Goal: Transaction & Acquisition: Purchase product/service

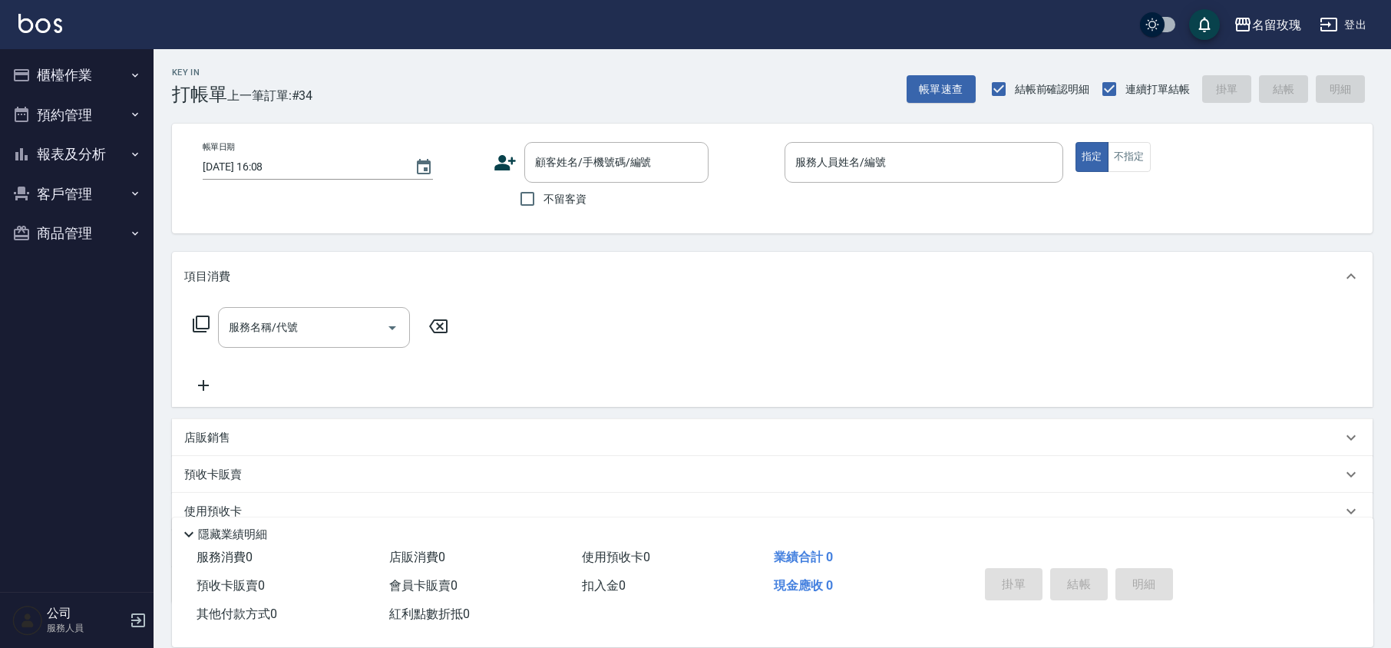
click at [465, 102] on div "Key In 打帳單 上一筆訂單:#34 帳單速查 結帳前確認明細 連續打單結帳 掛單 結帳 明細" at bounding box center [763, 77] width 1219 height 56
click at [594, 173] on input "顧客姓名/手機號碼/編號" at bounding box center [604, 162] width 147 height 27
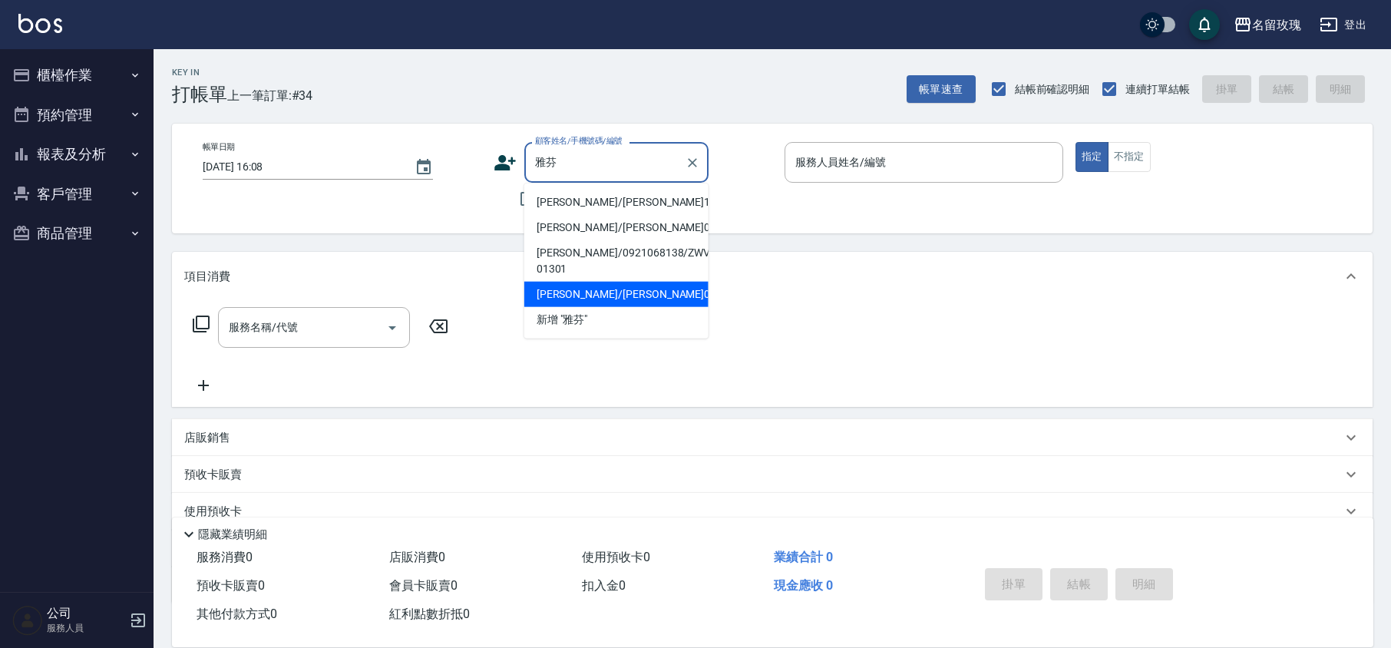
click at [597, 282] on li "[PERSON_NAME]/[PERSON_NAME]0320/0320" at bounding box center [616, 294] width 184 height 25
type input "[PERSON_NAME]/[PERSON_NAME]0320/0320"
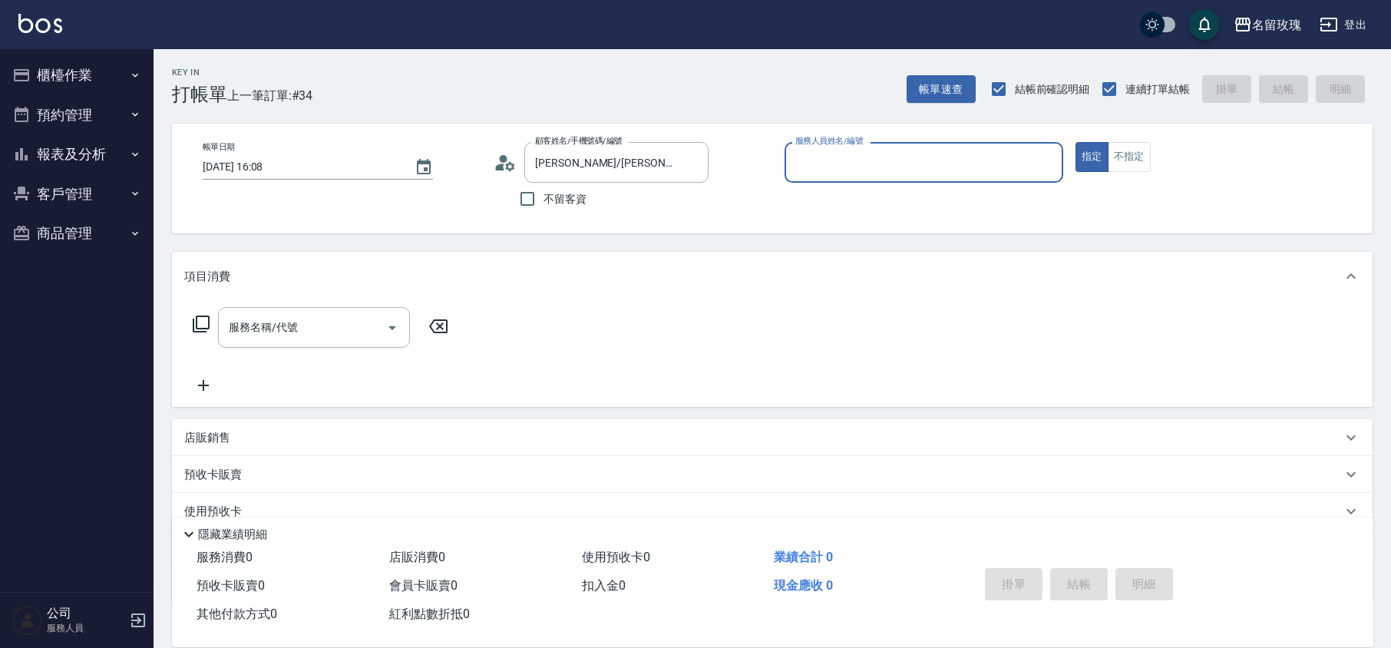
type input "[PERSON_NAME]-5"
drag, startPoint x: 696, startPoint y: 164, endPoint x: 629, endPoint y: 173, distance: 66.8
click at [696, 163] on icon "Clear" at bounding box center [692, 162] width 15 height 15
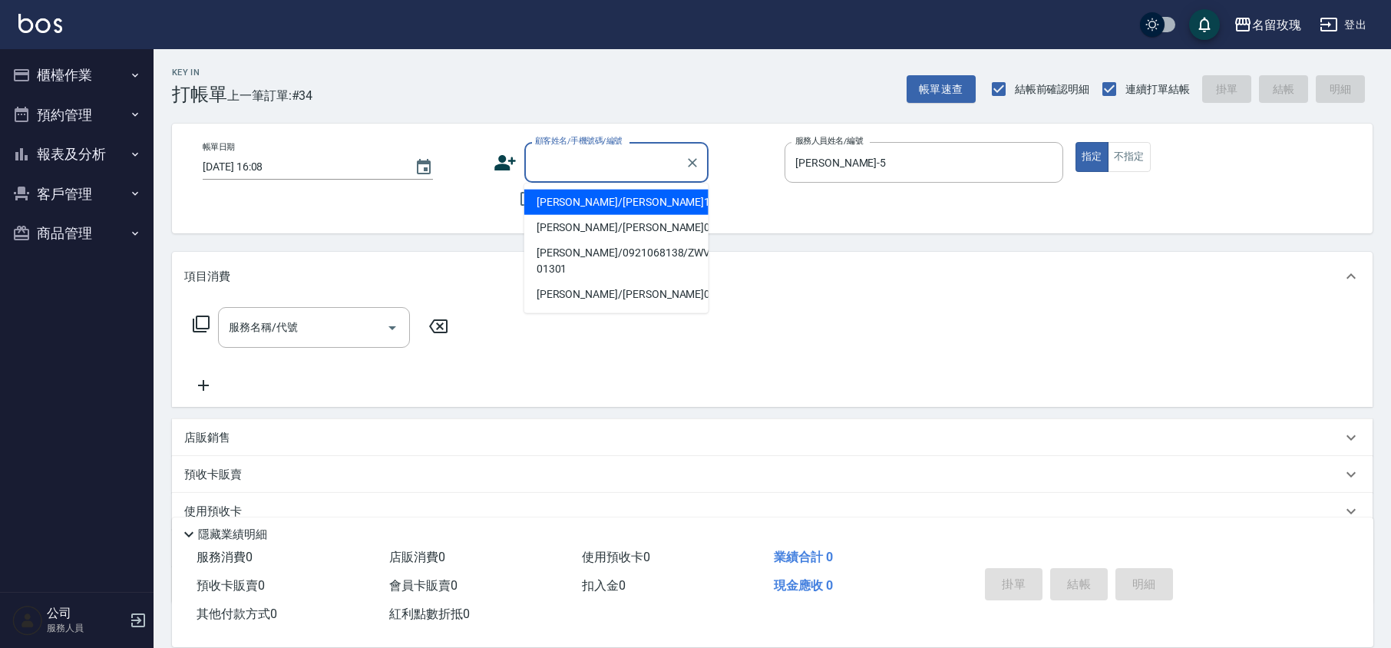
click at [587, 170] on input "顧客姓名/手機號碼/編號" at bounding box center [604, 162] width 147 height 27
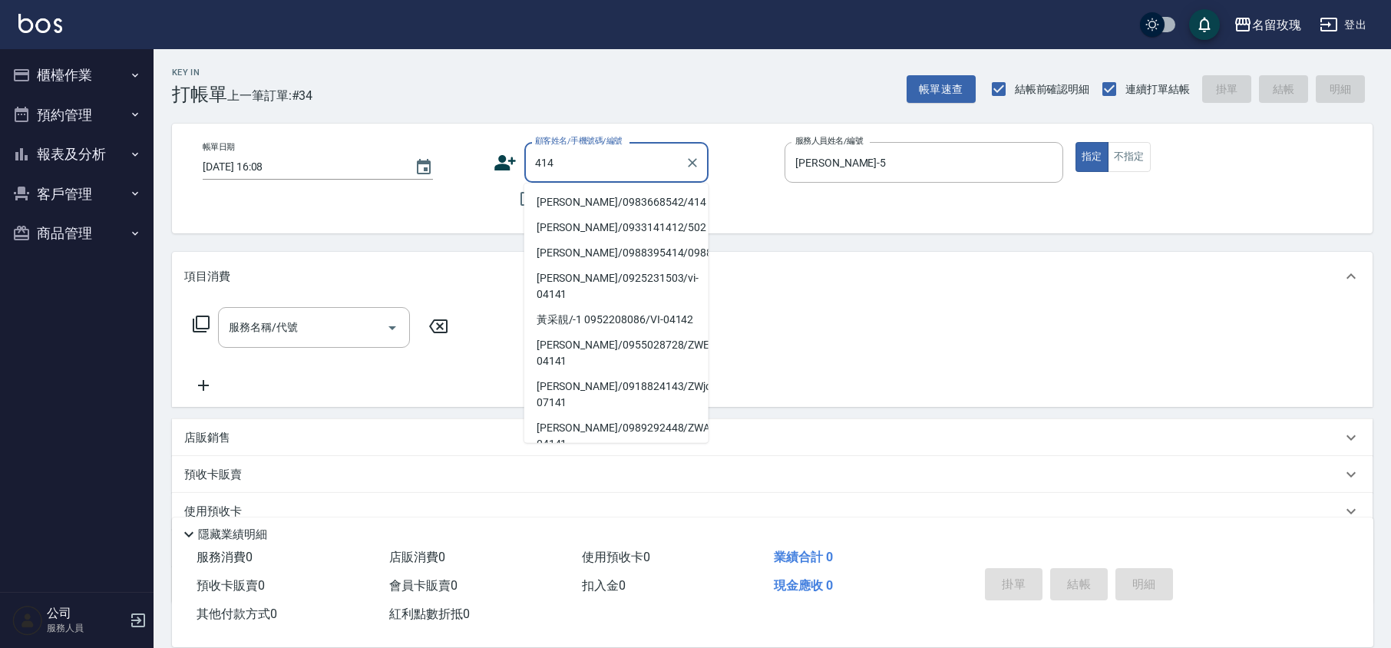
drag, startPoint x: 591, startPoint y: 203, endPoint x: 732, endPoint y: 160, distance: 147.6
click at [591, 203] on li "[PERSON_NAME]/0983668542/414" at bounding box center [616, 202] width 184 height 25
type input "[PERSON_NAME]/0983668542/414"
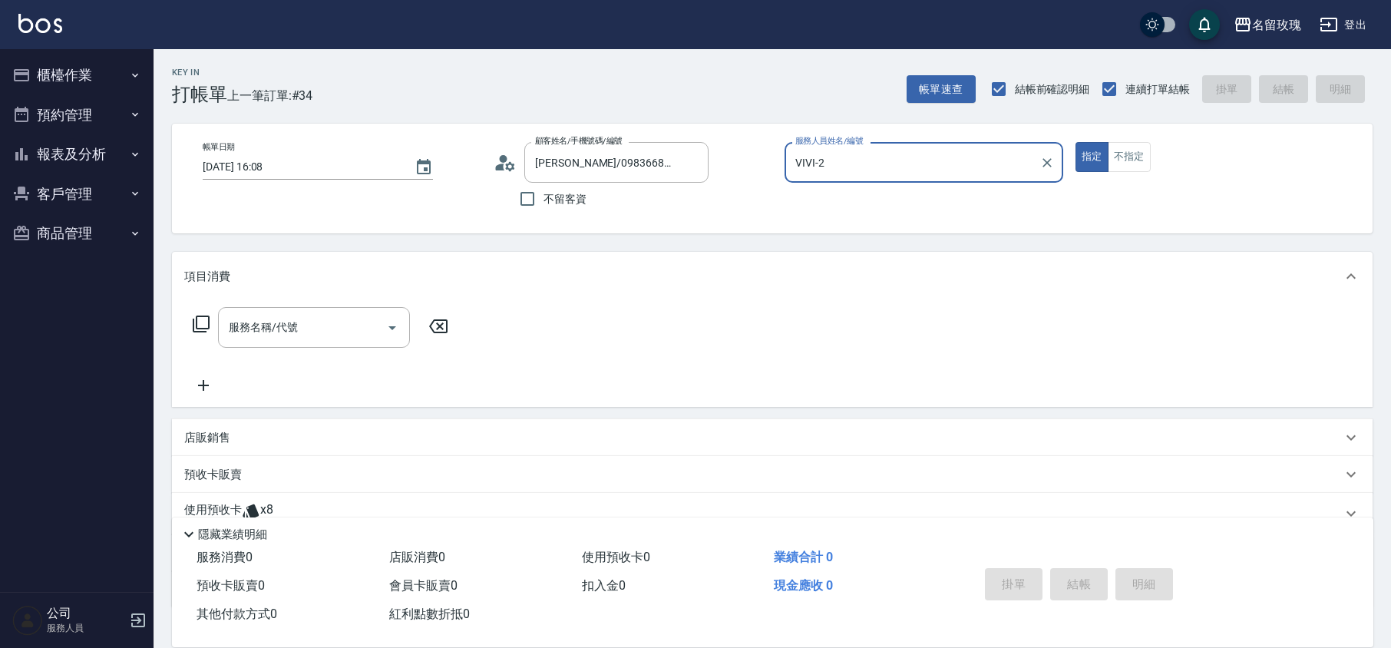
click at [878, 155] on input "VIVI-2" at bounding box center [912, 162] width 242 height 27
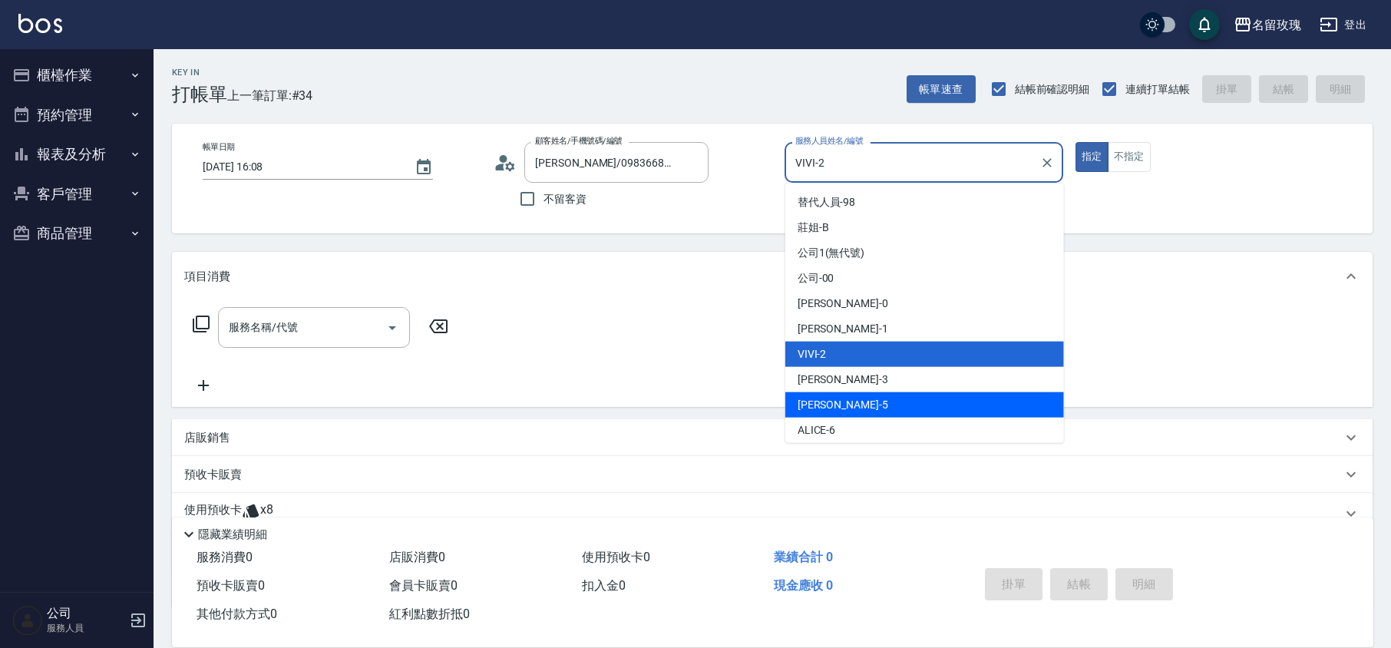
click at [834, 401] on span "[PERSON_NAME] -5" at bounding box center [843, 405] width 91 height 16
type input "[PERSON_NAME]-5"
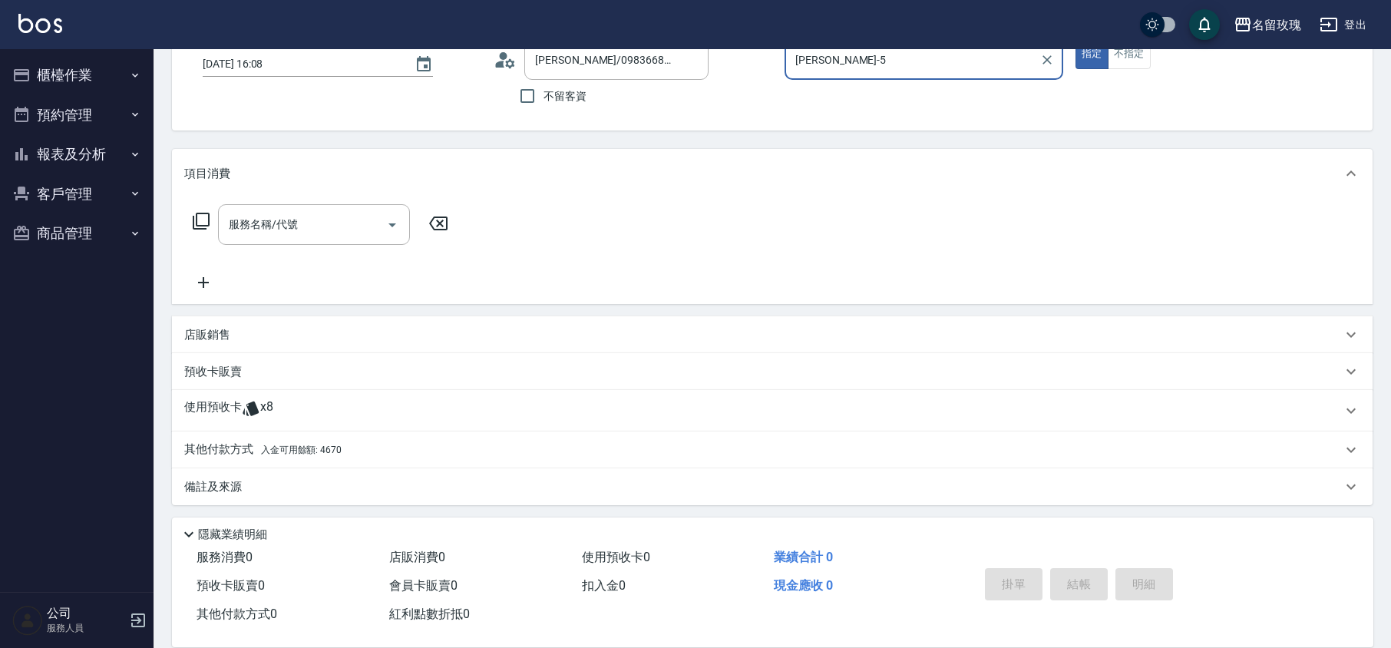
scroll to position [104, 0]
click at [292, 229] on input "服務名稱/代號" at bounding box center [302, 223] width 155 height 27
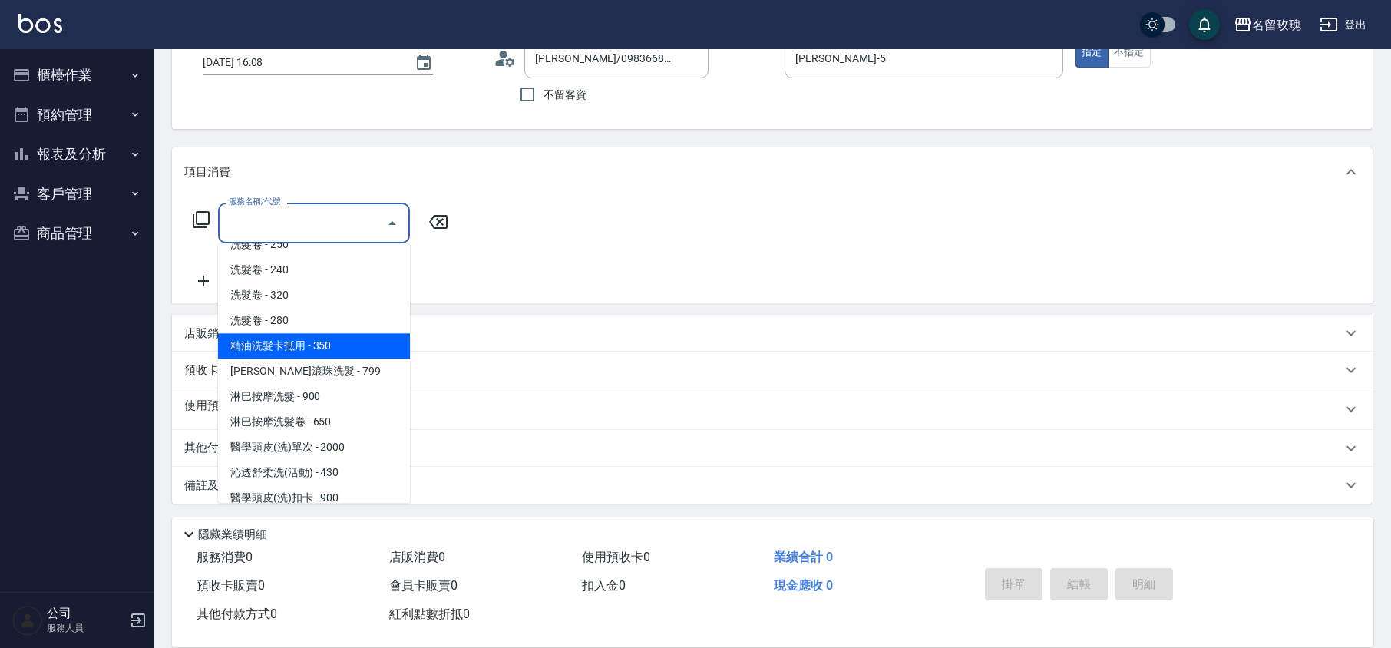
scroll to position [307, 0]
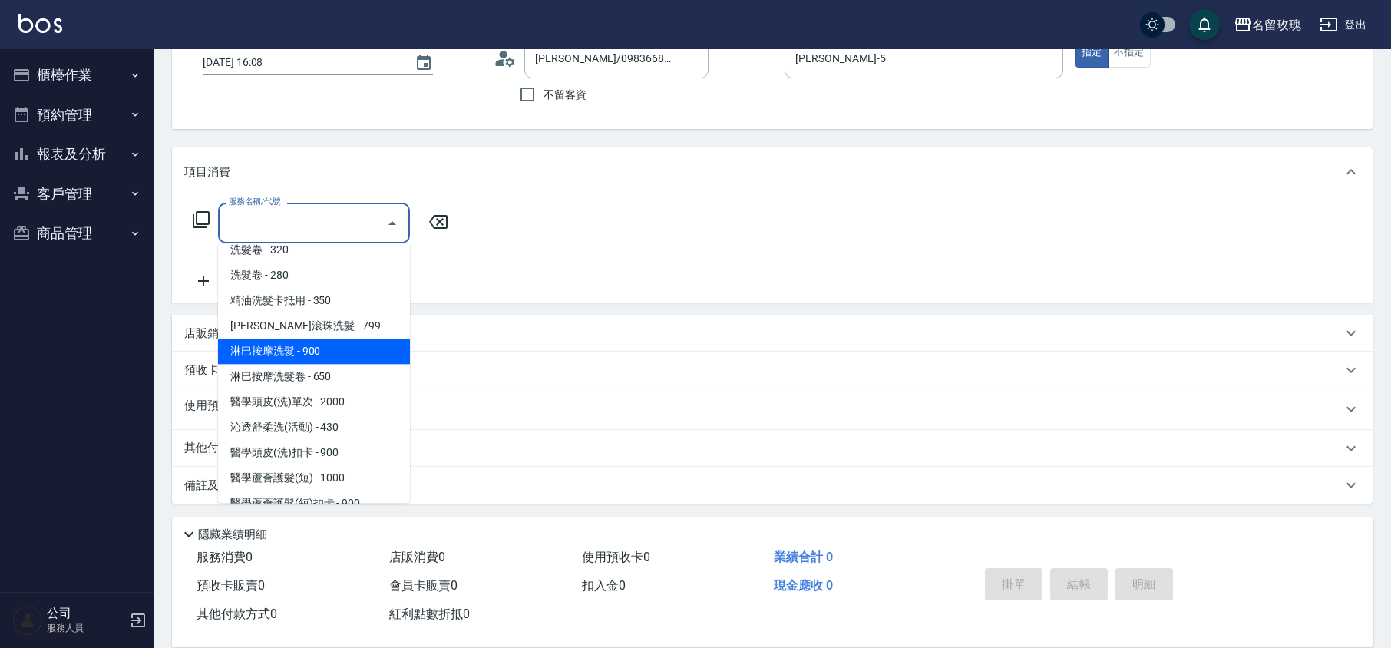
drag, startPoint x: 354, startPoint y: 335, endPoint x: 368, endPoint y: 322, distance: 19.1
click at [355, 339] on span "淋巴按摩洗髮 - 900" at bounding box center [314, 351] width 192 height 25
type input "淋巴按摩洗髮(225)"
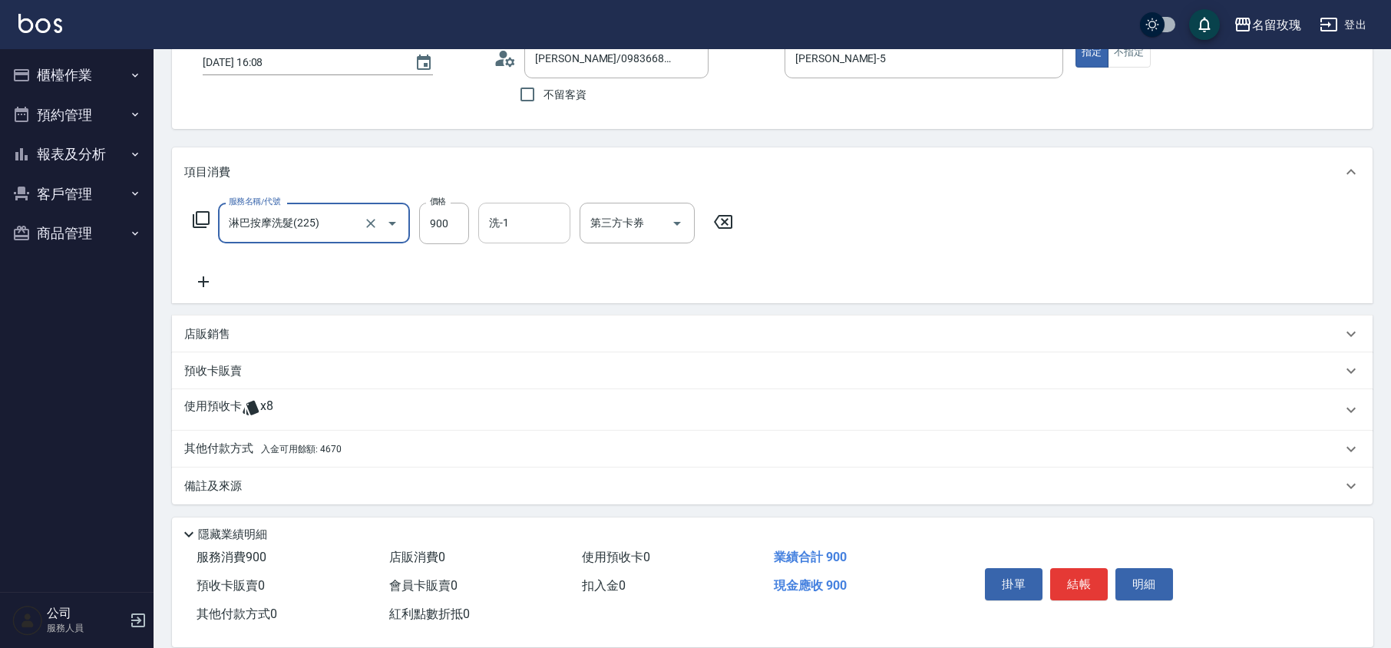
click at [556, 226] on input "洗-1" at bounding box center [524, 223] width 78 height 27
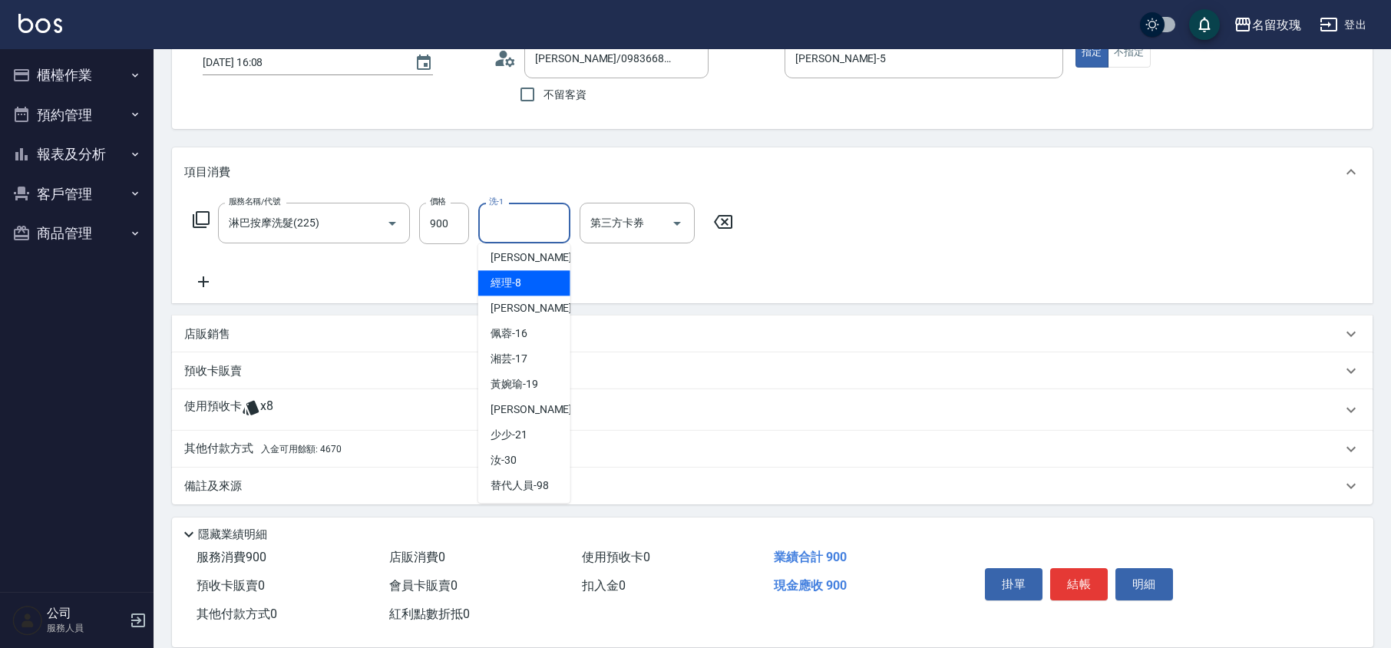
scroll to position [302, 0]
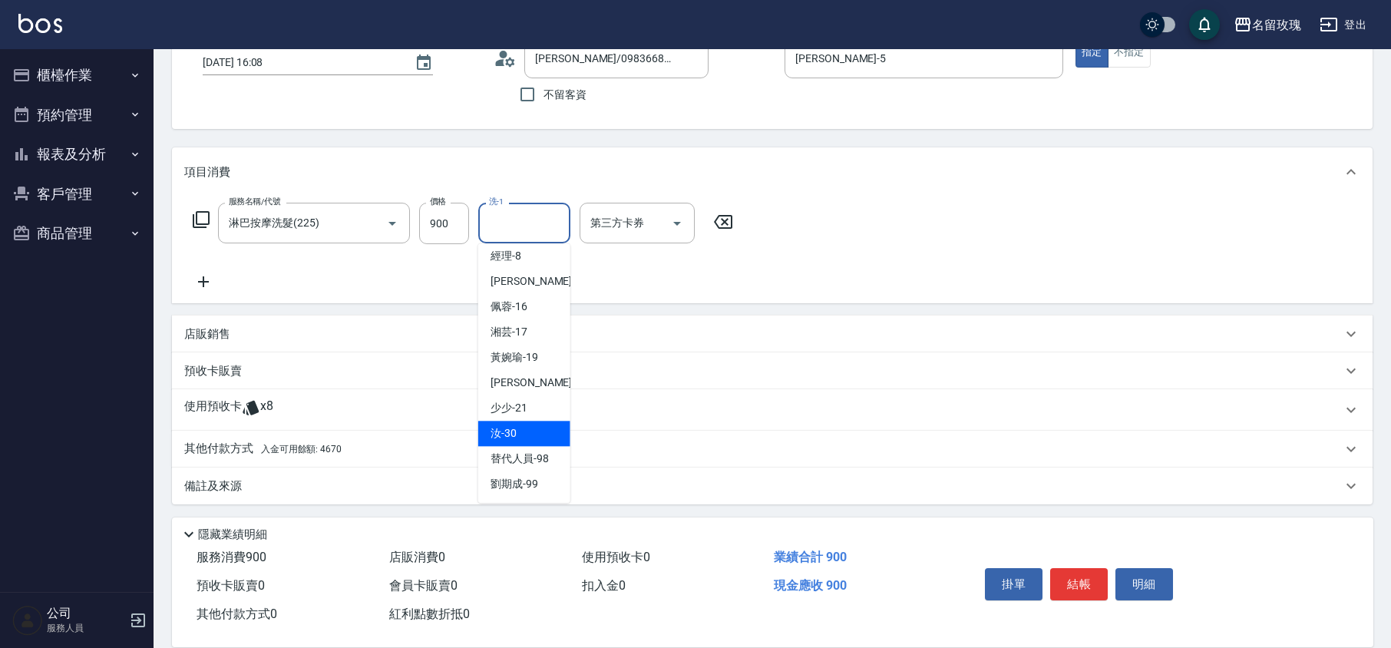
click at [511, 425] on span "汝 -30" at bounding box center [504, 433] width 26 height 16
type input "汝-30"
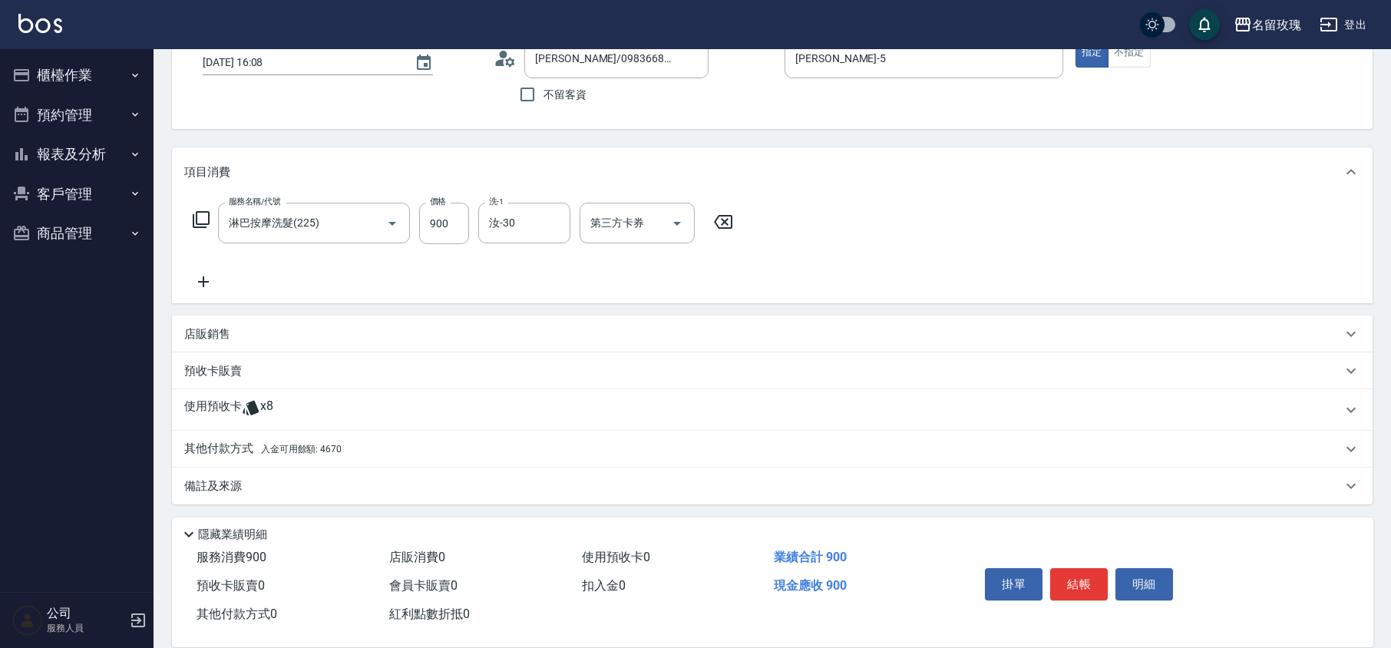
click at [237, 326] on div "店販銷售" at bounding box center [763, 334] width 1158 height 16
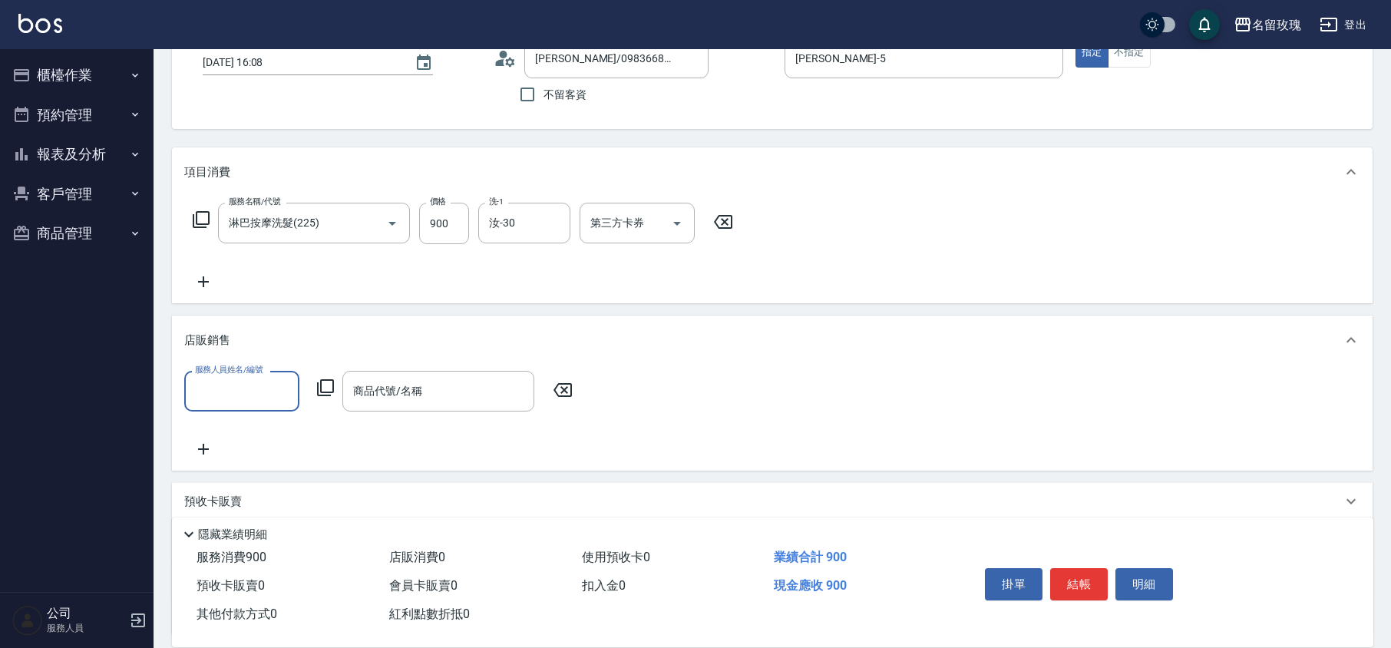
scroll to position [1, 0]
drag, startPoint x: 236, startPoint y: 392, endPoint x: 246, endPoint y: 384, distance: 12.0
click at [238, 392] on input "服務人員姓名/編號" at bounding box center [241, 391] width 101 height 27
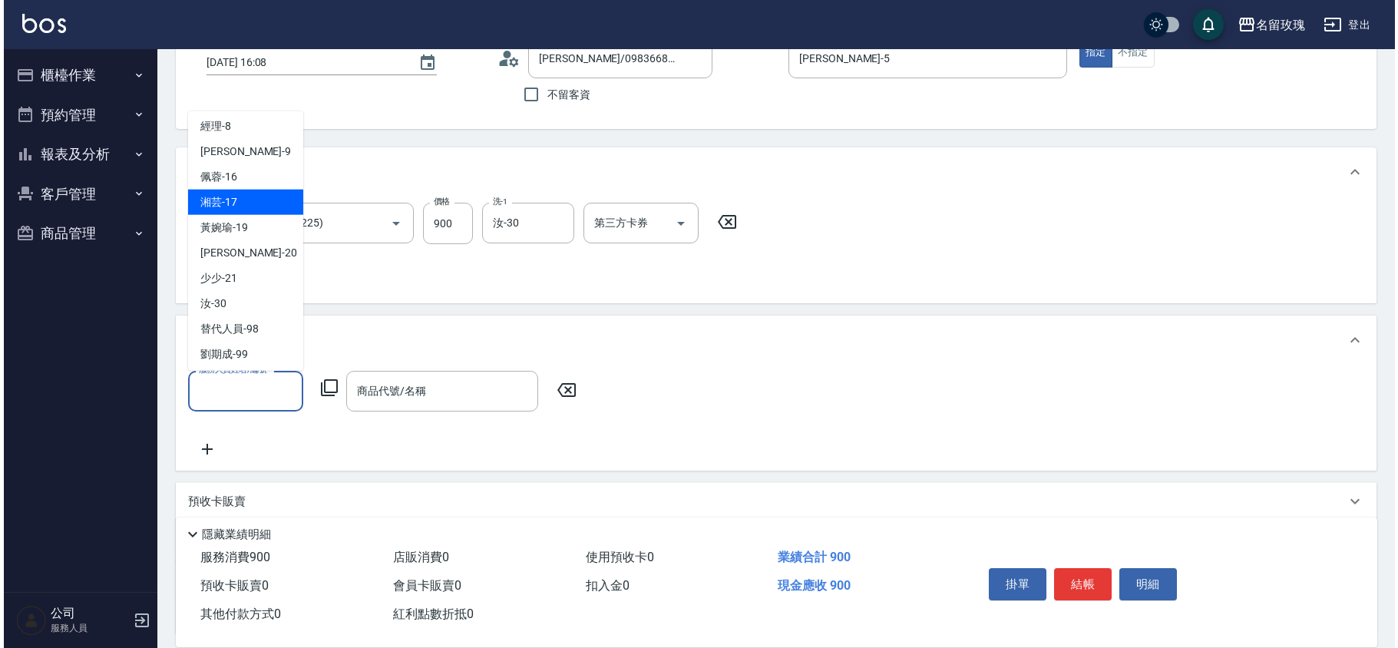
scroll to position [286, 0]
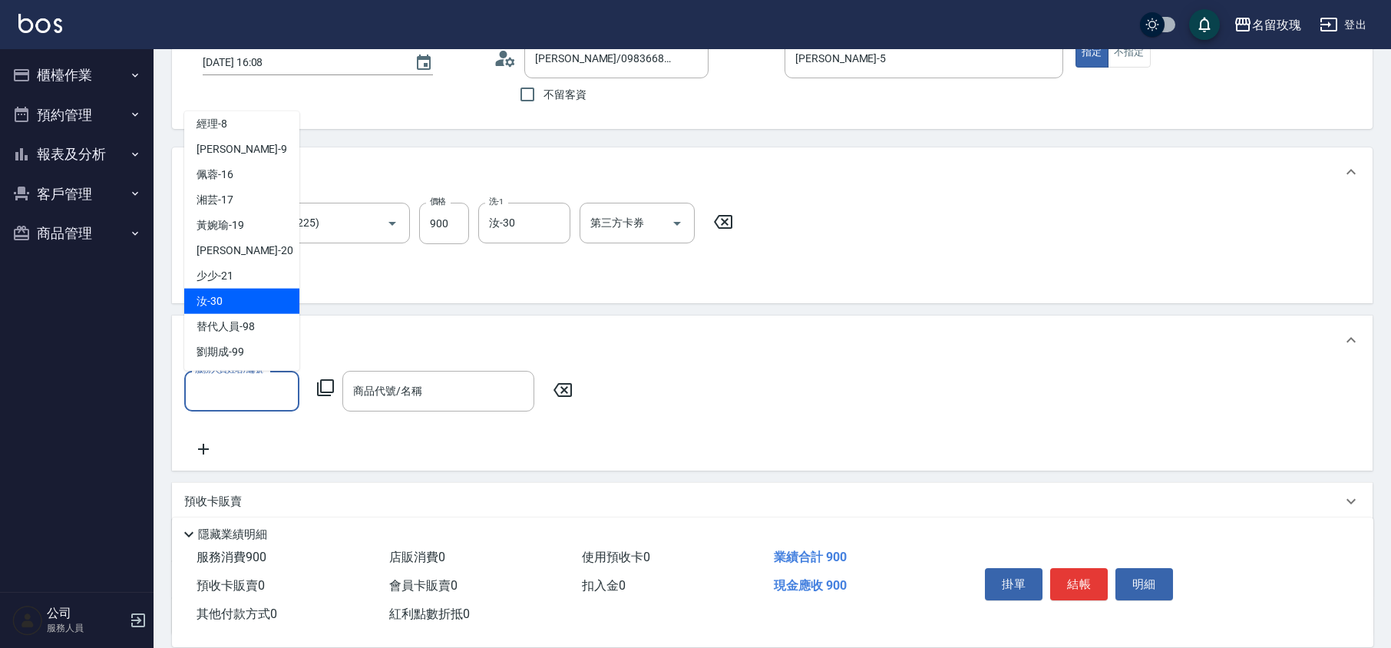
click at [216, 302] on span "汝 -30" at bounding box center [210, 301] width 26 height 16
type input "汝-30"
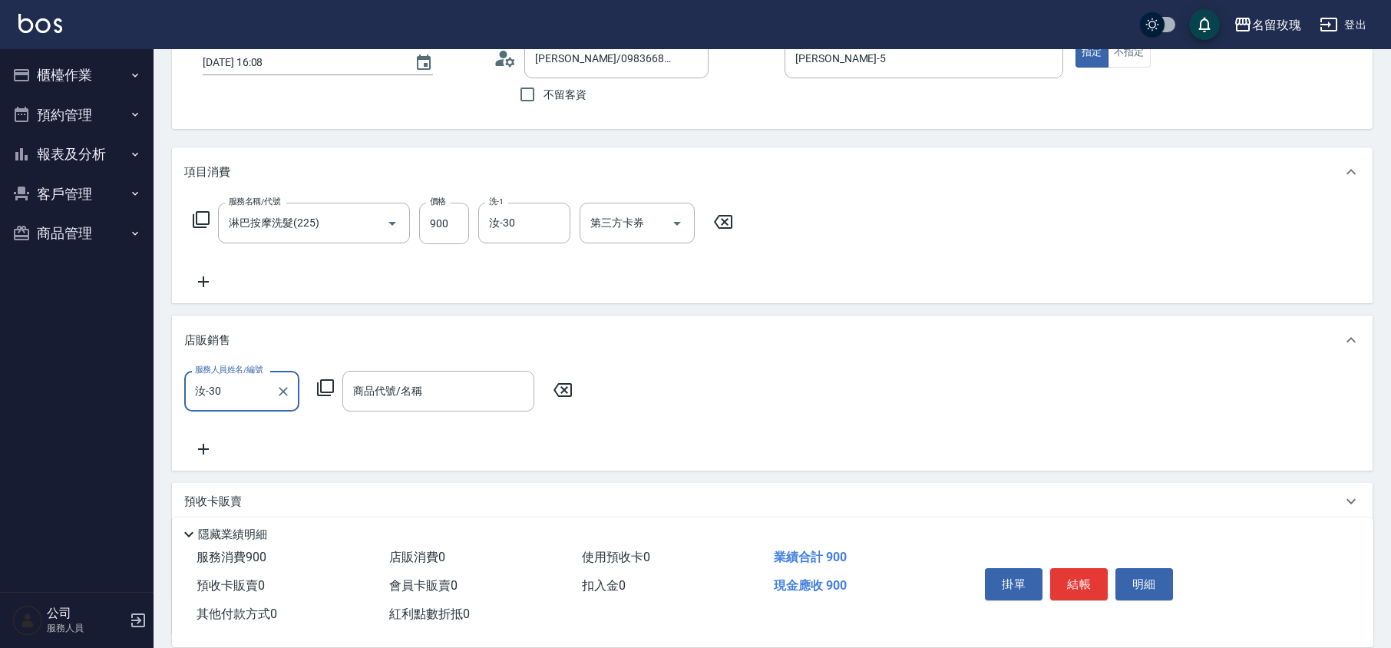
click at [320, 382] on icon at bounding box center [325, 387] width 18 height 18
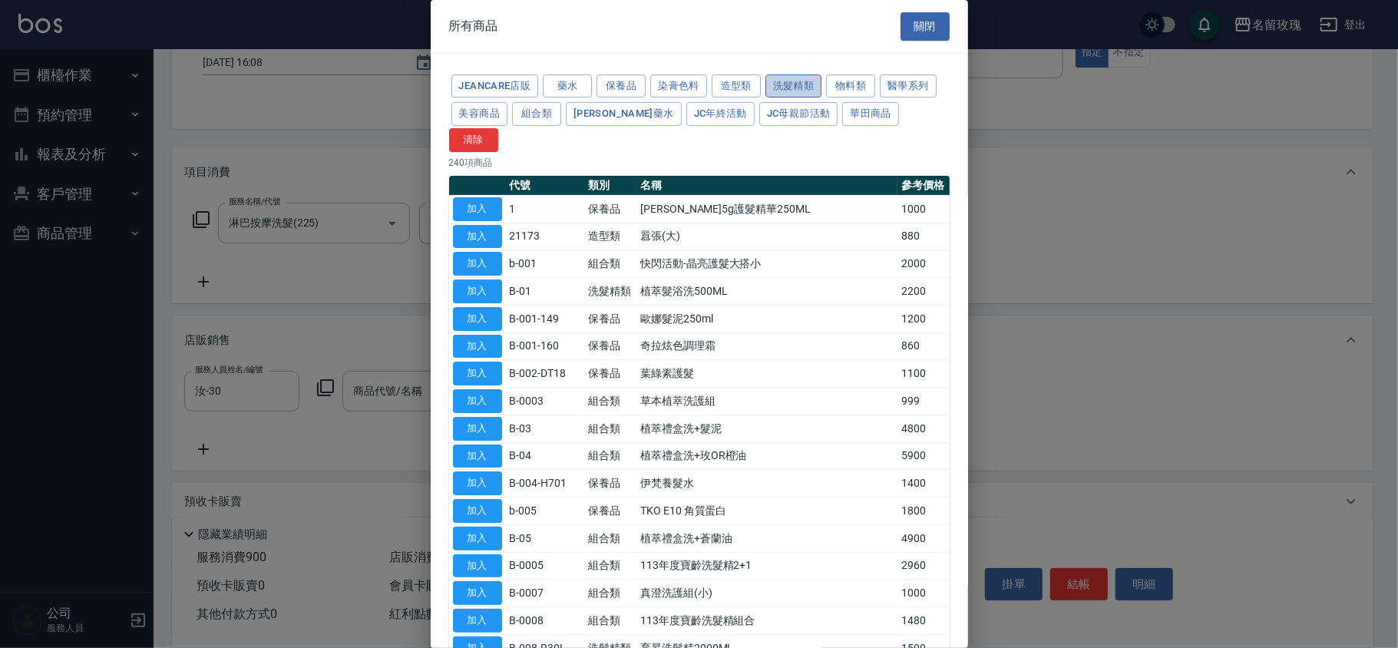
click at [790, 95] on button "洗髮精類" at bounding box center [793, 86] width 57 height 24
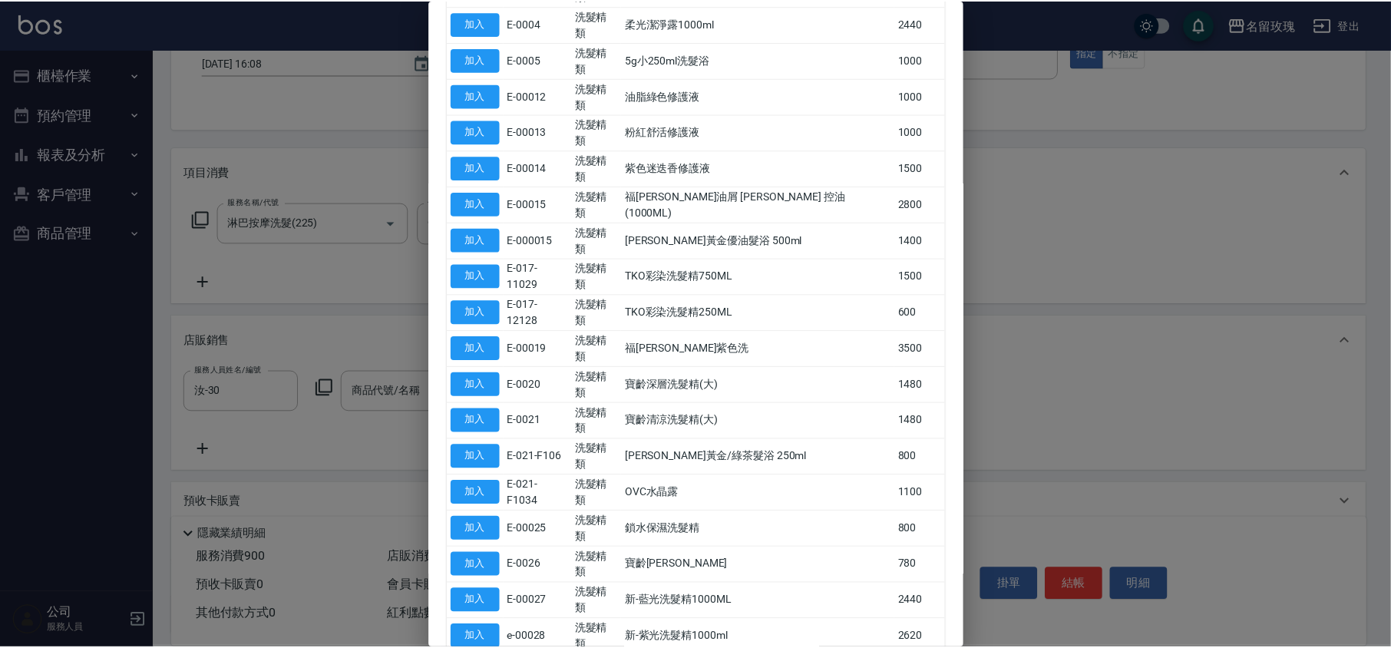
scroll to position [511, 0]
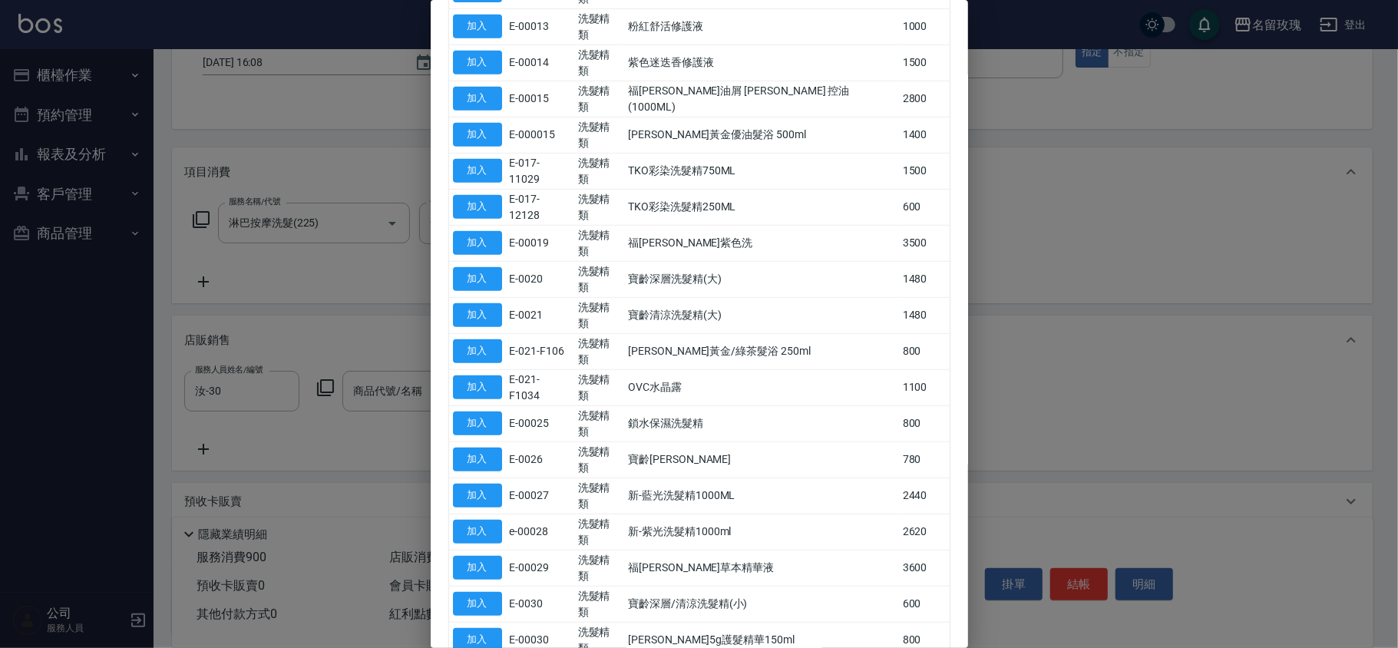
type input "[PERSON_NAME]精油"
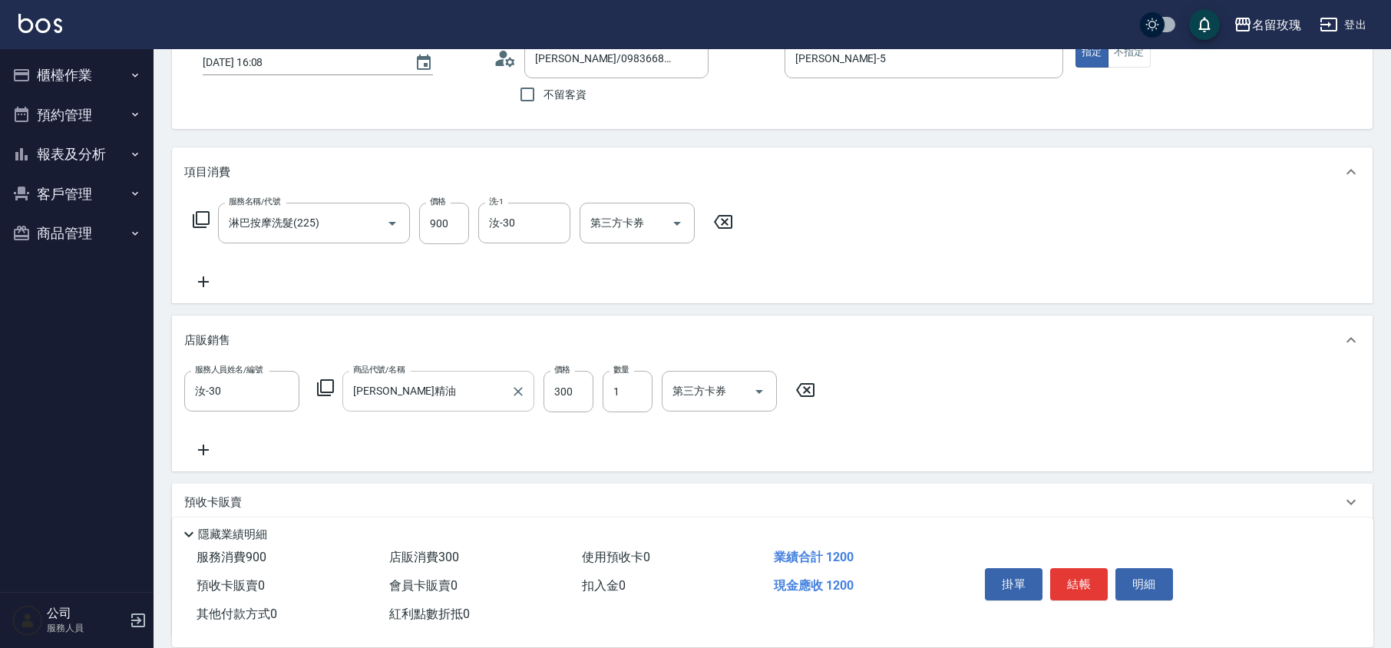
scroll to position [237, 0]
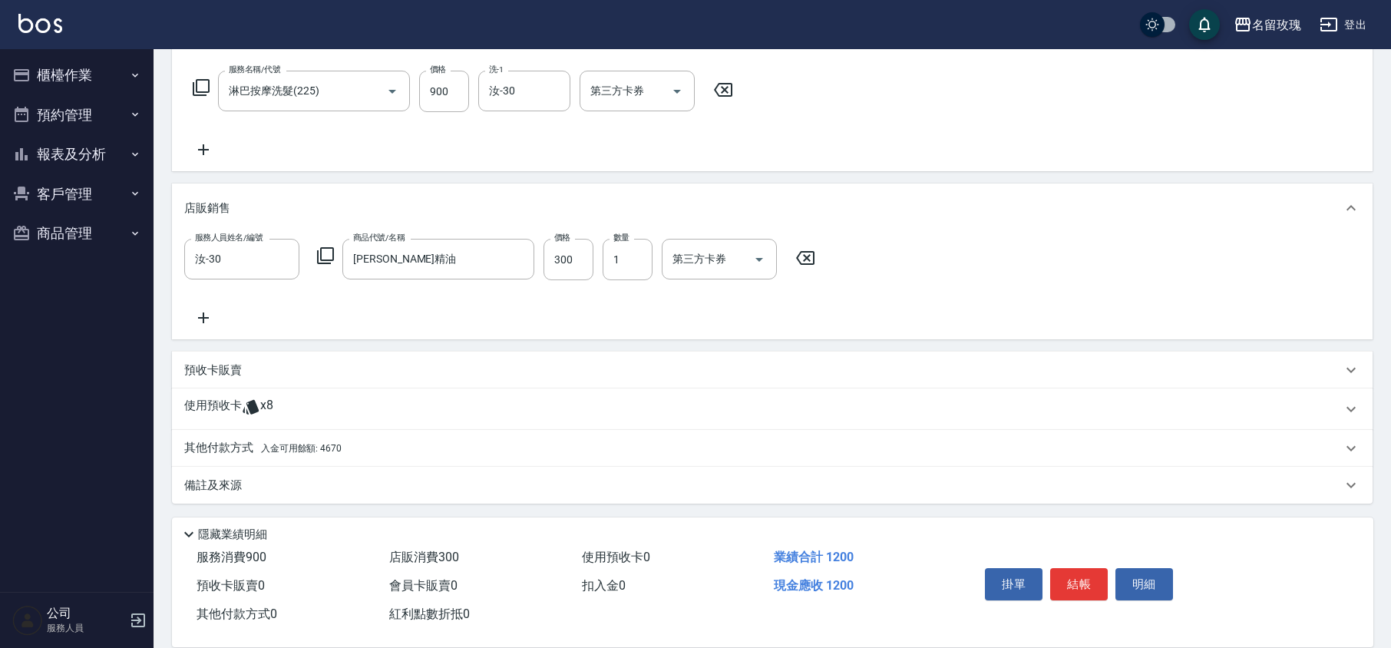
click at [240, 446] on p "其他付款方式 入金可用餘額: 4670" at bounding box center [262, 448] width 157 height 17
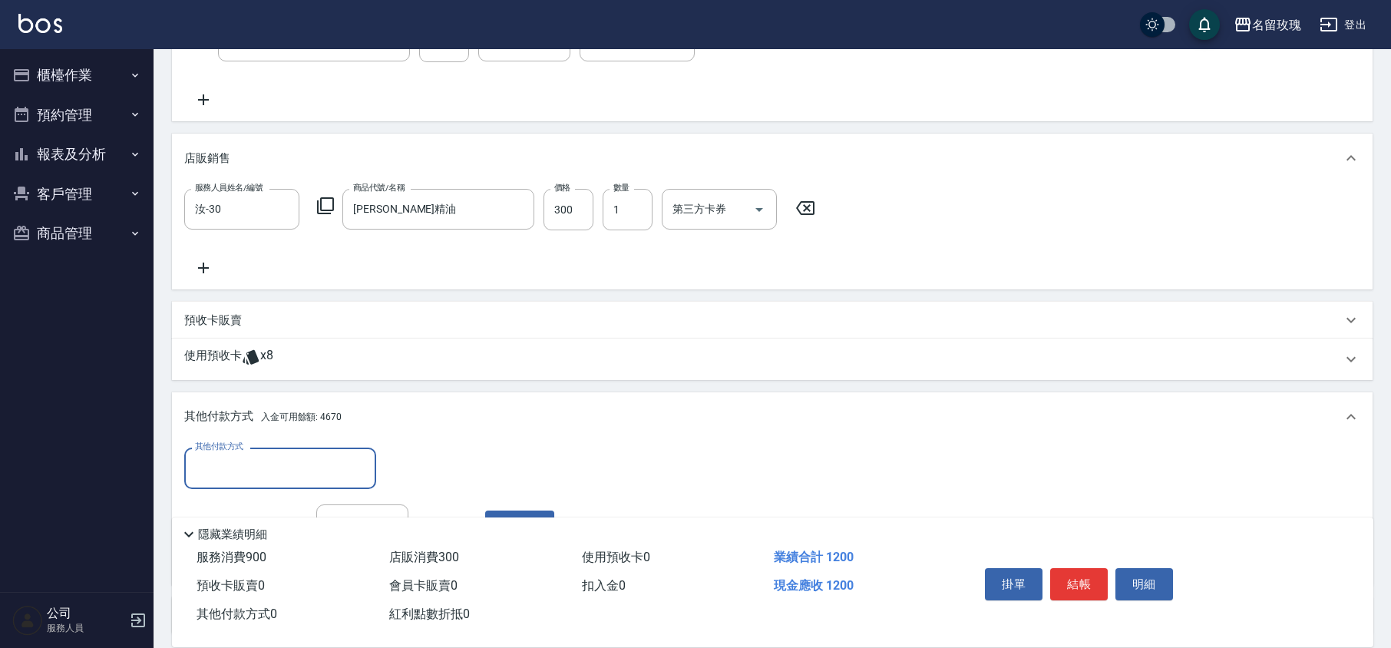
scroll to position [410, 0]
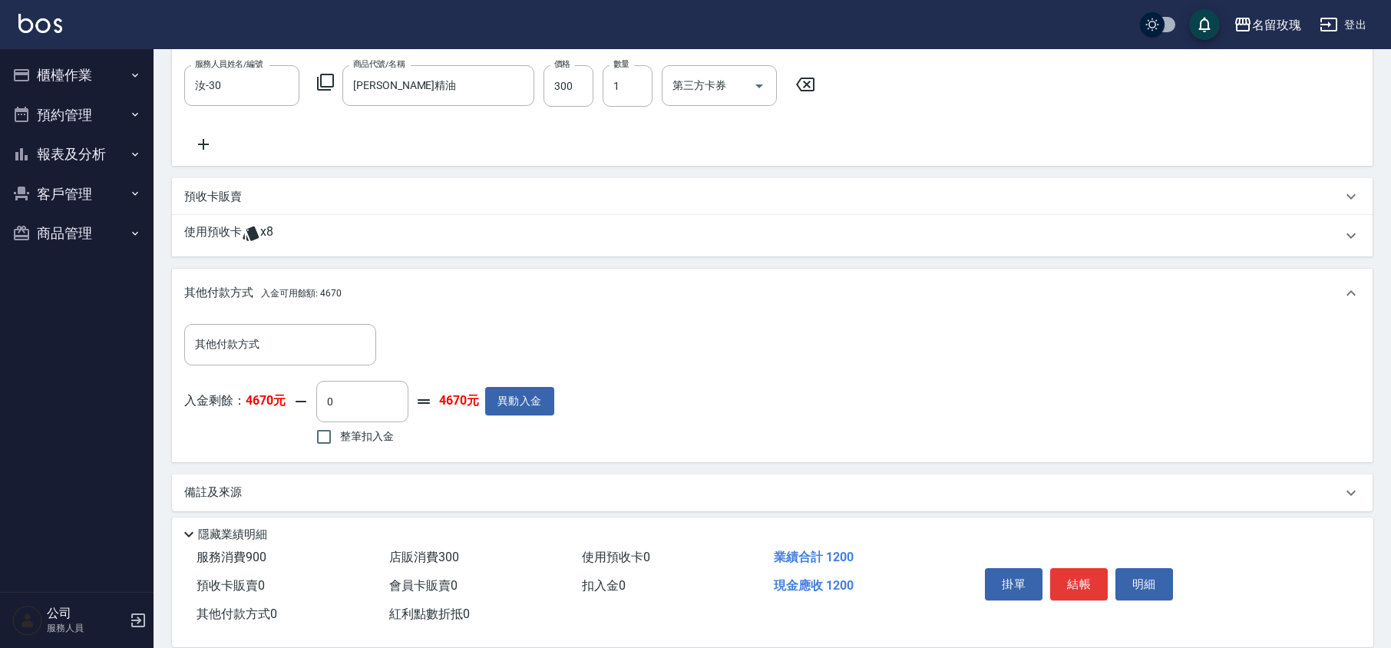
click at [397, 437] on div "整筆扣入金" at bounding box center [361, 437] width 90 height 32
click at [344, 431] on span "整筆扣入金" at bounding box center [367, 436] width 54 height 16
click at [340, 431] on input "整筆扣入金" at bounding box center [324, 437] width 32 height 32
checkbox input "true"
type input "1200"
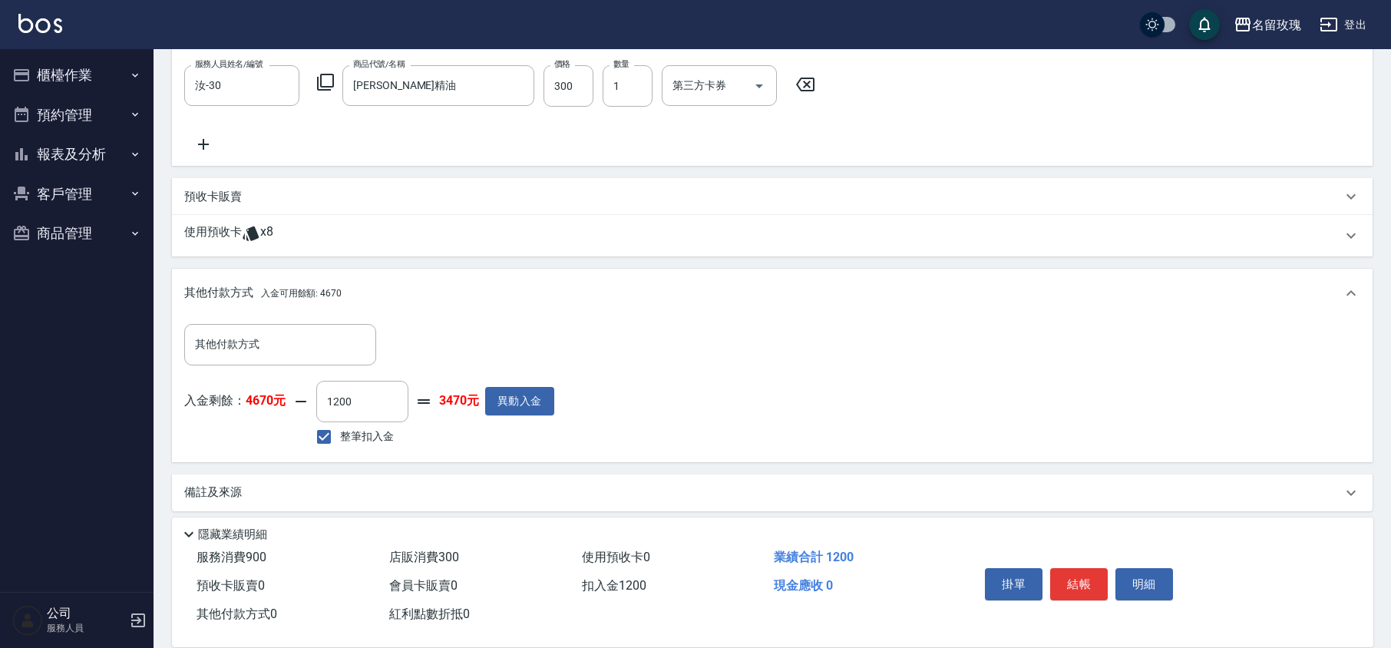
click at [461, 424] on div "入金剩餘： 4670元 1200 ​ 整筆扣入金 3470元 異動入金" at bounding box center [369, 415] width 370 height 69
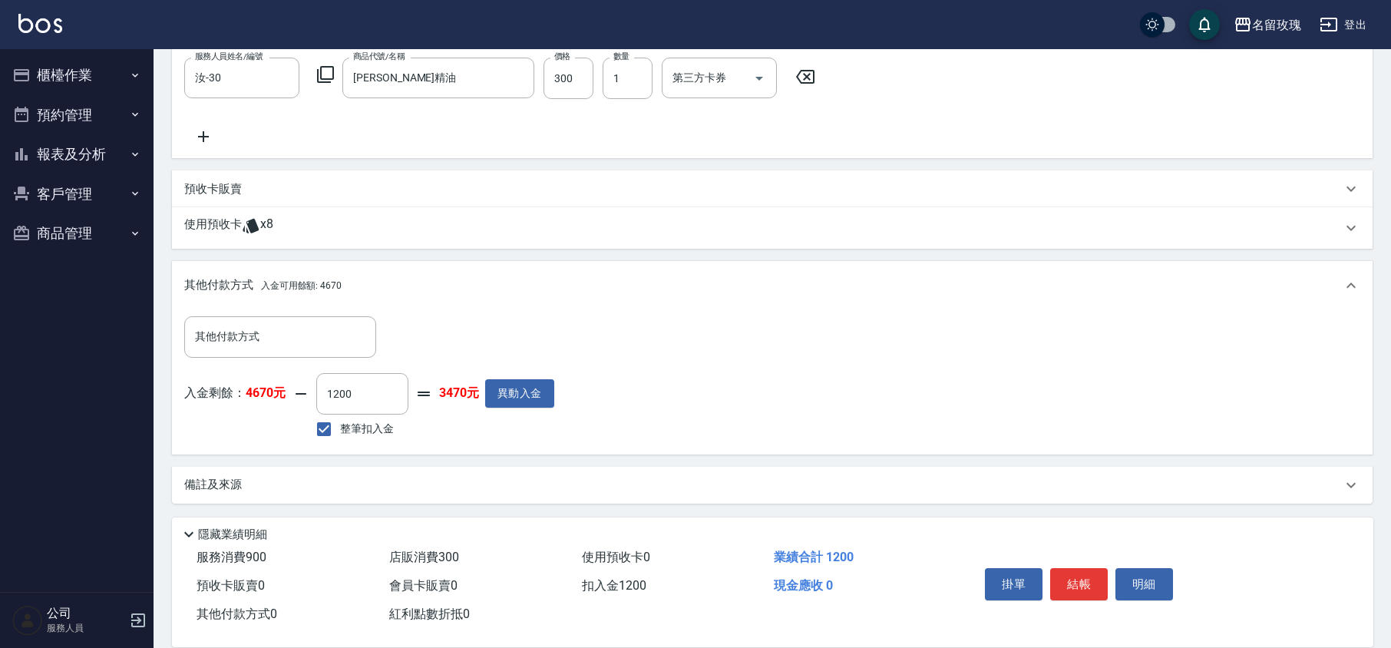
click at [197, 492] on p "備註及來源" at bounding box center [213, 485] width 58 height 16
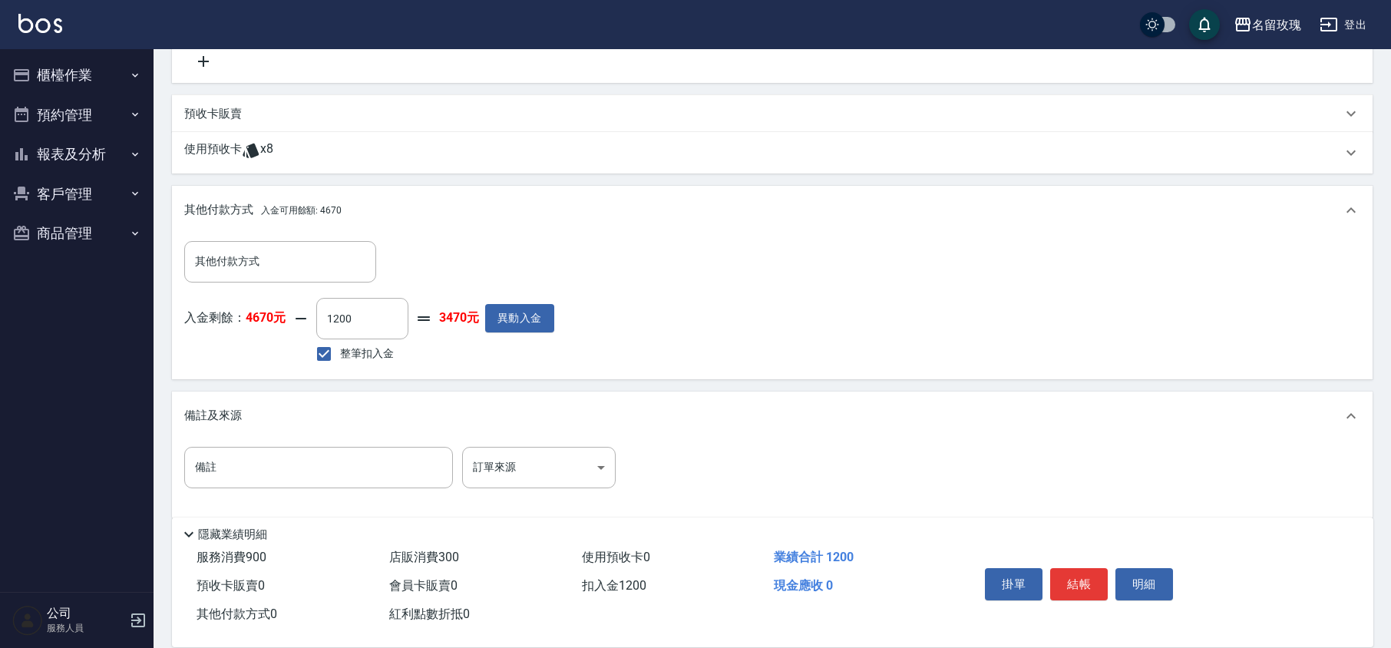
scroll to position [505, 0]
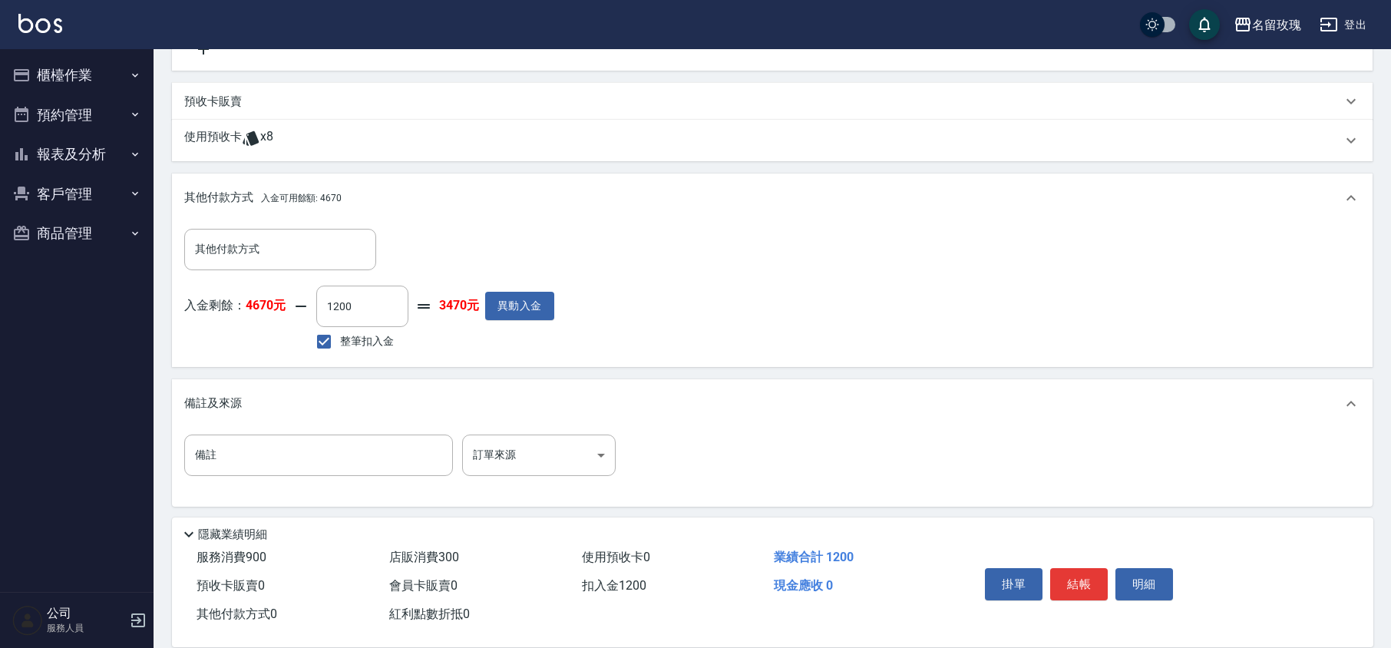
click at [206, 486] on div "備註 備註 訂單來源 ​ 訂單來源" at bounding box center [772, 465] width 1176 height 60
click at [235, 467] on input "備註" at bounding box center [318, 455] width 269 height 41
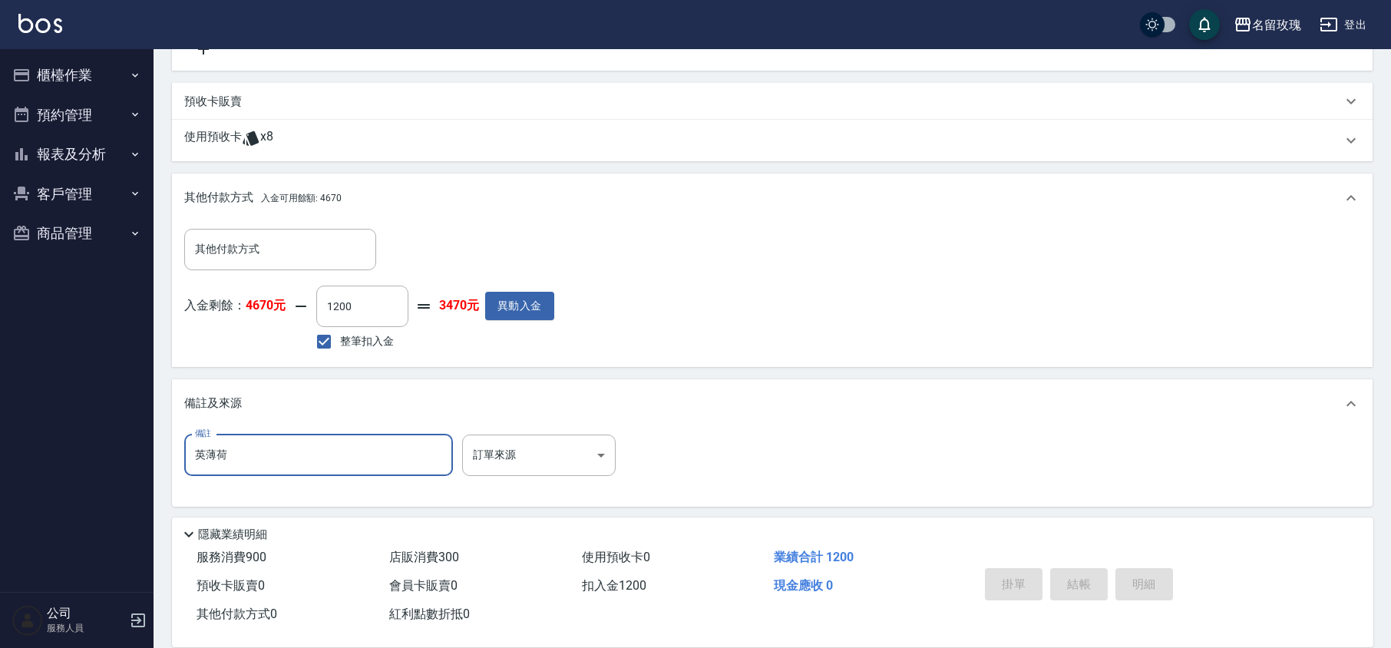
type input "英薄荷"
type input "[DATE] 17:26"
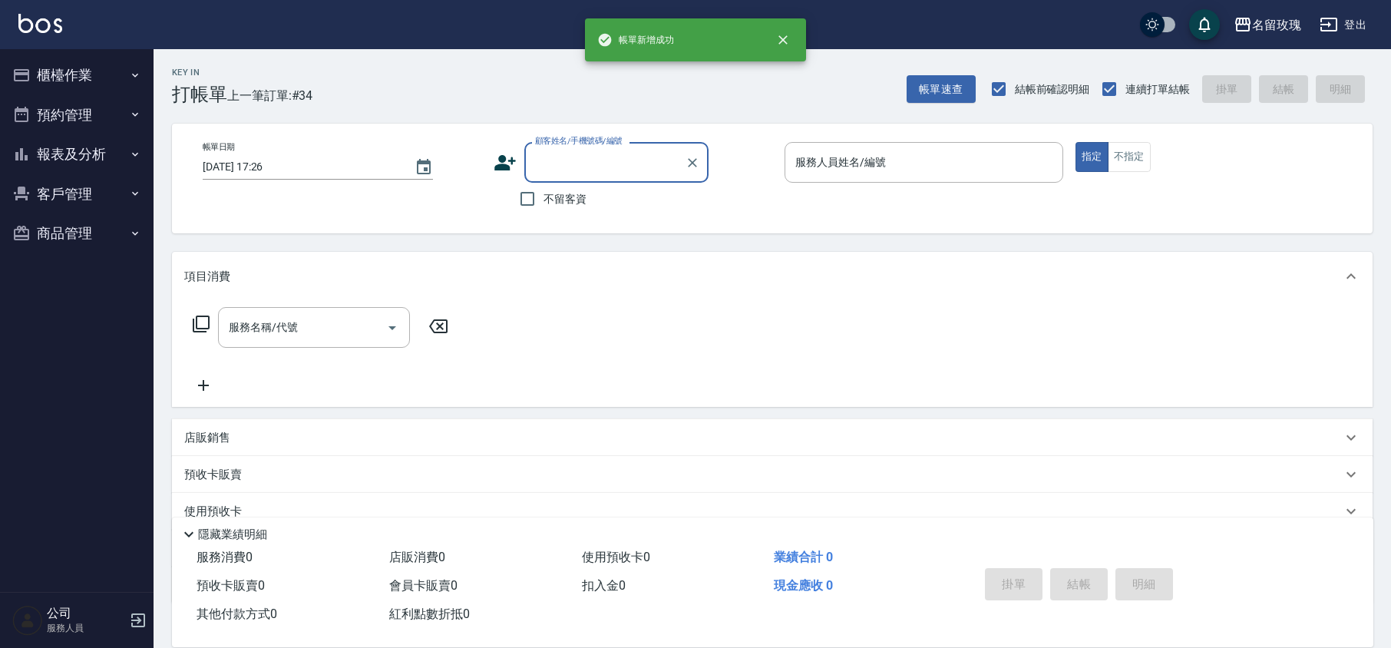
scroll to position [0, 0]
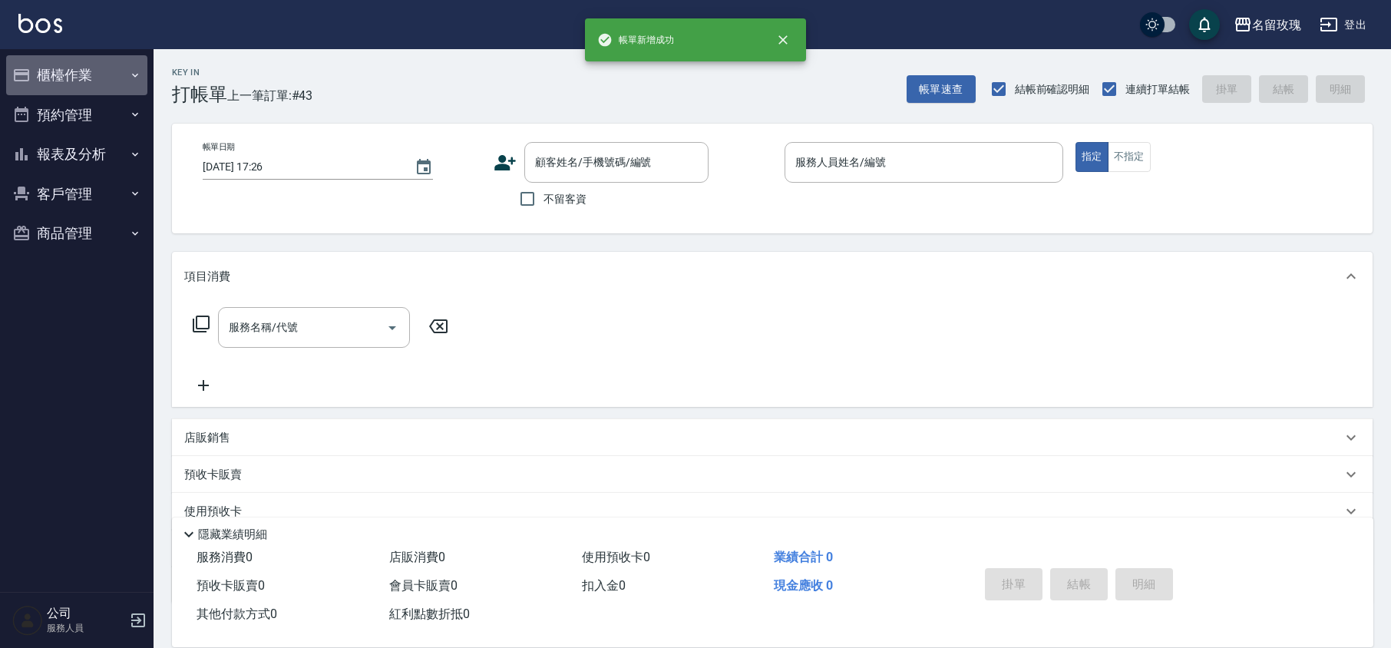
click at [68, 58] on button "櫃檯作業" at bounding box center [76, 75] width 141 height 40
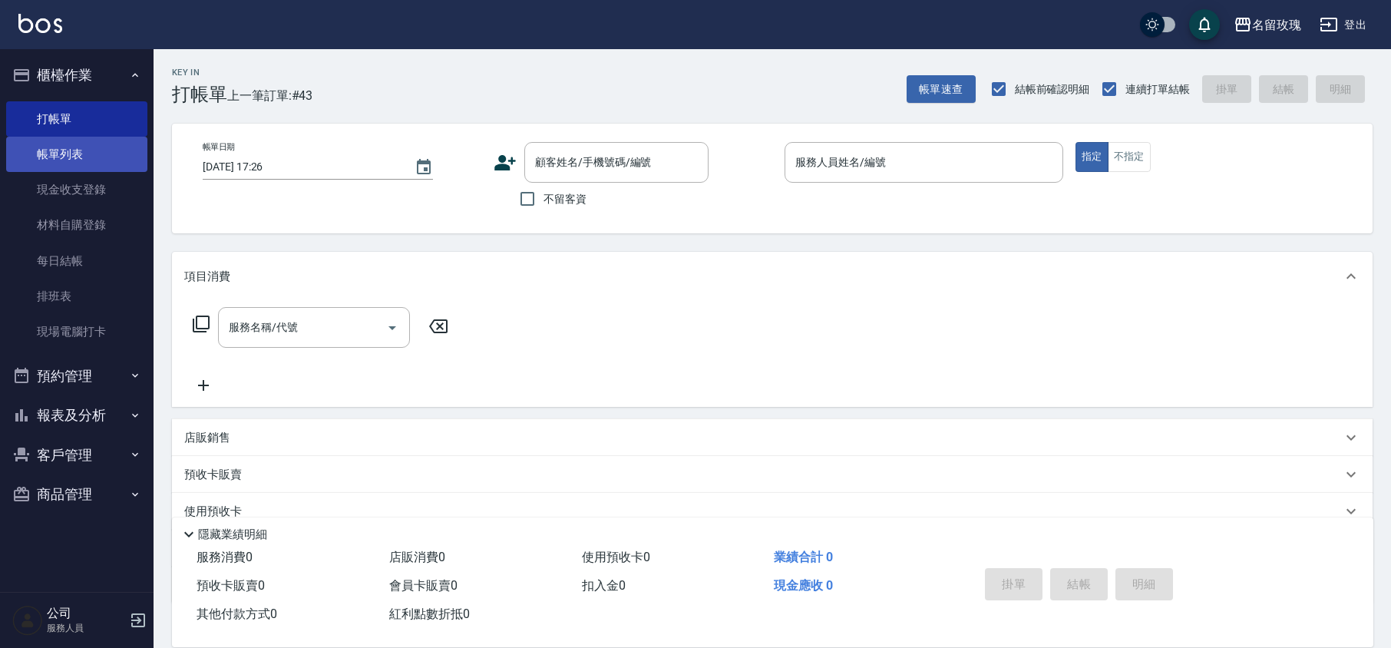
click at [29, 157] on link "帳單列表" at bounding box center [76, 154] width 141 height 35
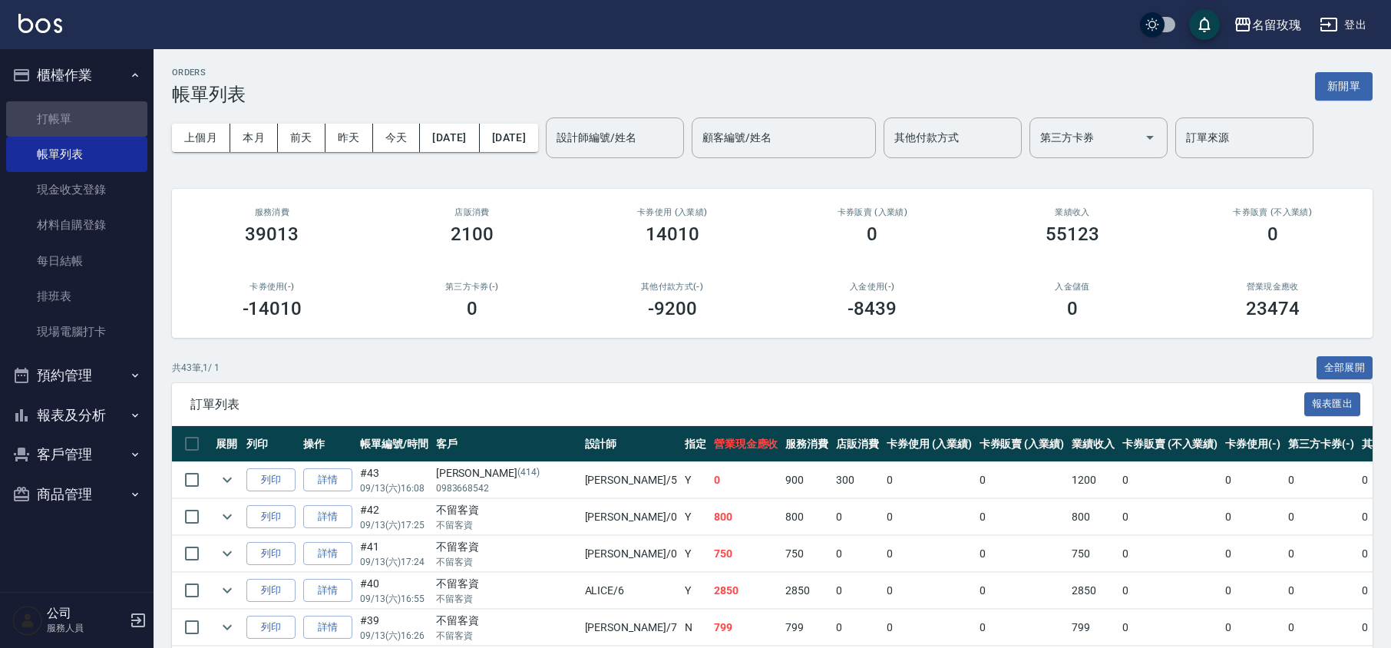
click at [62, 99] on ul "打帳單 帳單列表 現金收支登錄 材料自購登錄 每日結帳 排班表 現場電腦打卡" at bounding box center [76, 225] width 141 height 261
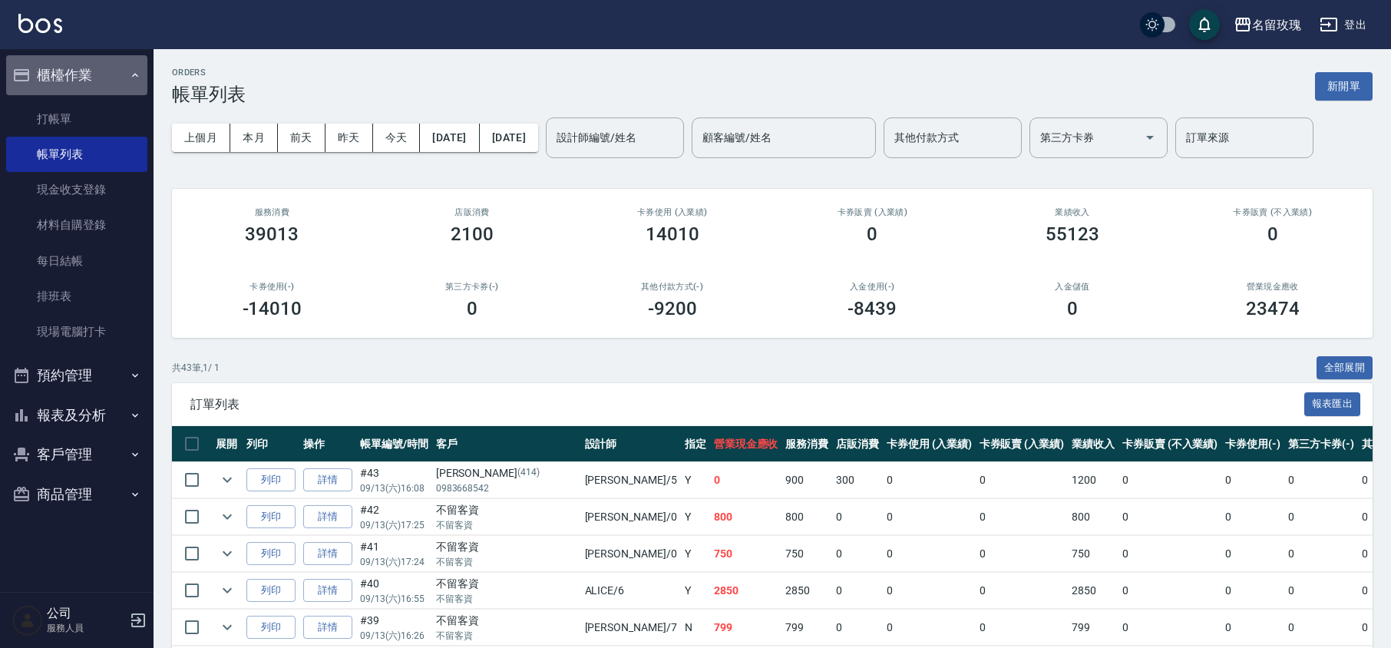
click at [80, 56] on button "櫃檯作業" at bounding box center [76, 75] width 141 height 40
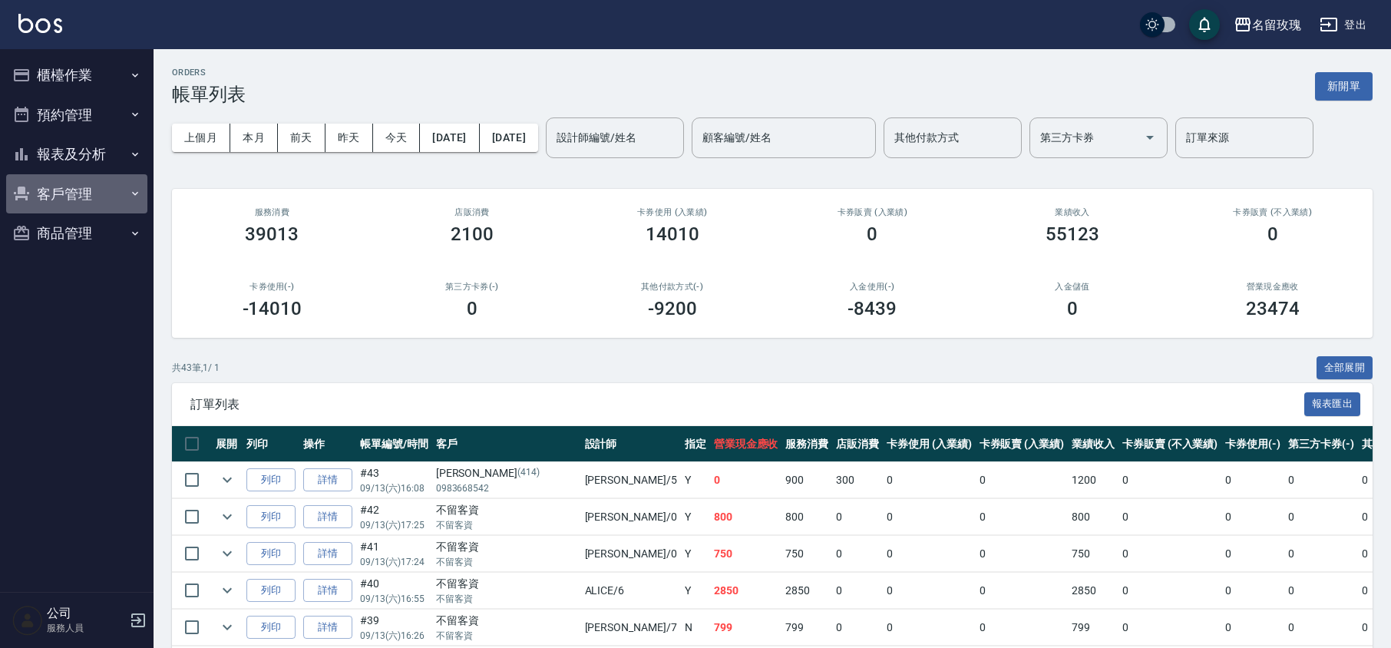
click at [71, 181] on button "客戶管理" at bounding box center [76, 194] width 141 height 40
click at [87, 152] on button "報表及分析" at bounding box center [76, 154] width 141 height 40
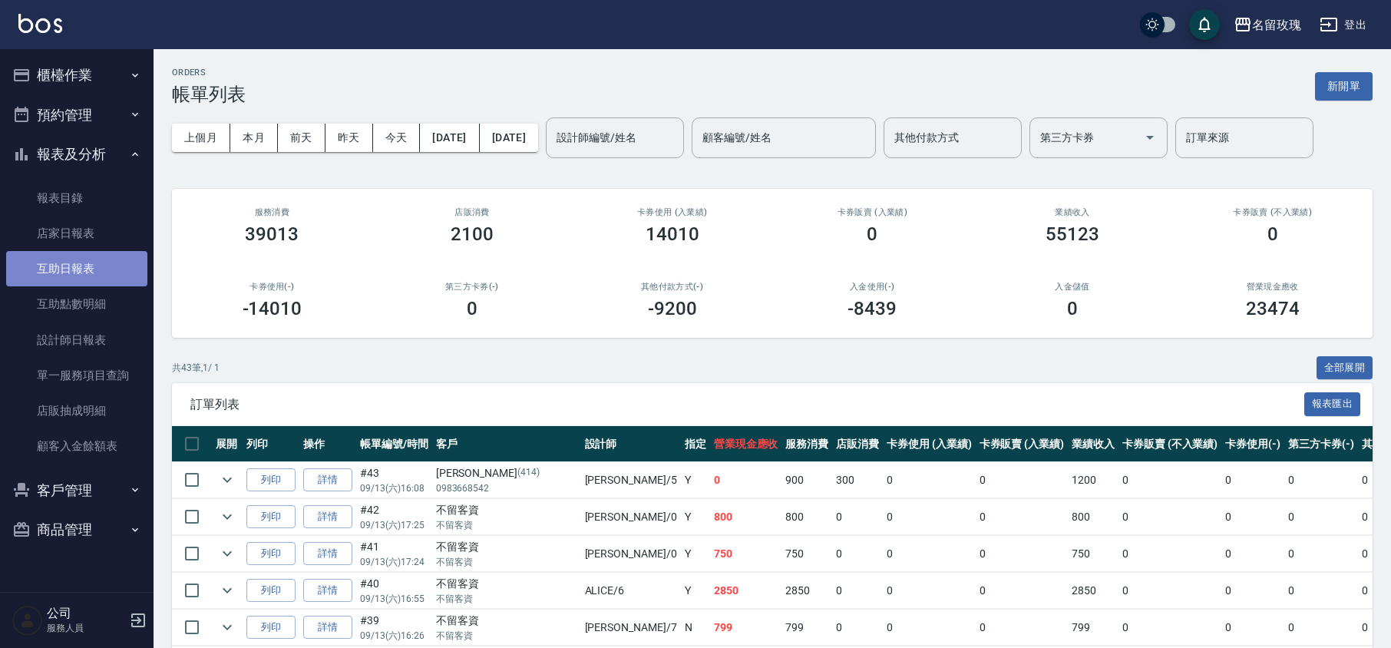
click at [86, 269] on link "互助日報表" at bounding box center [76, 268] width 141 height 35
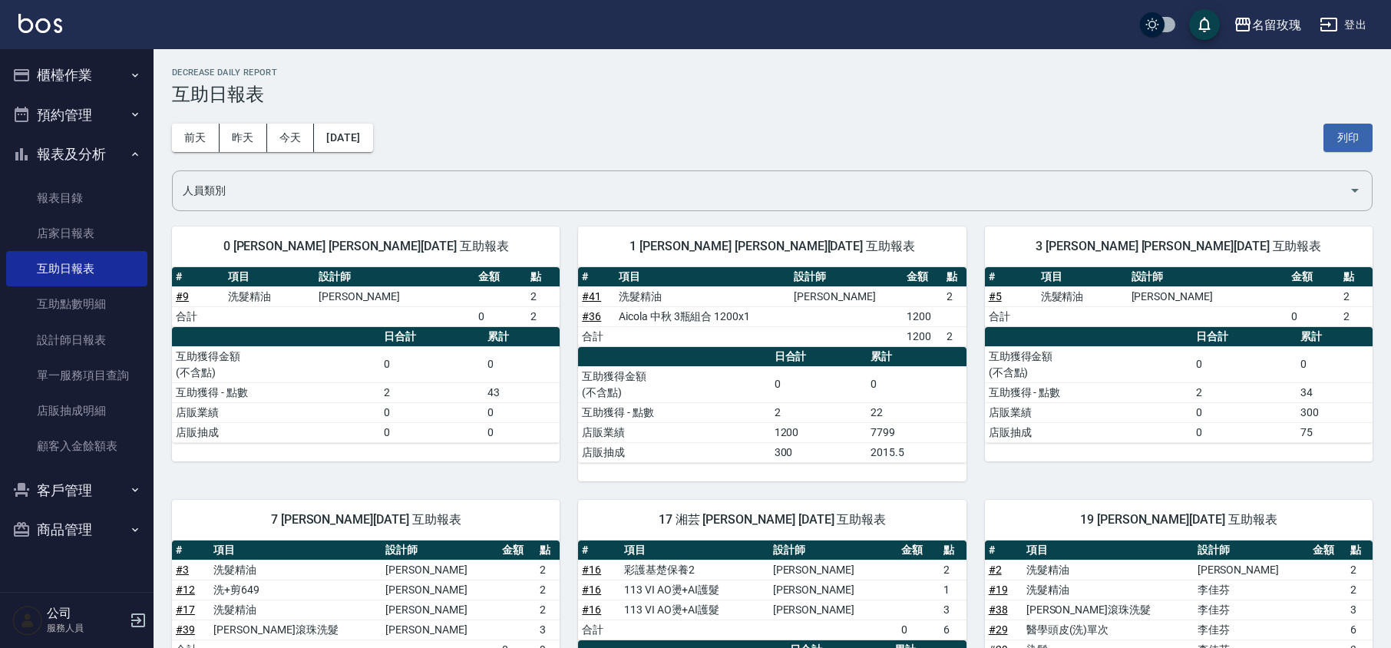
drag, startPoint x: 86, startPoint y: 269, endPoint x: 603, endPoint y: 103, distance: 543.3
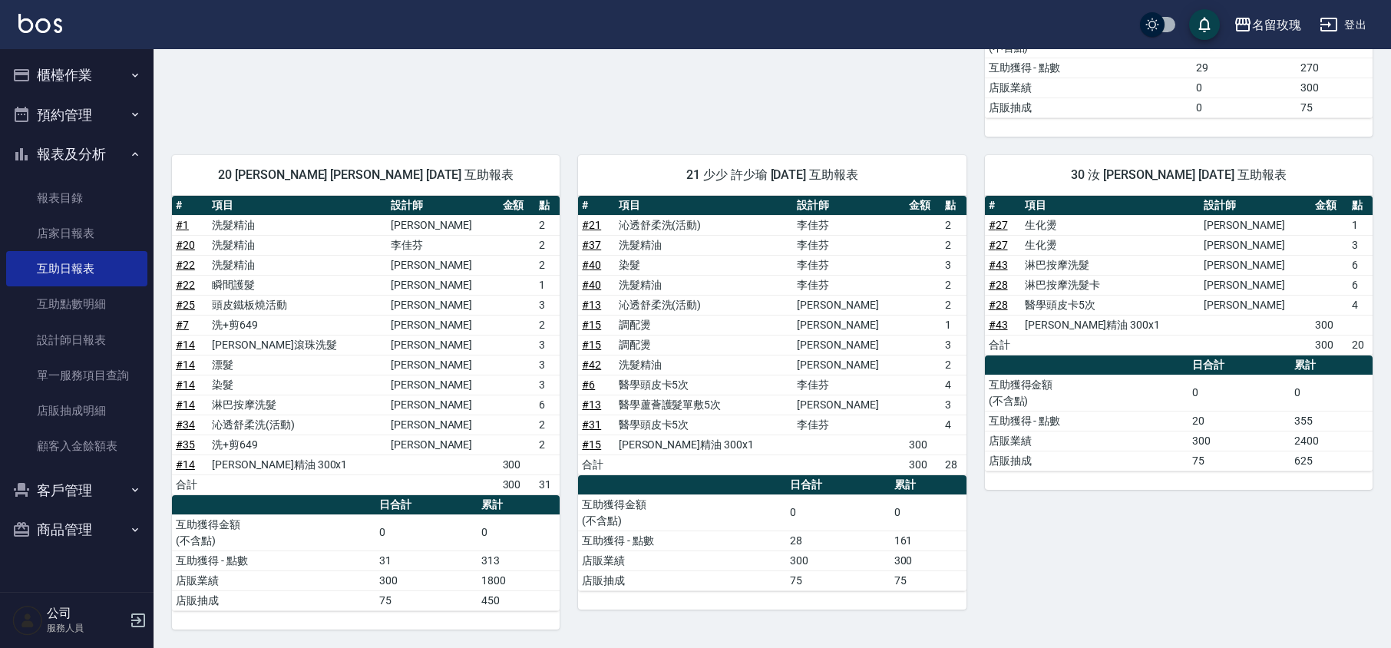
scroll to position [790, 0]
click at [68, 150] on button "報表及分析" at bounding box center [76, 154] width 141 height 40
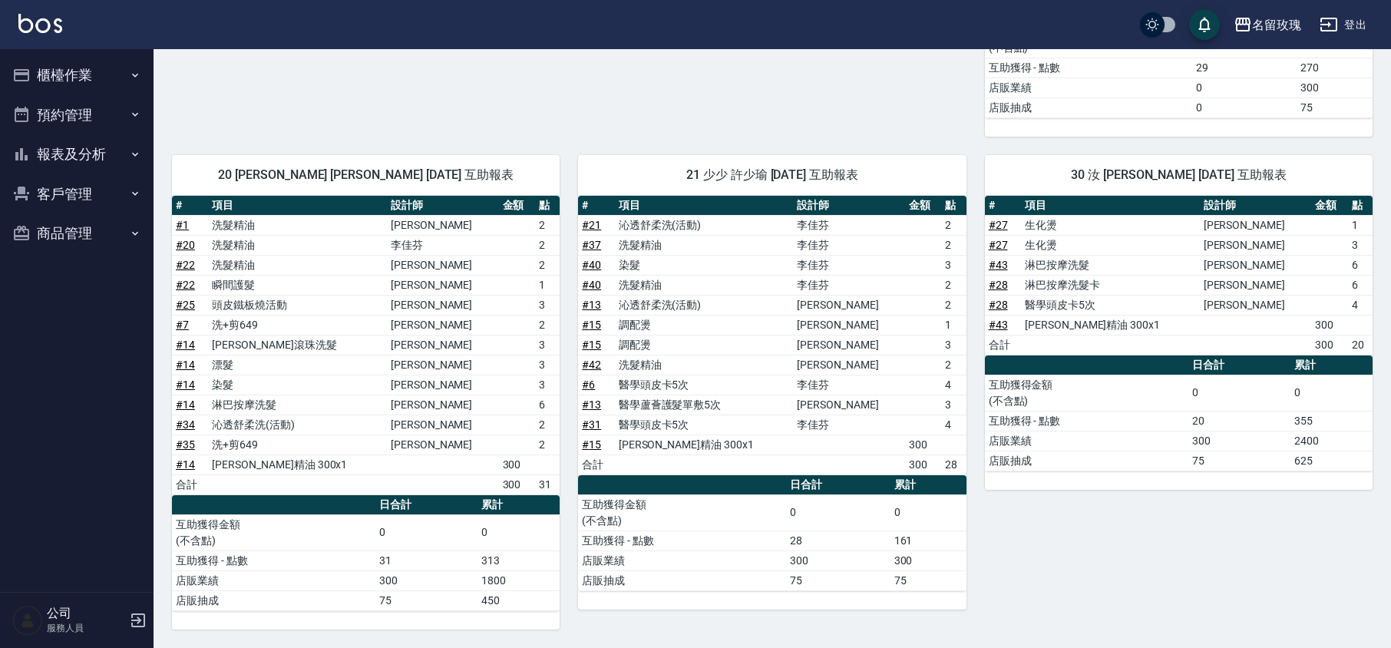
click at [74, 72] on button "櫃檯作業" at bounding box center [76, 75] width 141 height 40
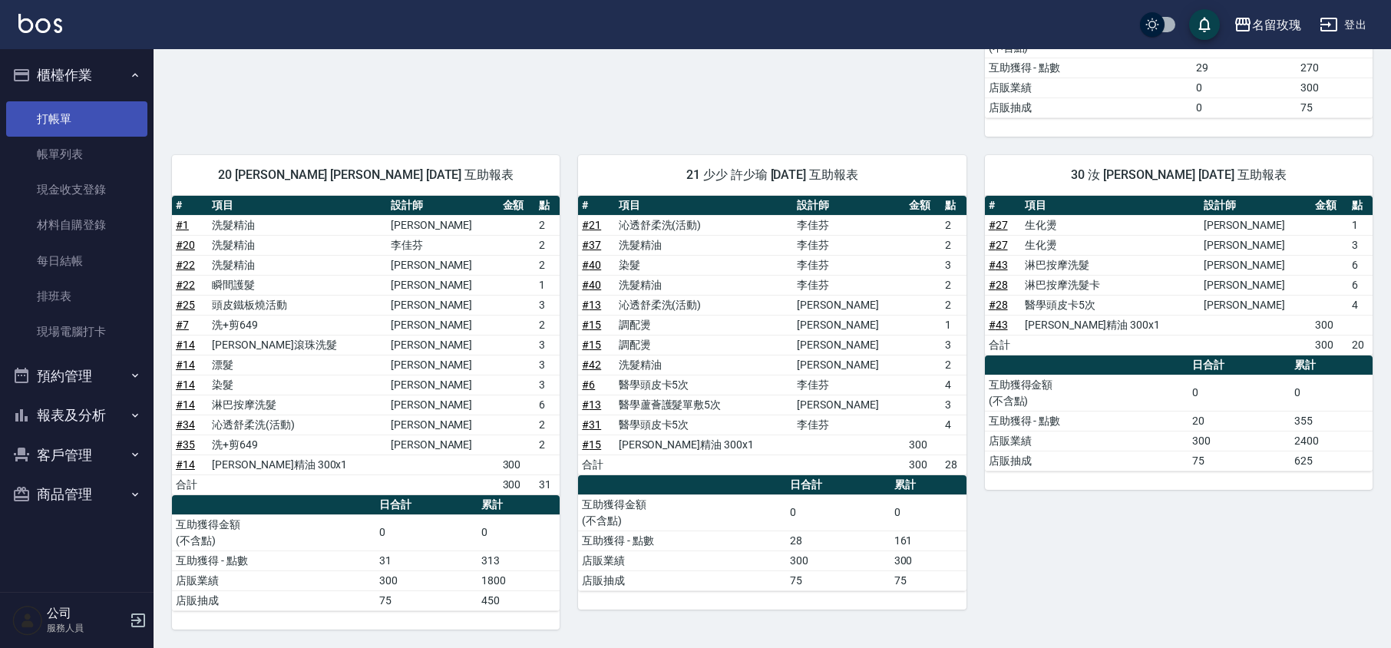
click at [50, 112] on link "打帳單" at bounding box center [76, 118] width 141 height 35
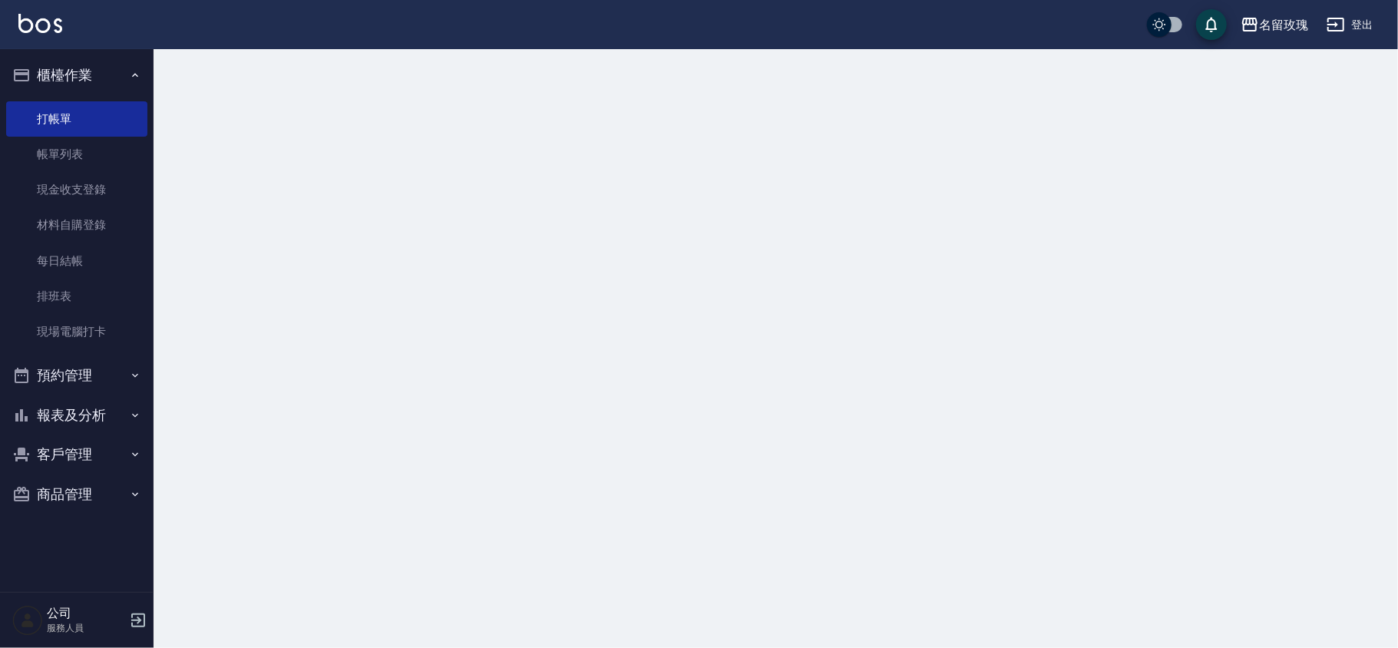
click at [81, 71] on button "櫃檯作業" at bounding box center [76, 75] width 141 height 40
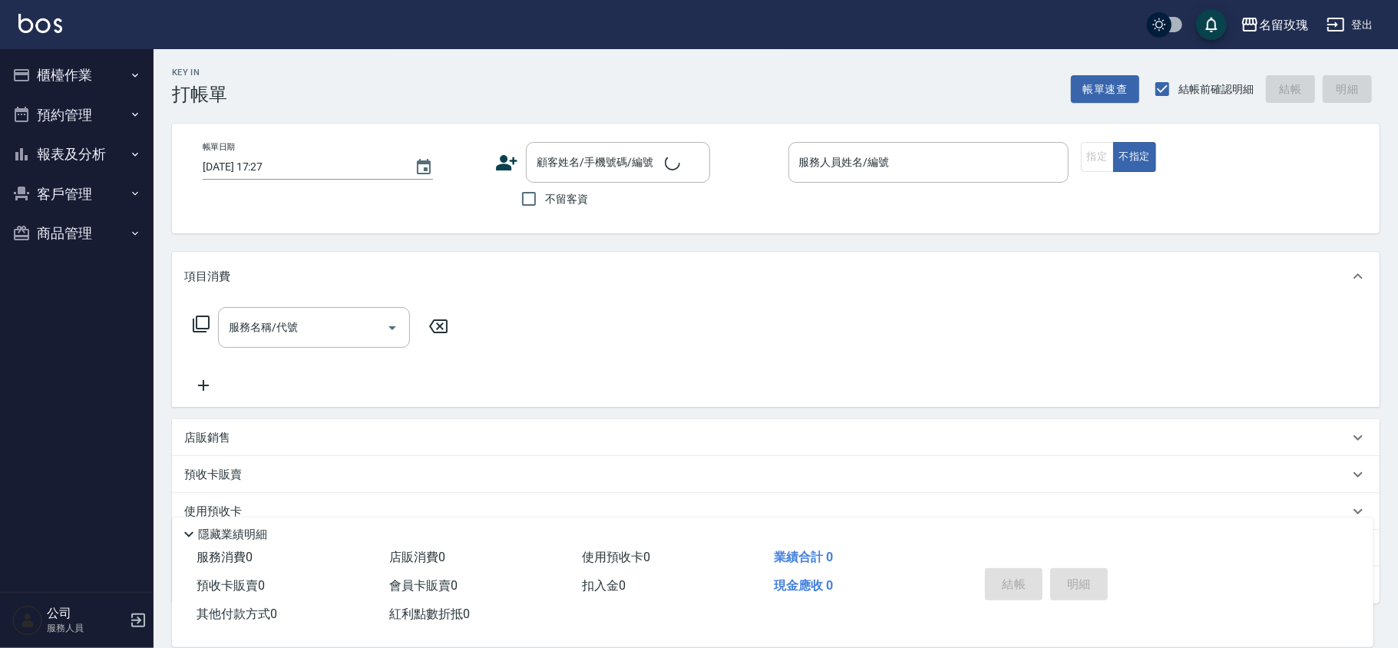
click at [464, 78] on div "Key In 打帳單 帳單速查 結帳前確認明細 結帳 明細" at bounding box center [767, 77] width 1226 height 56
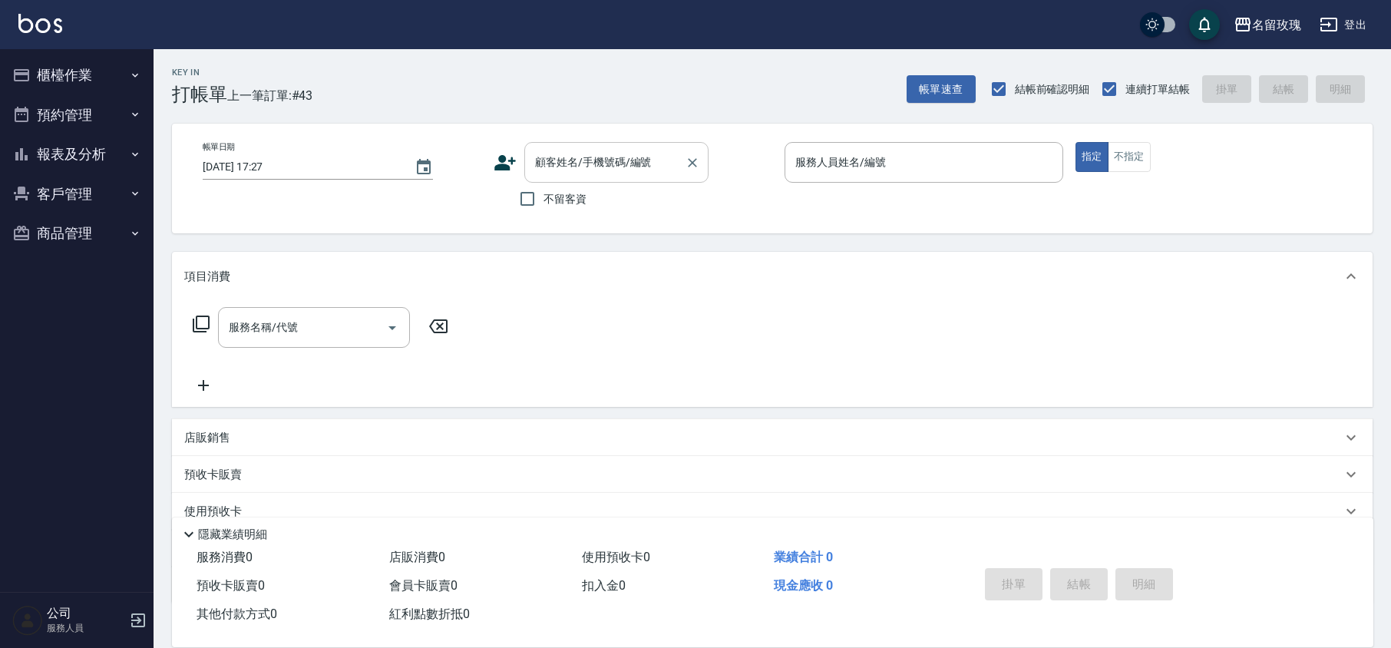
click at [571, 163] on input "顧客姓名/手機號碼/編號" at bounding box center [604, 162] width 147 height 27
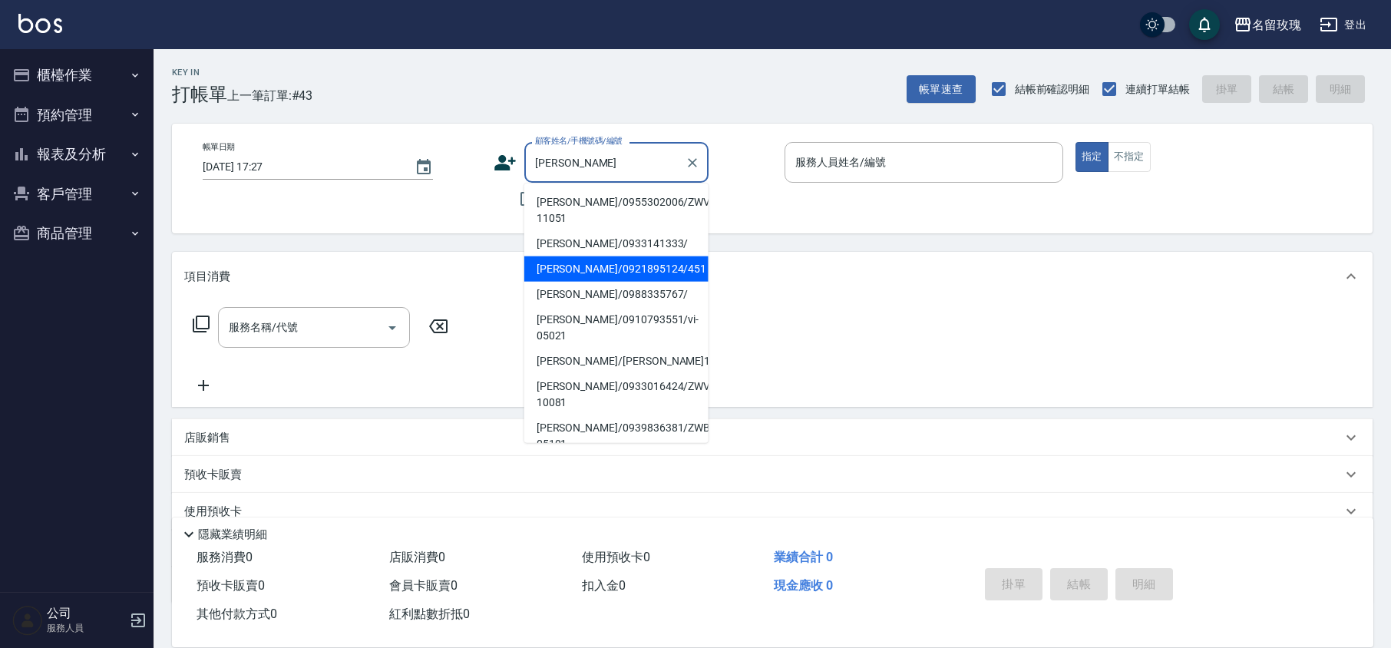
click at [599, 274] on li "[PERSON_NAME]/0921895124/451" at bounding box center [616, 268] width 184 height 25
type input "[PERSON_NAME]/0921895124/451"
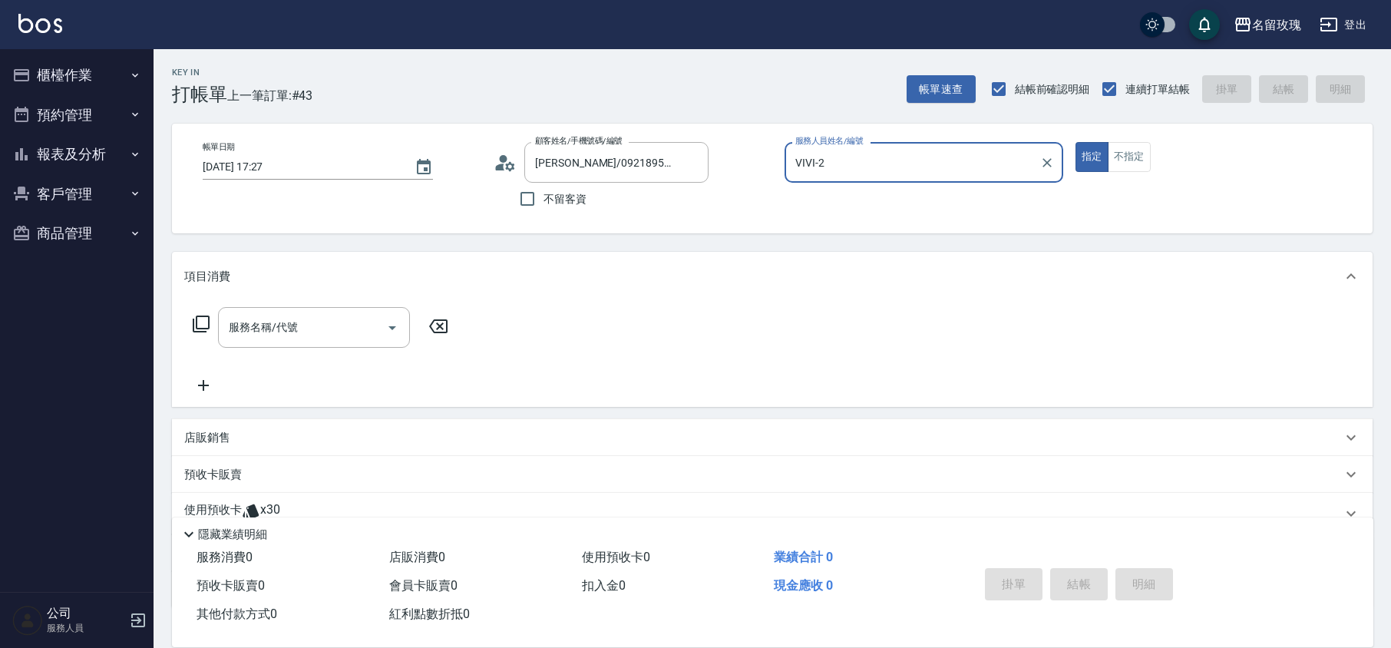
type input "VIVI-2"
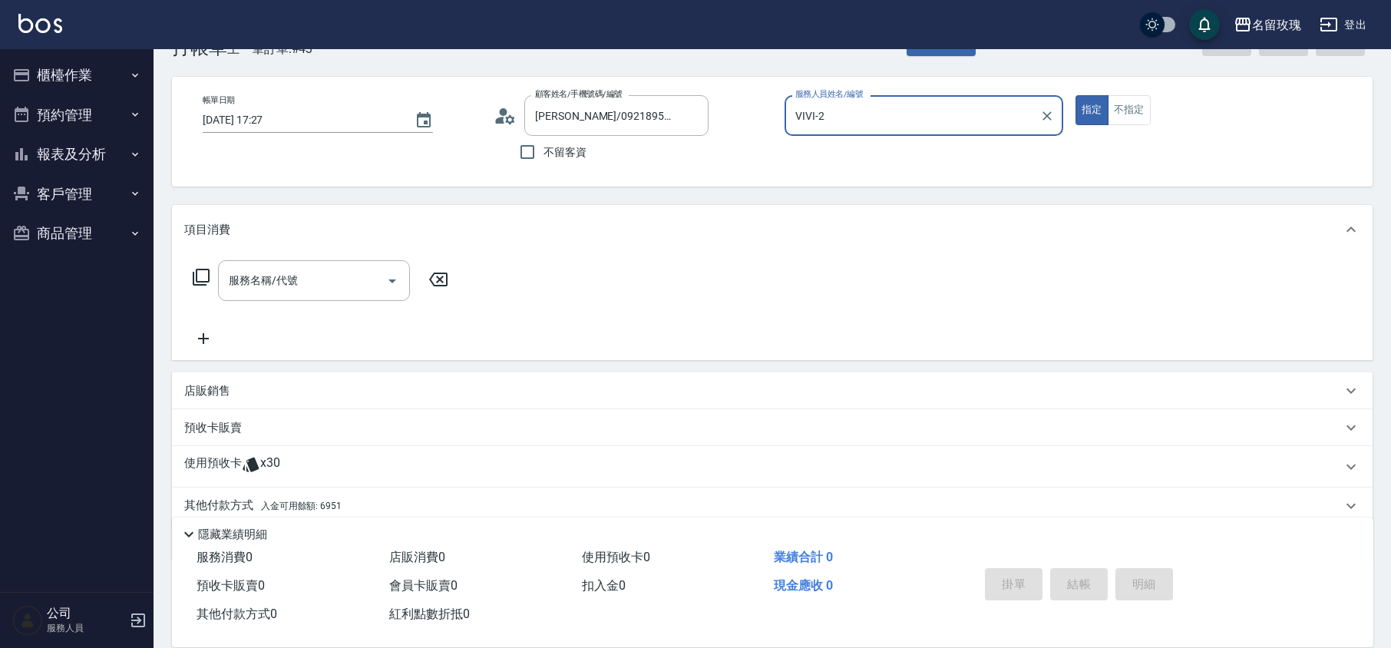
scroll to position [104, 0]
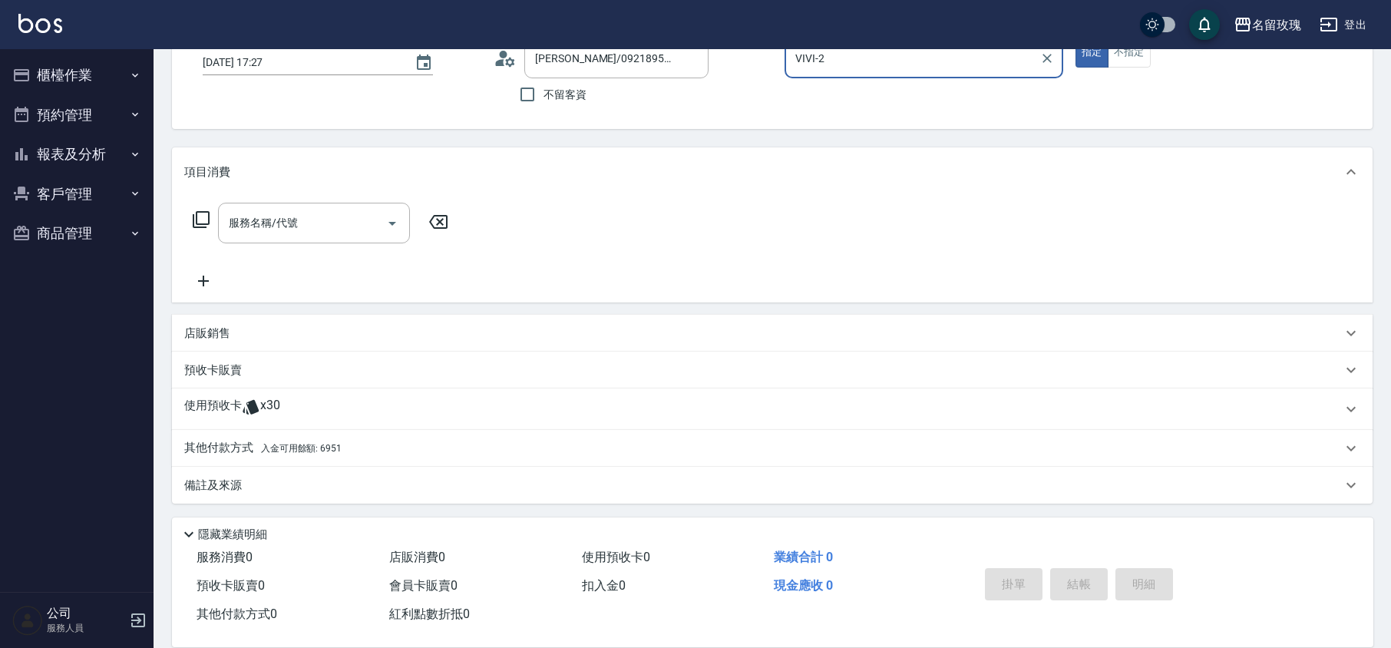
click at [281, 408] on div "使用預收卡 x30" at bounding box center [763, 409] width 1158 height 23
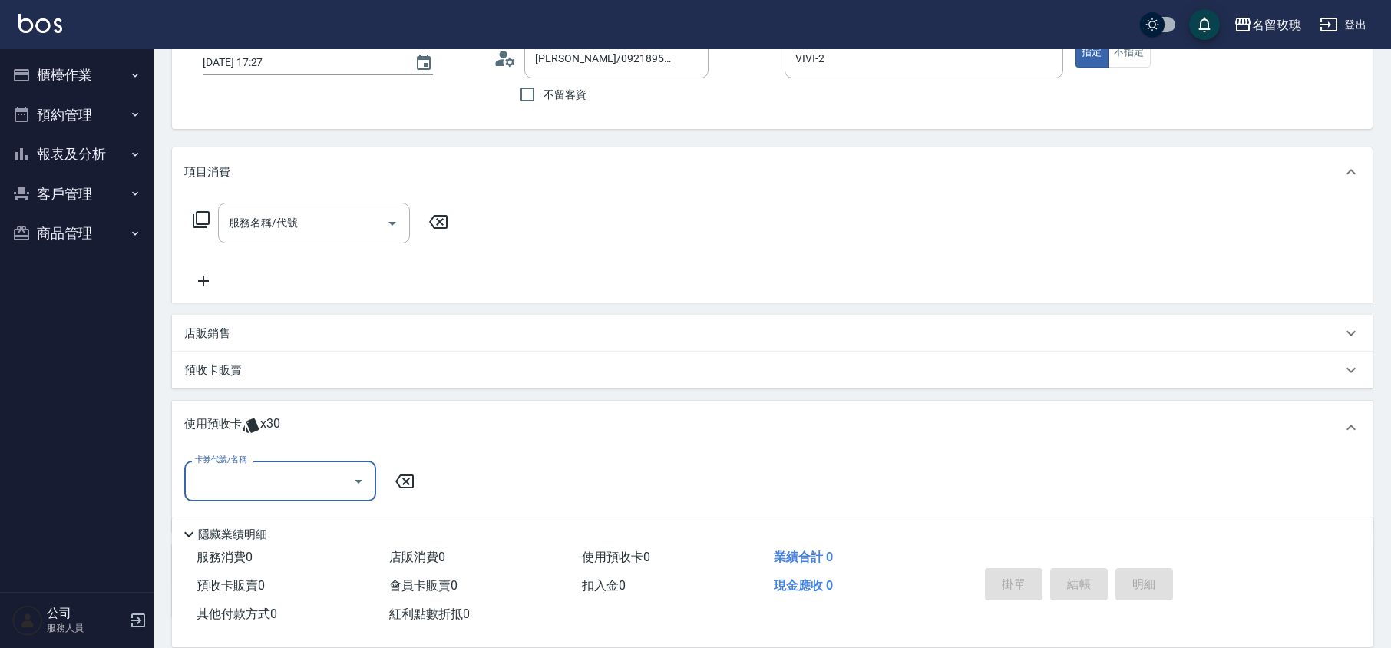
scroll to position [219, 0]
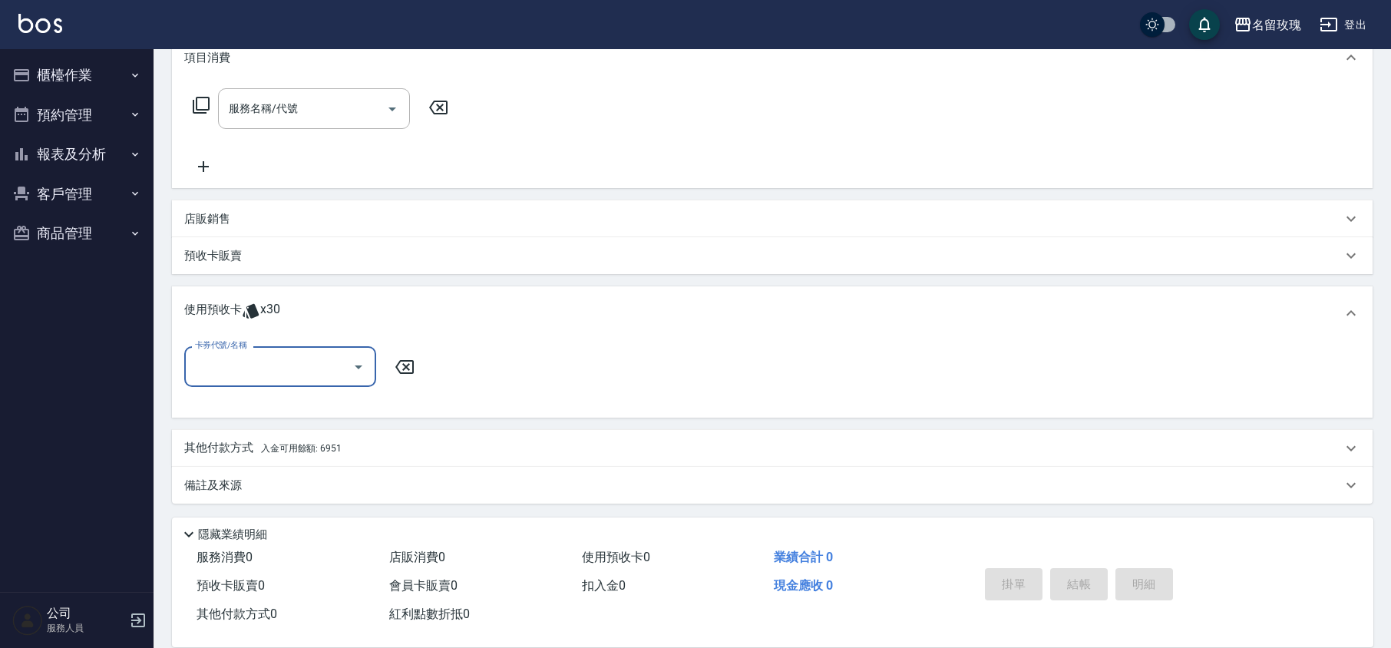
click at [256, 355] on input "卡券代號/名稱" at bounding box center [268, 366] width 155 height 27
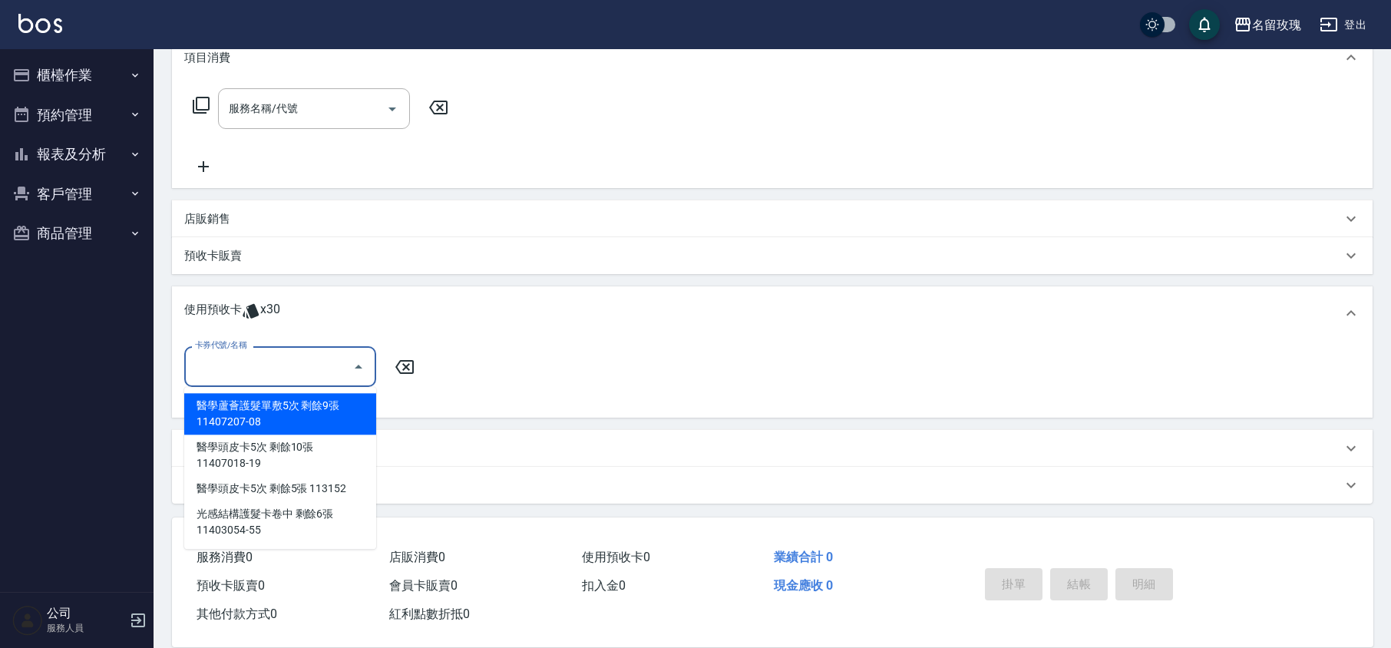
click at [281, 416] on div "醫學蘆薈護髮單敷5次 剩餘9張 11407207-08" at bounding box center [280, 413] width 192 height 41
type input "醫學蘆薈護髮單敷5次 11407207-08"
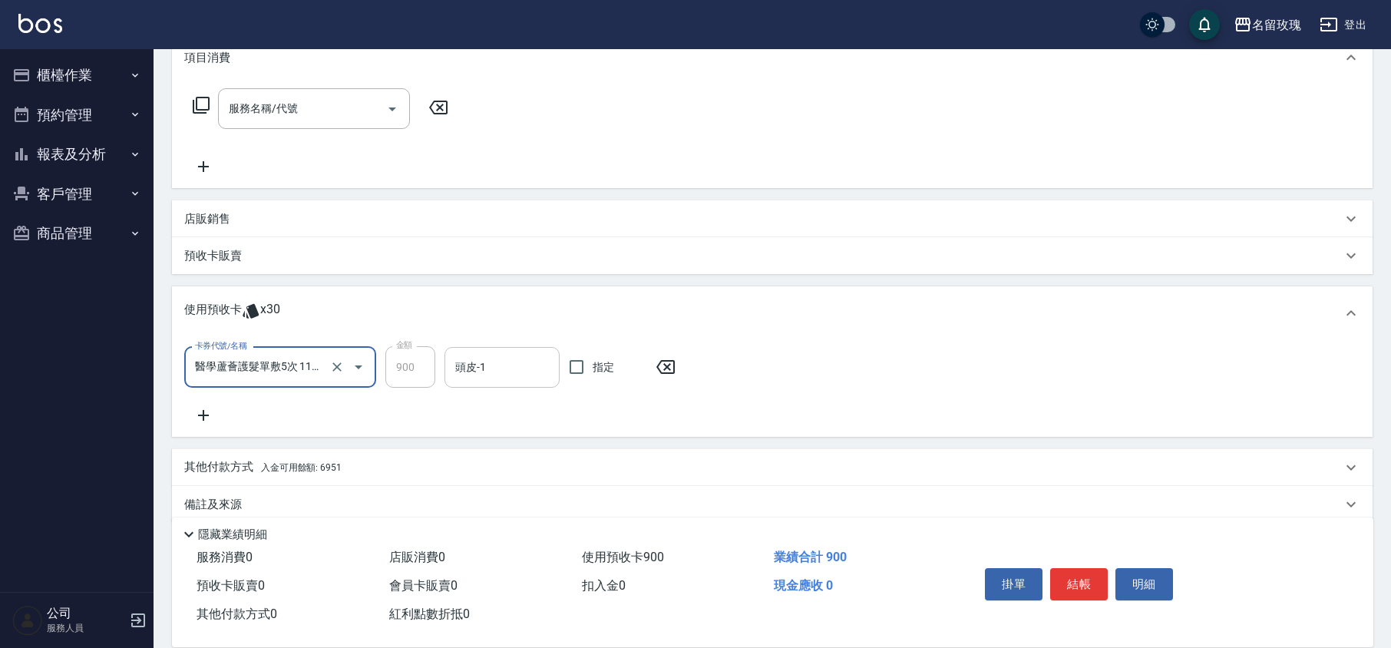
click at [501, 372] on input "頭皮-1" at bounding box center [501, 367] width 101 height 27
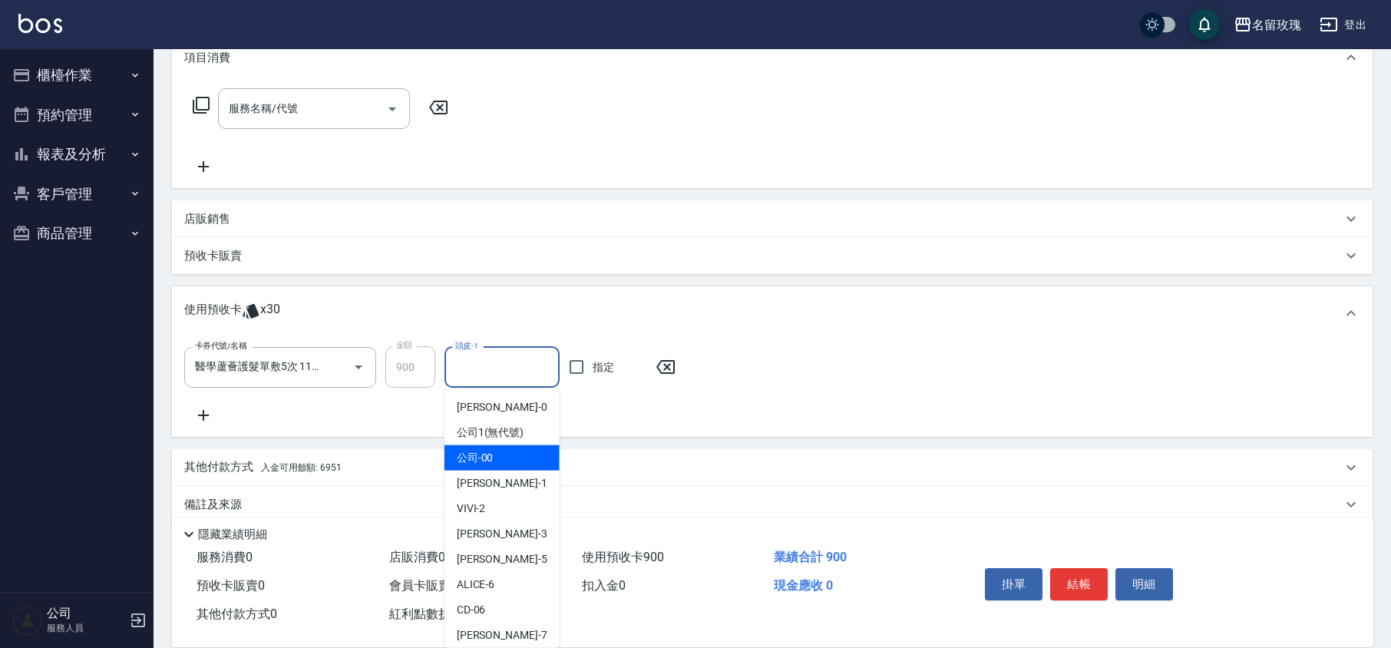
scroll to position [286, 0]
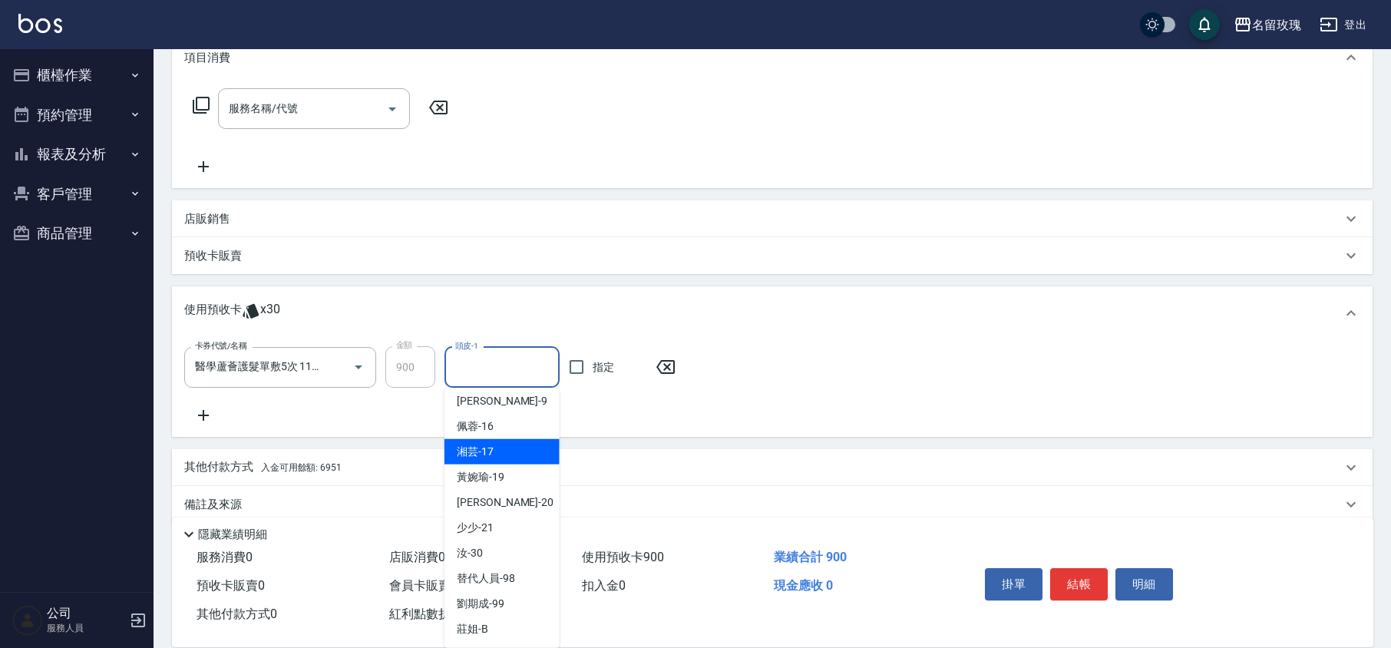
click at [488, 448] on span "湘芸 -17" at bounding box center [475, 452] width 37 height 16
type input "湘芸-17"
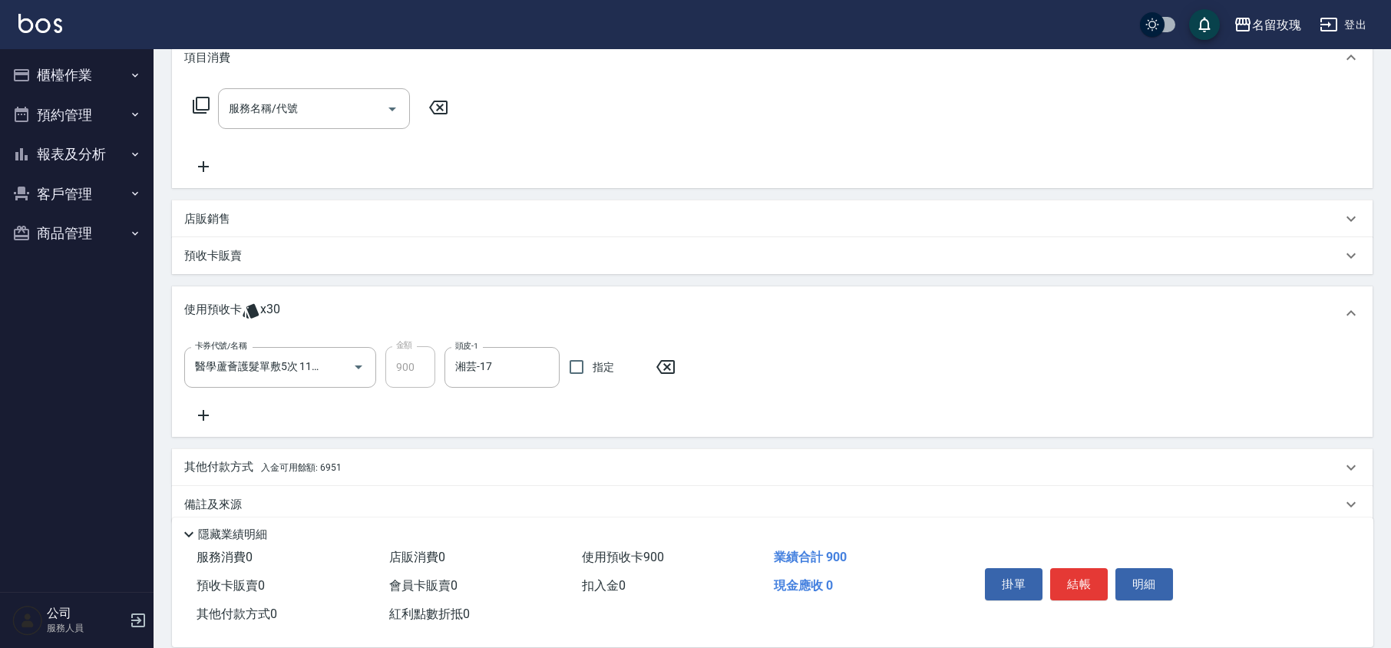
click at [209, 410] on icon at bounding box center [203, 415] width 38 height 18
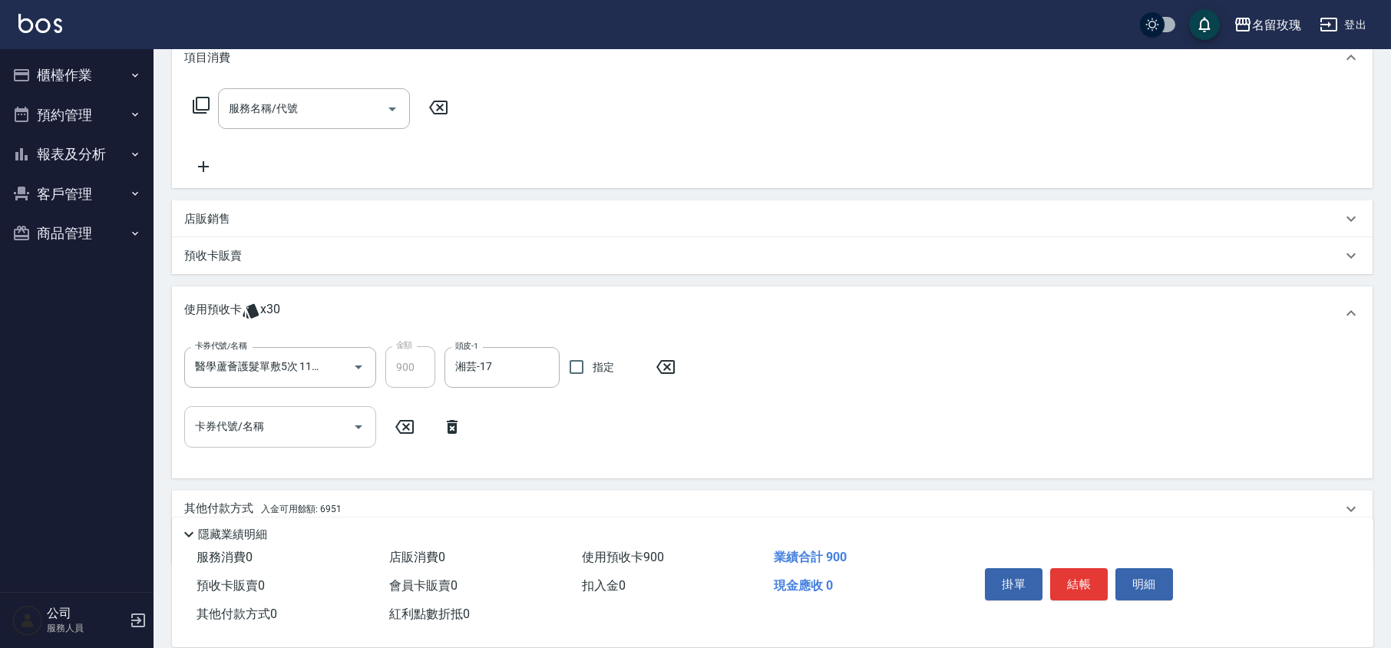
click at [241, 418] on div "卡券代號/名稱 卡券代號/名稱" at bounding box center [280, 426] width 192 height 41
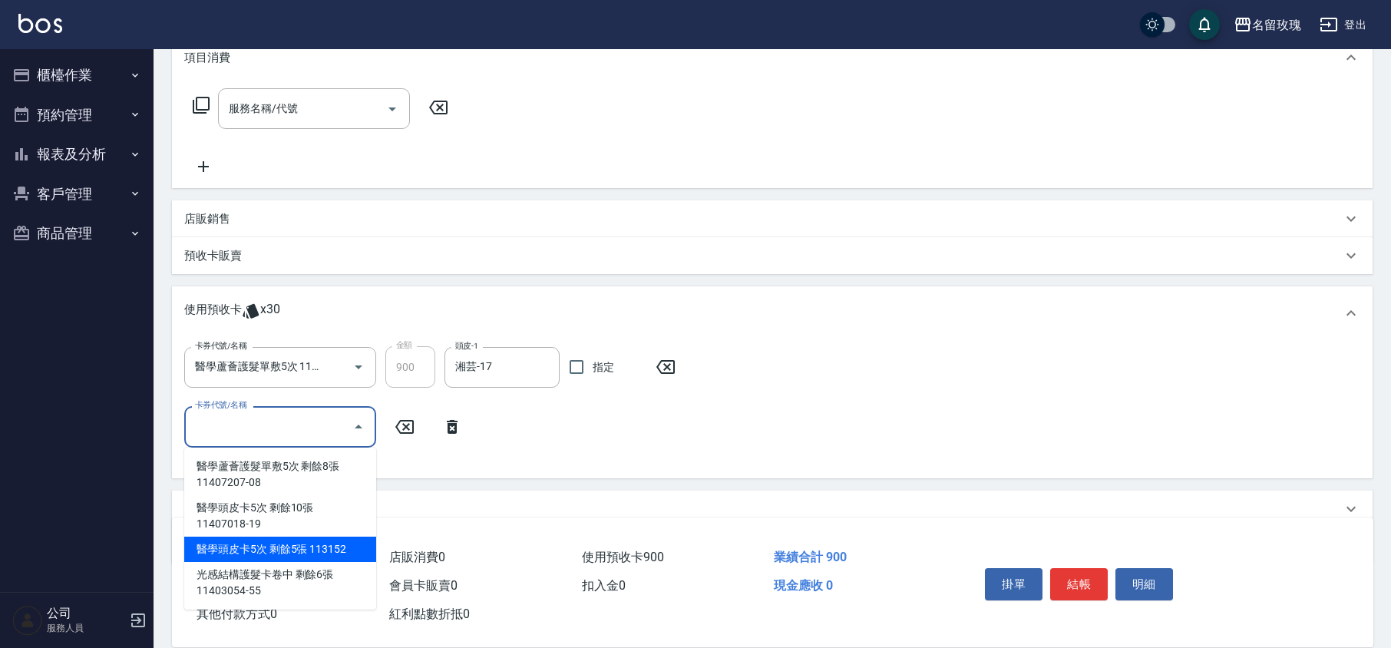
click at [292, 554] on div "醫學頭皮卡5次 剩餘5張 113152" at bounding box center [280, 549] width 192 height 25
type input "醫學頭皮卡5次 113152"
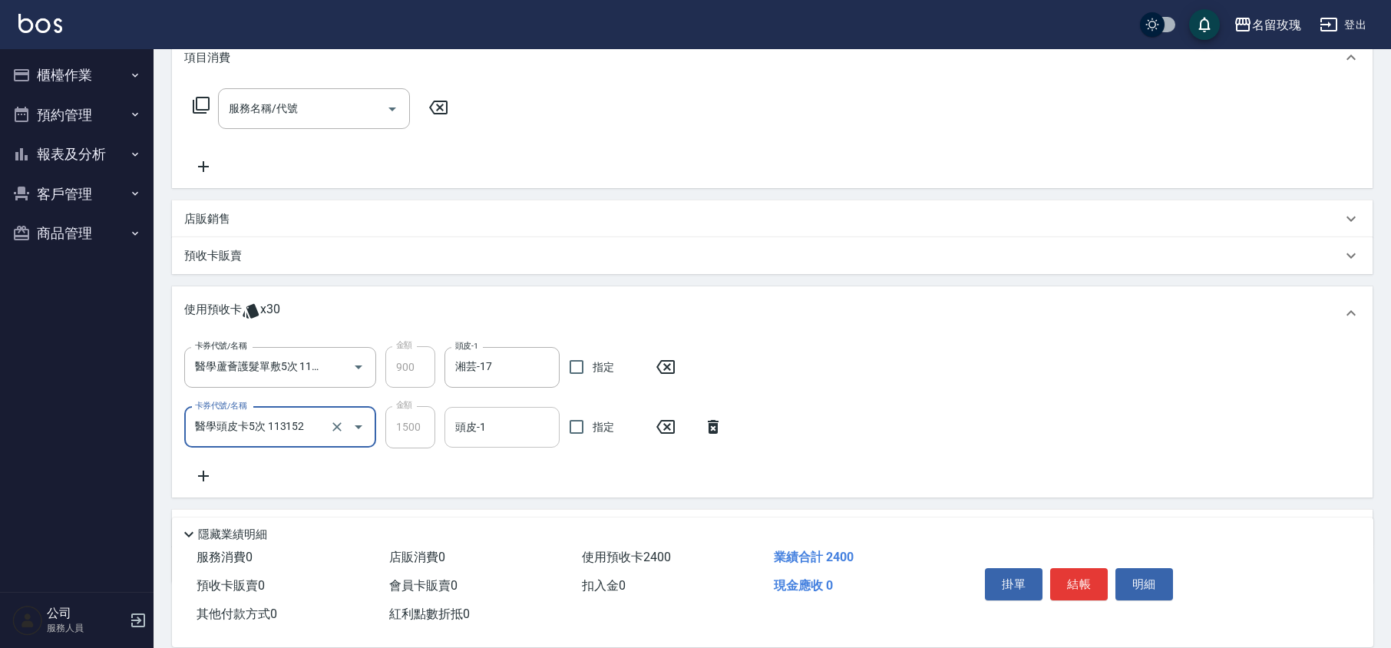
click at [489, 433] on input "頭皮-1" at bounding box center [501, 427] width 101 height 27
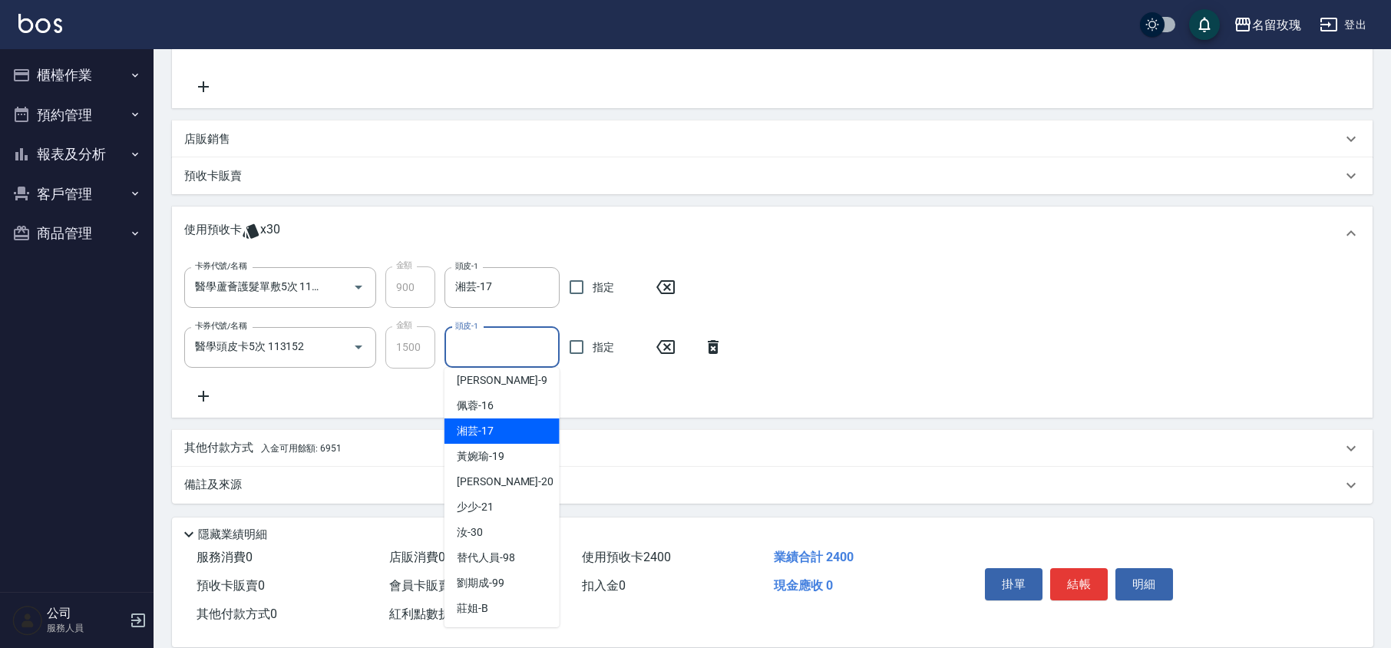
click at [502, 434] on div "湘芸 -17" at bounding box center [501, 430] width 115 height 25
type input "湘芸-17"
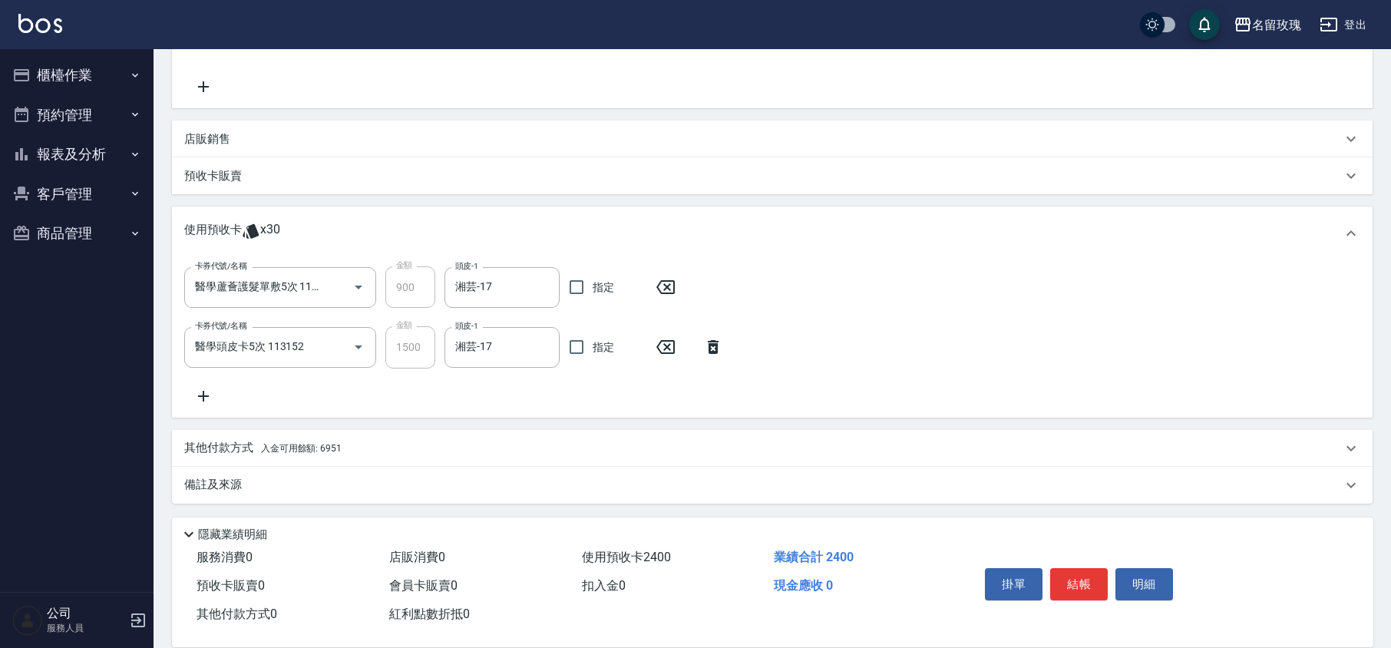
click at [216, 398] on icon at bounding box center [203, 396] width 38 height 18
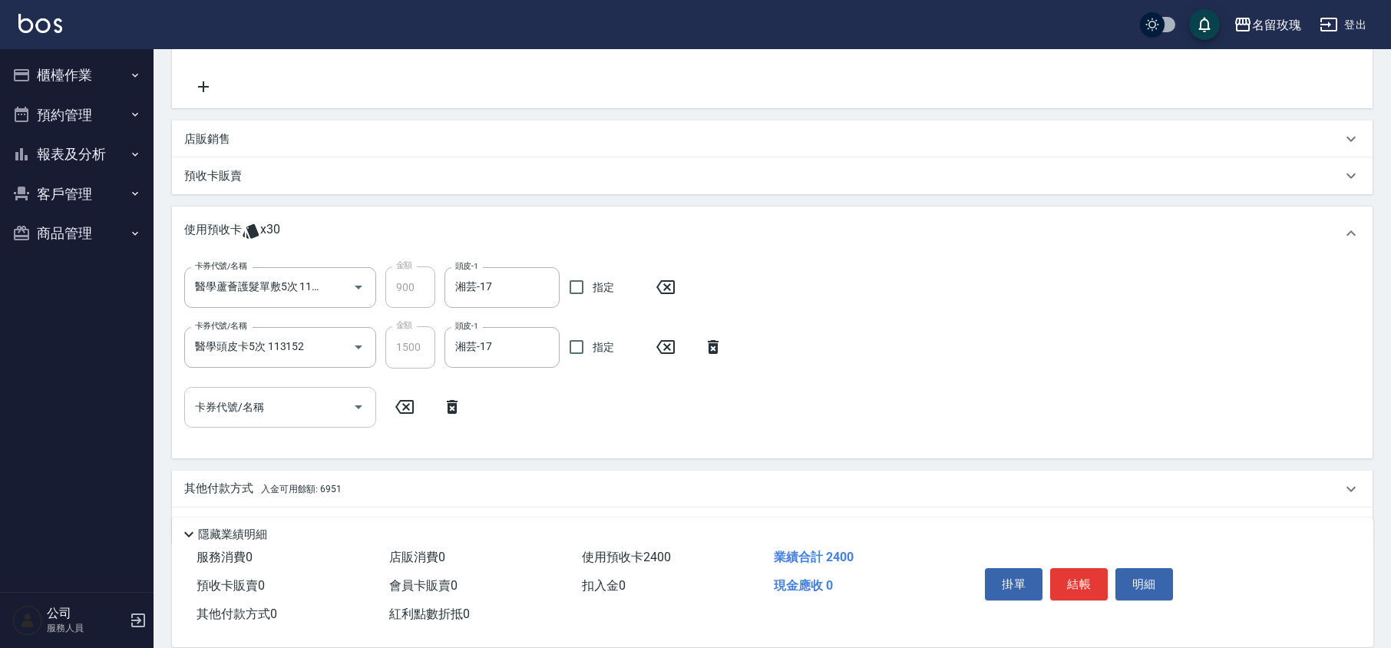
click at [253, 399] on div "卡券代號/名稱 卡券代號/名稱" at bounding box center [280, 407] width 192 height 41
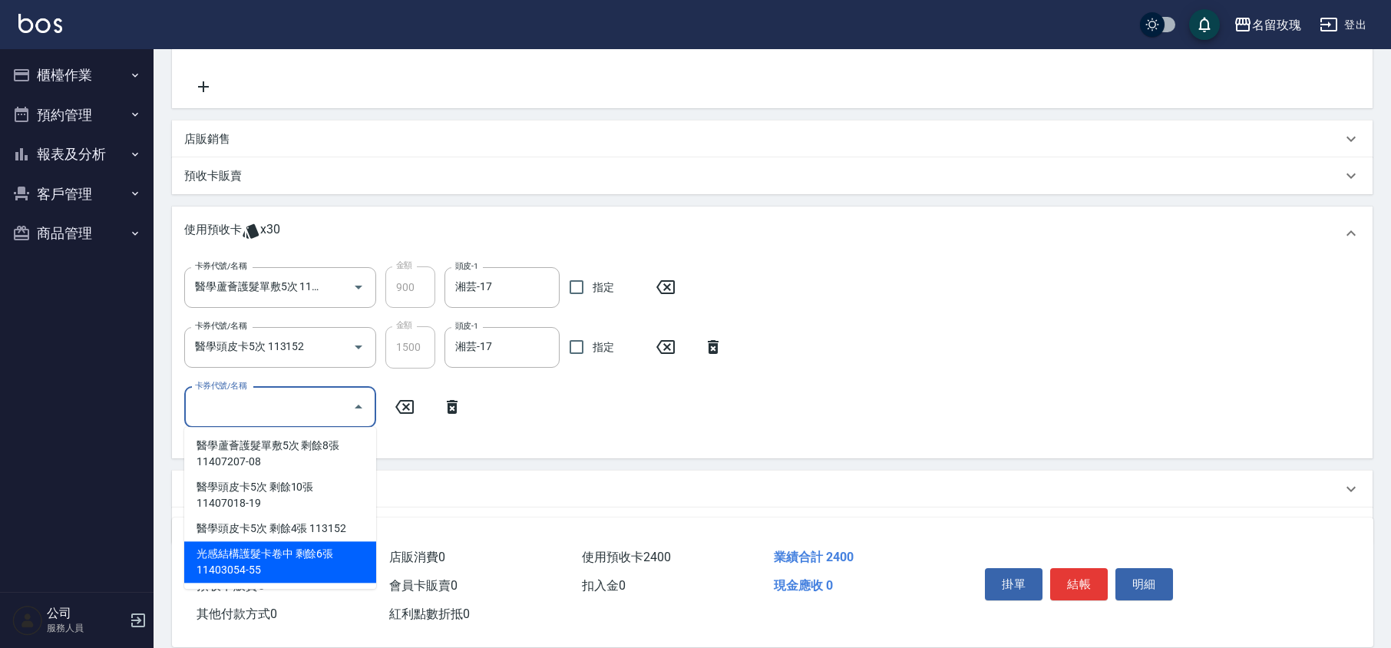
click at [289, 551] on div "光感結構護髮卡卷中 剩餘6張 11403054-55" at bounding box center [280, 561] width 192 height 41
type input "光感結構護髮卡卷中 11403054-55"
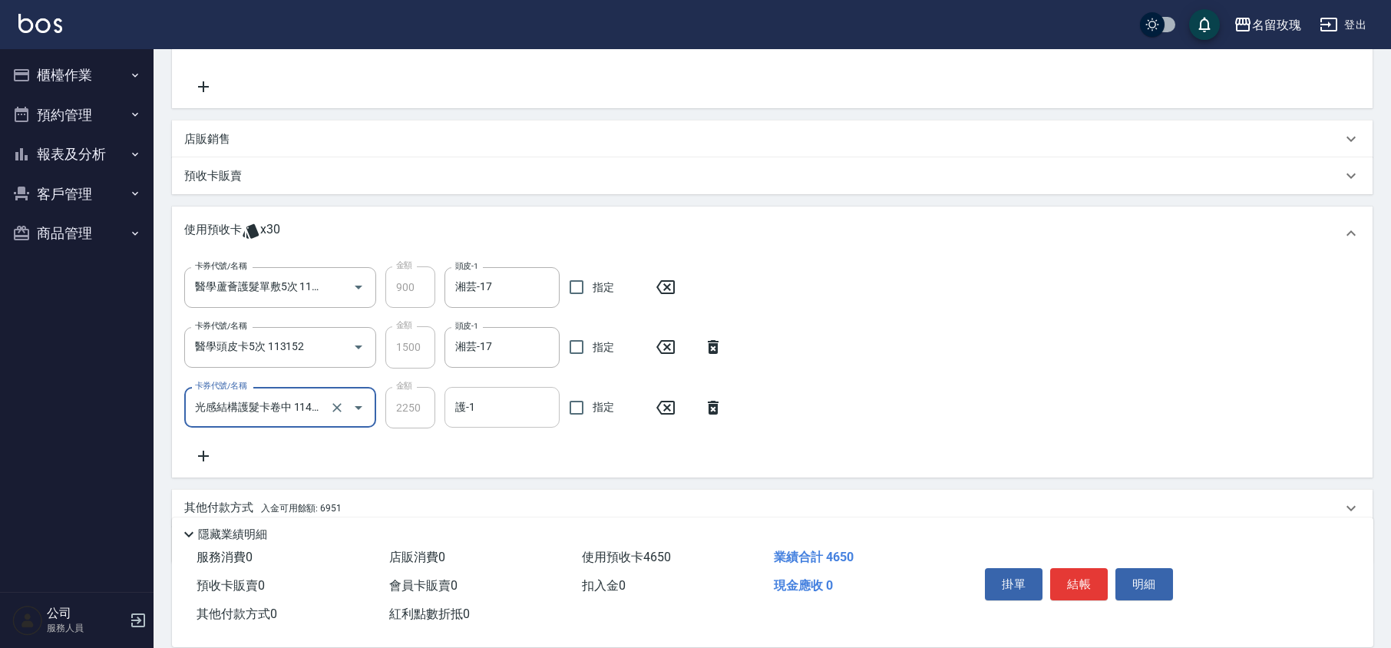
click at [501, 407] on input "護-1" at bounding box center [501, 407] width 101 height 27
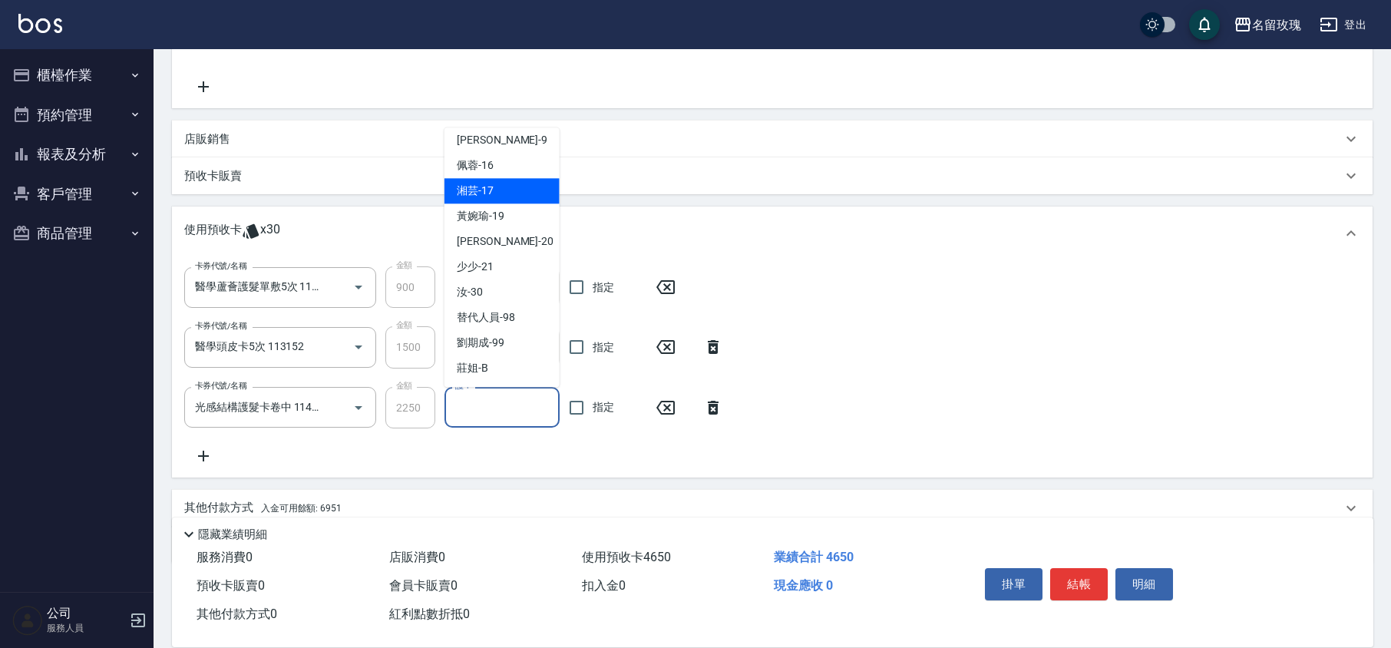
click at [517, 194] on div "湘芸 -17" at bounding box center [501, 191] width 115 height 25
type input "湘芸-17"
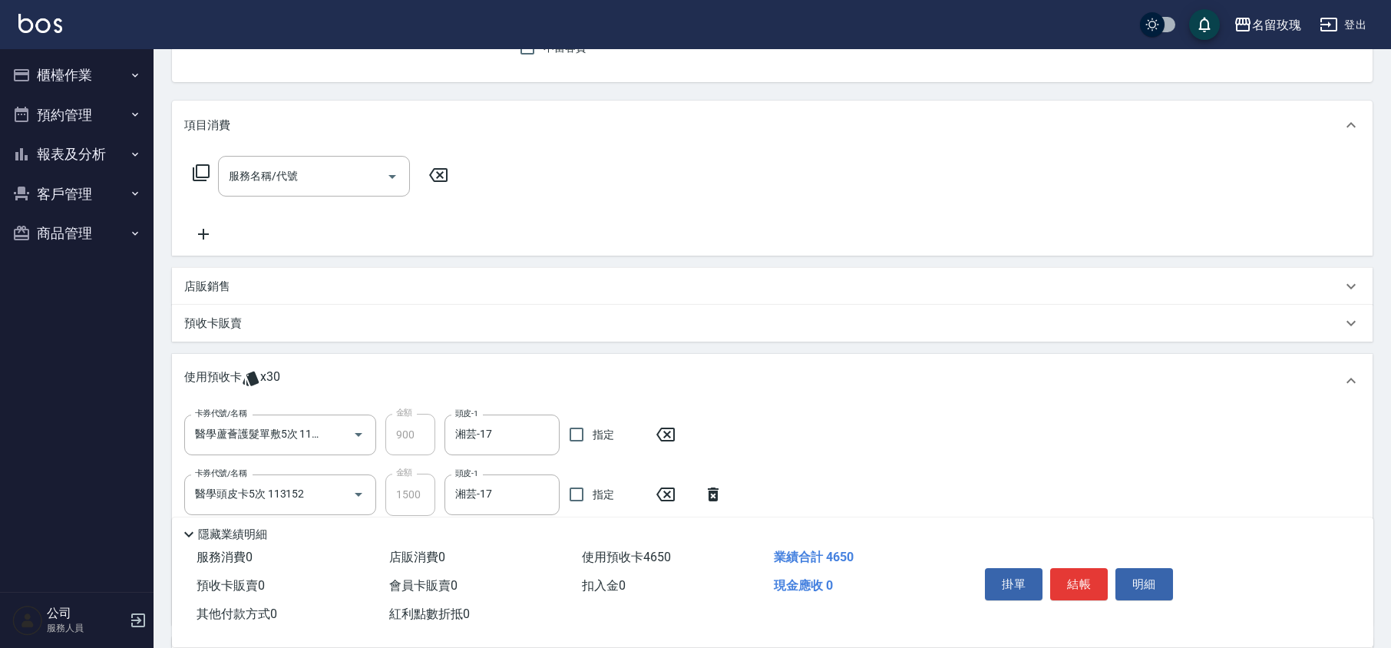
scroll to position [0, 0]
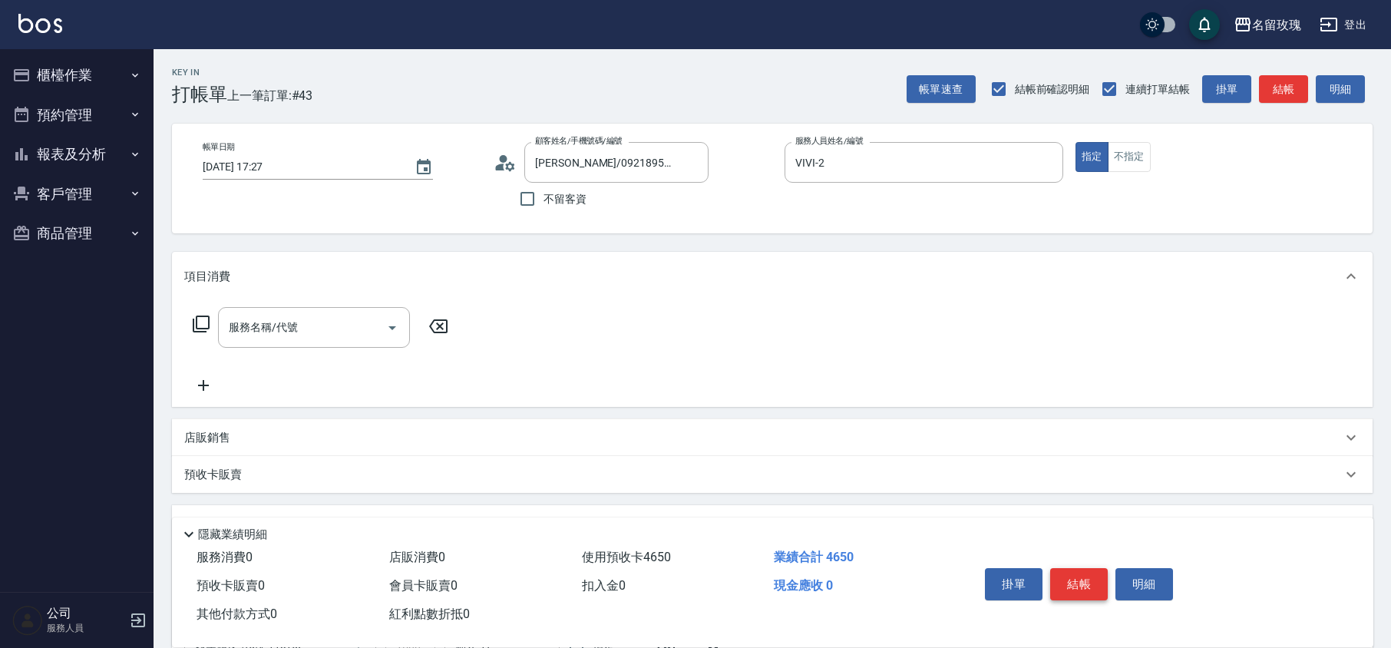
click at [1104, 593] on button "結帳" at bounding box center [1079, 584] width 58 height 32
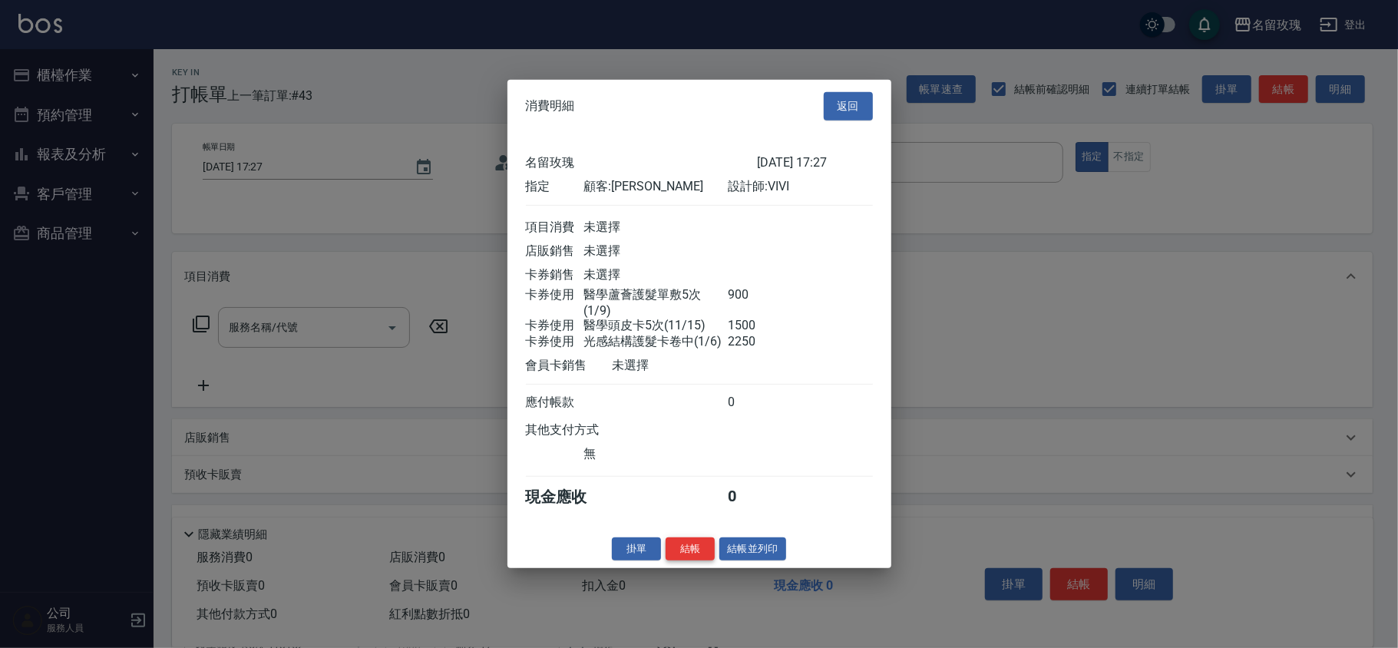
click at [698, 557] on button "結帳" at bounding box center [690, 549] width 49 height 24
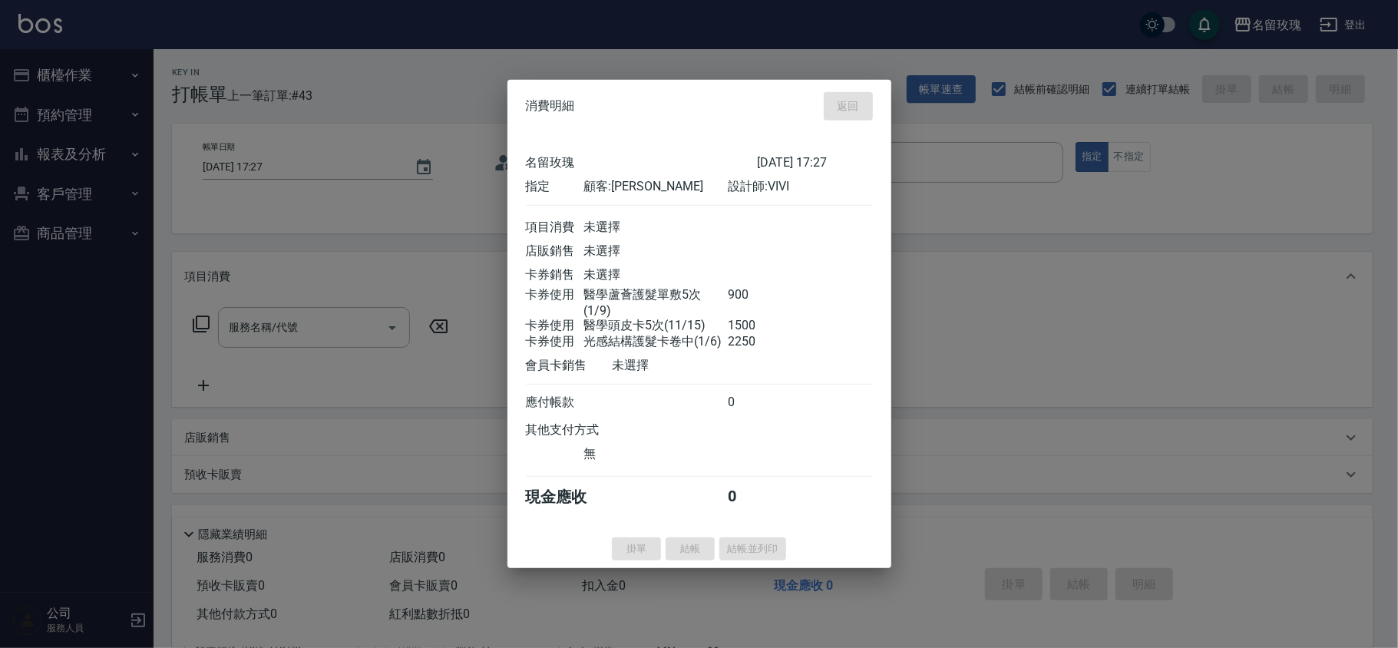
type input "[DATE] 17:30"
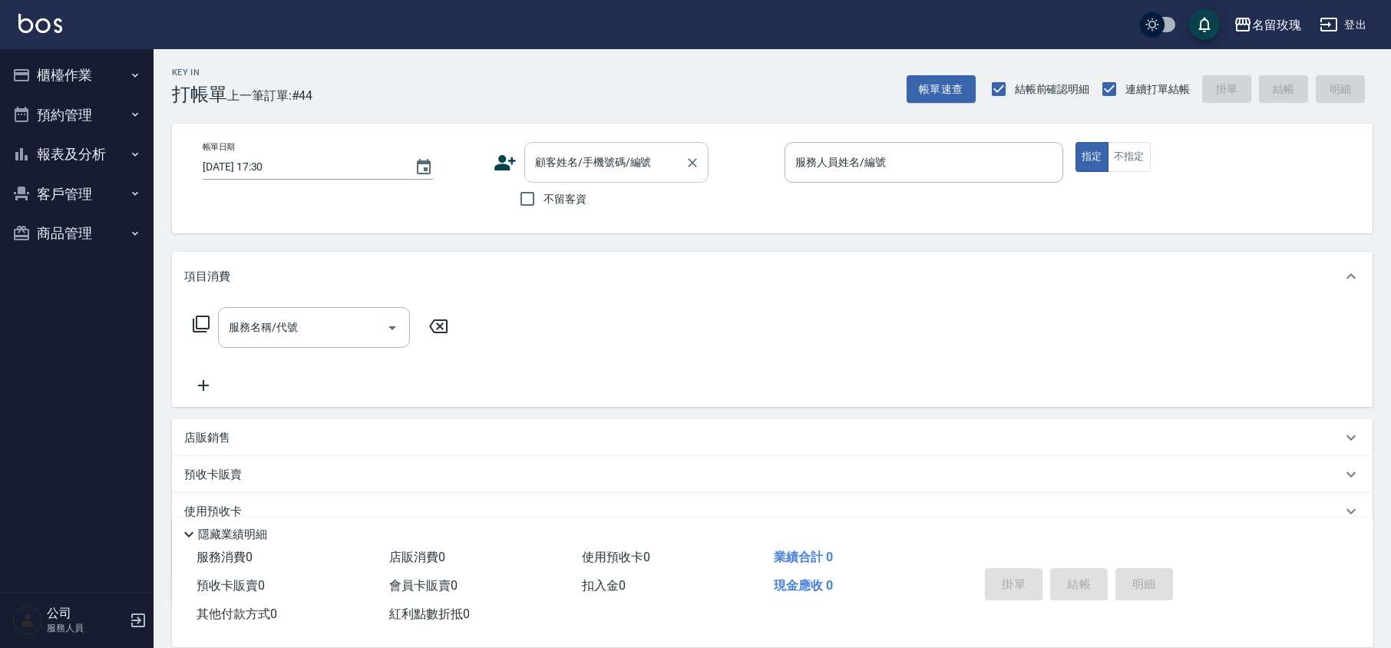
click at [602, 145] on div "顧客姓名/手機號碼/編號" at bounding box center [616, 162] width 184 height 41
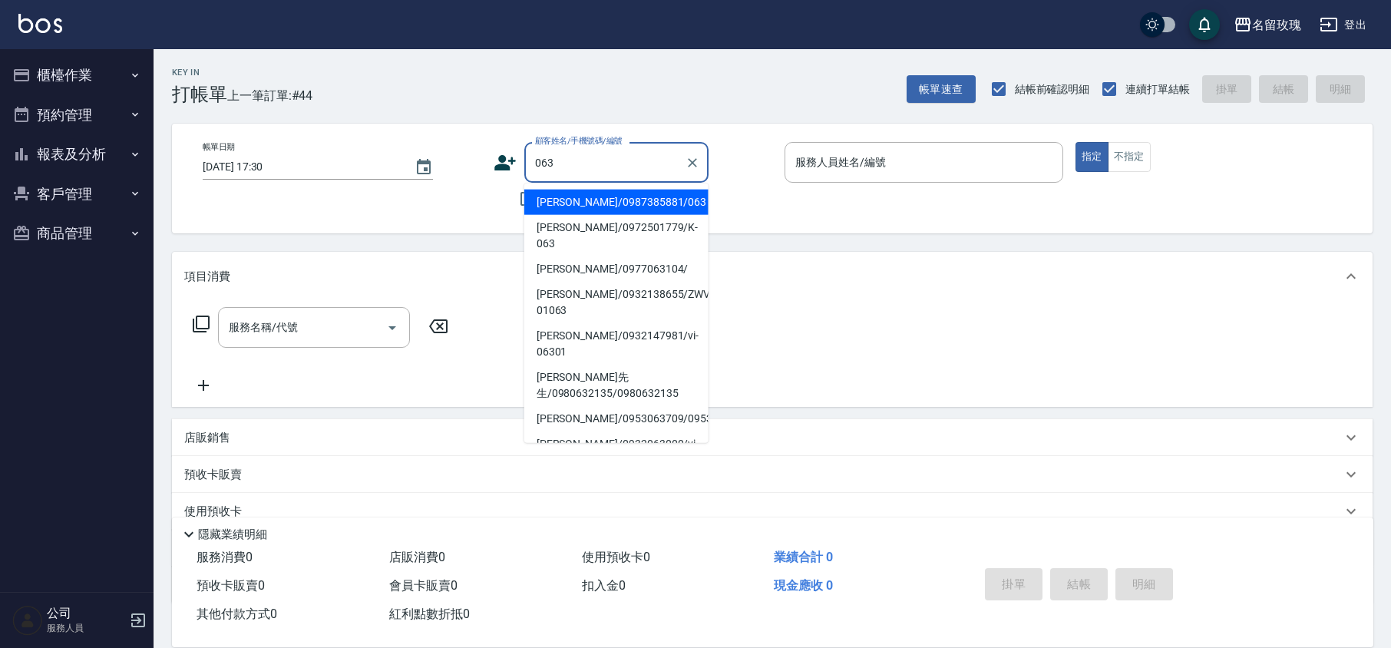
click at [566, 190] on li "[PERSON_NAME]/0987385881/063" at bounding box center [616, 202] width 184 height 25
type input "[PERSON_NAME]/0987385881/063"
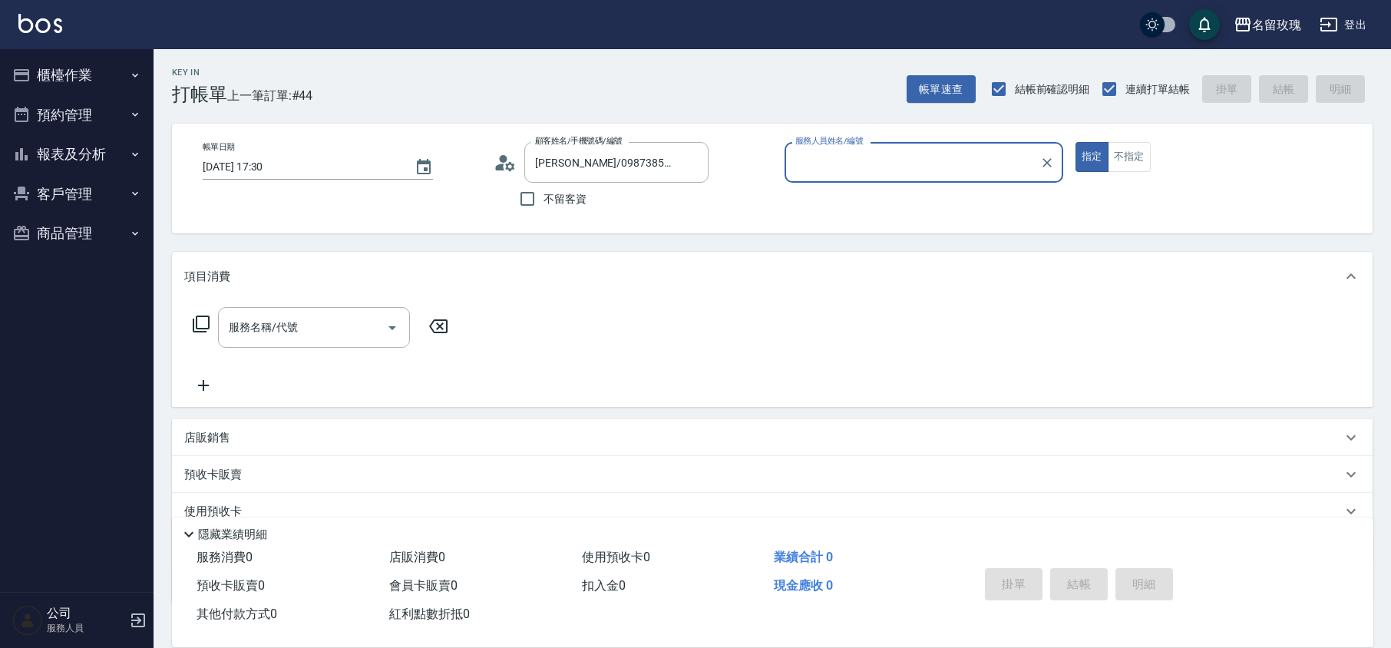
type input "[PERSON_NAME]-5"
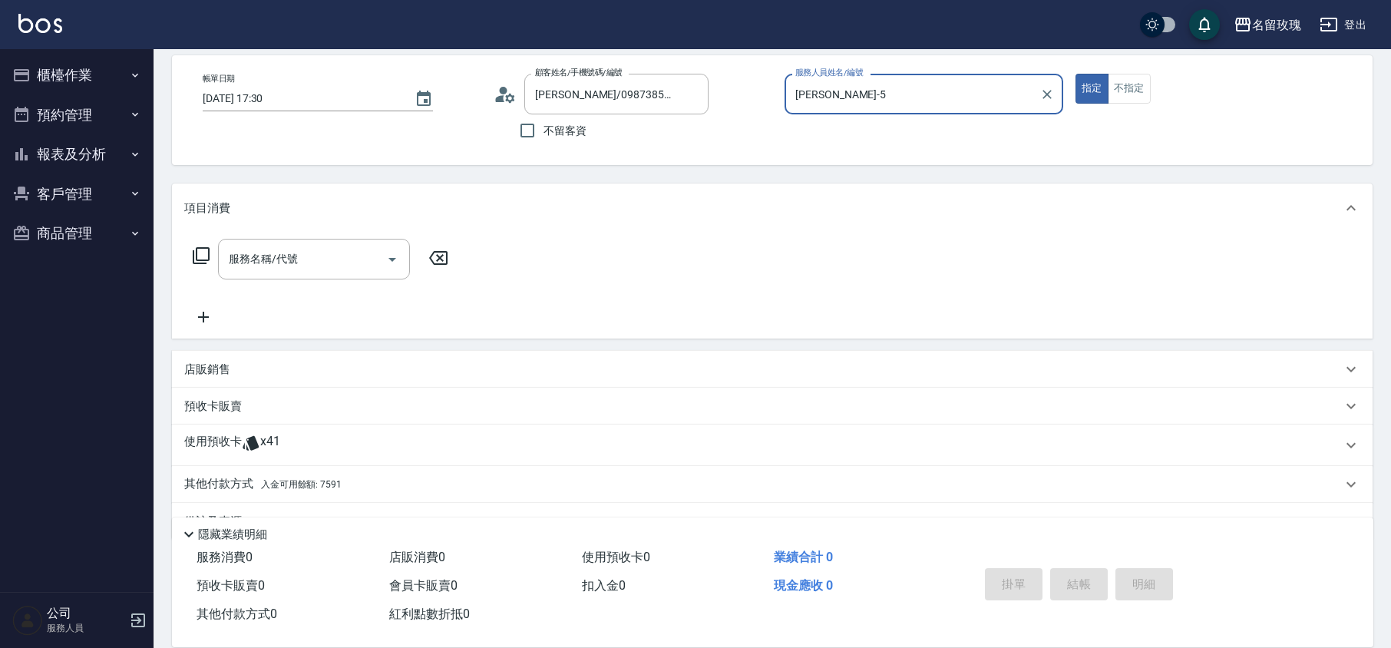
scroll to position [104, 0]
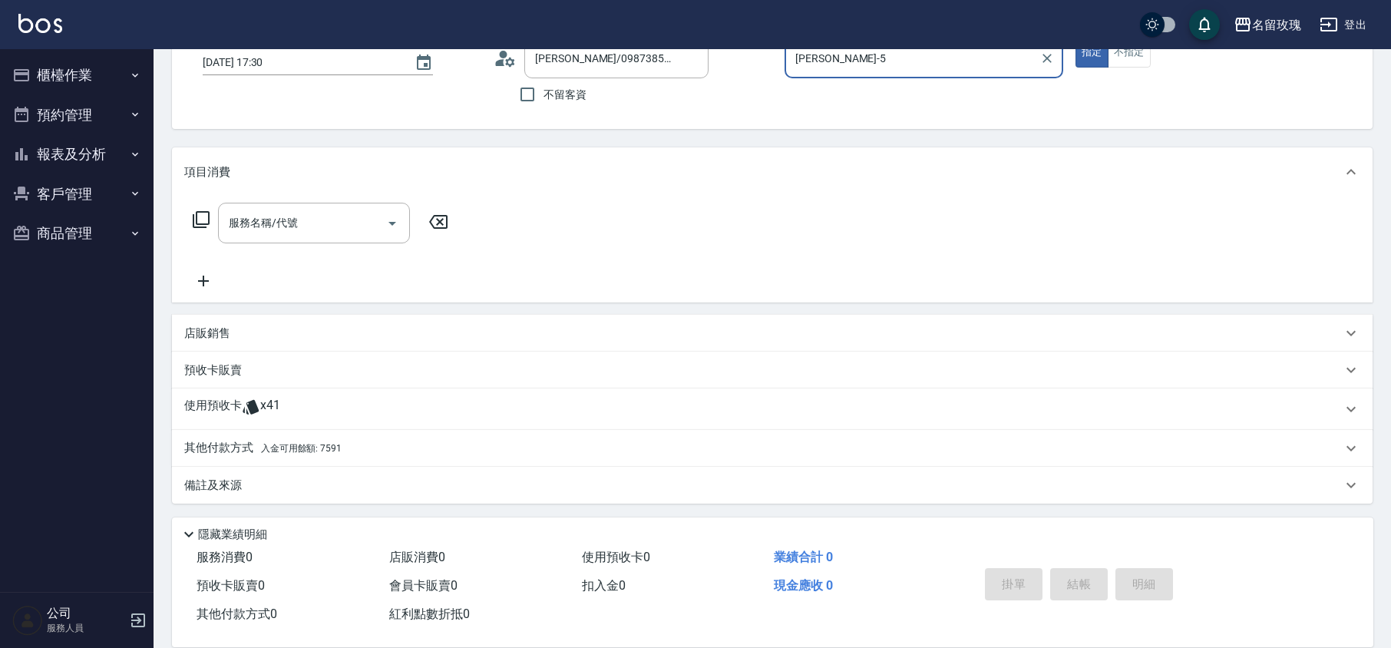
click at [274, 399] on span "x41" at bounding box center [270, 409] width 20 height 23
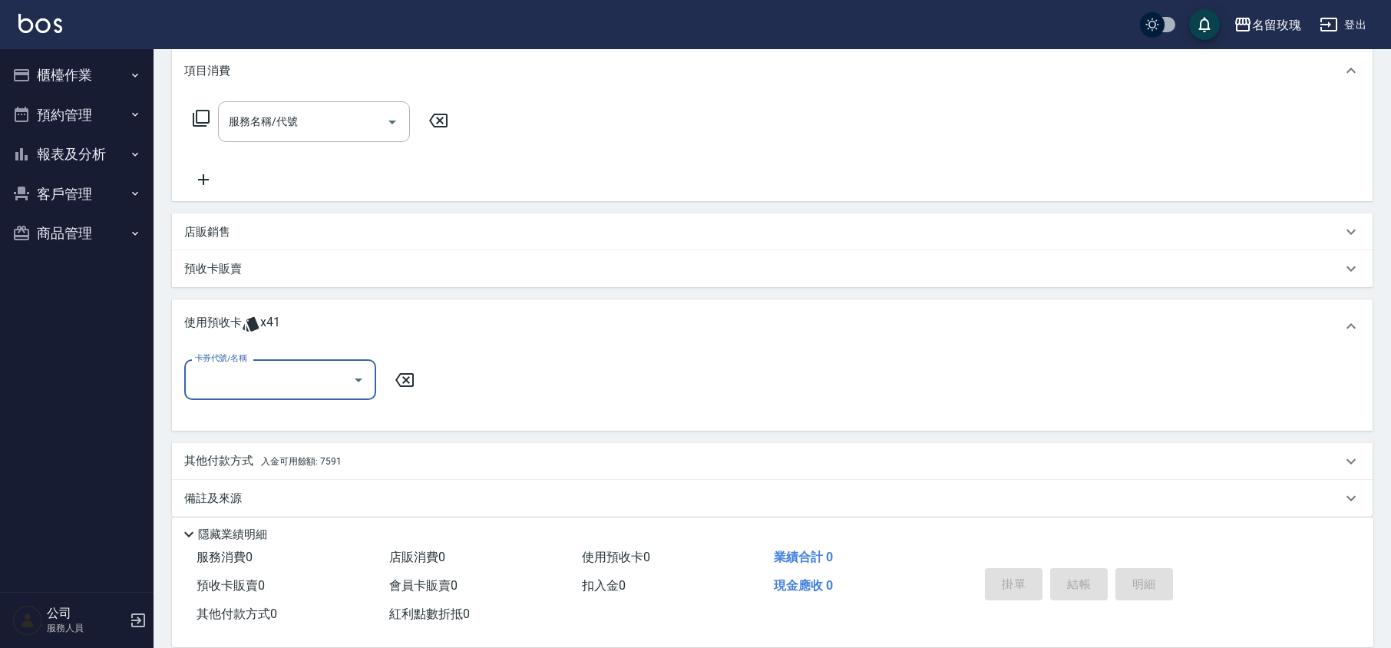
scroll to position [207, 0]
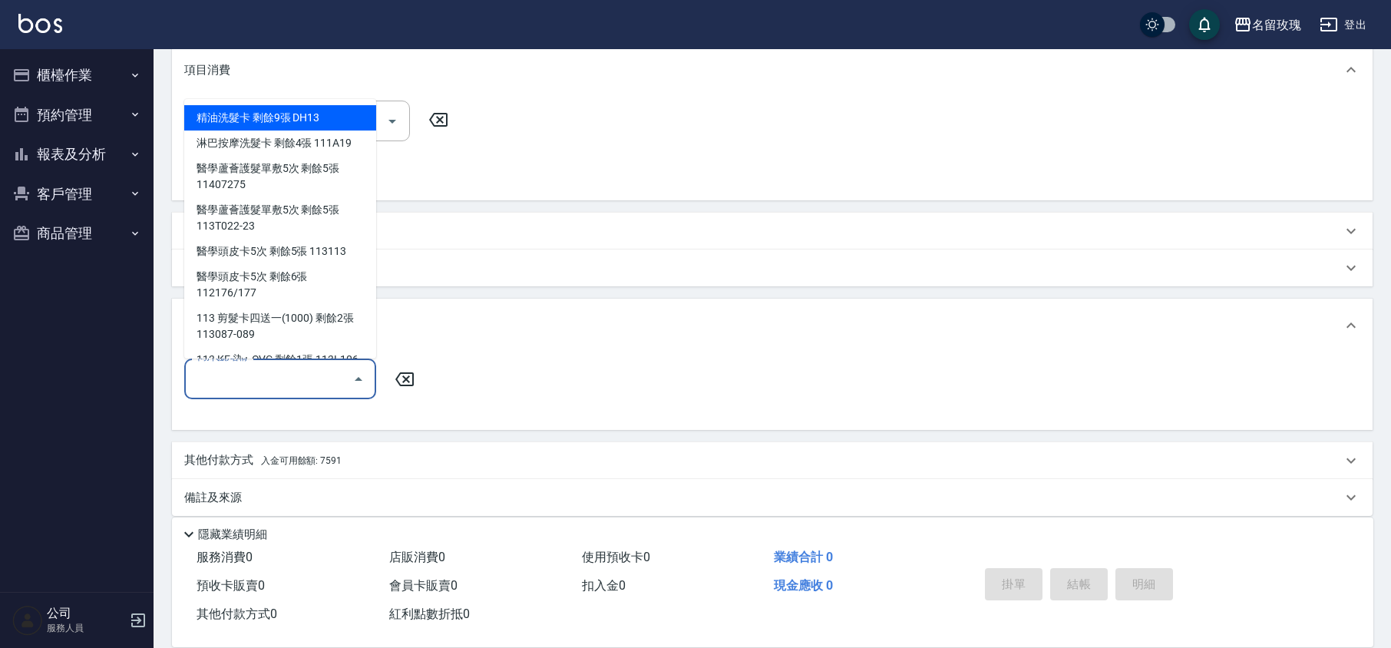
click at [339, 382] on input "卡券代號/名稱" at bounding box center [268, 378] width 155 height 27
click at [246, 117] on div "精油洗髮卡 剩餘9張 DH13" at bounding box center [280, 117] width 192 height 25
type input "精油洗髮卡 DH13"
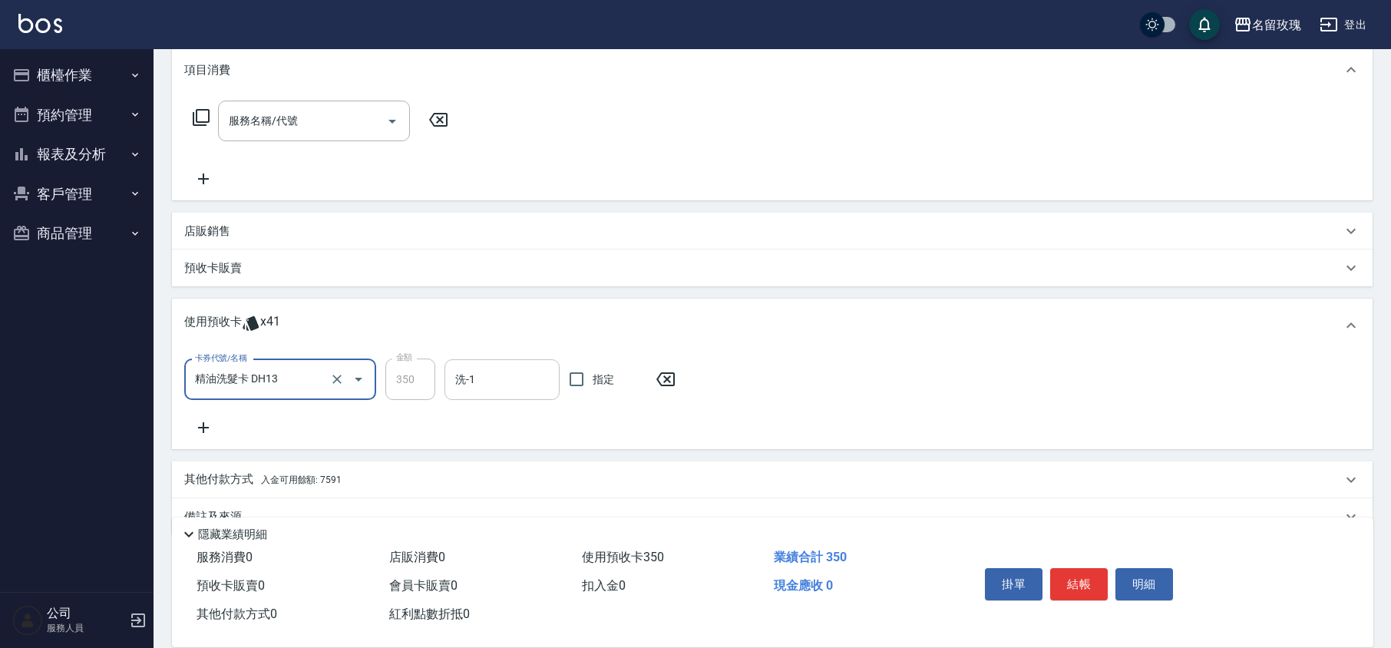
click at [511, 364] on div "洗-1" at bounding box center [501, 379] width 115 height 41
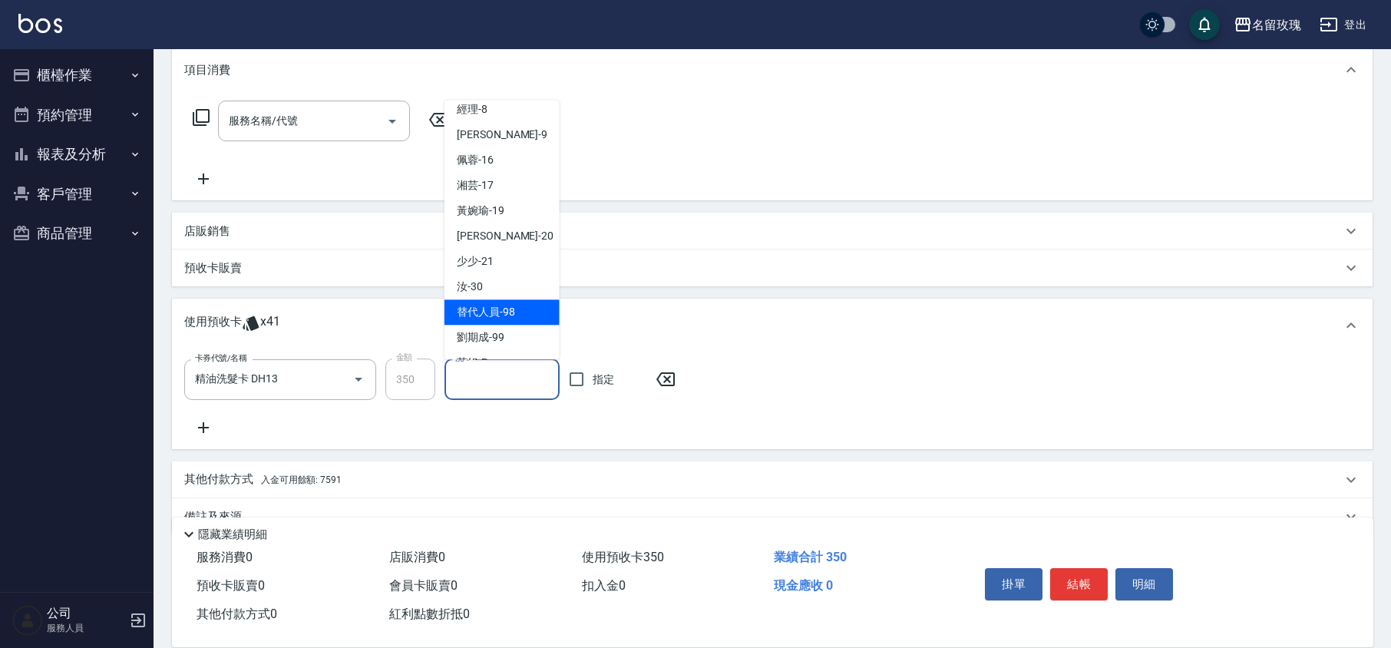
scroll to position [286, 0]
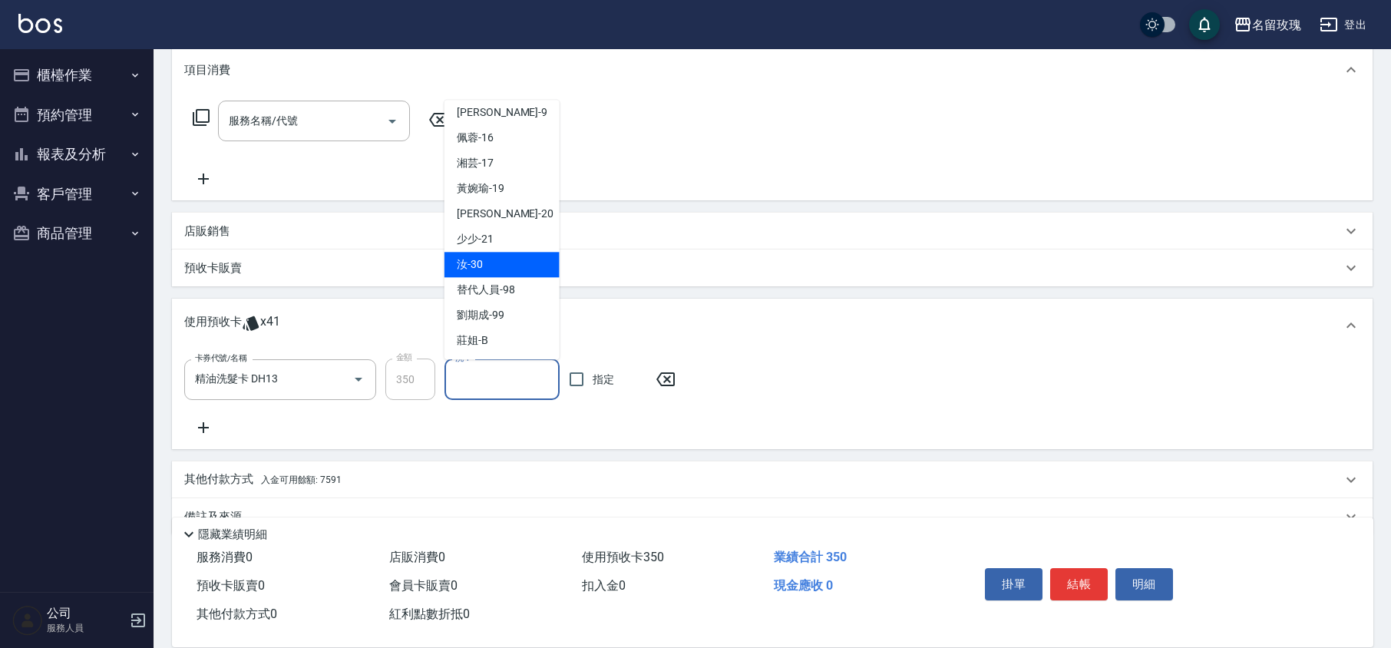
click at [483, 259] on div "汝 -30" at bounding box center [501, 265] width 115 height 25
type input "汝-30"
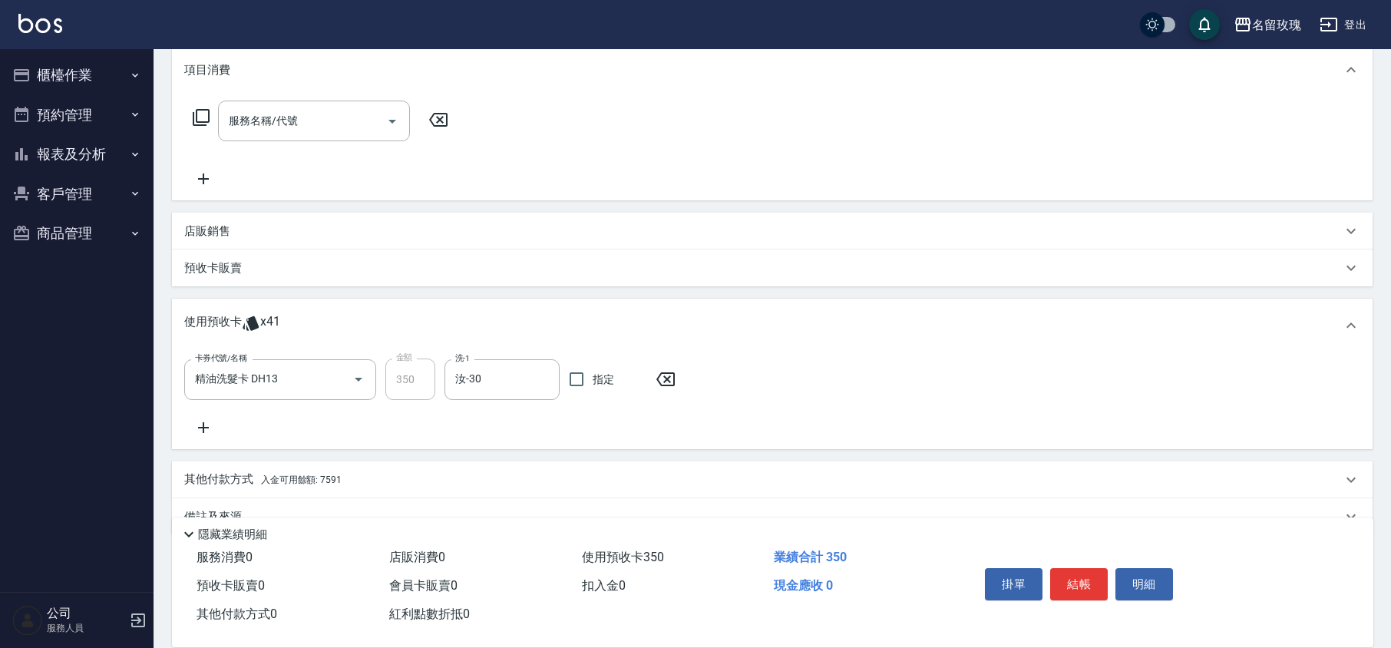
click at [207, 425] on icon at bounding box center [203, 427] width 38 height 18
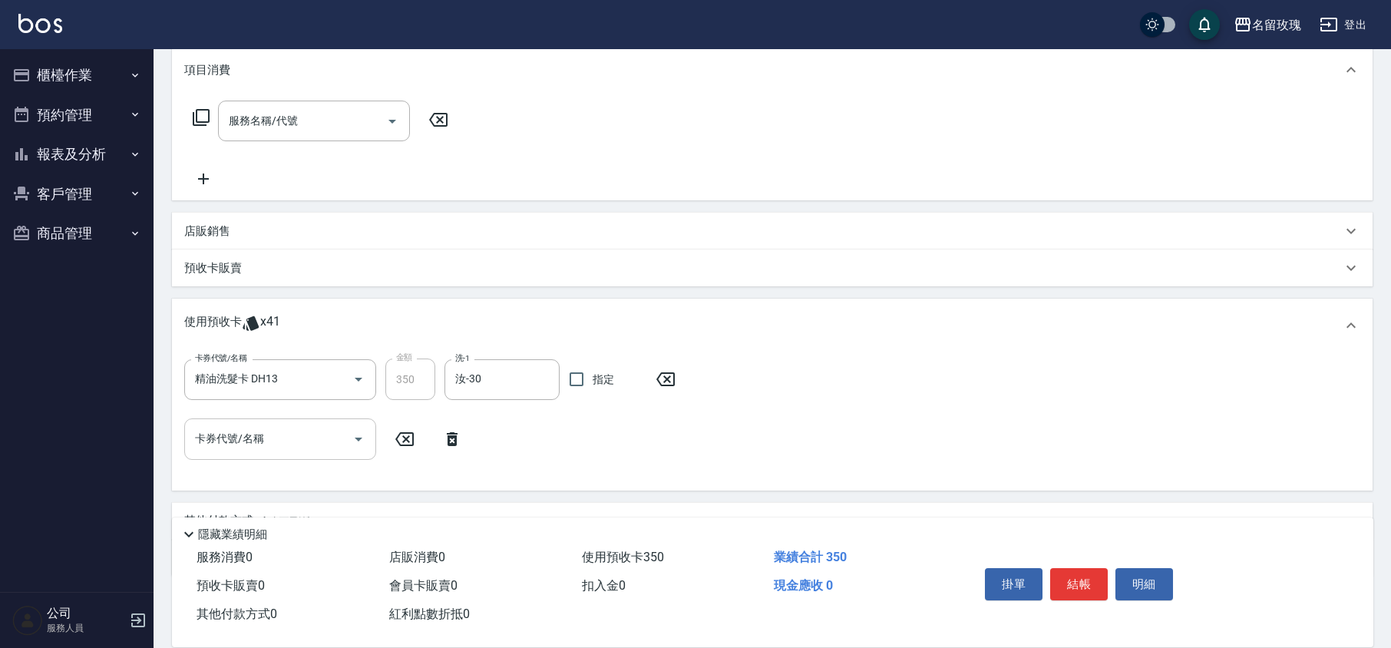
click at [366, 444] on icon "Open" at bounding box center [358, 439] width 18 height 18
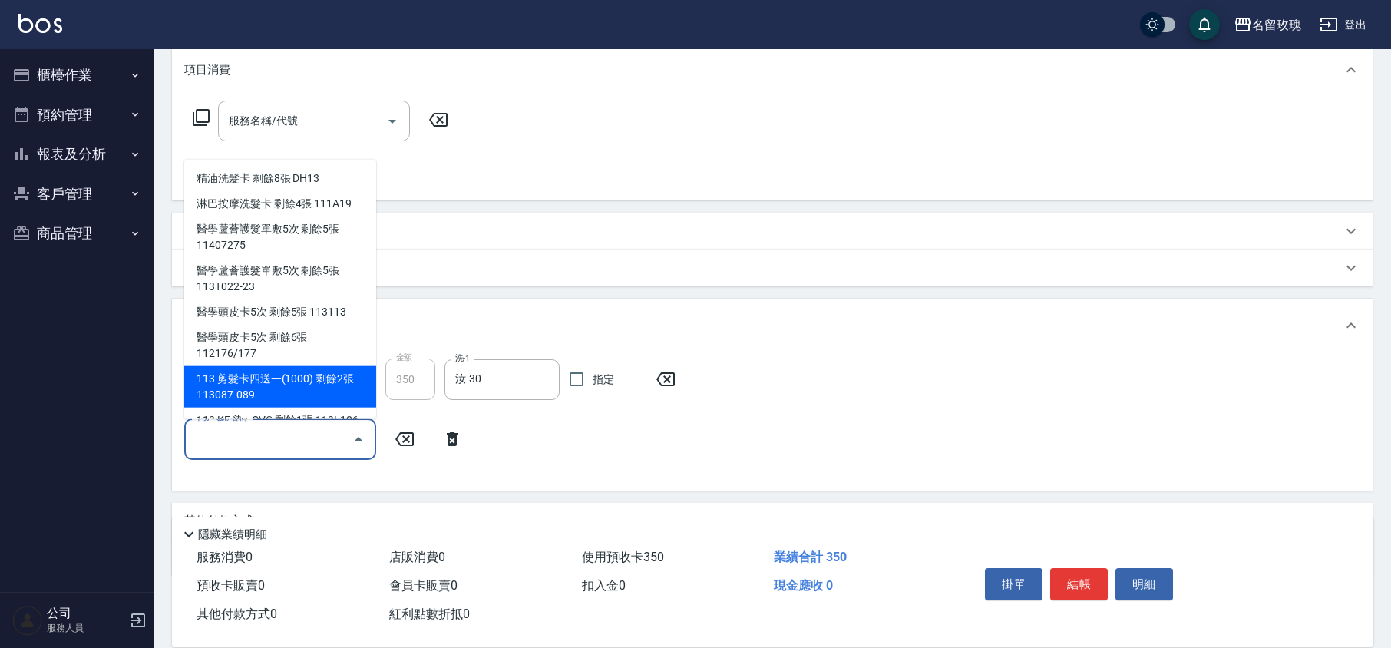
click at [318, 378] on div "113 剪髮卡四送一(1000) 剩餘2張 113087-089" at bounding box center [280, 386] width 192 height 41
type input "113 剪髮卡四送一[PHONE_NUMBER]"
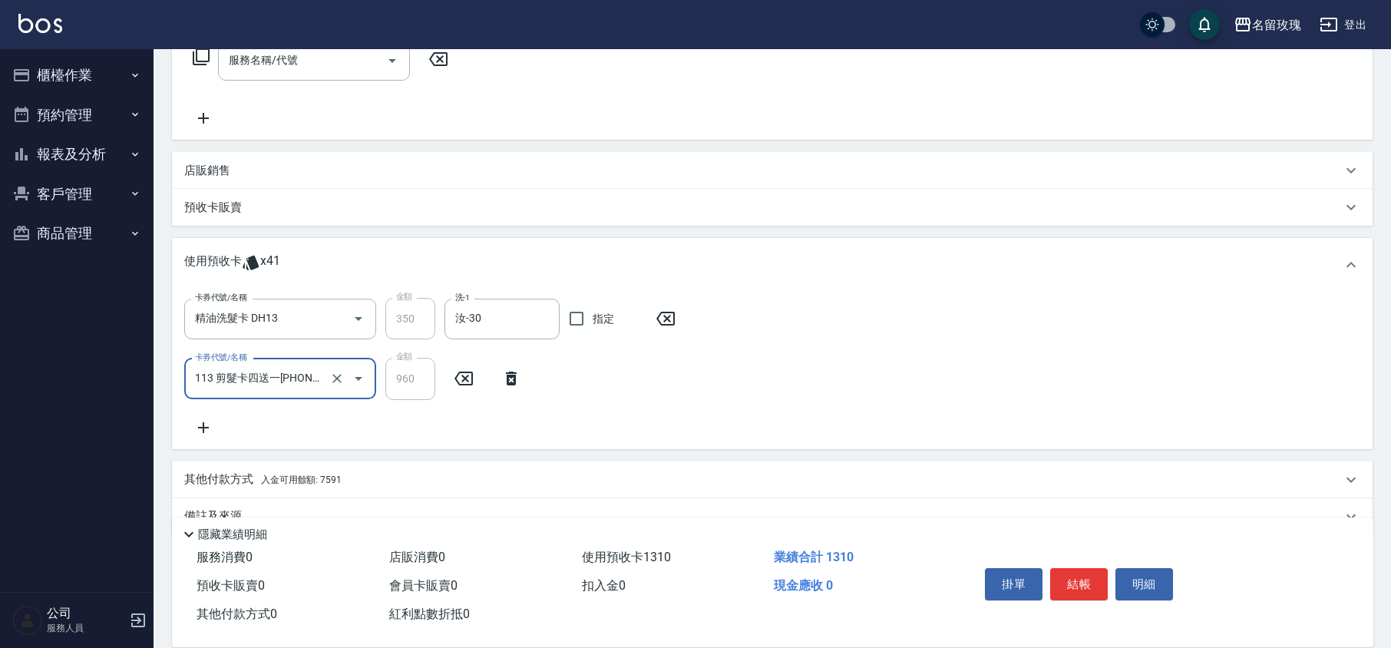
scroll to position [299, 0]
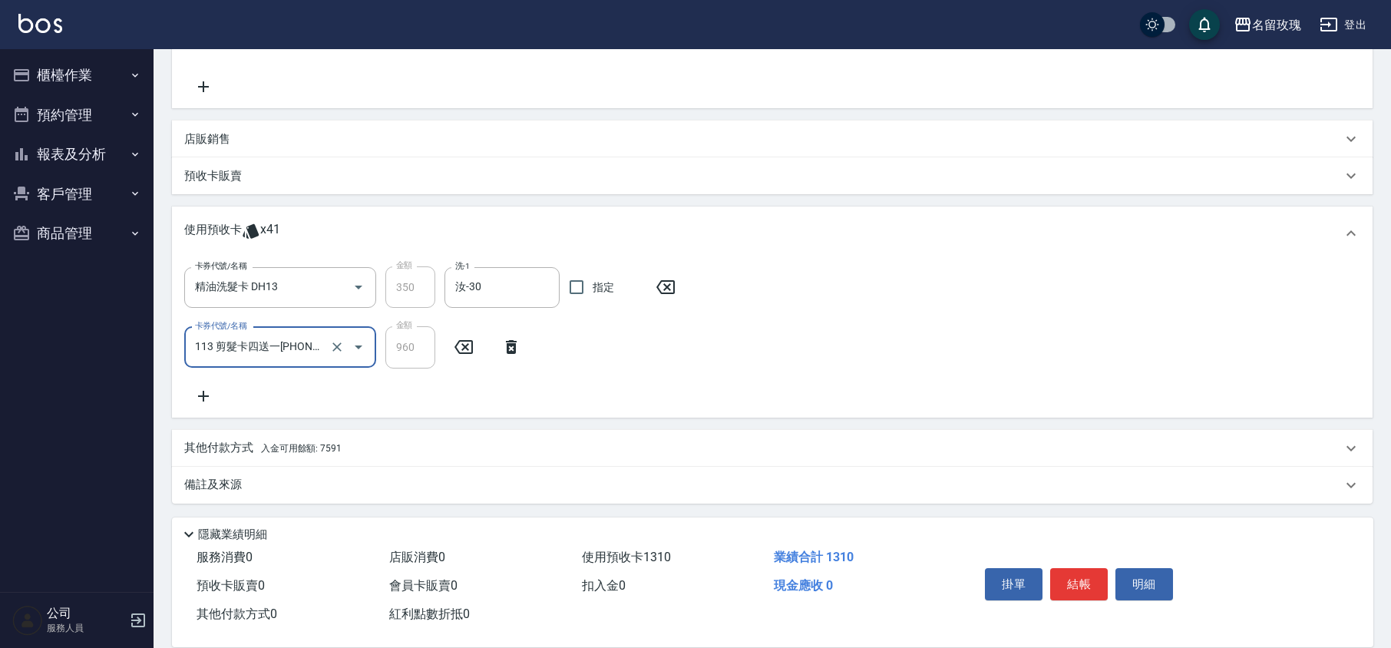
click at [210, 458] on div "其他付款方式 入金可用餘額: 7591" at bounding box center [772, 448] width 1201 height 37
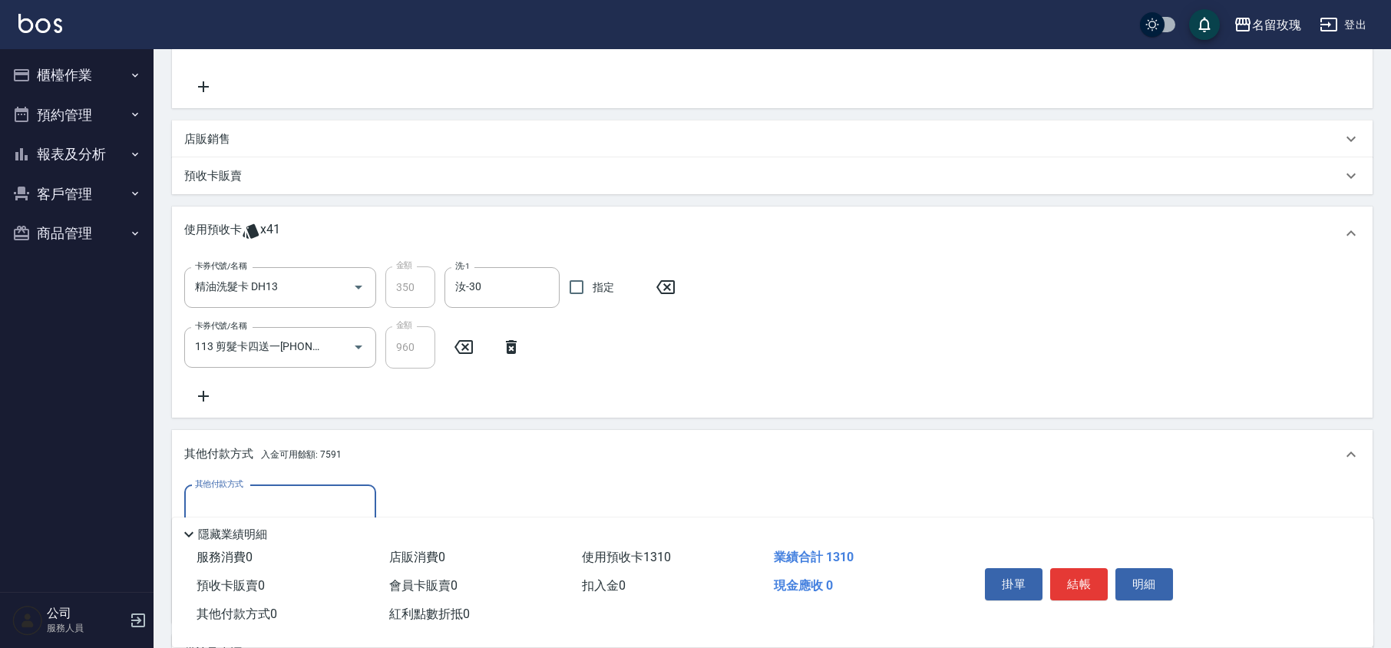
scroll to position [0, 0]
click at [213, 450] on p "其他付款方式 入金可用餘額: 7591" at bounding box center [262, 454] width 157 height 17
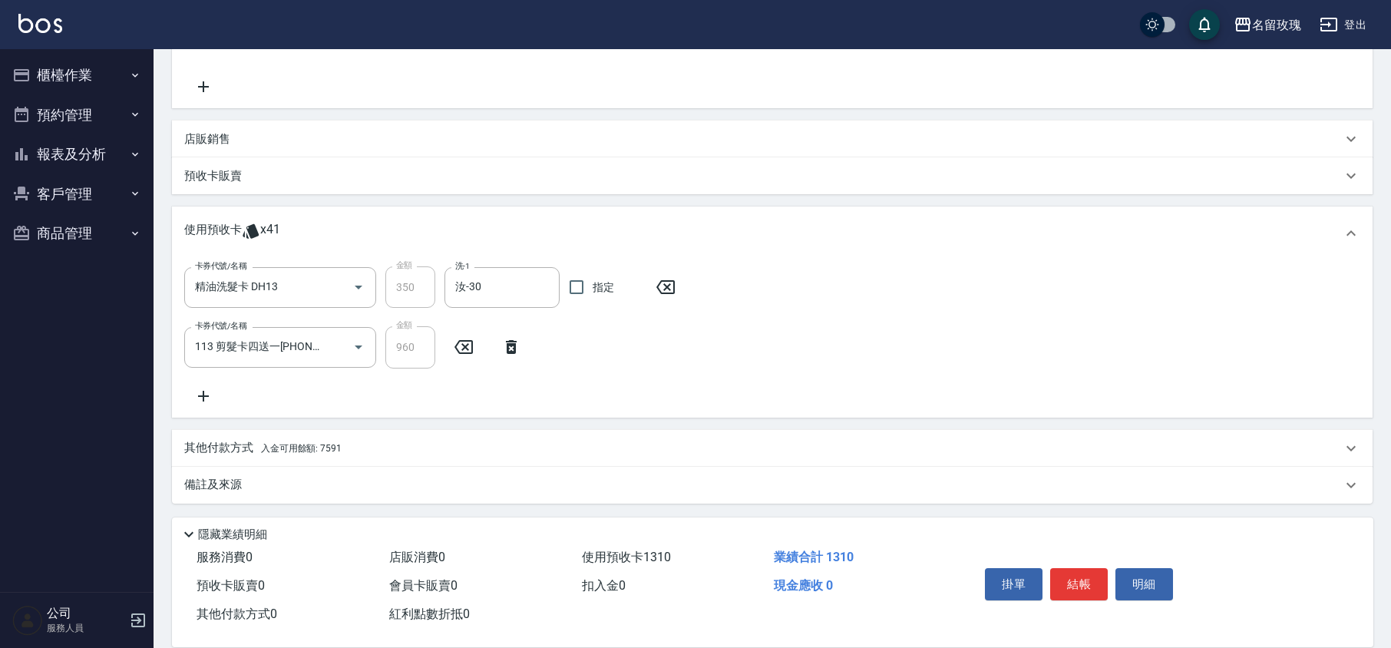
click at [220, 483] on p "備註及來源" at bounding box center [213, 485] width 58 height 16
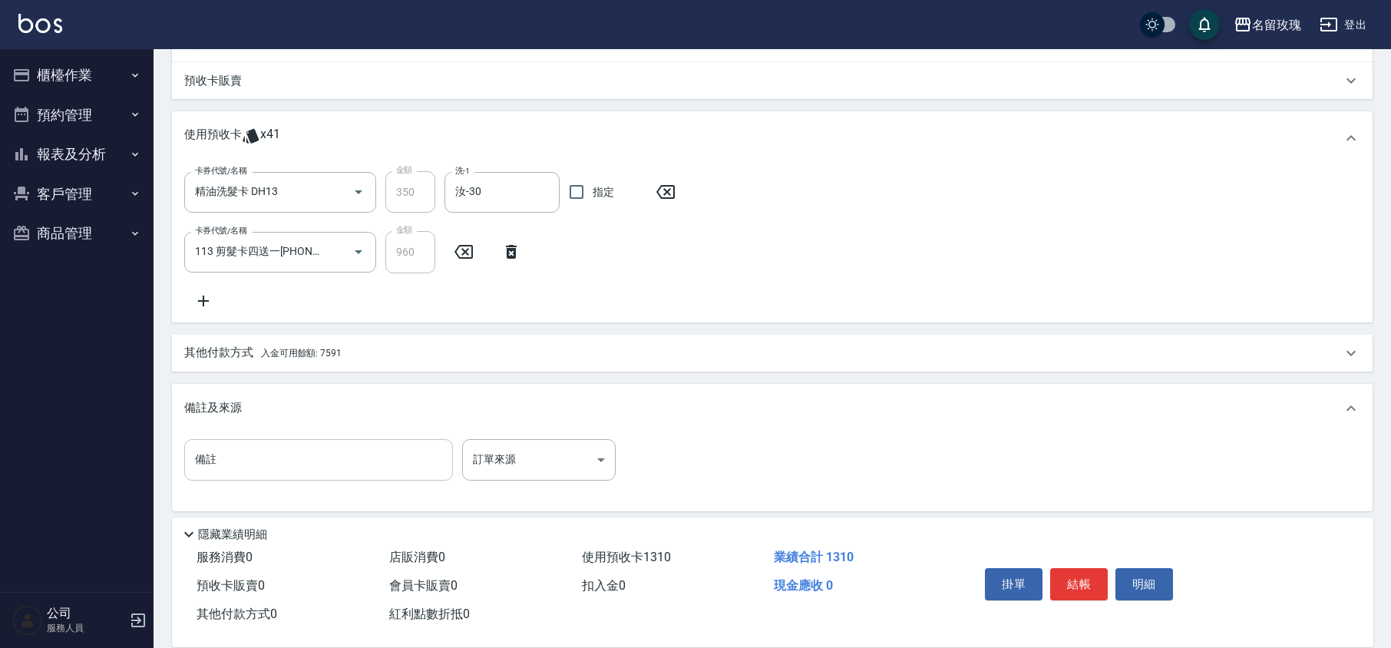
scroll to position [396, 0]
click at [250, 461] on input "備註" at bounding box center [318, 457] width 269 height 41
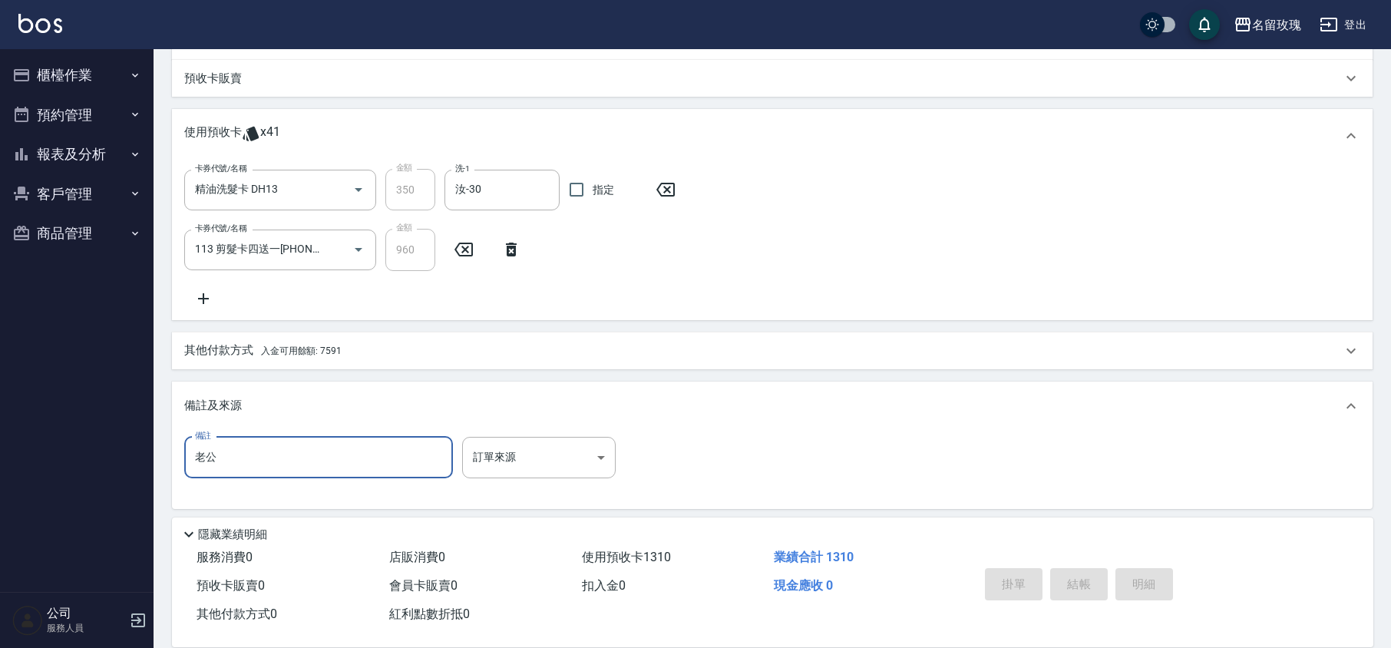
type input "老公"
type input "[DATE] 17:44"
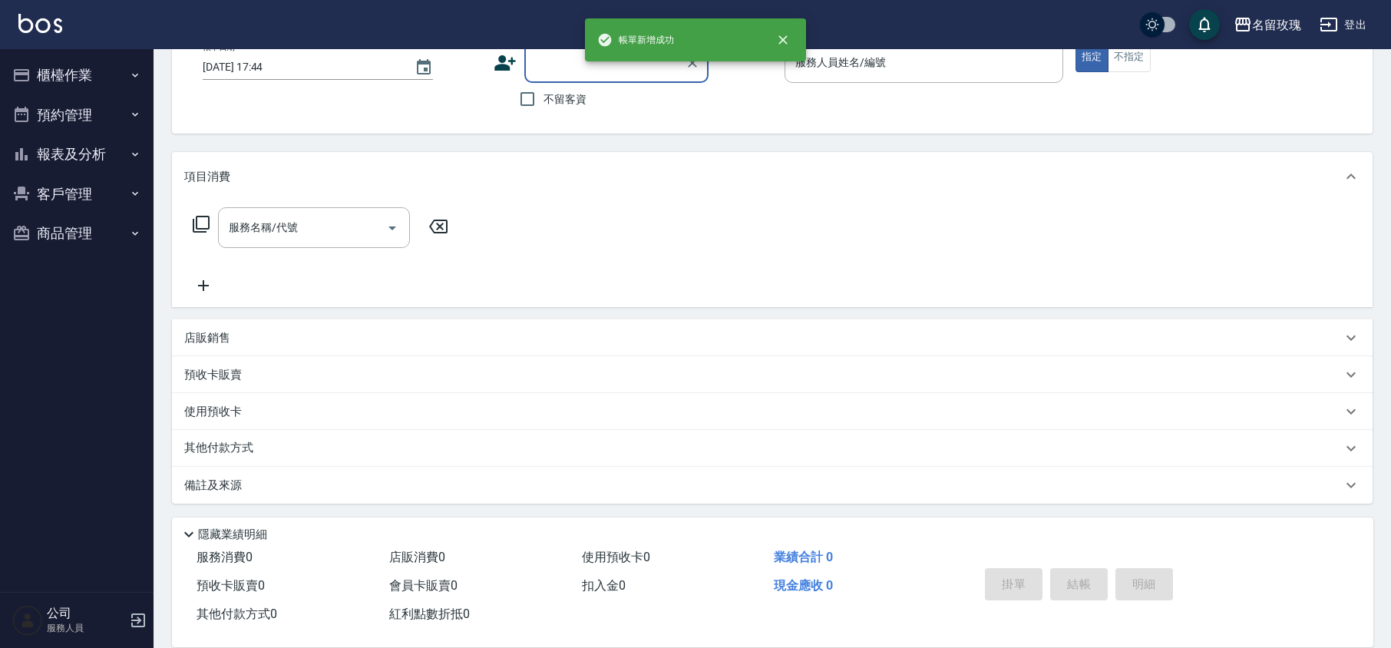
scroll to position [0, 0]
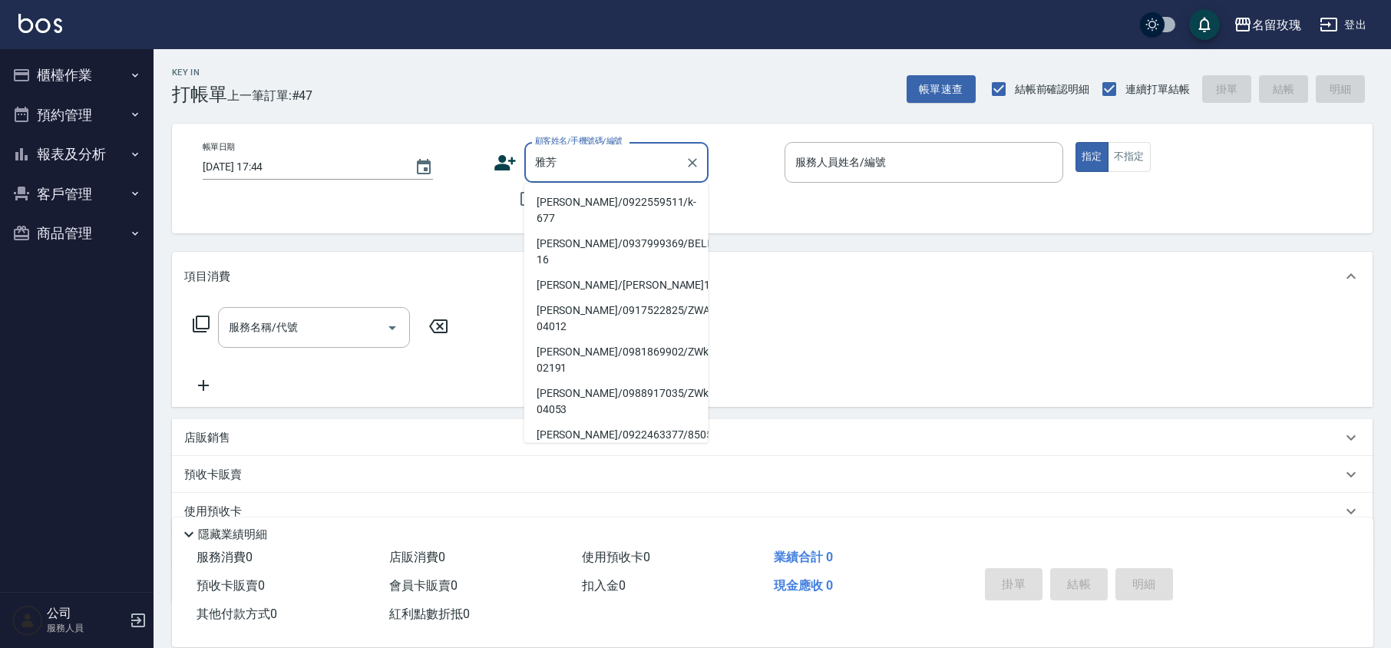
click at [624, 198] on li "[PERSON_NAME]/0922559511/k-677" at bounding box center [616, 210] width 184 height 41
type input "[PERSON_NAME]/0922559511/k-677"
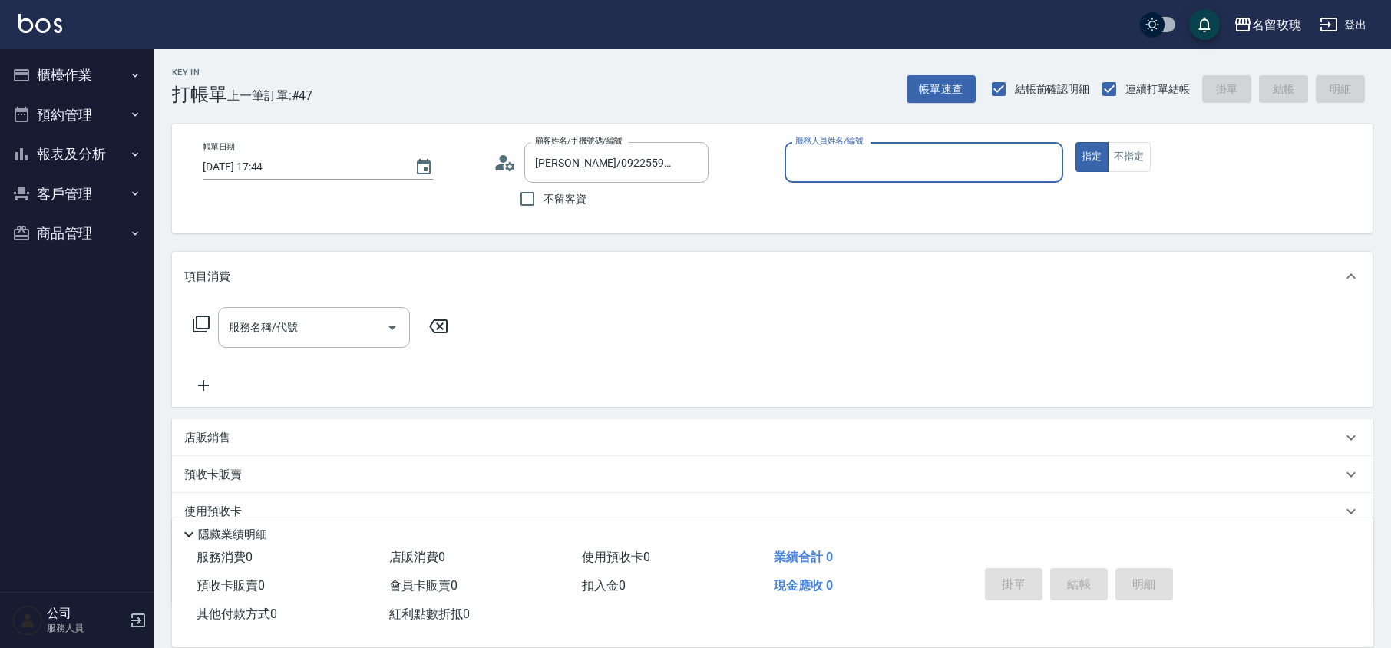
type input "[PERSON_NAME]-5"
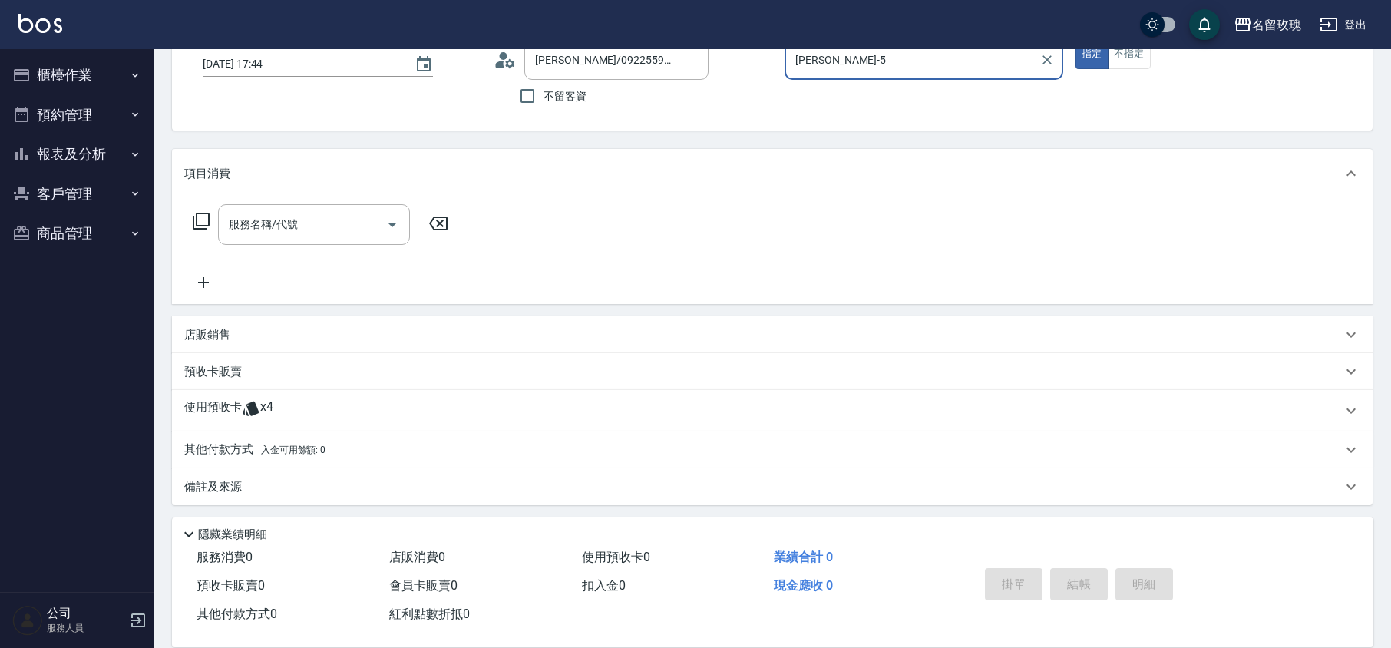
scroll to position [104, 0]
click at [279, 411] on div "使用預收卡 x4" at bounding box center [763, 409] width 1158 height 23
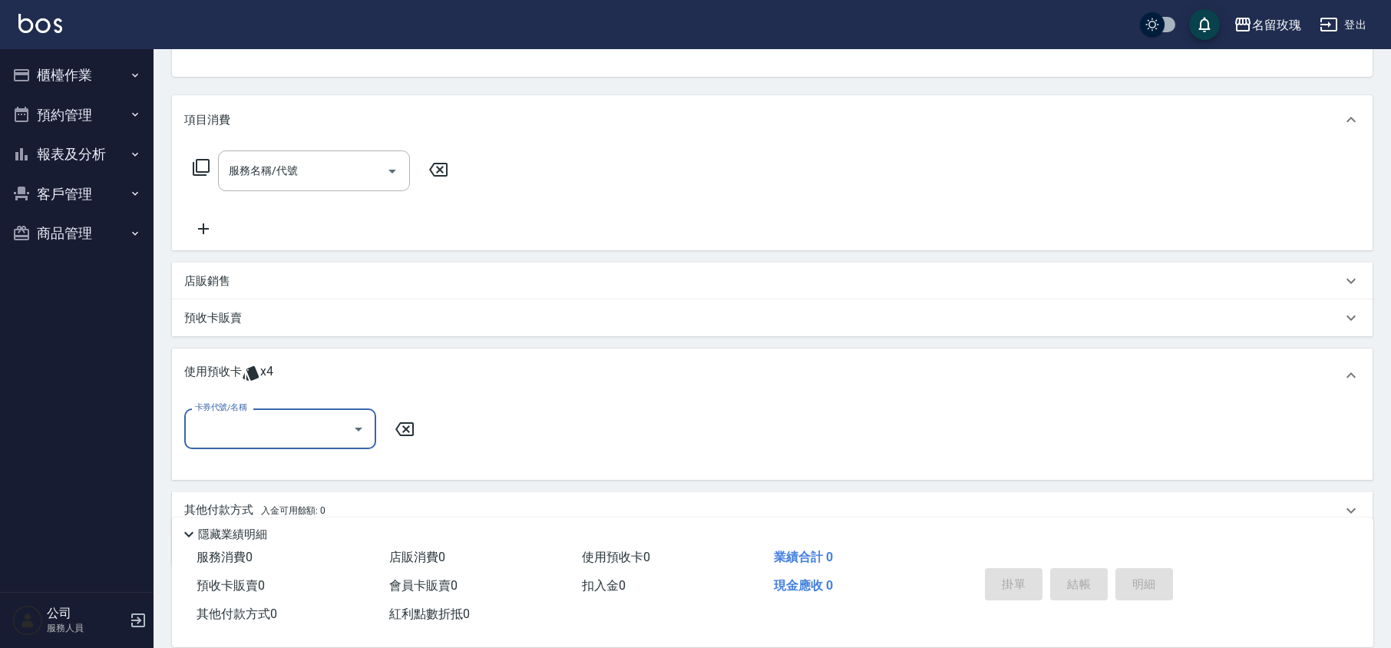
scroll to position [216, 0]
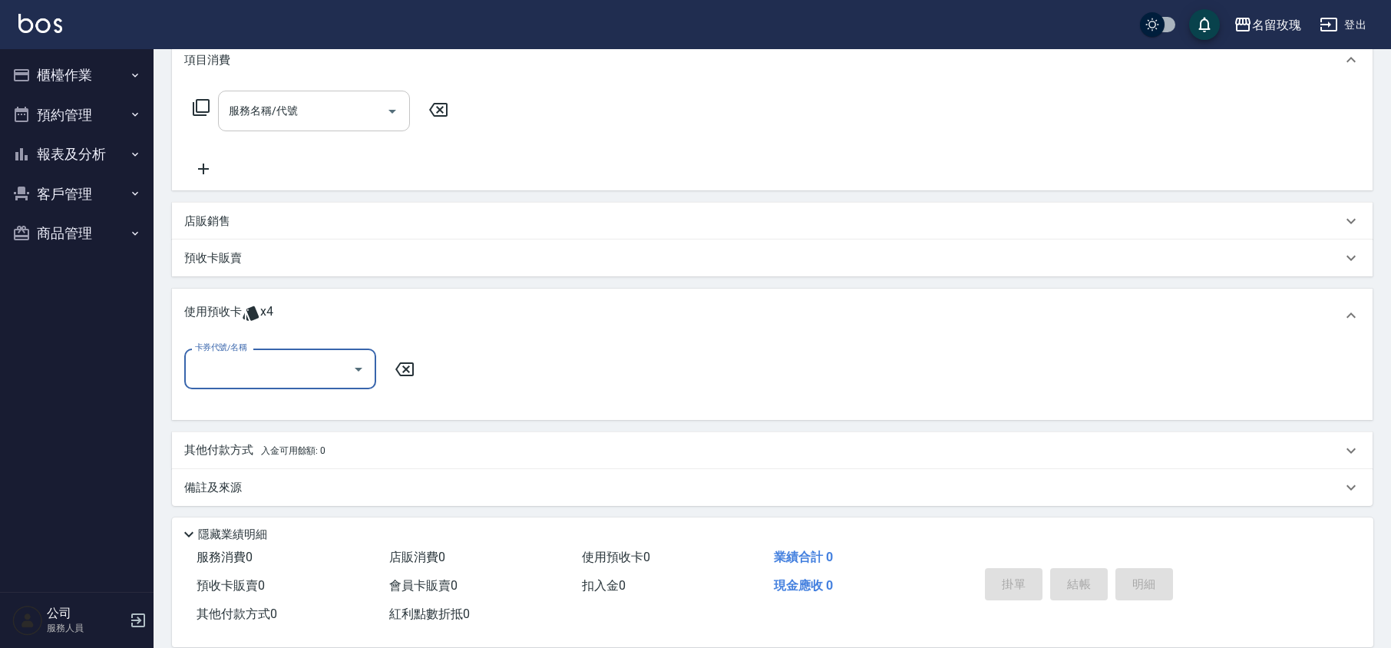
click at [313, 117] on input "服務名稱/代號" at bounding box center [302, 110] width 155 height 27
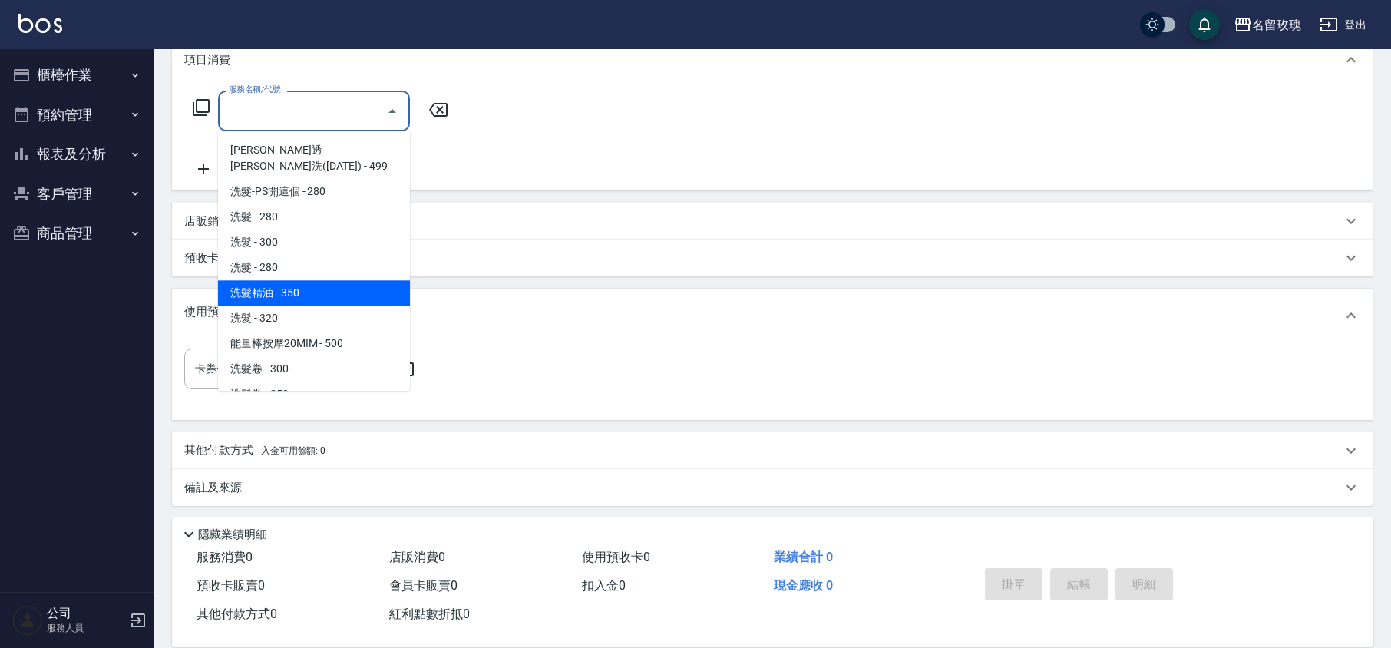
click at [316, 280] on span "洗髮精油 - 350" at bounding box center [314, 292] width 192 height 25
type input "洗髮精油(206)"
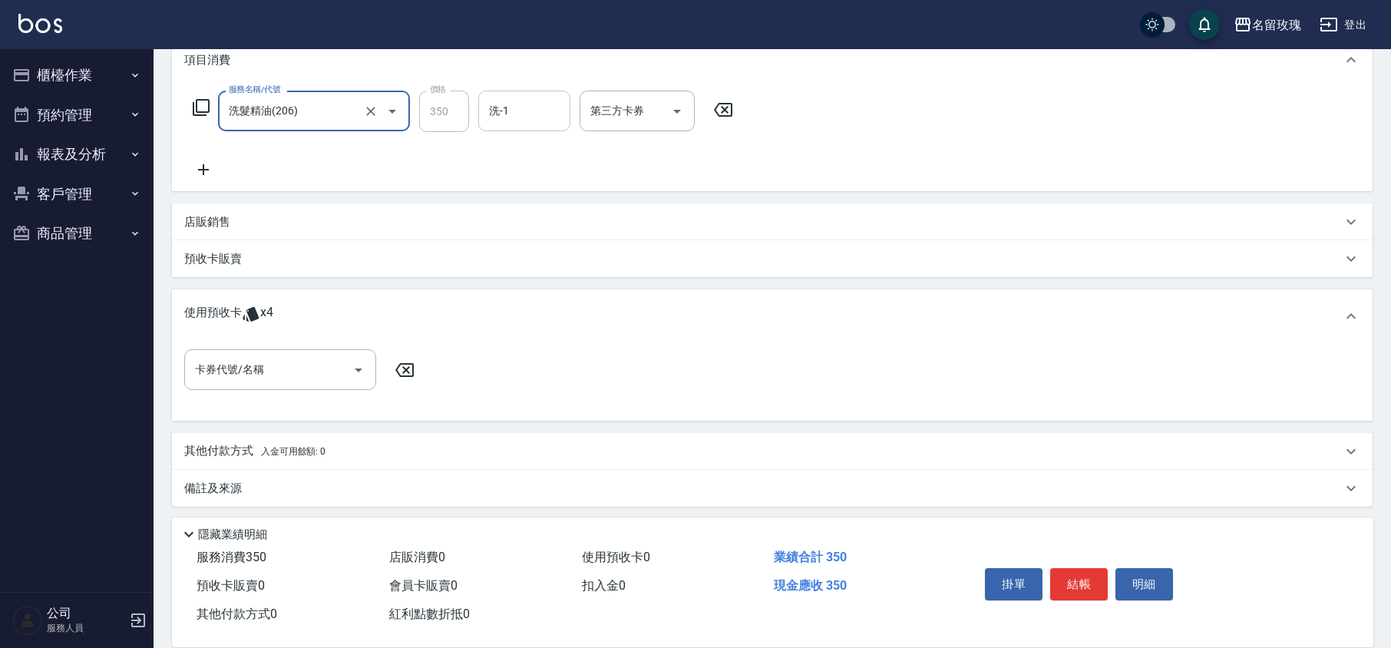
drag, startPoint x: 511, startPoint y: 129, endPoint x: 522, endPoint y: 127, distance: 11.6
click at [527, 104] on input "洗-1" at bounding box center [524, 110] width 78 height 27
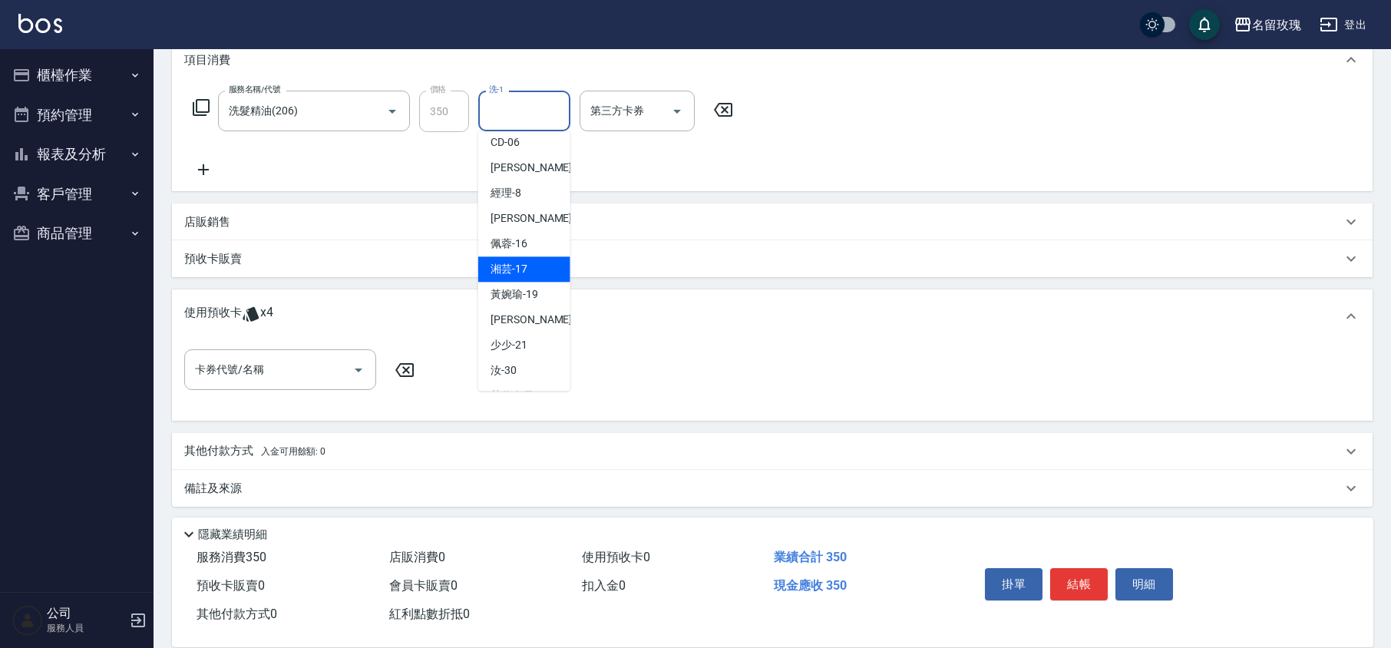
scroll to position [302, 0]
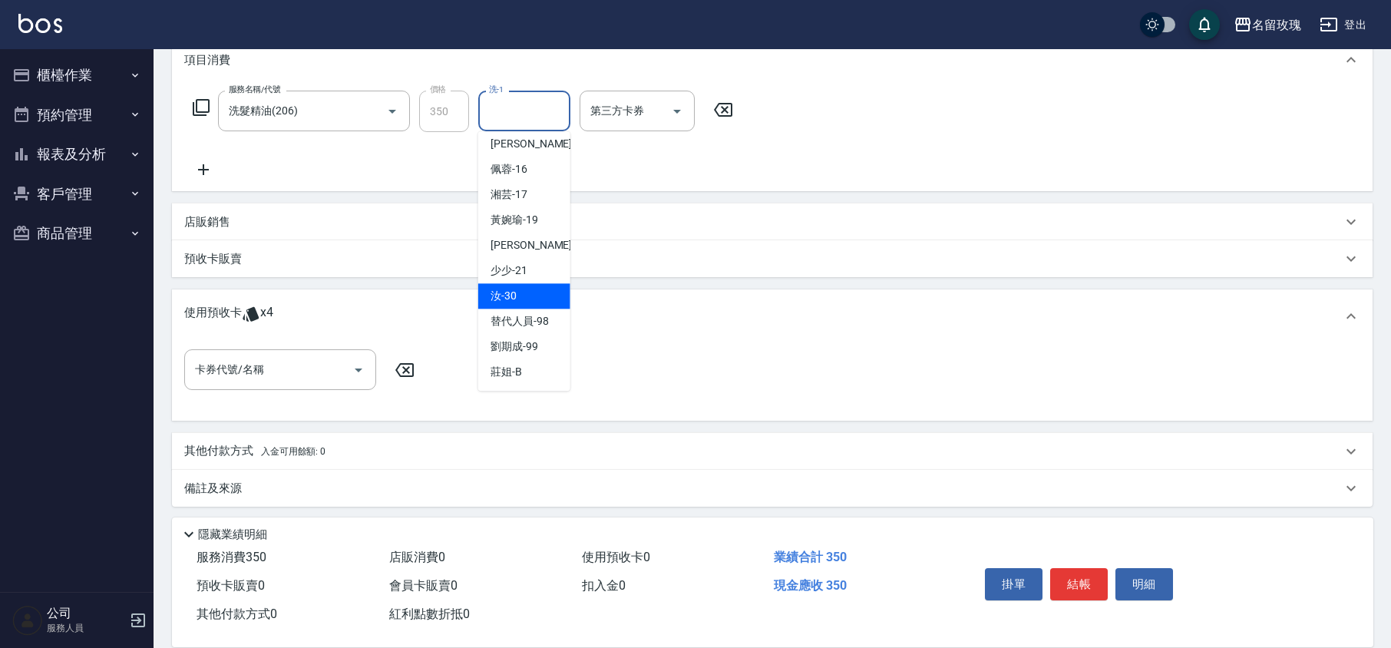
click at [508, 299] on span "汝 -30" at bounding box center [504, 296] width 26 height 16
type input "汝-30"
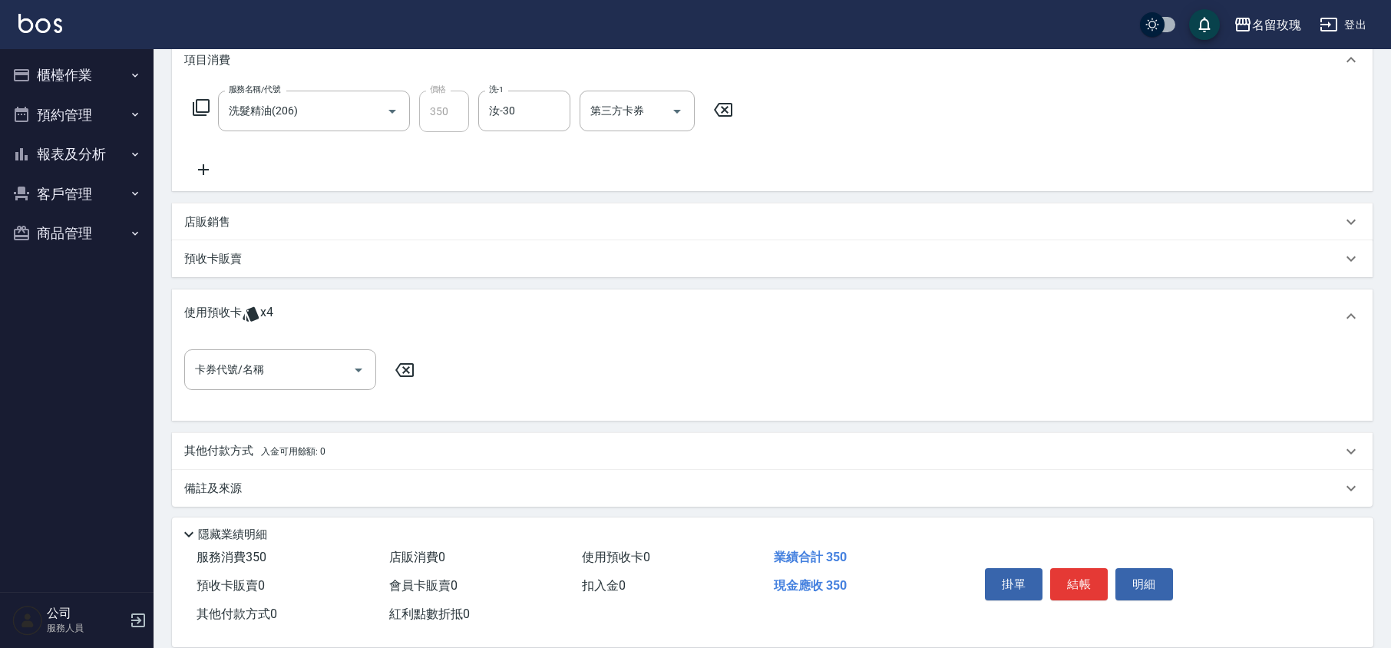
click at [193, 108] on icon at bounding box center [201, 107] width 17 height 17
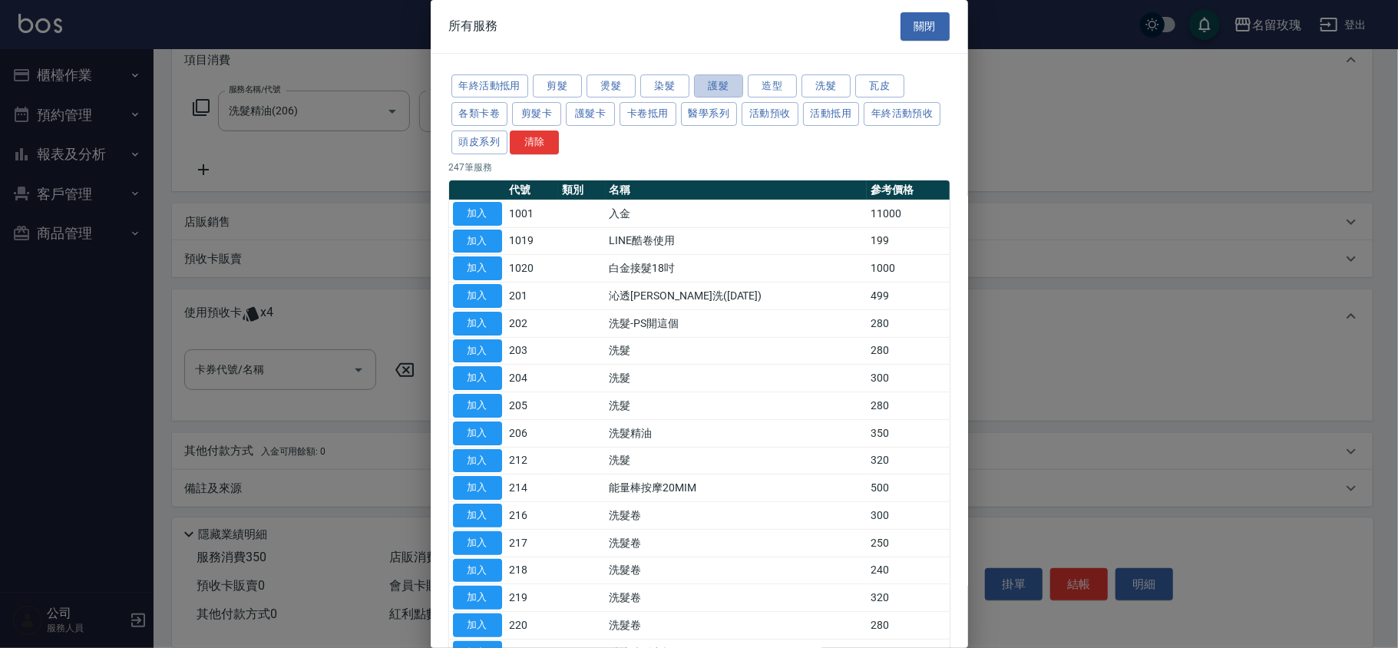
drag, startPoint x: 715, startPoint y: 84, endPoint x: 700, endPoint y: 101, distance: 22.8
click at [716, 84] on button "護髮" at bounding box center [718, 86] width 49 height 24
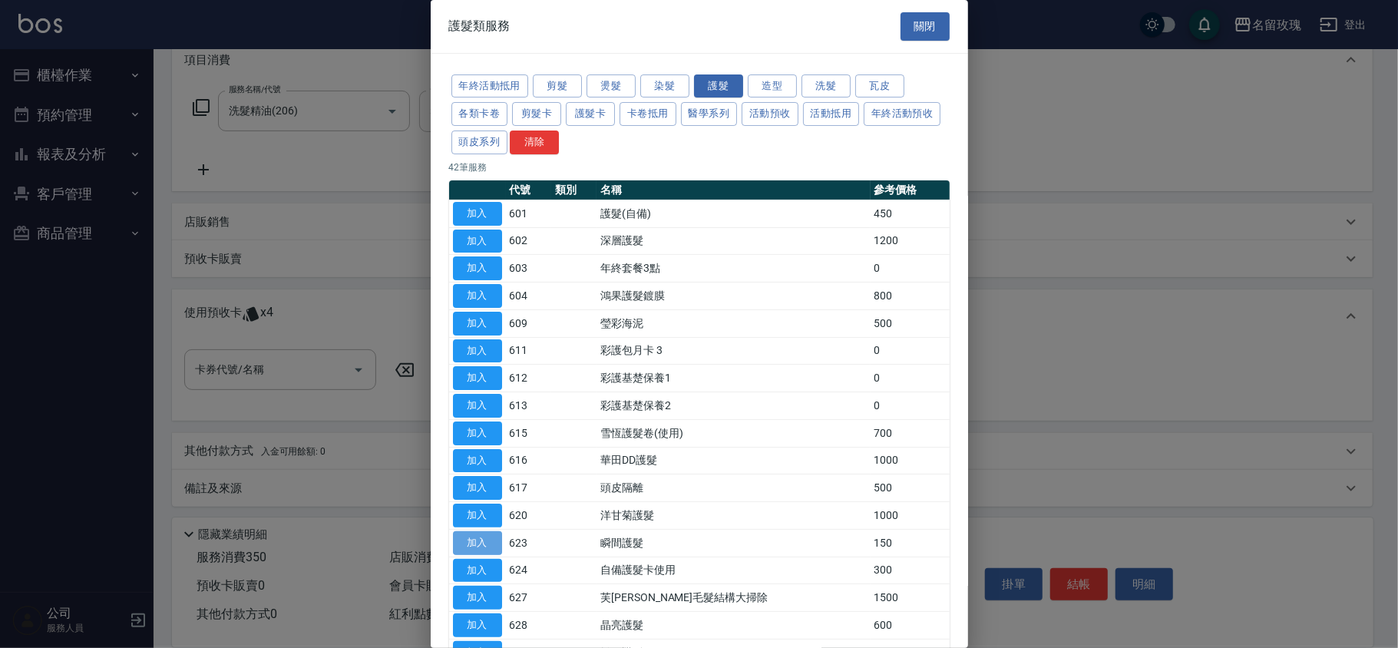
click at [480, 547] on button "加入" at bounding box center [477, 543] width 49 height 24
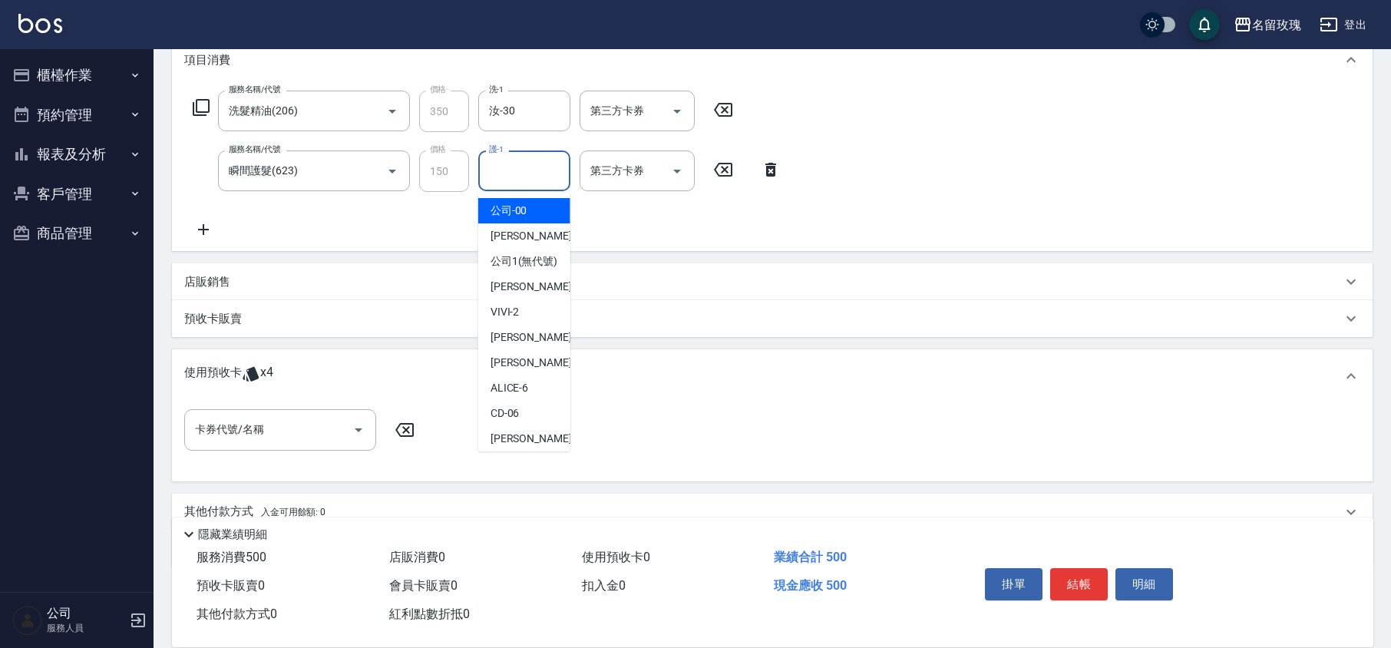
click at [504, 175] on input "護-1" at bounding box center [524, 170] width 78 height 27
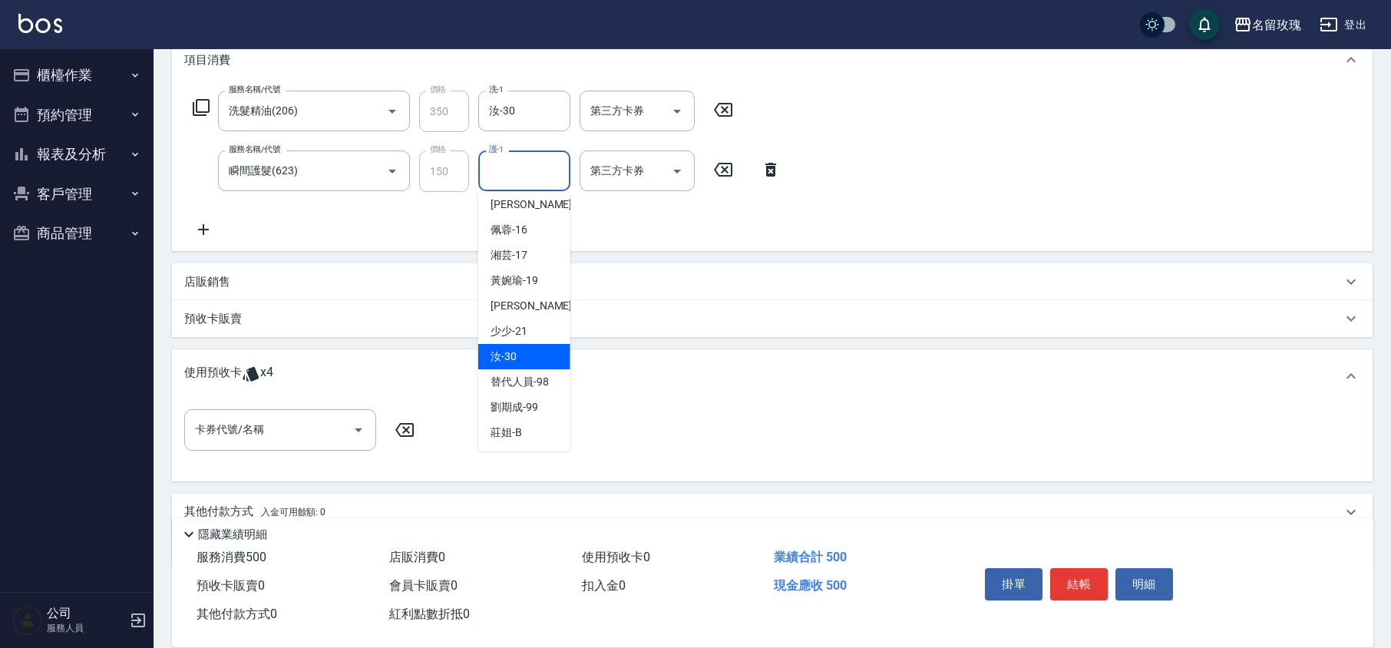
click at [542, 354] on div "汝 -30" at bounding box center [524, 356] width 92 height 25
type input "汝-30"
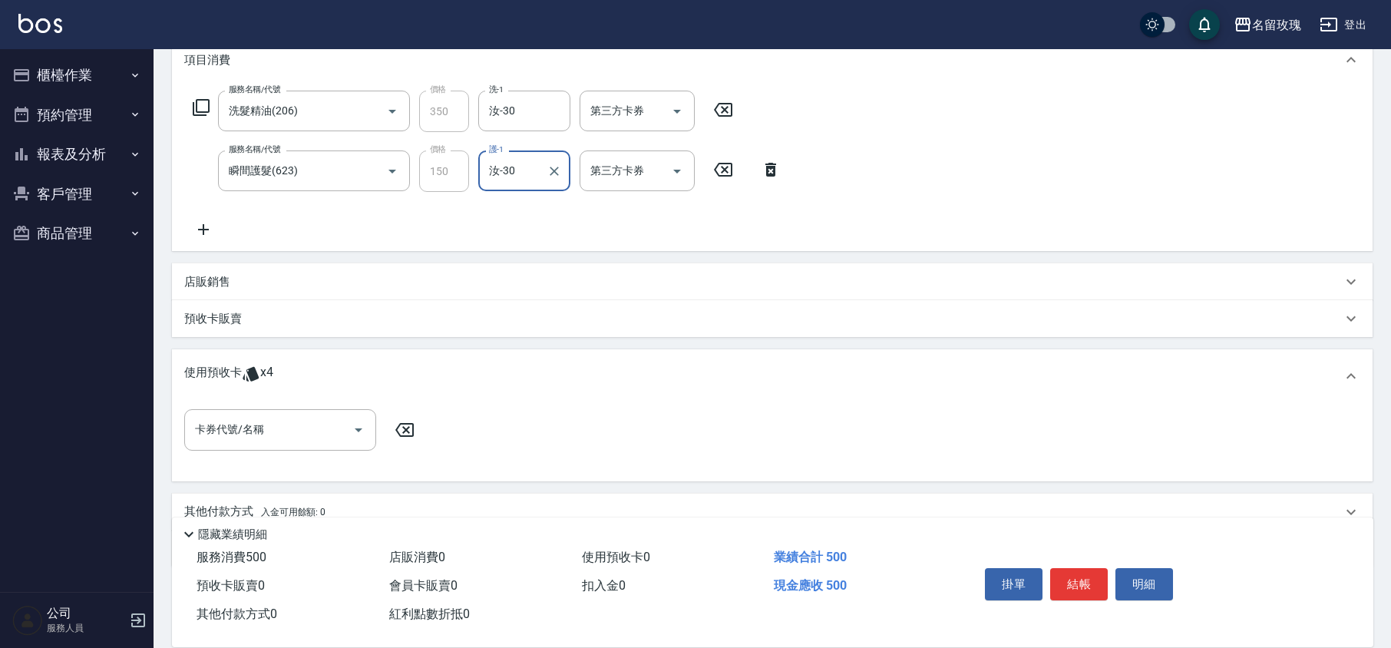
click at [197, 107] on icon at bounding box center [201, 107] width 17 height 17
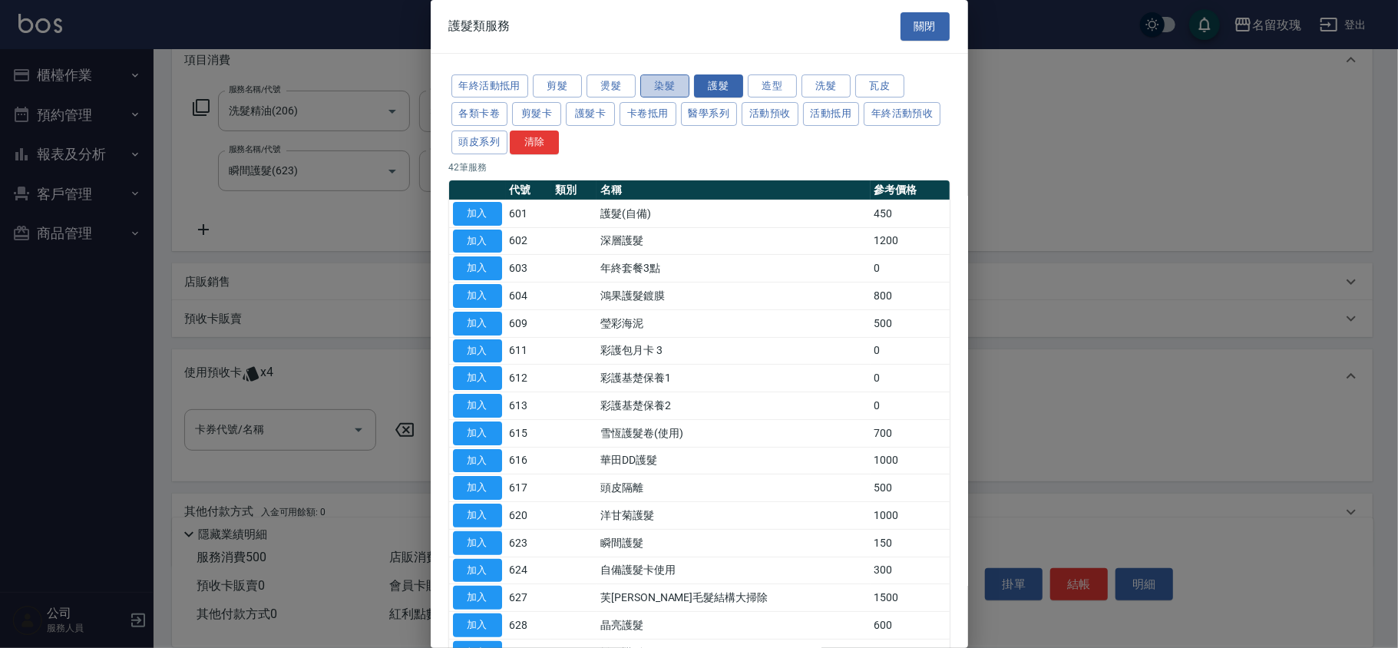
click at [674, 81] on button "染髮" at bounding box center [664, 86] width 49 height 24
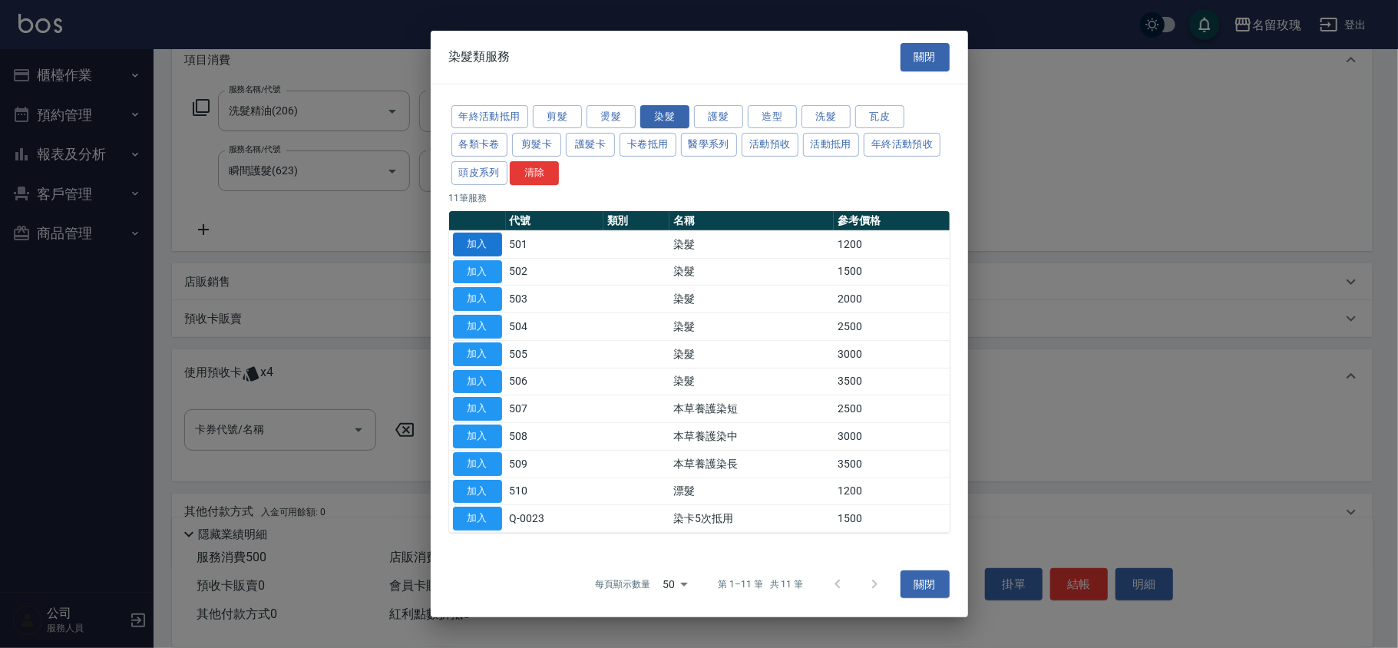
click at [477, 271] on button "加入" at bounding box center [477, 271] width 49 height 24
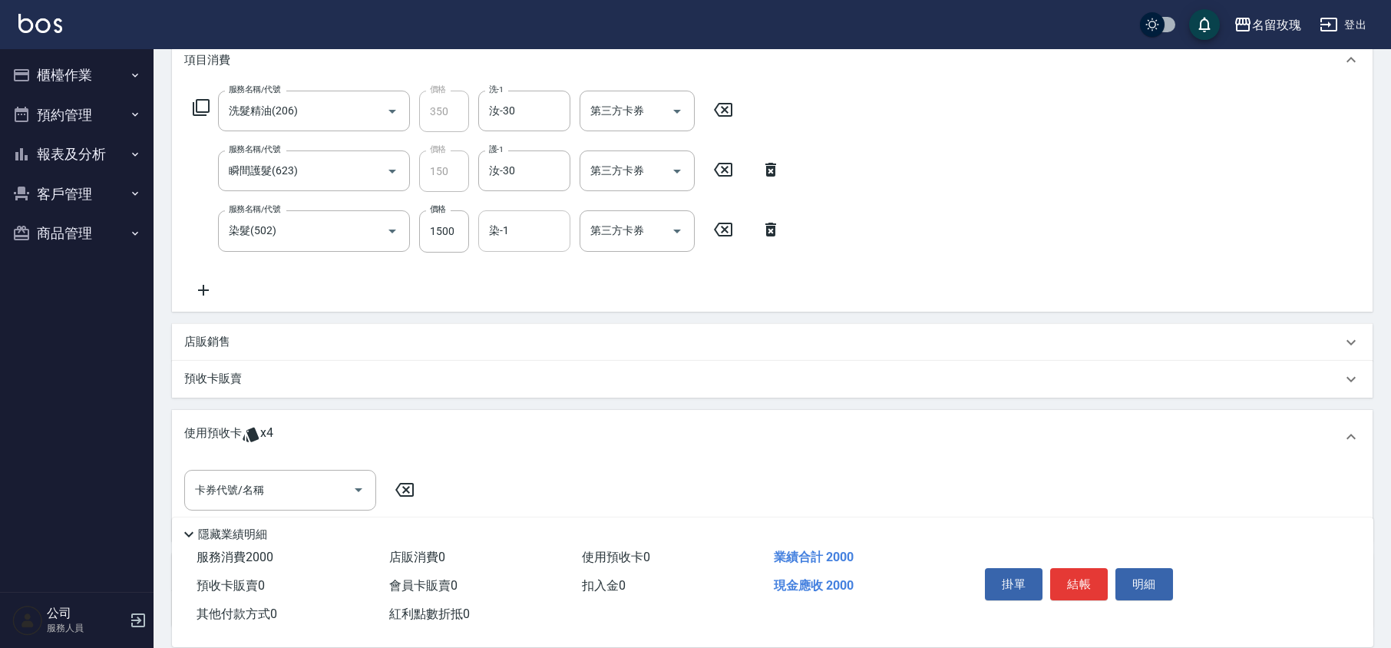
click at [511, 227] on input "染-1" at bounding box center [524, 230] width 78 height 27
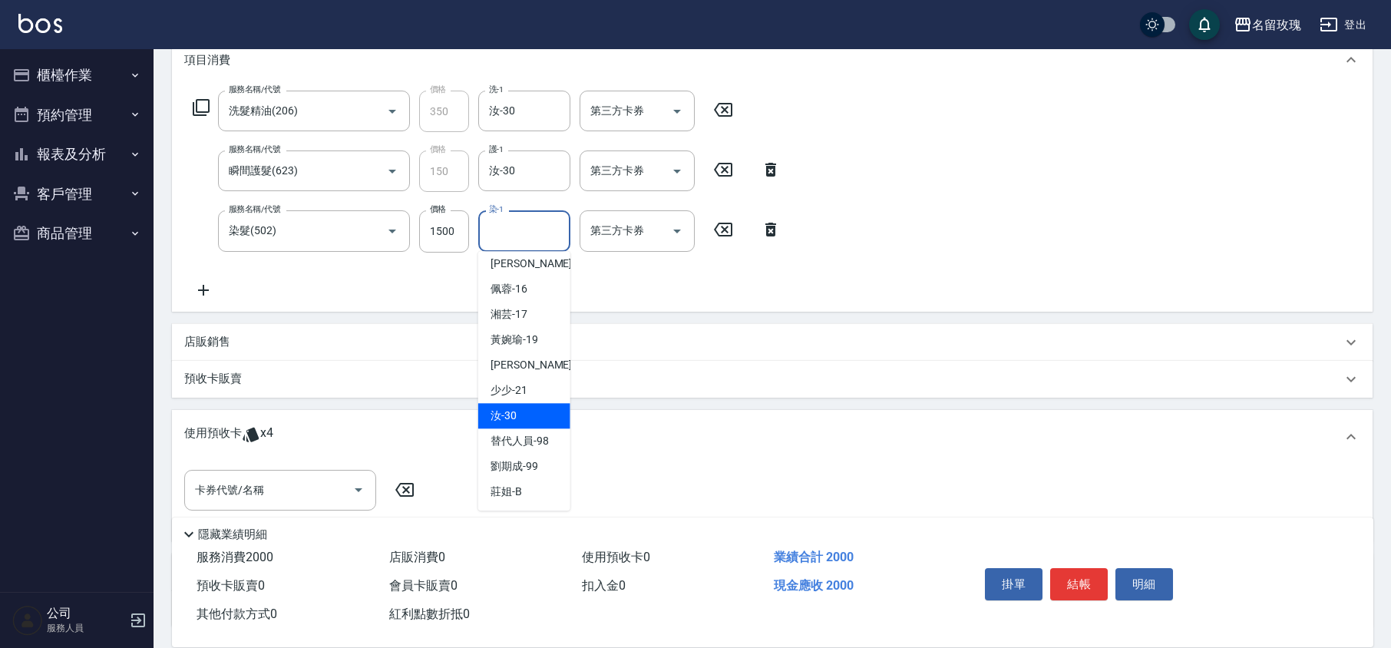
click at [526, 408] on div "汝 -30" at bounding box center [524, 415] width 92 height 25
type input "汝-30"
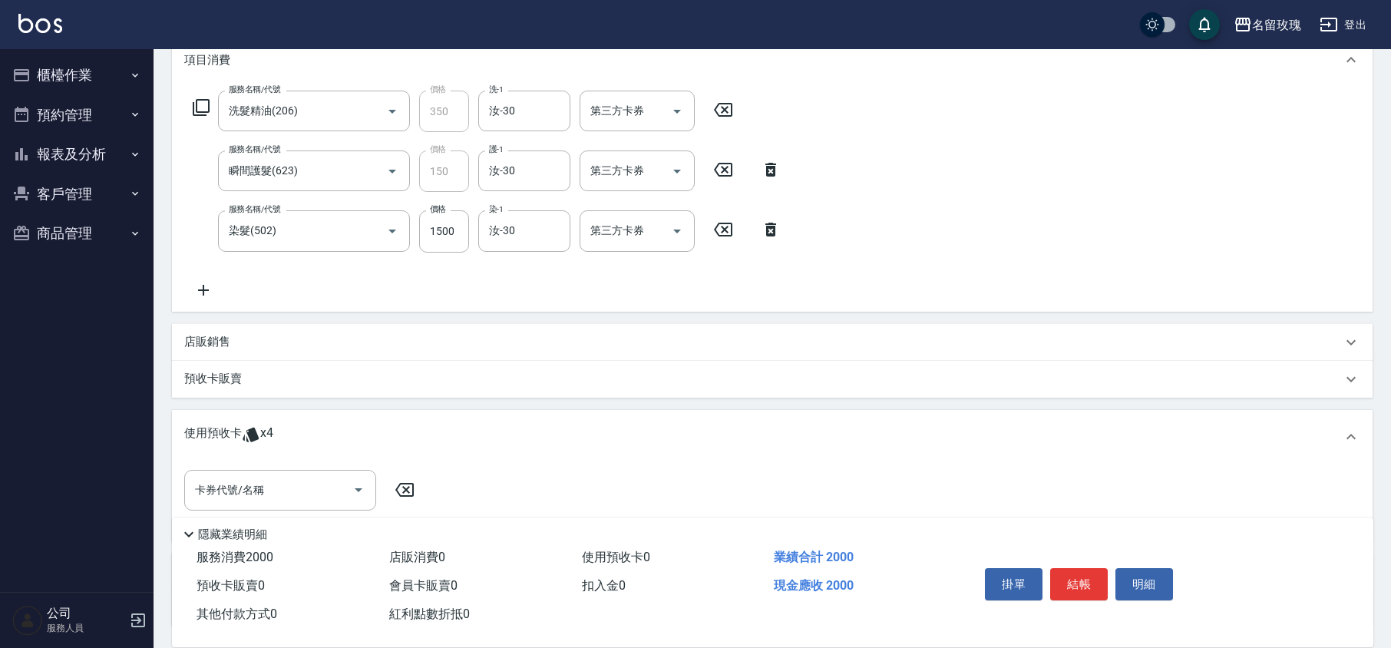
click at [209, 109] on icon at bounding box center [201, 107] width 17 height 17
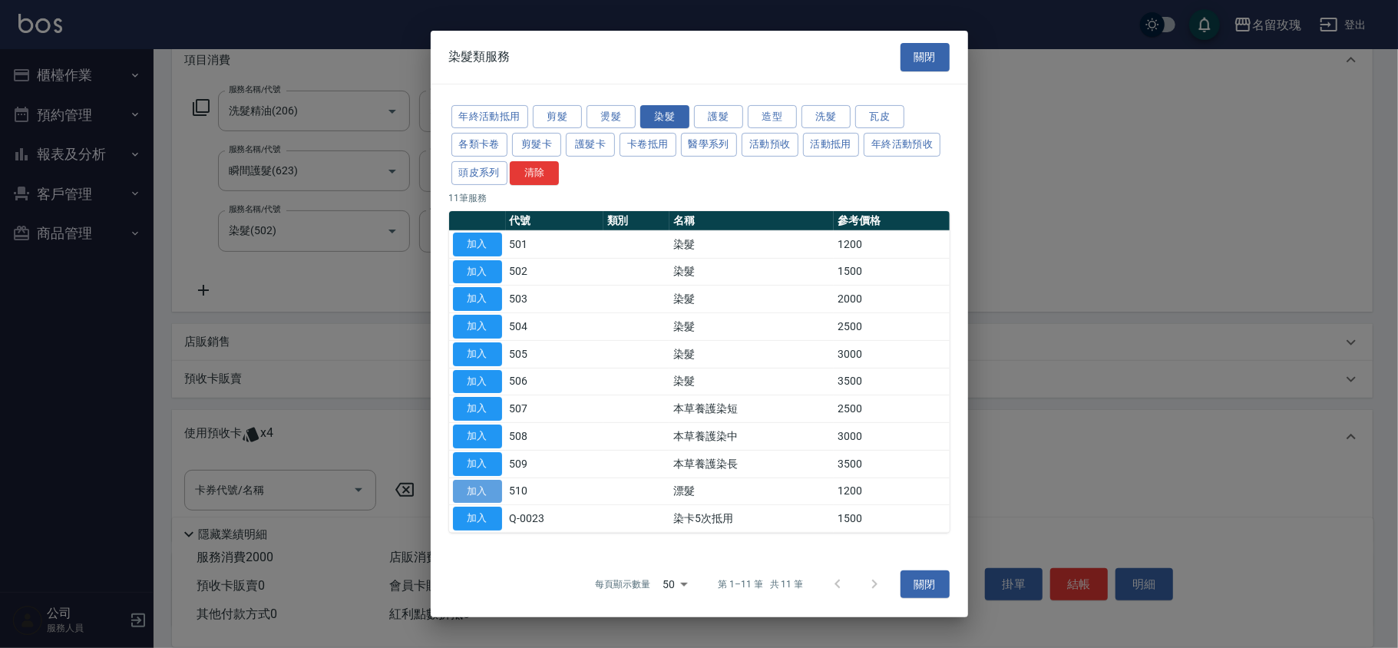
click at [474, 487] on button "加入" at bounding box center [477, 491] width 49 height 24
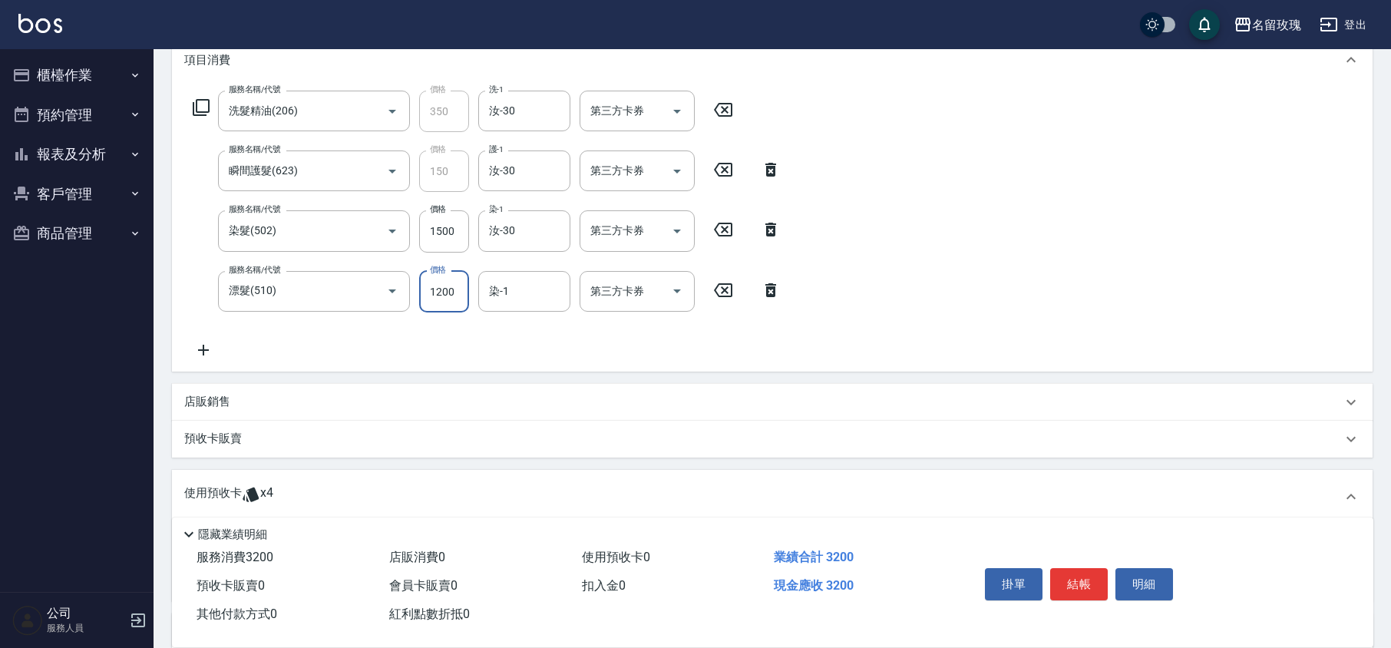
click at [441, 293] on input "1200" at bounding box center [444, 291] width 50 height 41
type input "1500"
type input "汝-30"
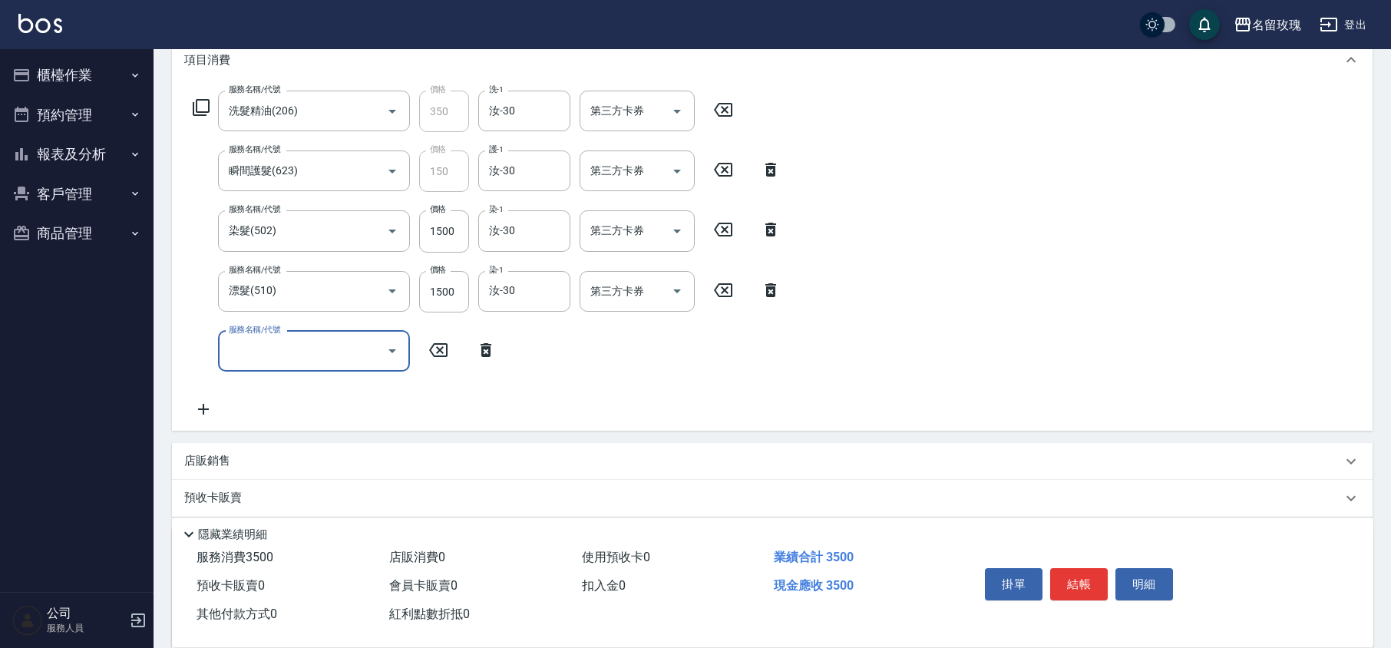
click at [481, 332] on div "服務名稱/代號 服務名稱/代號" at bounding box center [344, 351] width 321 height 41
click at [487, 356] on icon at bounding box center [486, 350] width 38 height 18
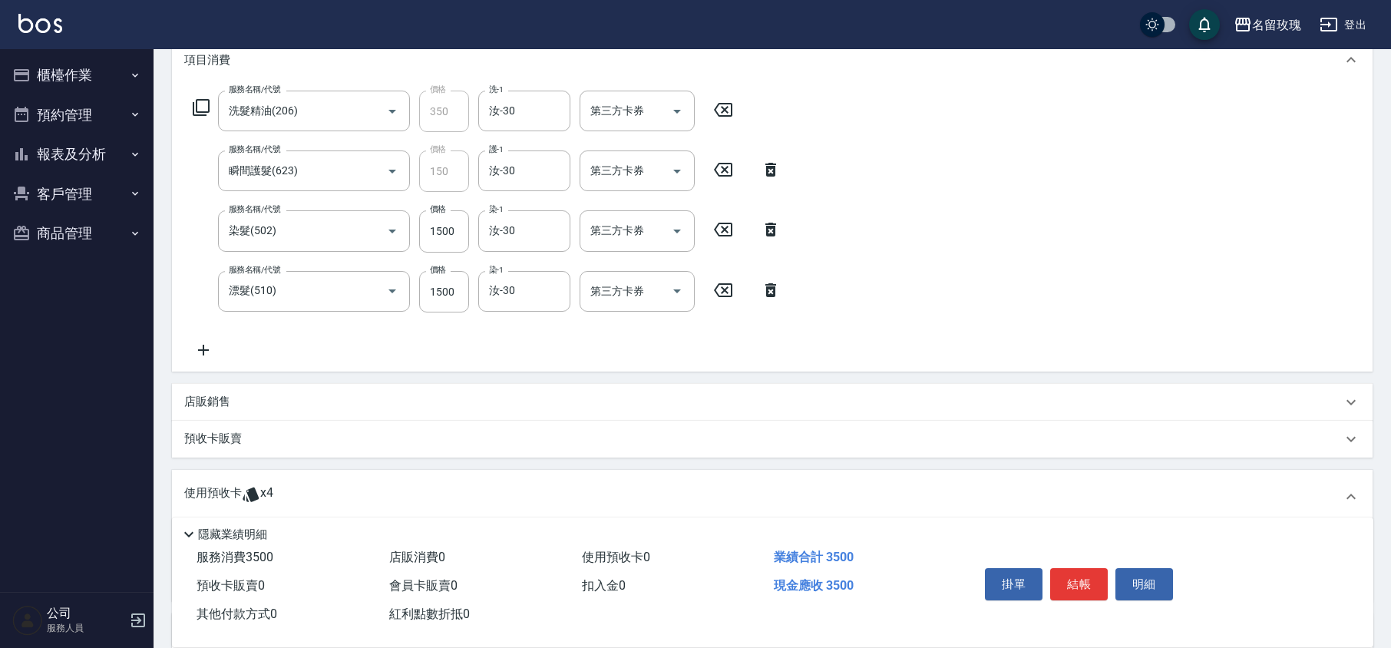
click at [517, 352] on div "服務名稱/代號 洗髮精油(206) 服務名稱/代號 價格 350 價格 洗-1 汝-30 洗-1 第三方卡券 第三方卡券 服務名稱/代號 瞬間護髮(623) …" at bounding box center [487, 225] width 606 height 269
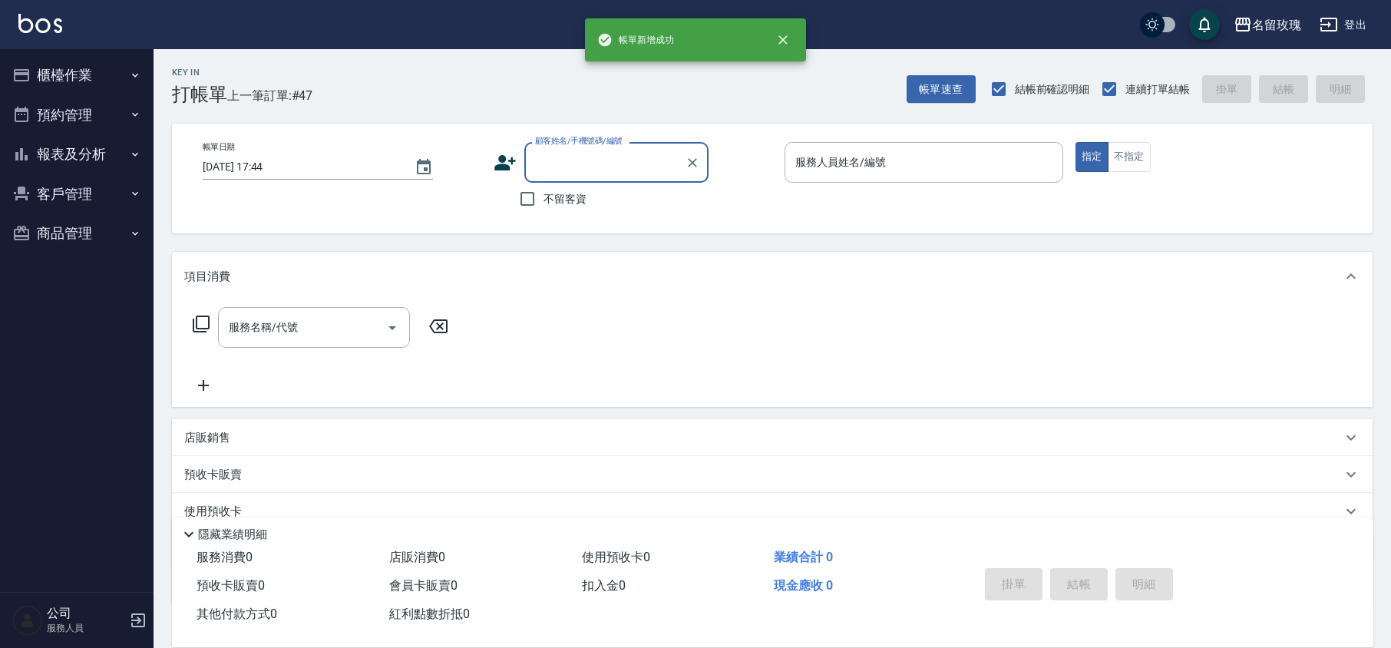
scroll to position [0, 0]
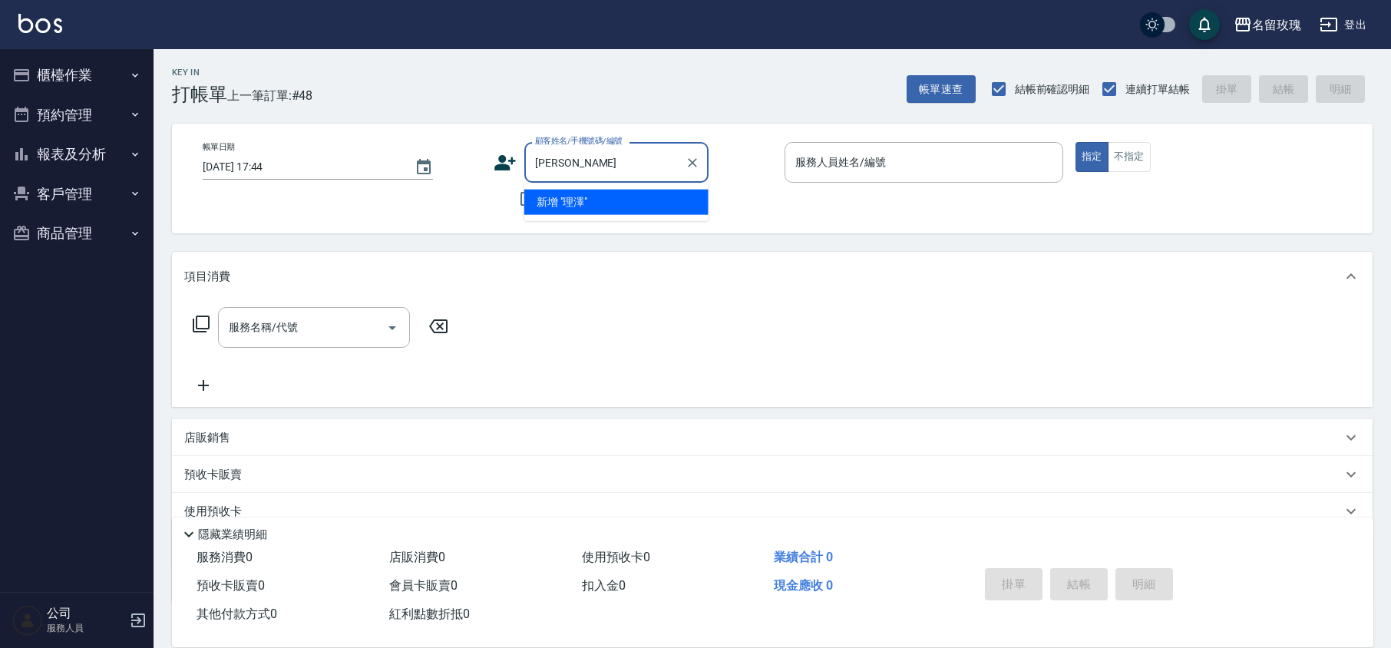
type input "理"
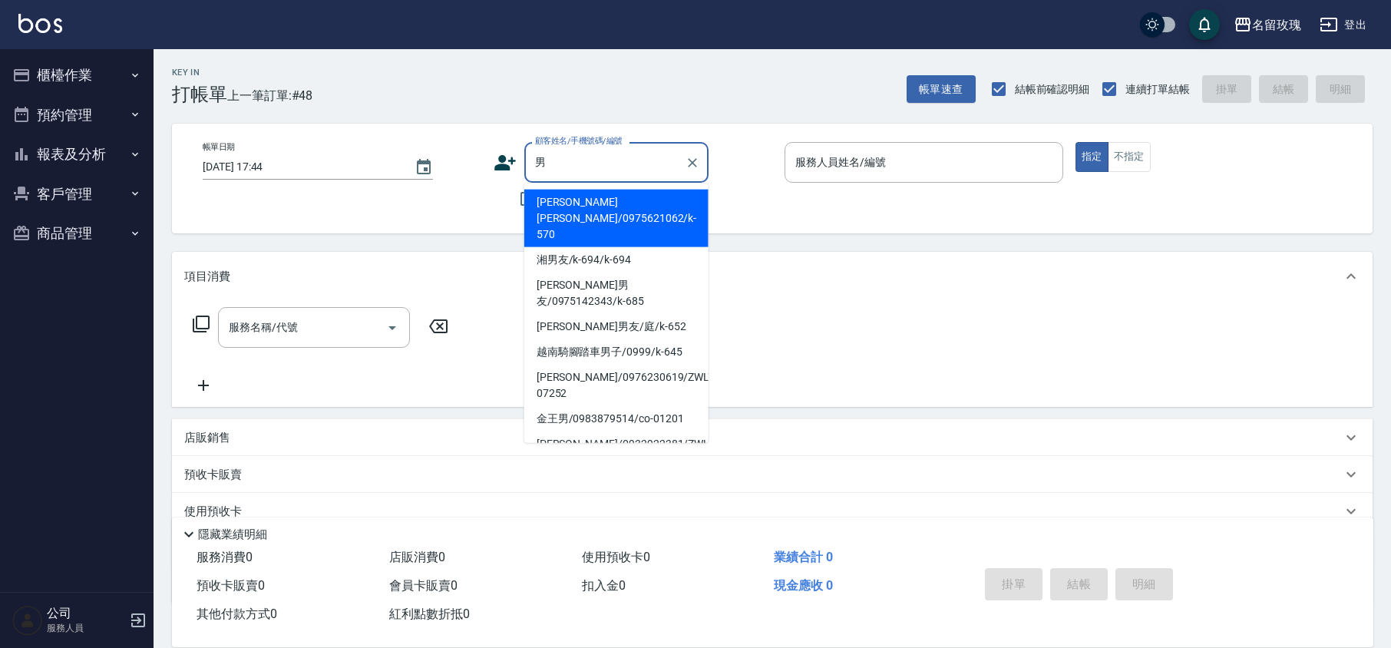
click at [593, 200] on li "[PERSON_NAME] [PERSON_NAME]/0975621062/k-570" at bounding box center [616, 219] width 184 height 58
type input "[PERSON_NAME] [PERSON_NAME]/0975621062/k-570"
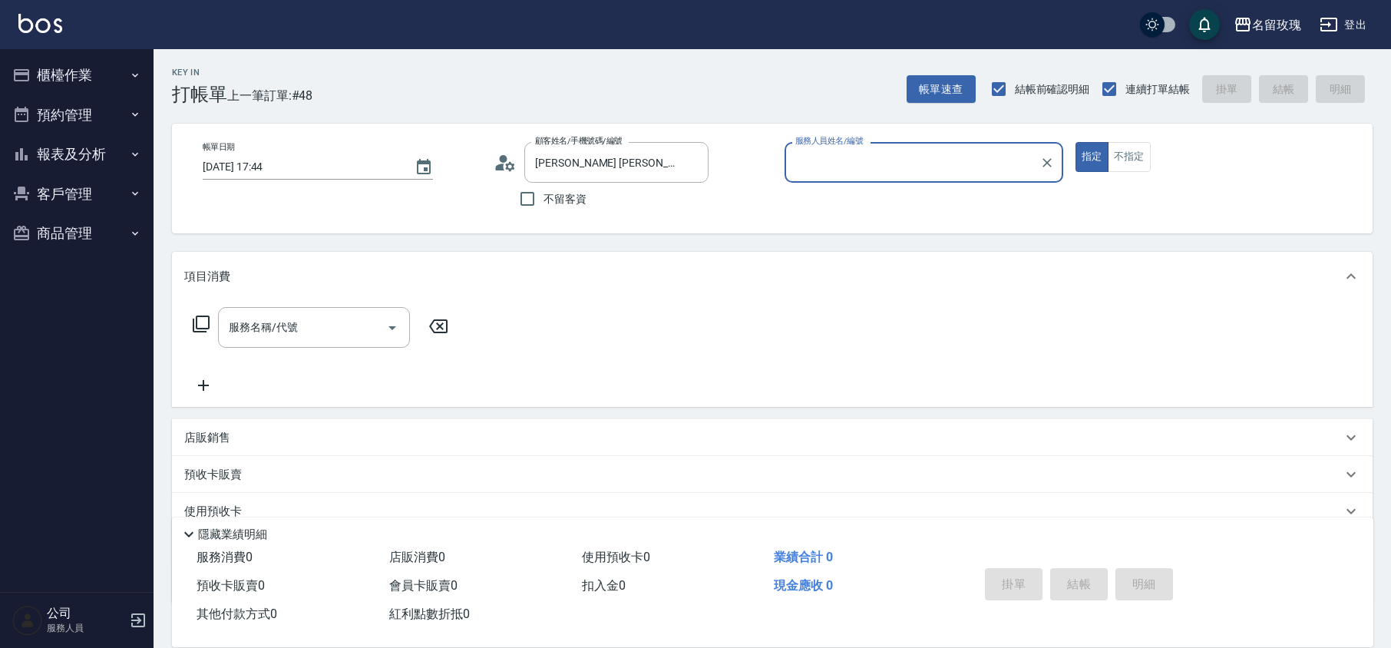
type input "[PERSON_NAME]-5"
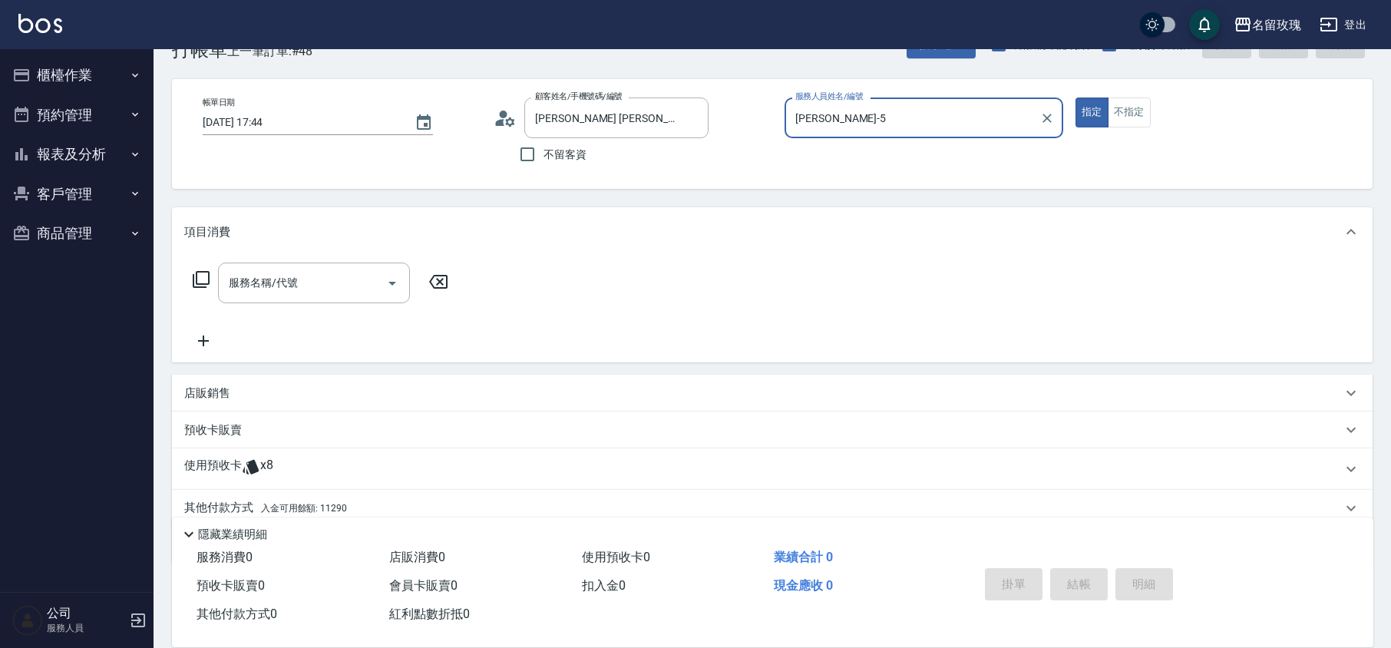
scroll to position [104, 0]
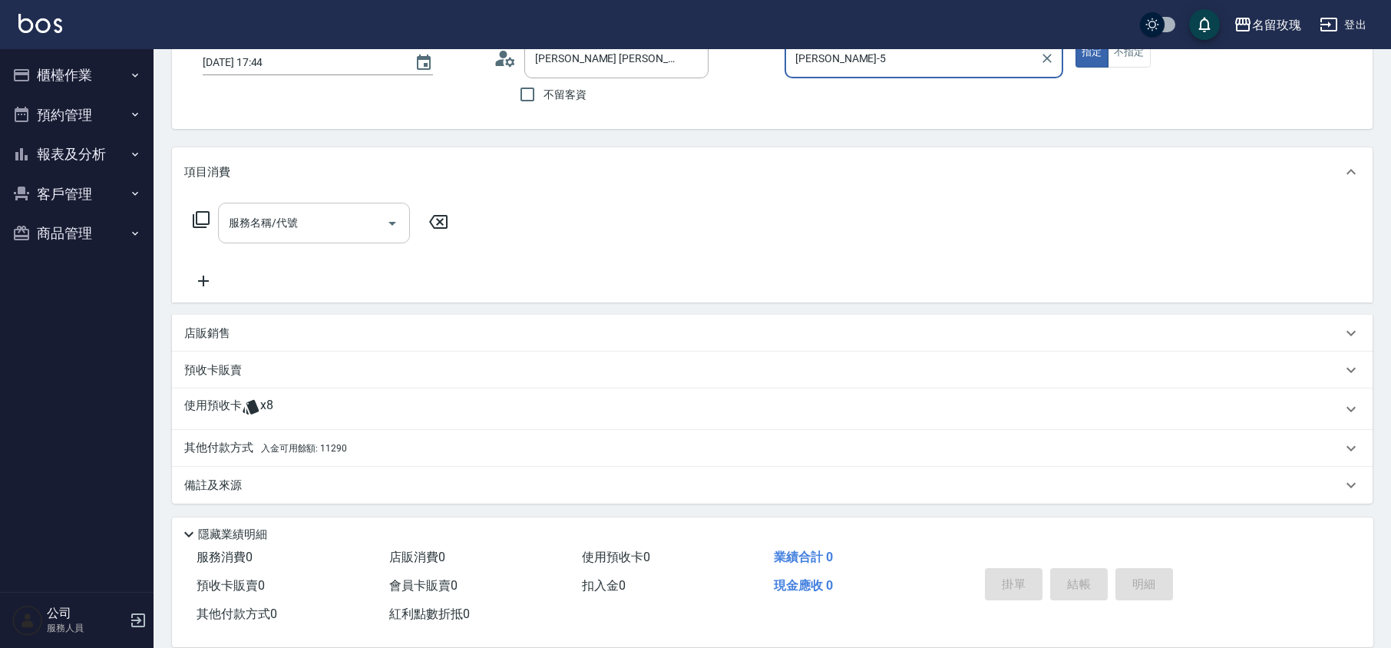
click at [284, 216] on div "服務名稱/代號 服務名稱/代號" at bounding box center [314, 223] width 192 height 41
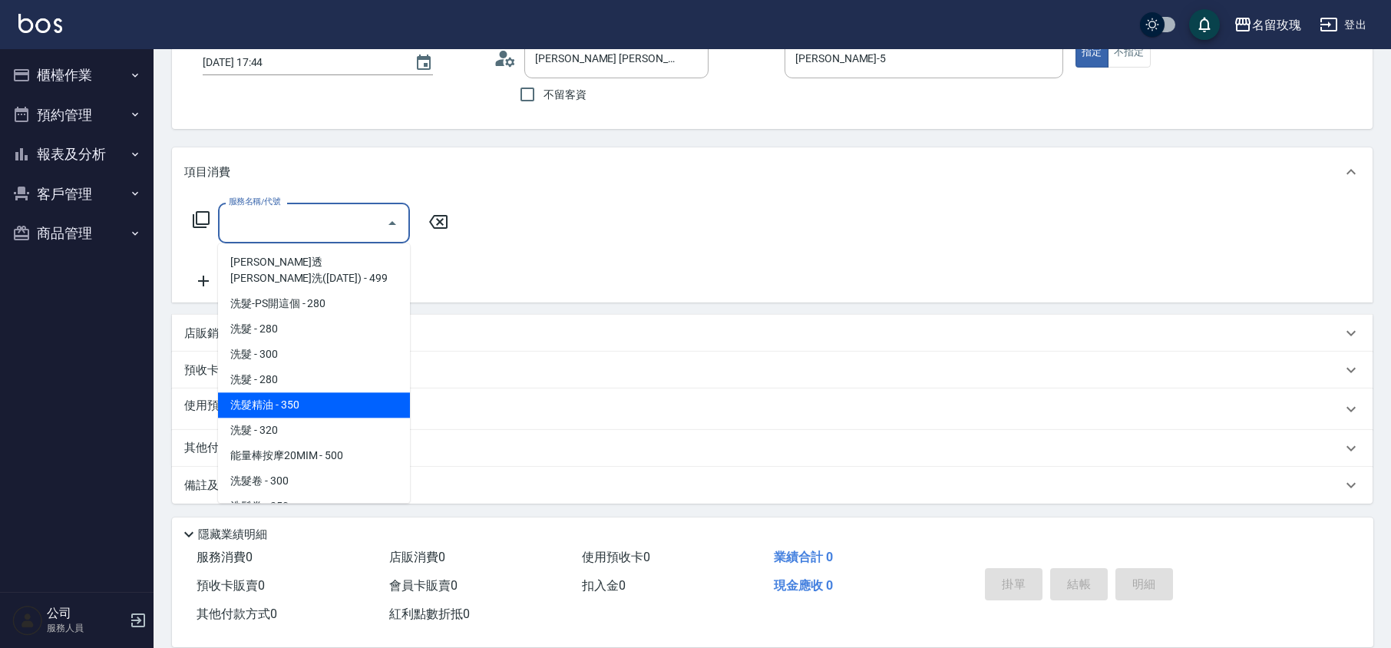
click at [321, 393] on span "洗髮精油 - 350" at bounding box center [314, 404] width 192 height 25
type input "洗髮精油(206)"
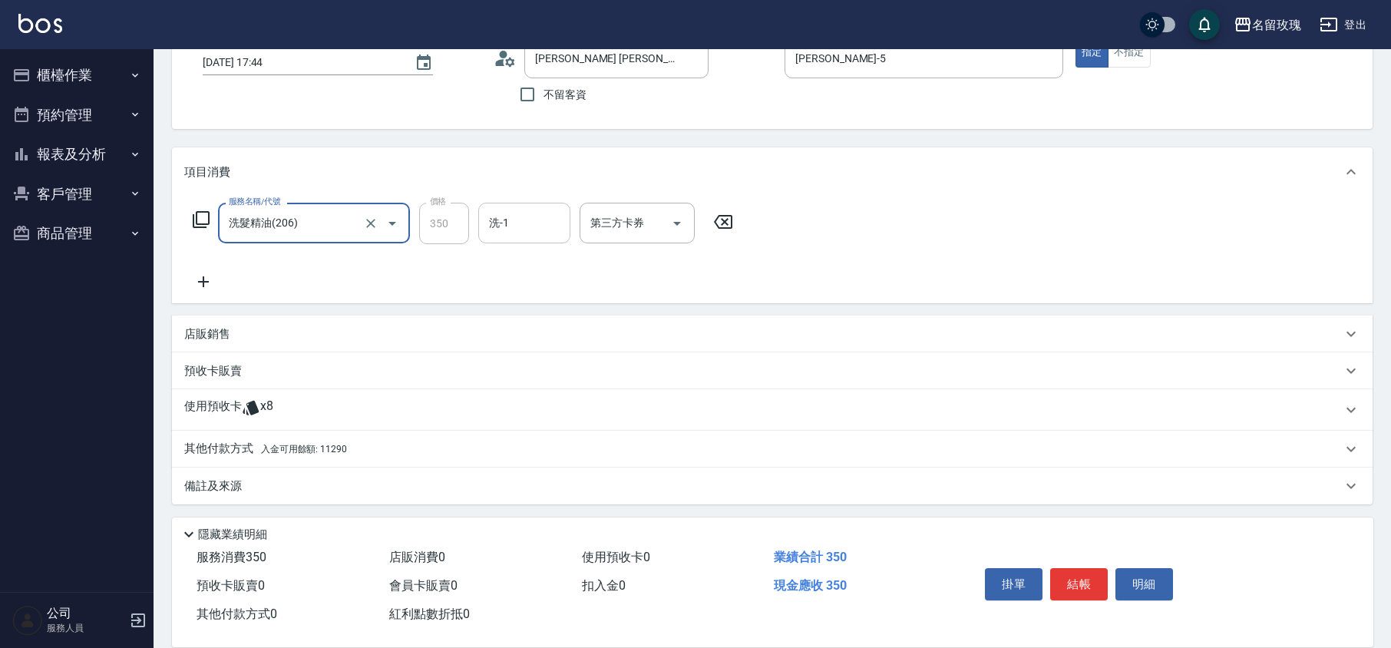
click at [508, 231] on input "洗-1" at bounding box center [524, 223] width 78 height 27
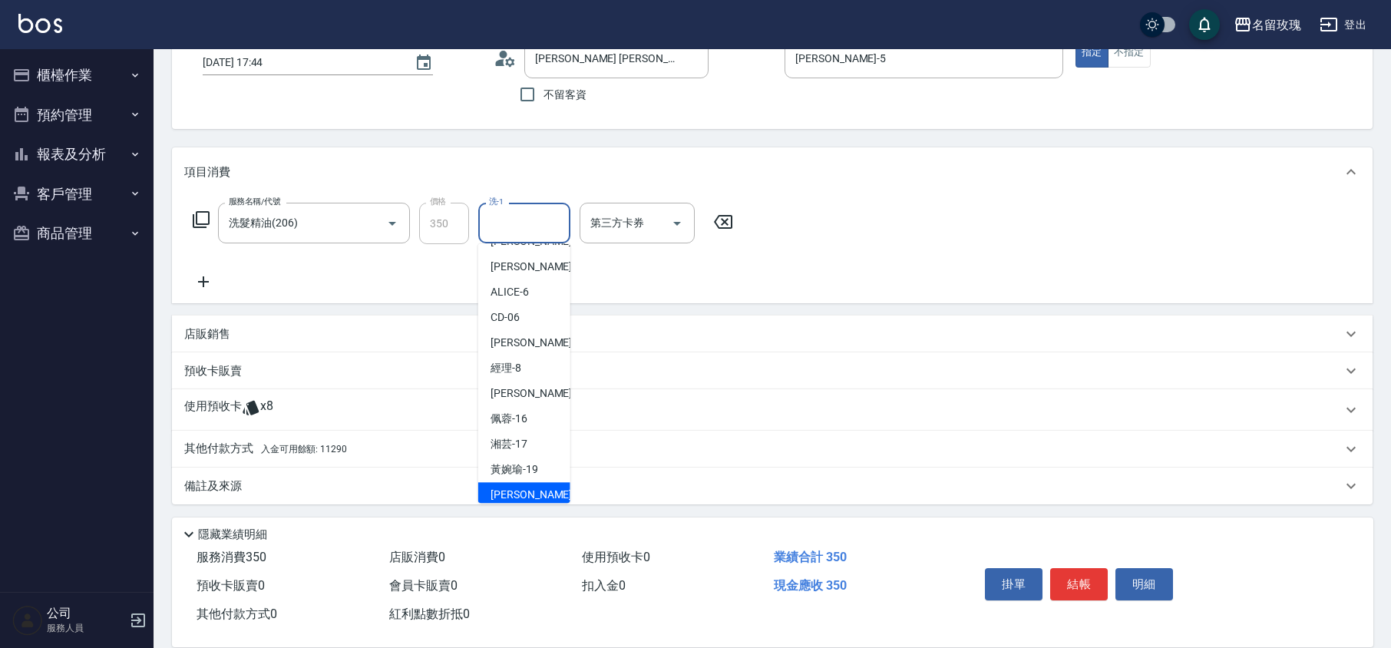
scroll to position [302, 0]
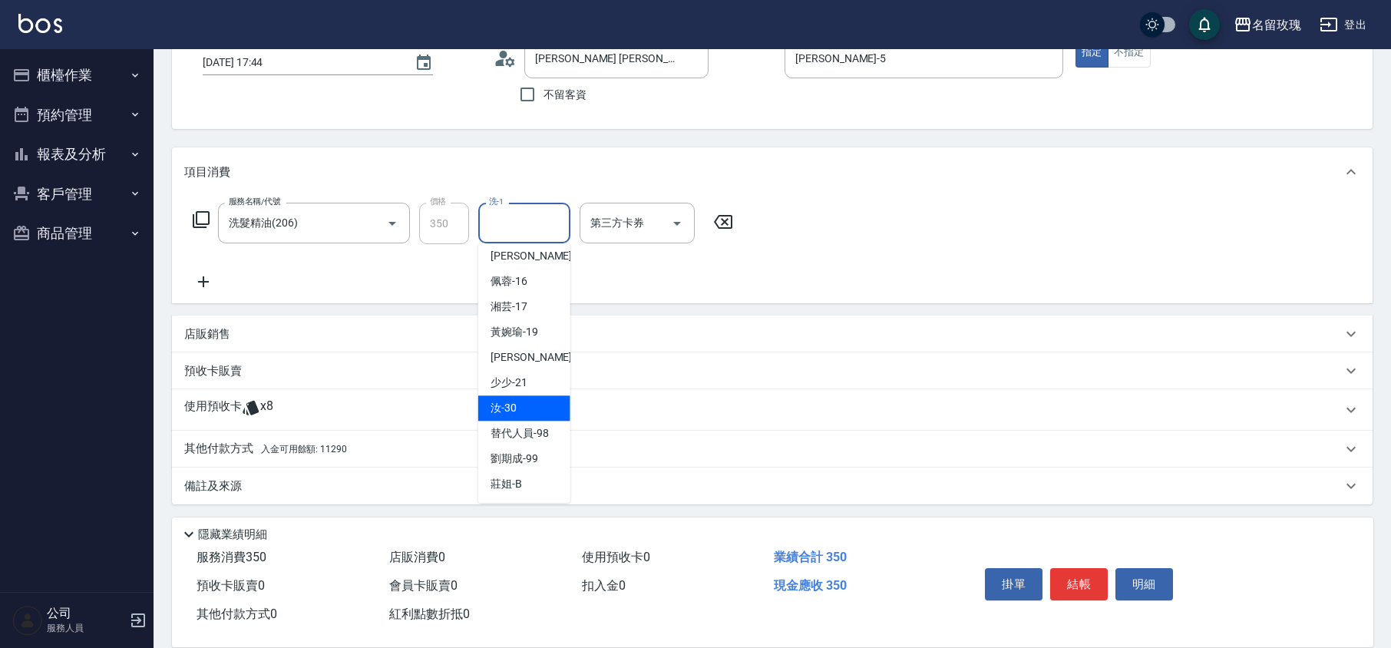
click at [494, 404] on span "汝 -30" at bounding box center [504, 408] width 26 height 16
type input "汝-30"
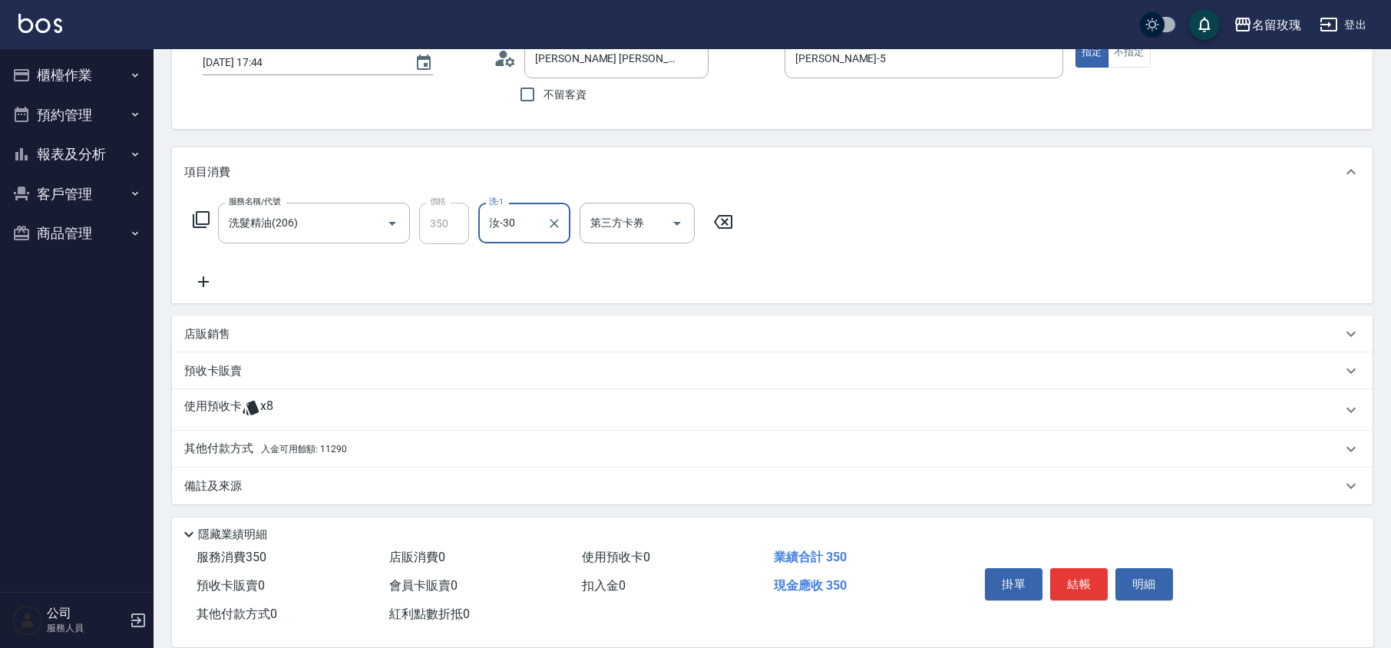
click at [212, 274] on icon at bounding box center [203, 282] width 38 height 18
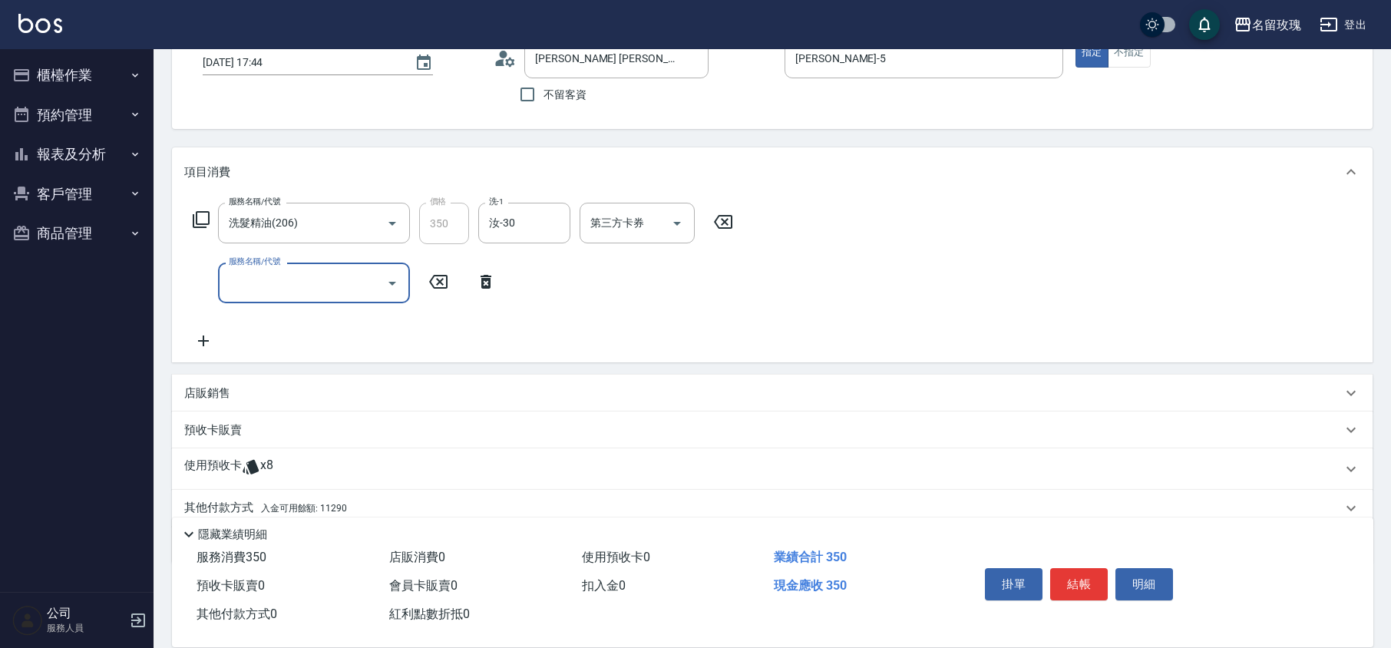
drag, startPoint x: 274, startPoint y: 286, endPoint x: 283, endPoint y: 286, distance: 9.2
click at [275, 286] on input "服務名稱/代號" at bounding box center [302, 282] width 155 height 27
type input "剪髮(307)"
type input "650"
click at [402, 342] on div "服務名稱/代號 洗髮精油(206) 服務名稱/代號 價格 350 價格 洗-1 汝-30 洗-1 第三方卡券 第三方卡券 服務名稱/代號 剪髮(307) 服務…" at bounding box center [463, 277] width 558 height 148
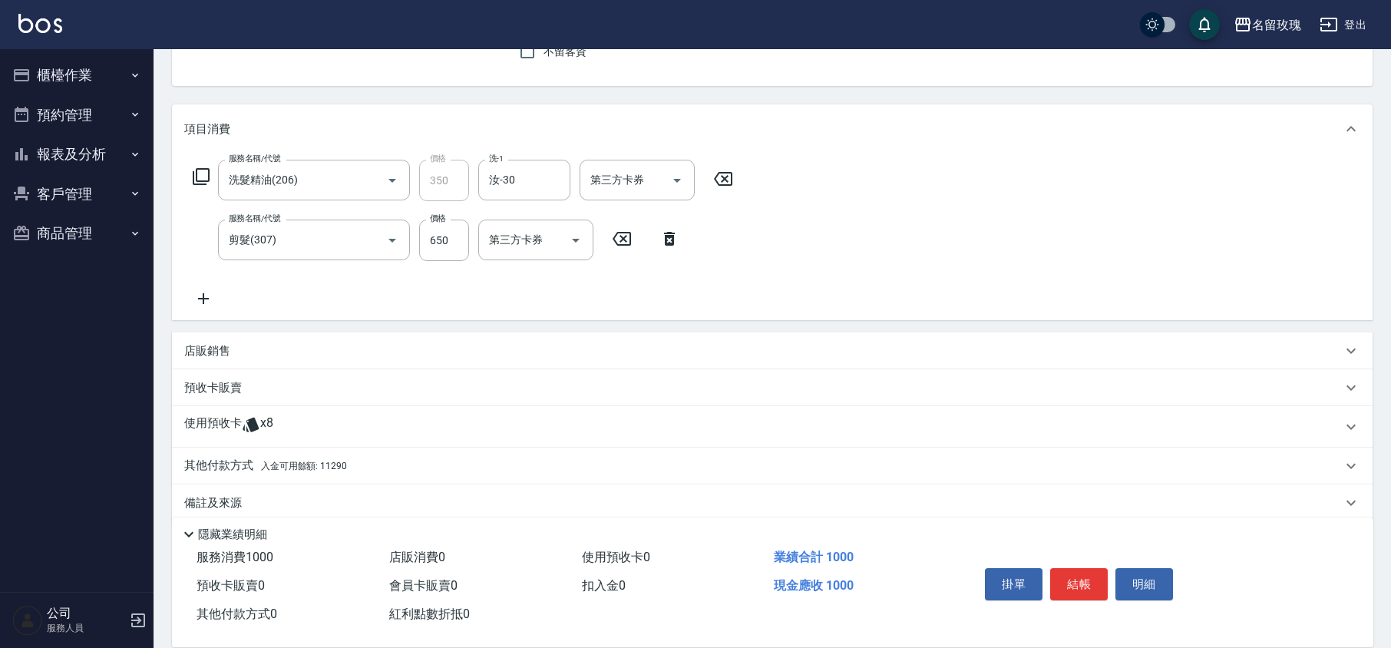
scroll to position [166, 0]
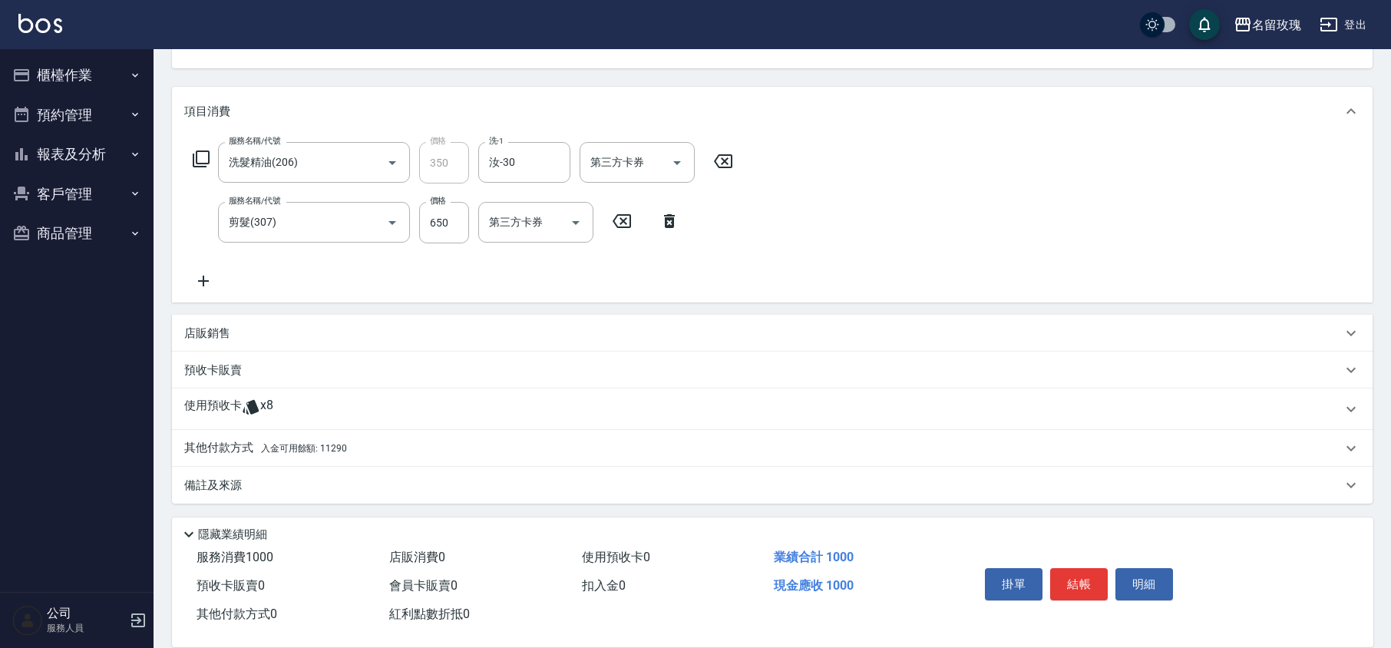
drag, startPoint x: 229, startPoint y: 455, endPoint x: 252, endPoint y: 455, distance: 23.0
click at [234, 455] on p "其他付款方式 入金可用餘額: 11290" at bounding box center [265, 448] width 163 height 17
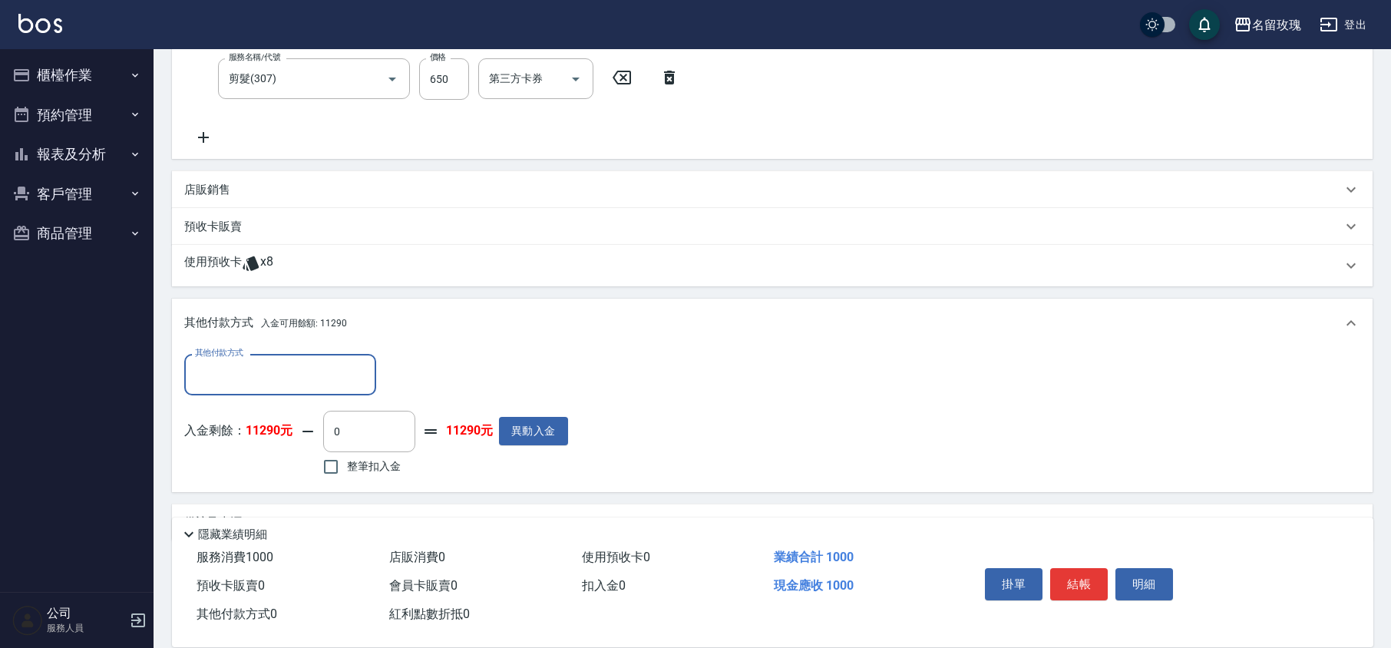
scroll to position [321, 0]
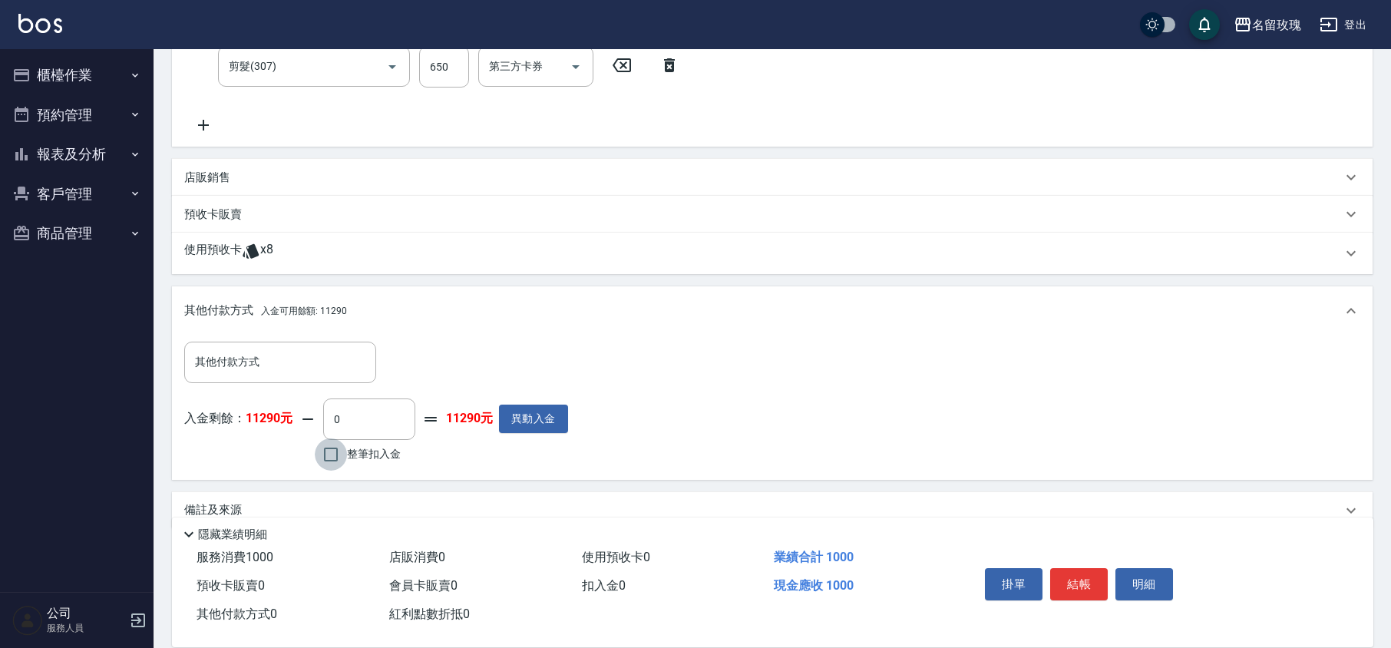
click at [327, 461] on input "整筆扣入金" at bounding box center [331, 454] width 32 height 32
checkbox input "true"
type input "1000"
type input "[DATE] 17:59"
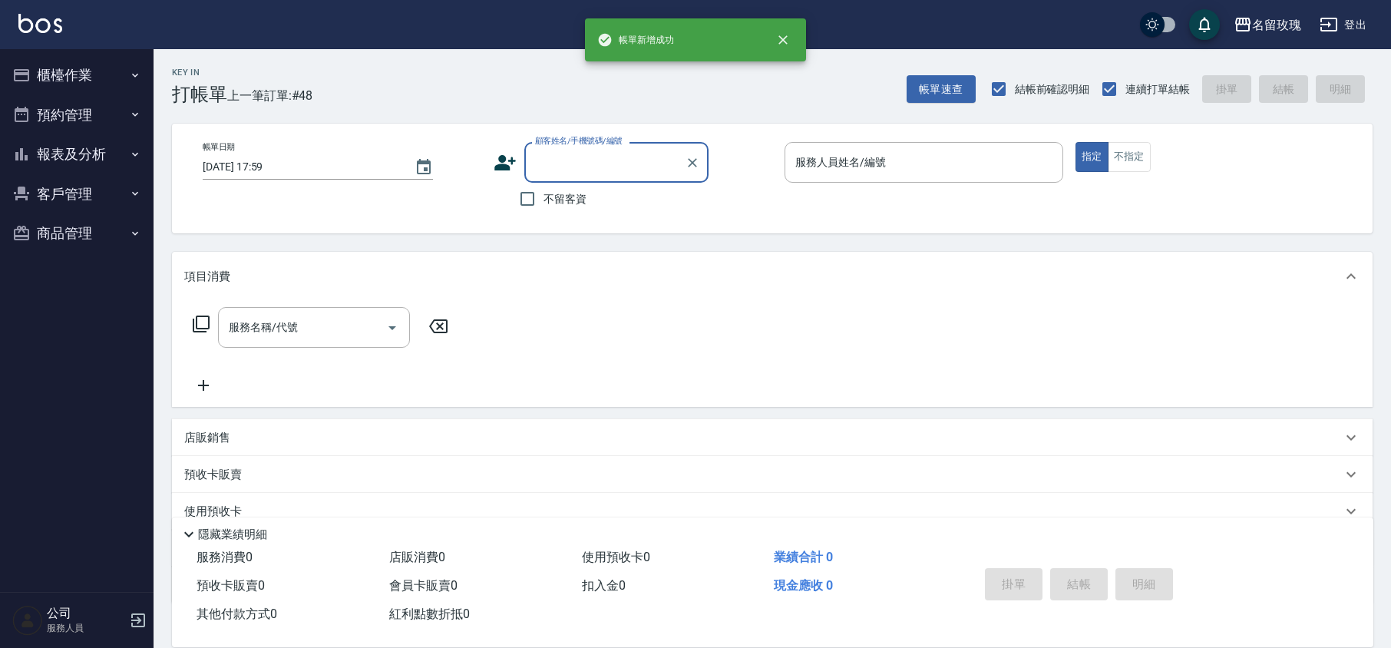
scroll to position [0, 0]
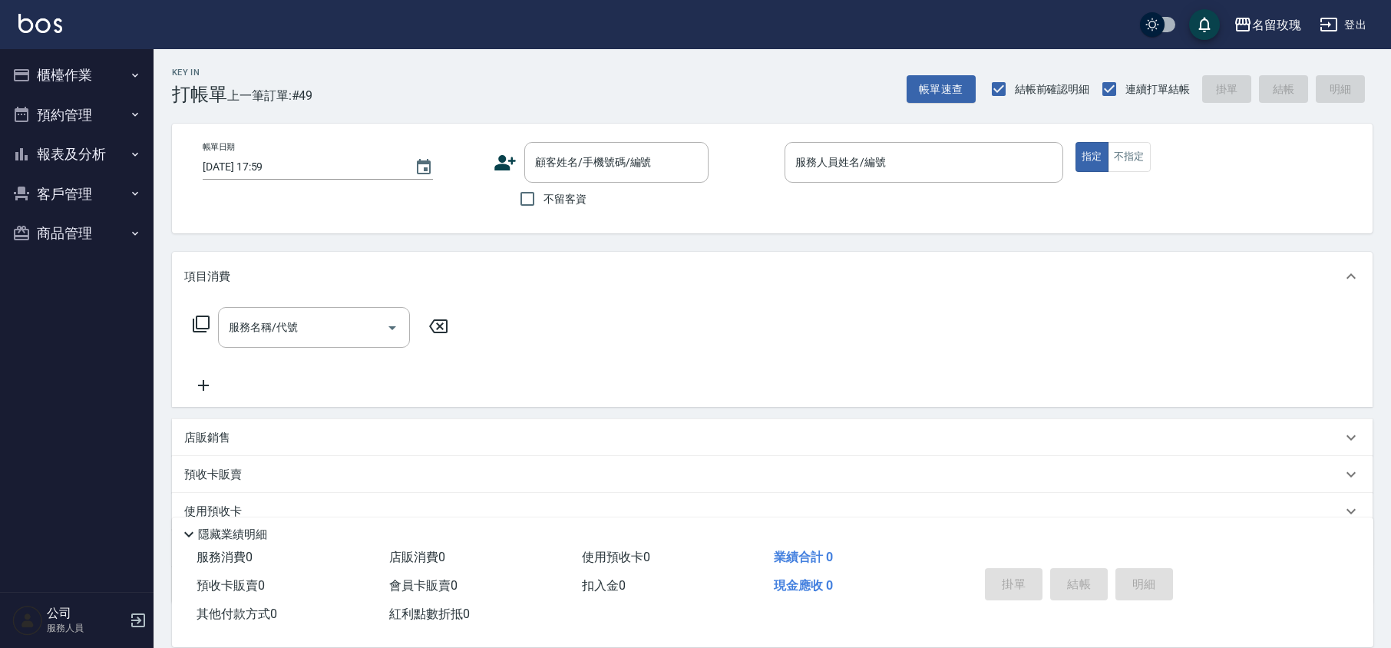
click at [482, 104] on div "Key In 打帳單 上一筆訂單:#49 帳單速查 結帳前確認明細 連續打單結帳 掛單 結帳 明細" at bounding box center [763, 77] width 1219 height 56
click at [72, 65] on button "櫃檯作業" at bounding box center [76, 75] width 141 height 40
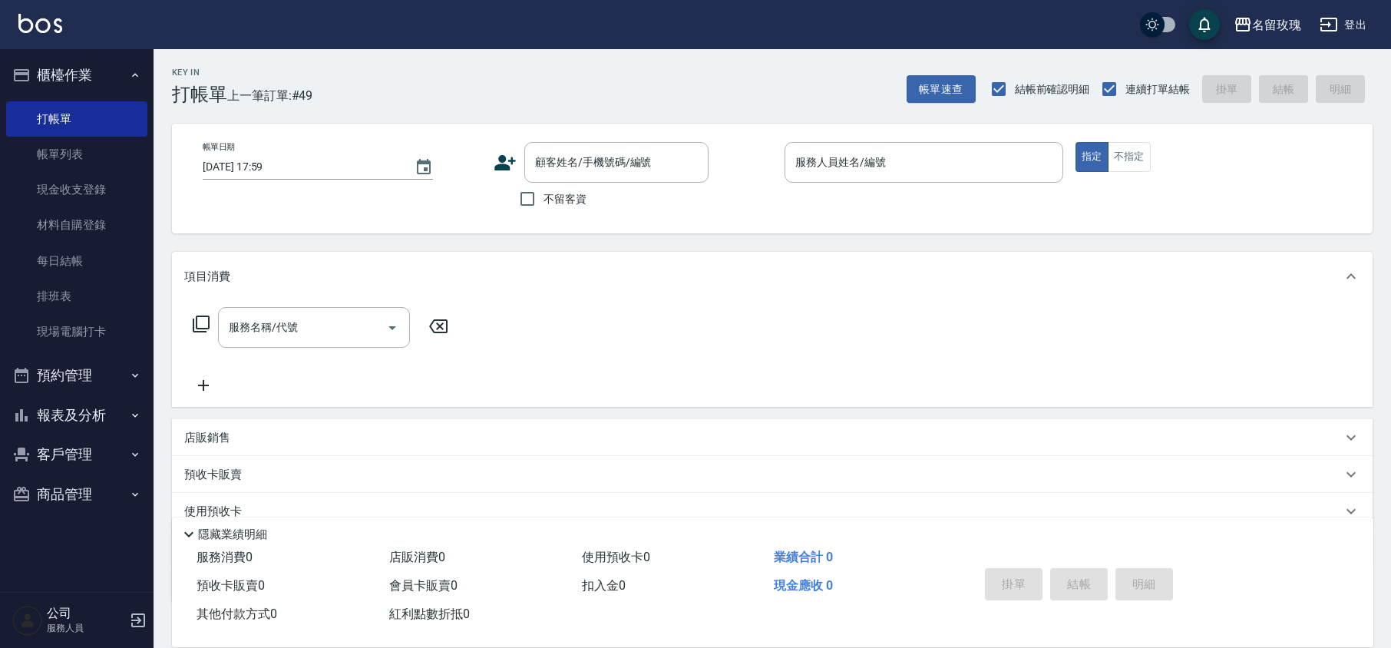
click at [71, 56] on button "櫃檯作業" at bounding box center [76, 75] width 141 height 40
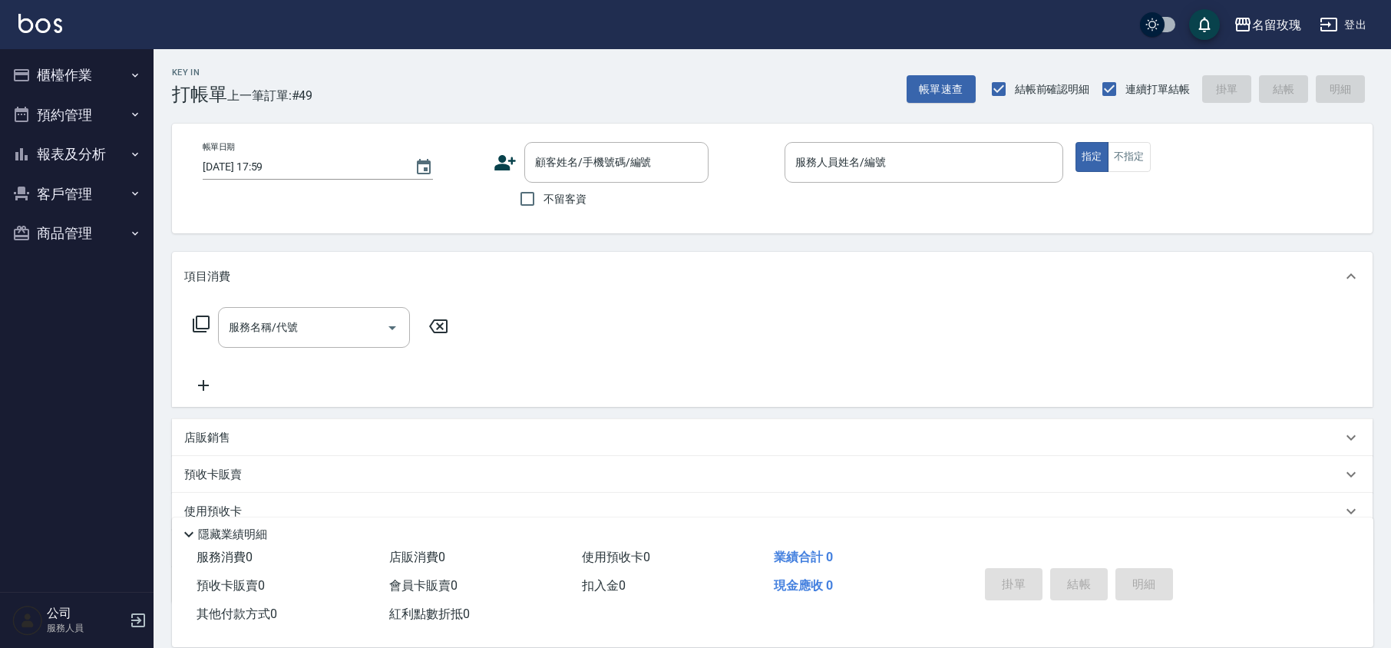
click at [68, 143] on button "報表及分析" at bounding box center [76, 154] width 141 height 40
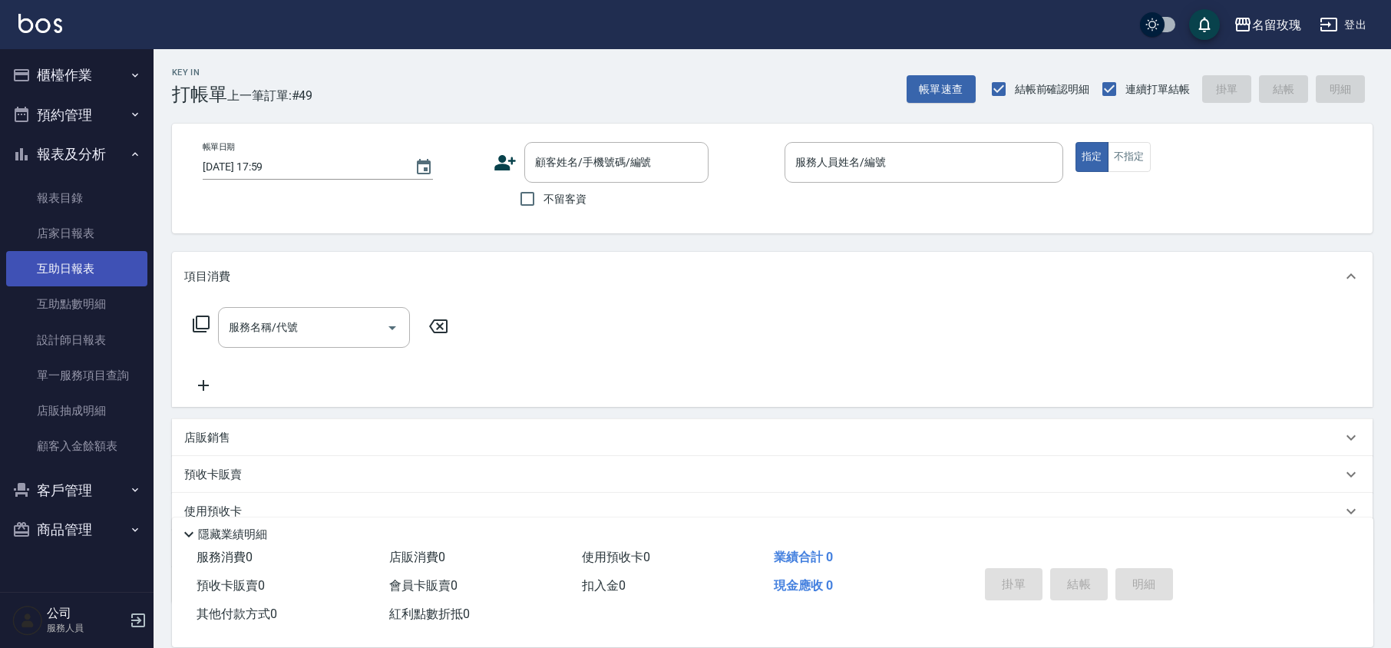
click at [75, 271] on link "互助日報表" at bounding box center [76, 268] width 141 height 35
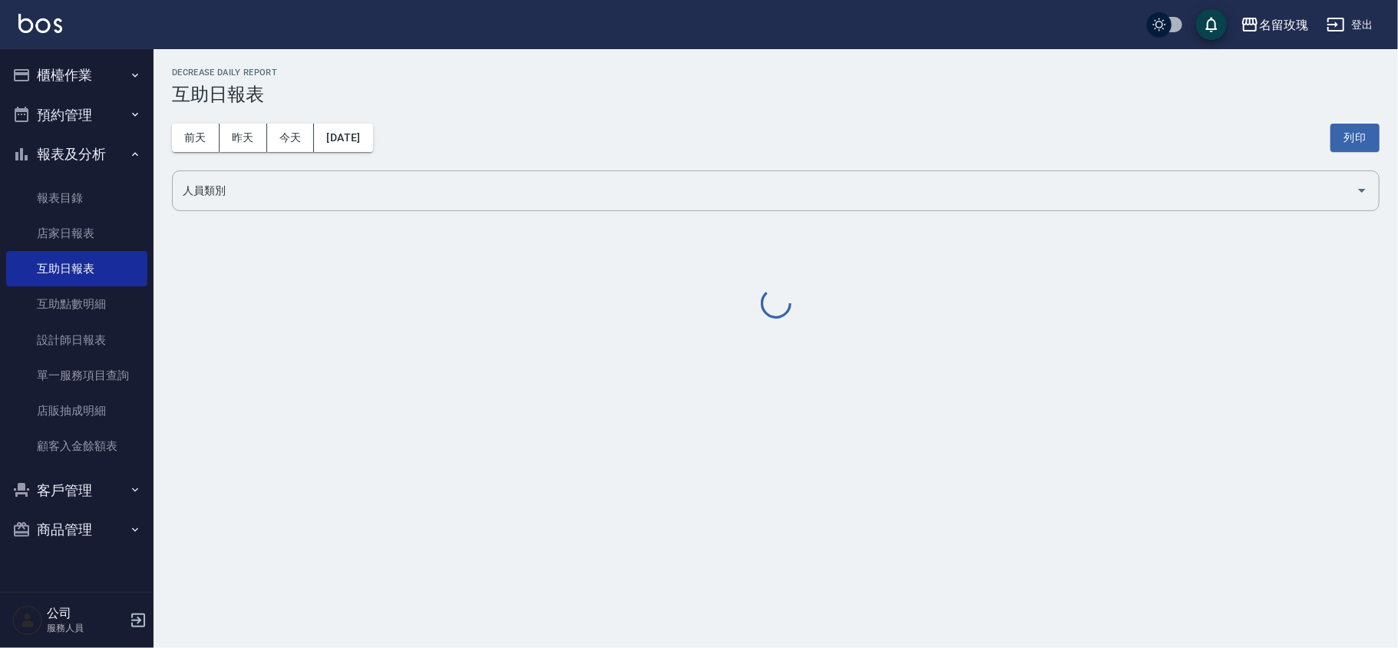
click at [450, 74] on h2 "Decrease Daily Report" at bounding box center [776, 73] width 1208 height 10
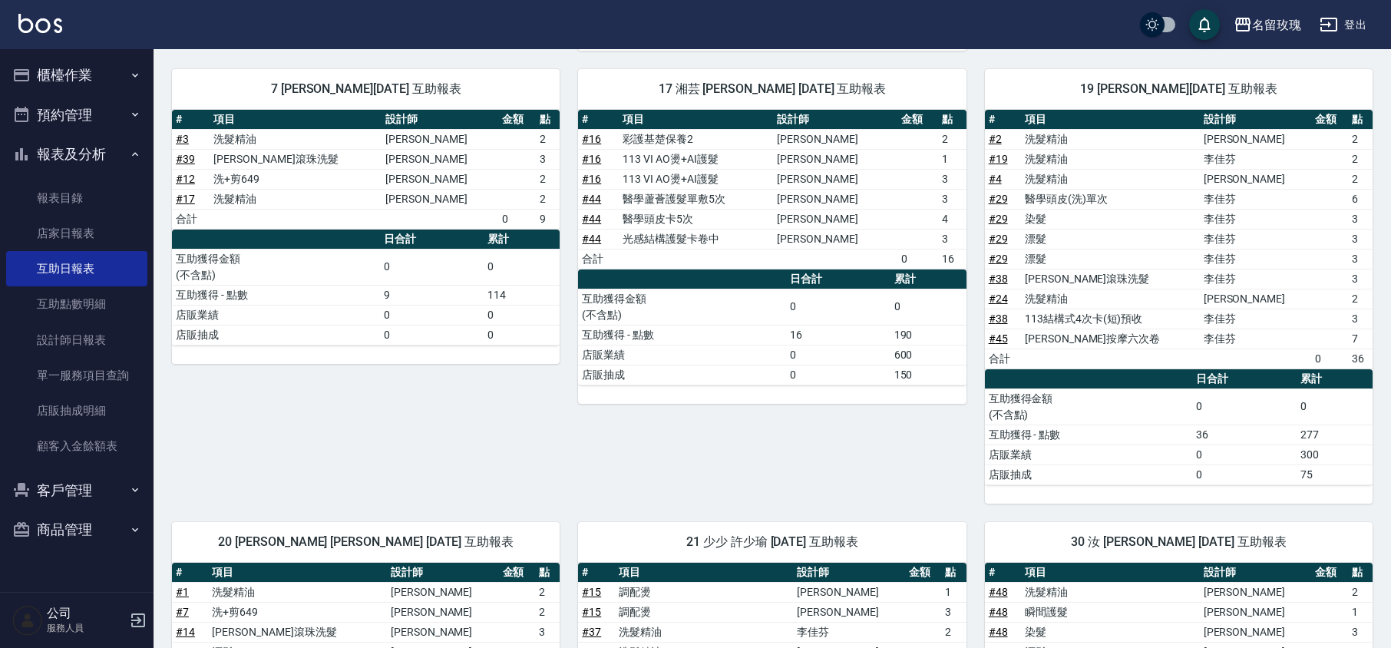
scroll to position [871, 0]
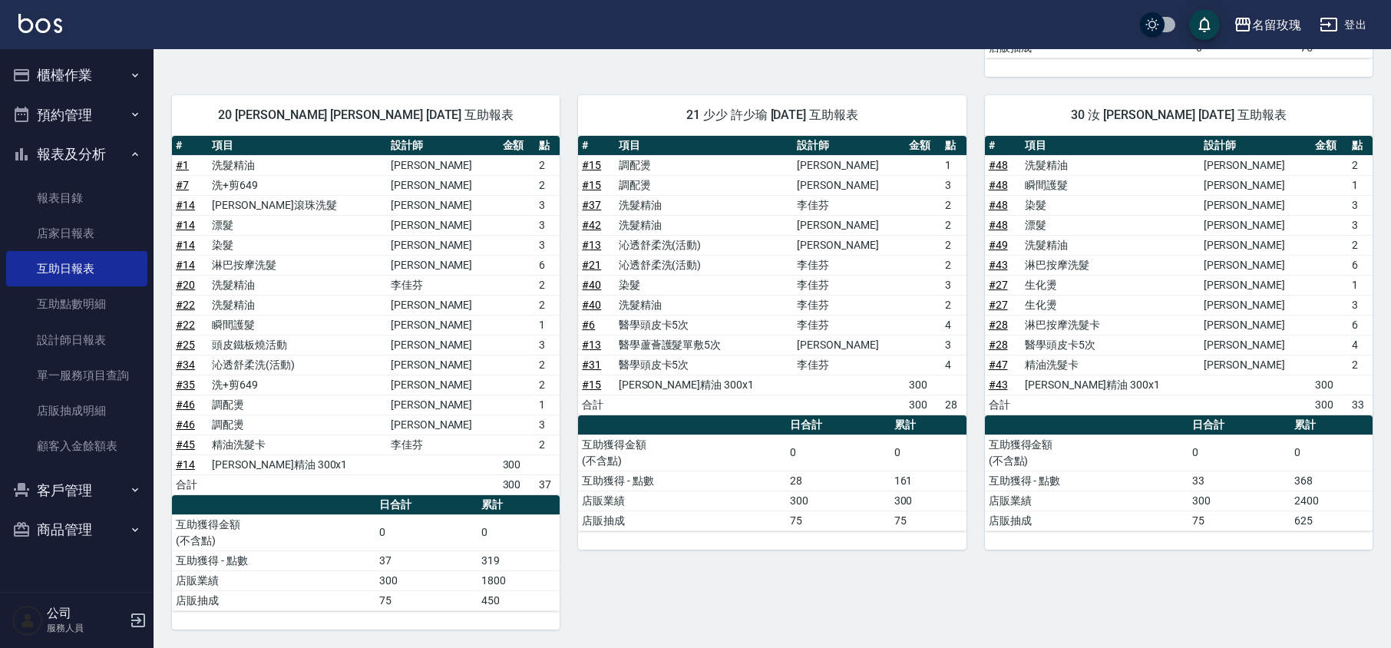
click at [57, 143] on button "報表及分析" at bounding box center [76, 154] width 141 height 40
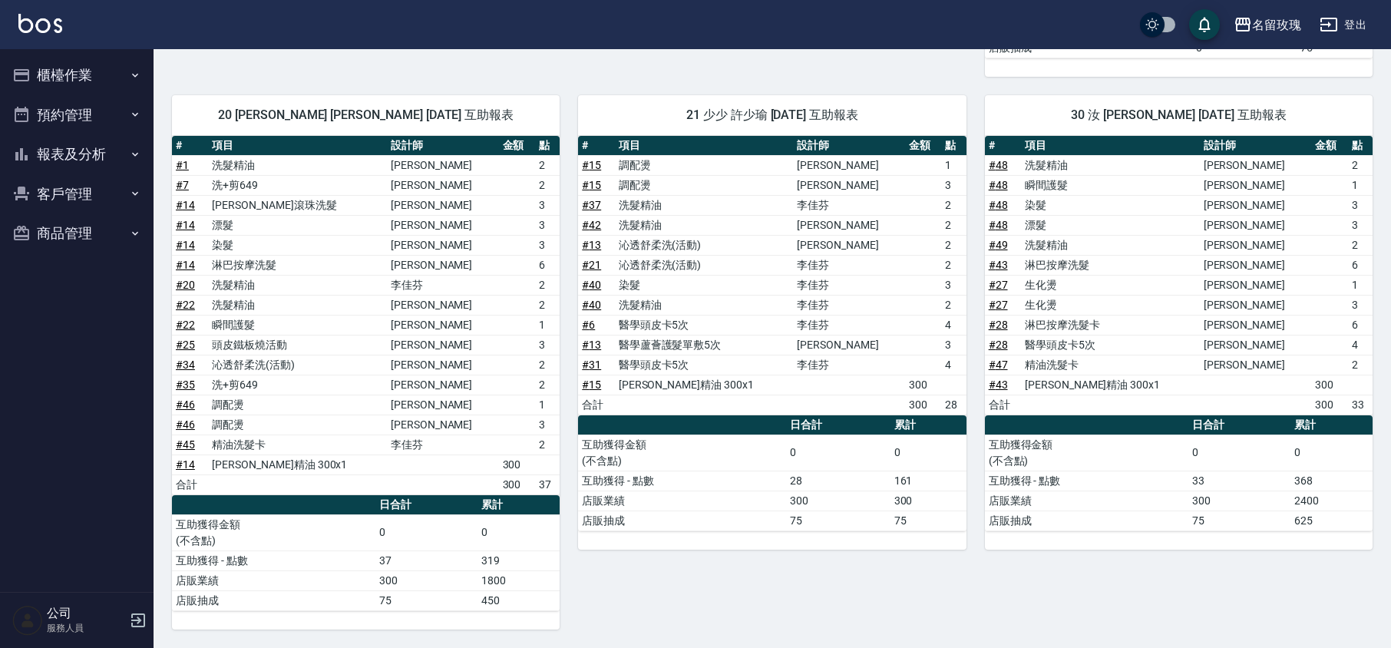
click at [64, 74] on button "櫃檯作業" at bounding box center [76, 75] width 141 height 40
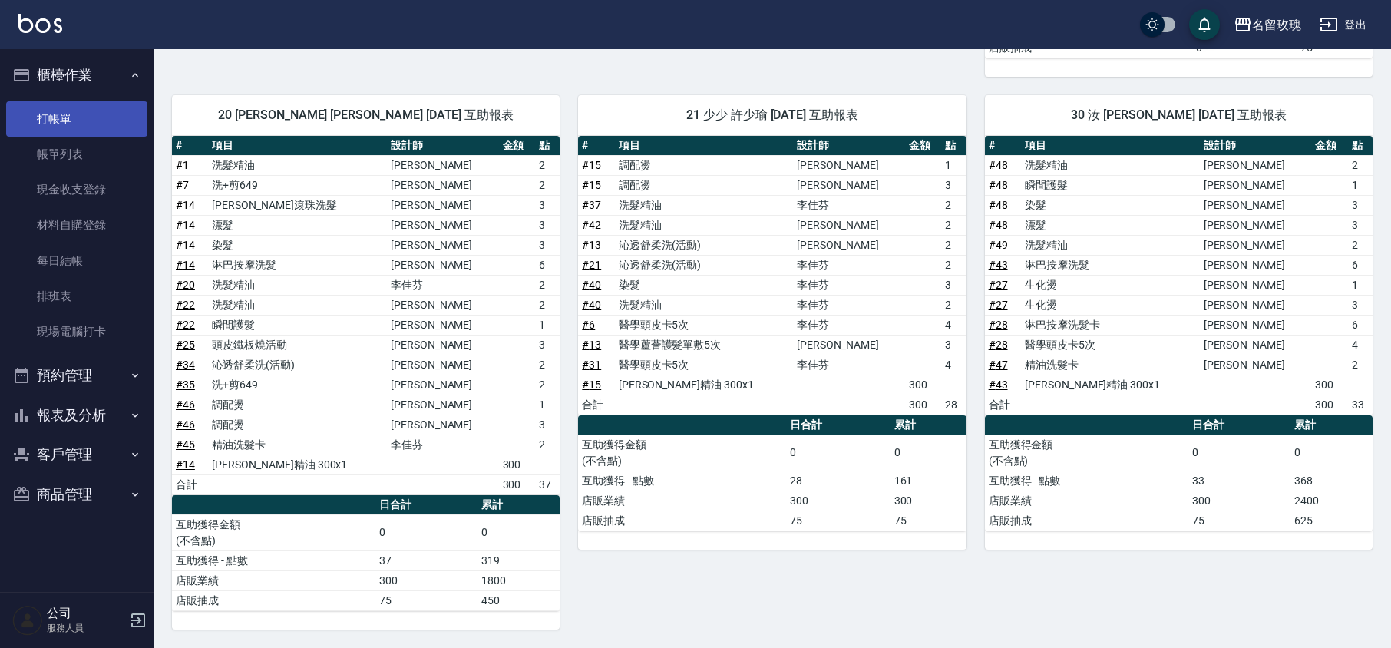
click at [60, 133] on link "打帳單" at bounding box center [76, 118] width 141 height 35
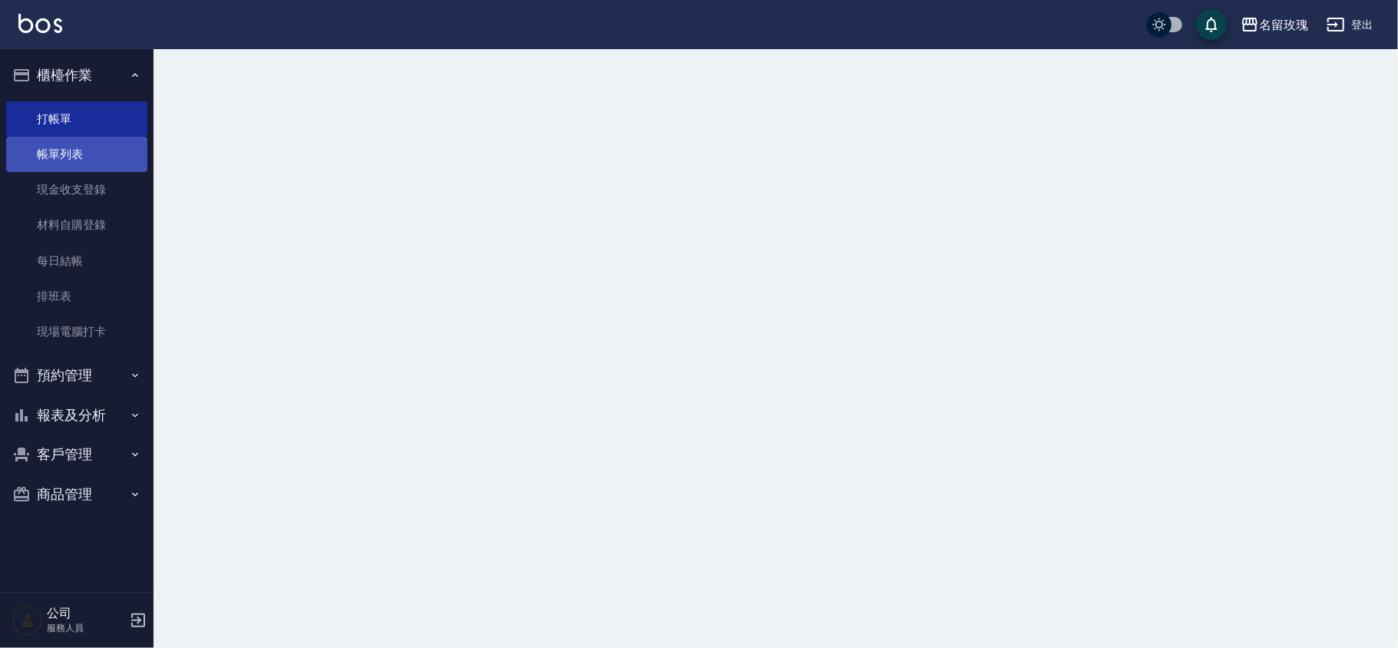
click at [68, 164] on link "帳單列表" at bounding box center [76, 154] width 141 height 35
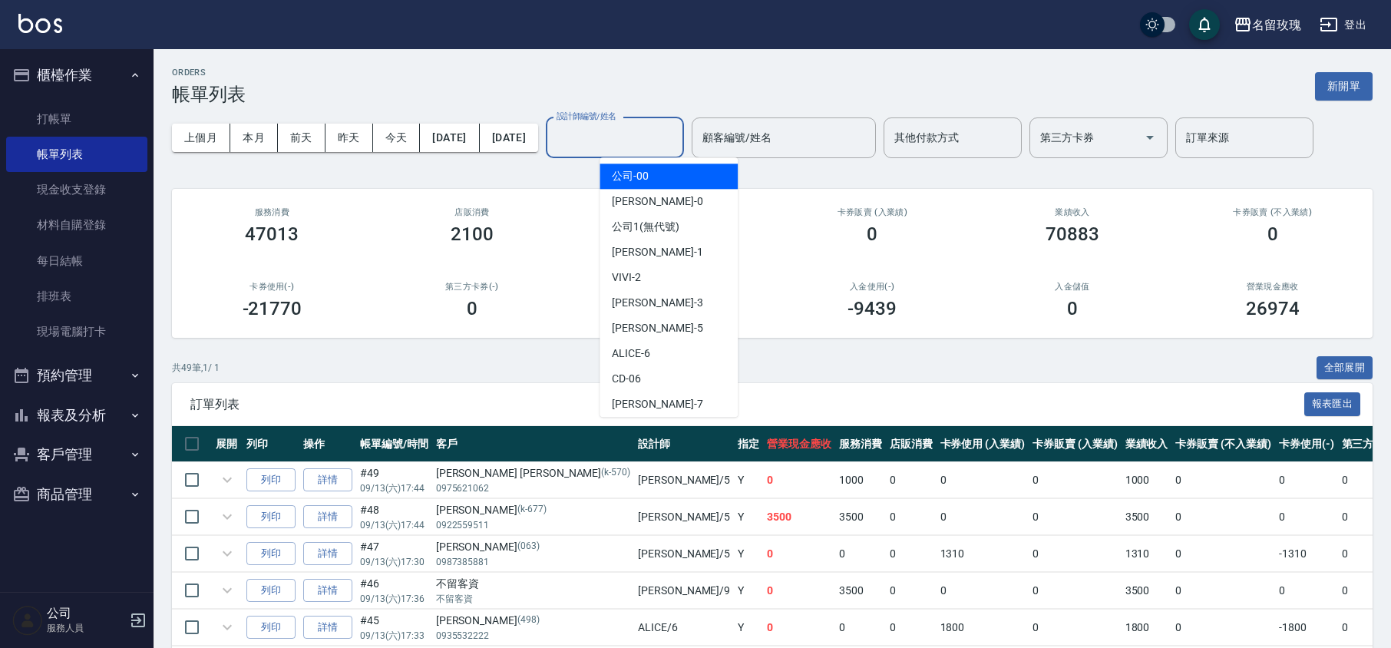
click at [677, 124] on input "設計師編號/姓名" at bounding box center [615, 137] width 124 height 27
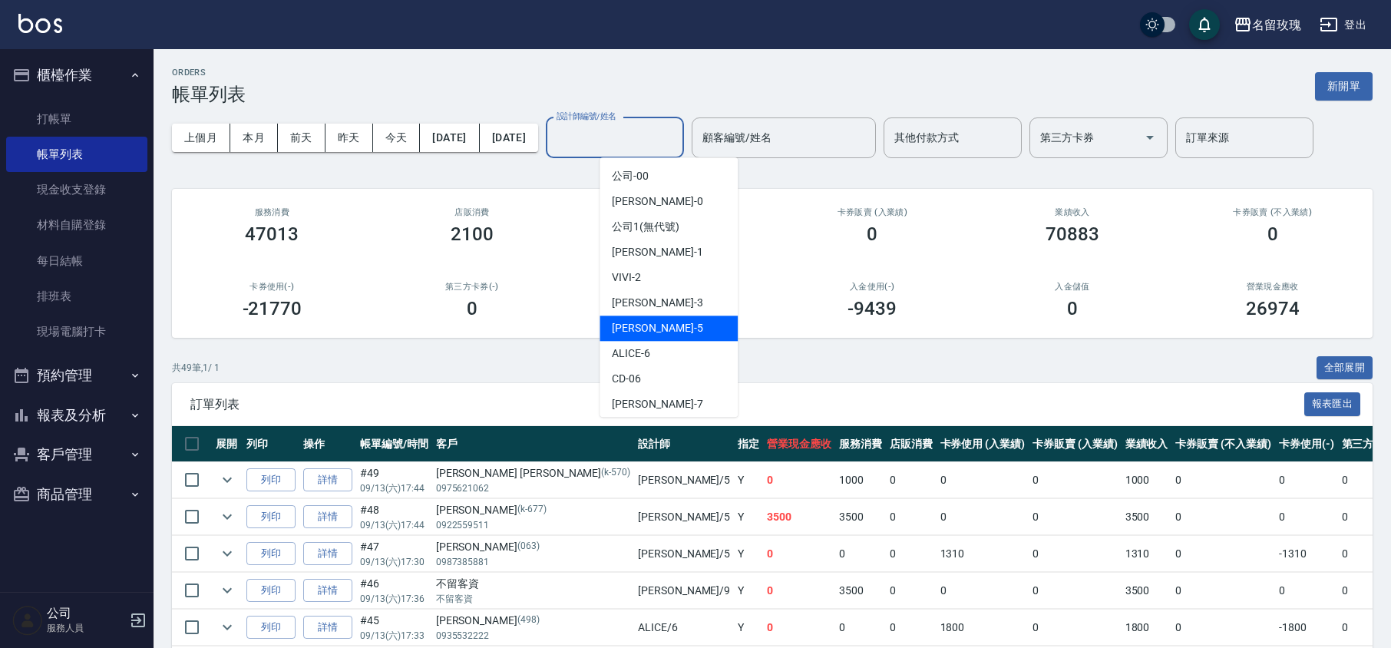
click at [652, 323] on div "[PERSON_NAME] -5" at bounding box center [669, 328] width 138 height 25
type input "[PERSON_NAME]-5"
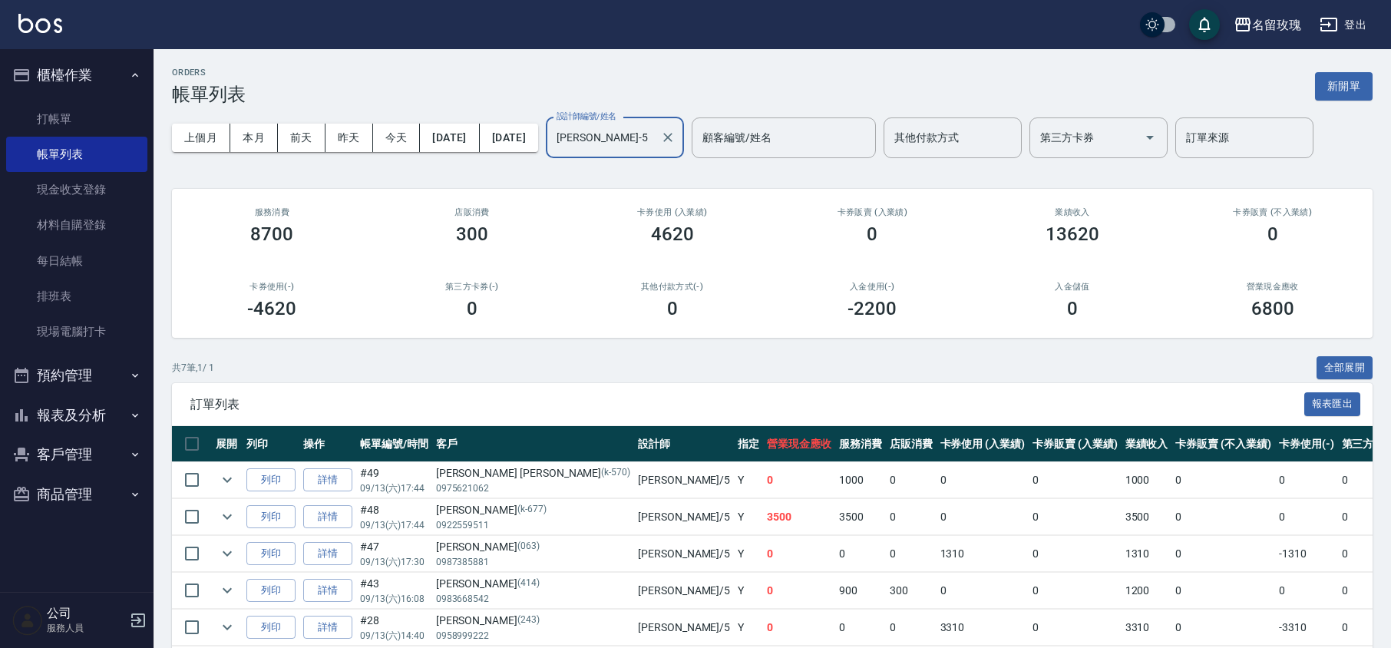
click at [691, 172] on div "ORDERS 帳單列表 新開單 上個月 本月 [DATE] [DATE] [DATE] [DATE] [DATE] 設計師編號/姓名 [PERSON_NAME…" at bounding box center [772, 414] width 1237 height 731
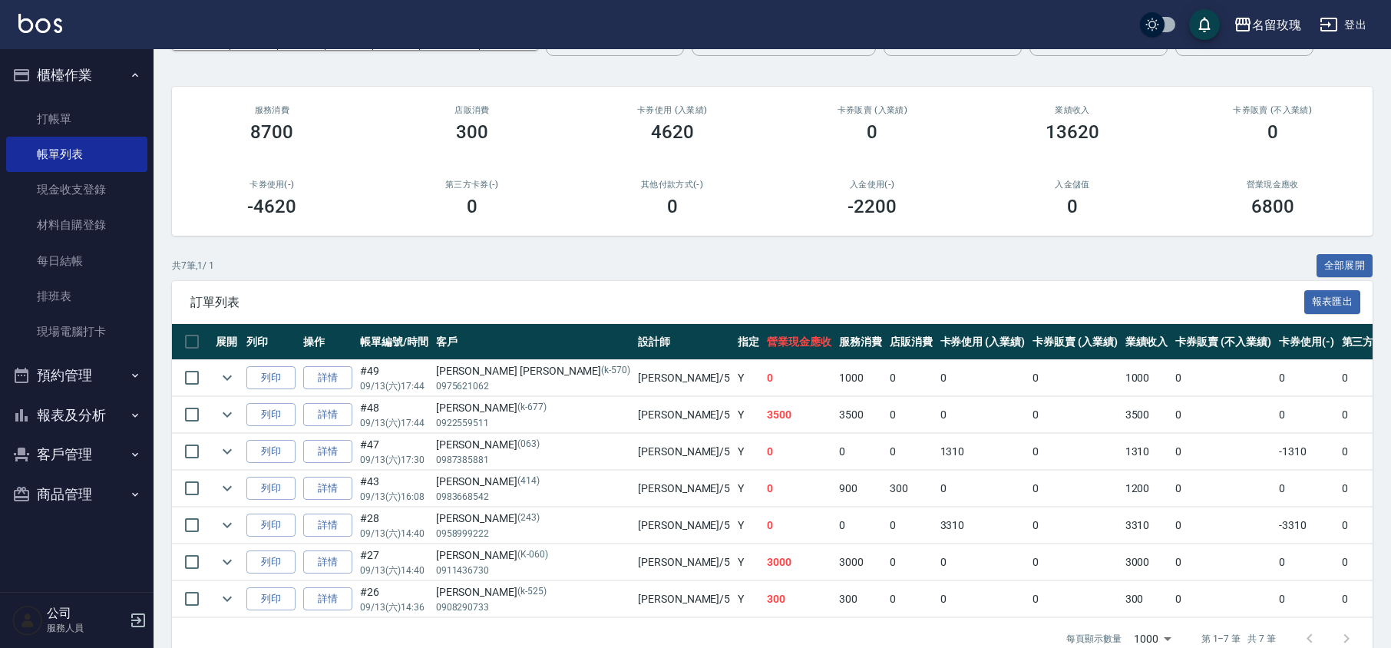
click at [114, 99] on ul "打帳單 帳單列表 現金收支登錄 材料自購登錄 每日結帳 排班表 現場電腦打卡" at bounding box center [76, 225] width 141 height 261
click at [99, 138] on link "帳單列表" at bounding box center [76, 154] width 141 height 35
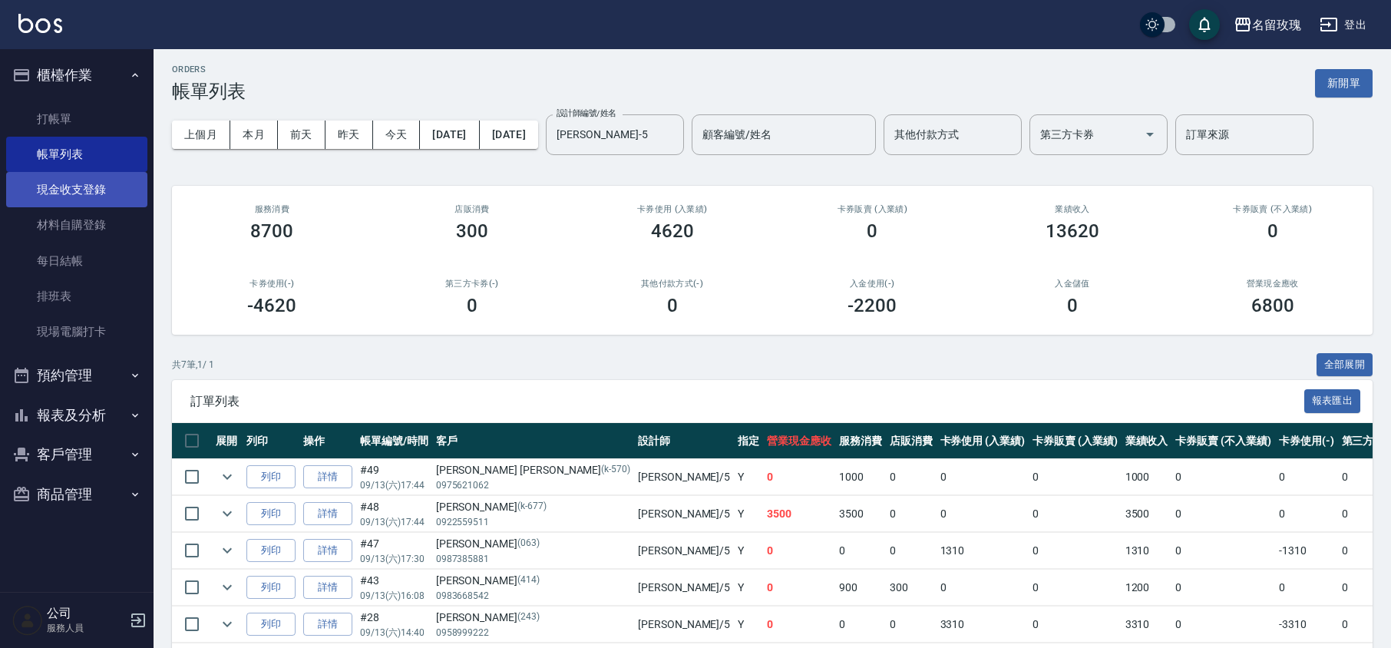
scroll to position [0, 0]
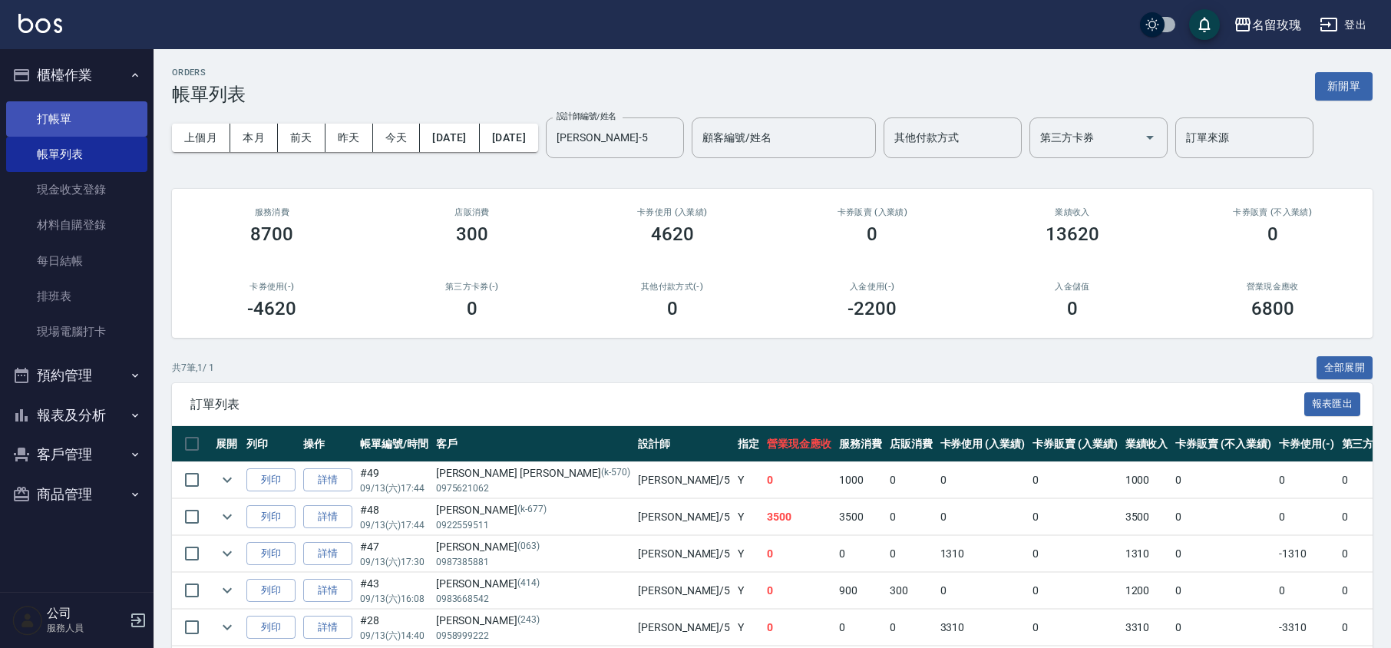
click at [78, 103] on link "打帳單" at bounding box center [76, 118] width 141 height 35
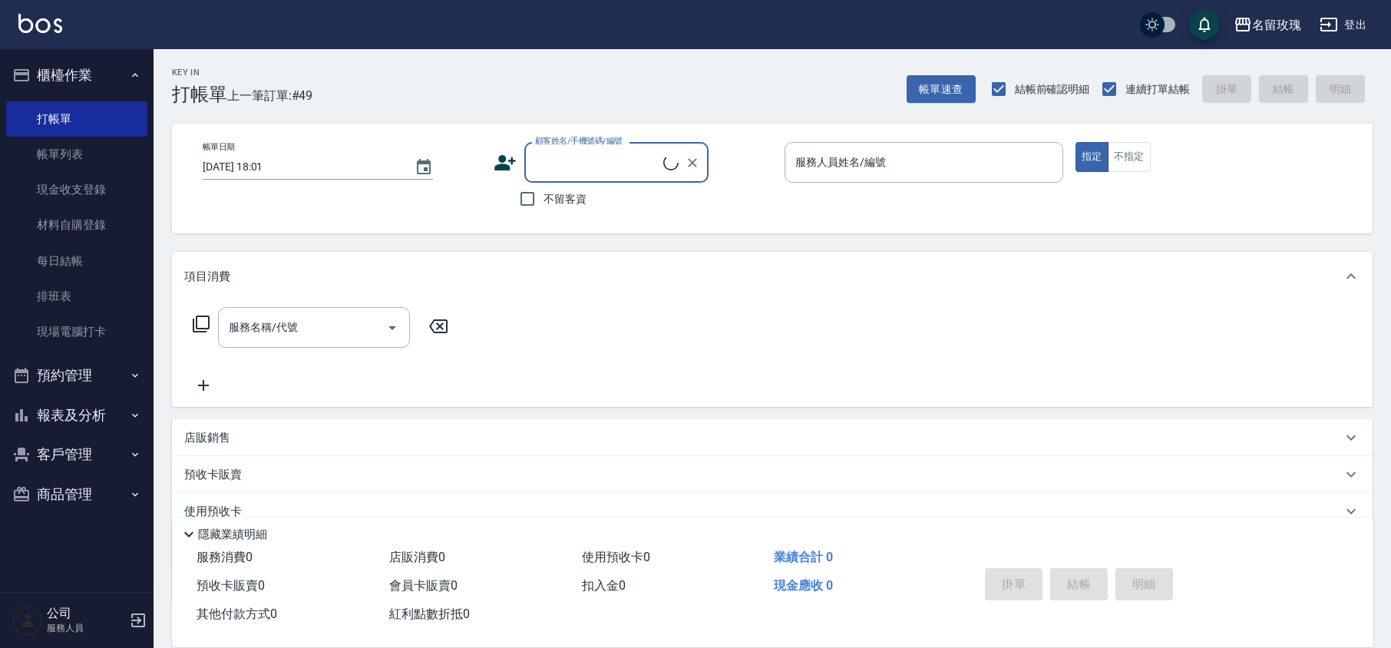
click at [606, 158] on input "顧客姓名/手機號碼/編號" at bounding box center [597, 162] width 132 height 27
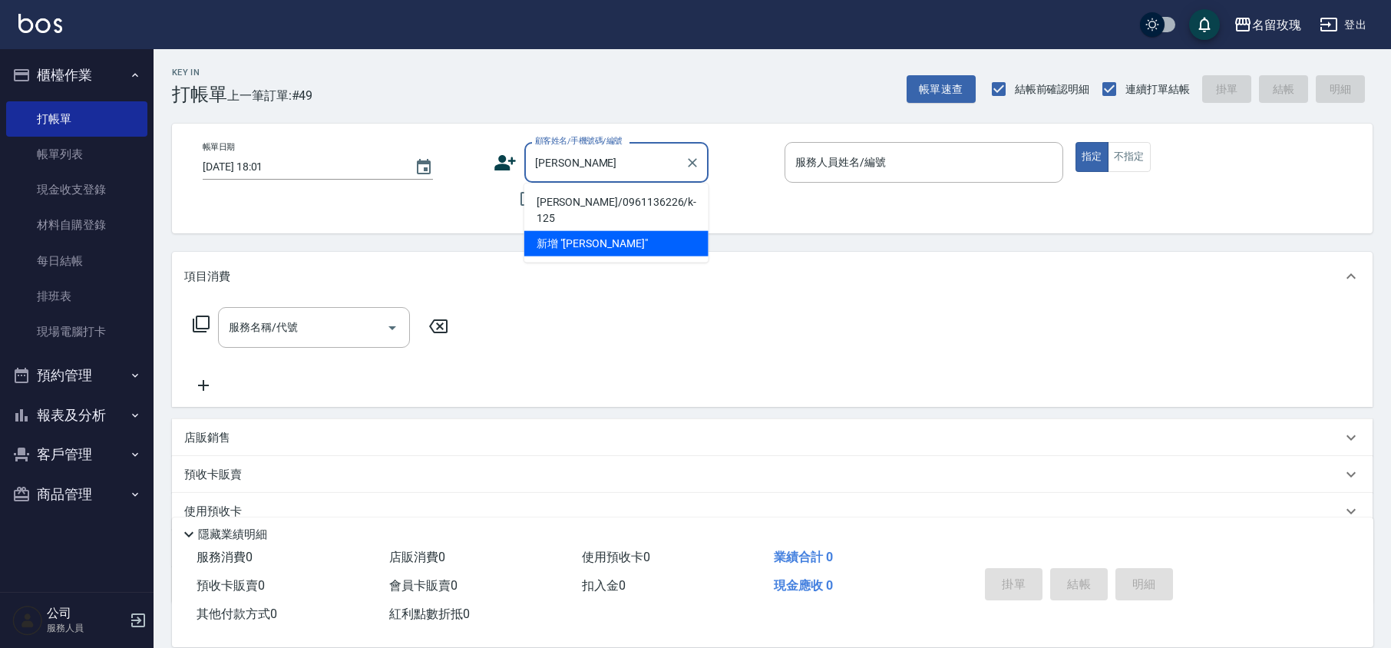
click at [563, 204] on li "[PERSON_NAME]/0961136226/k-125" at bounding box center [616, 210] width 184 height 41
type input "[PERSON_NAME]/0961136226/k-125"
type input "[PERSON_NAME]-5"
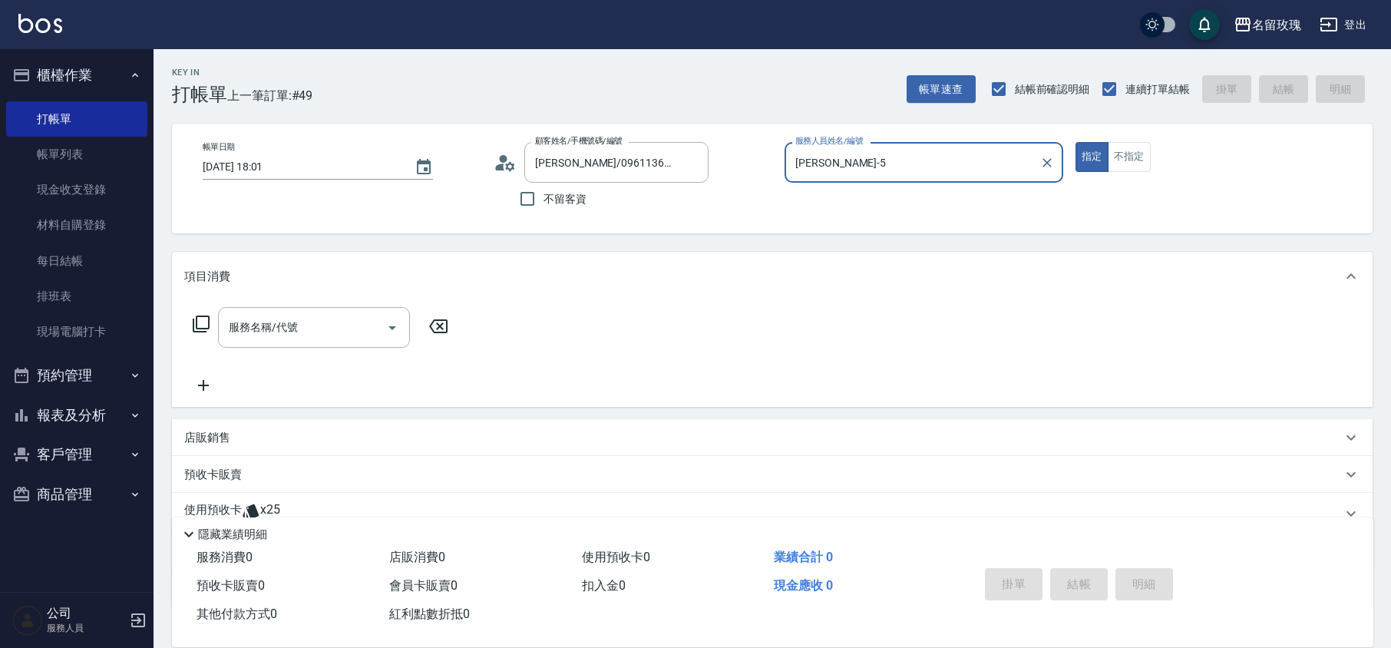
scroll to position [104, 0]
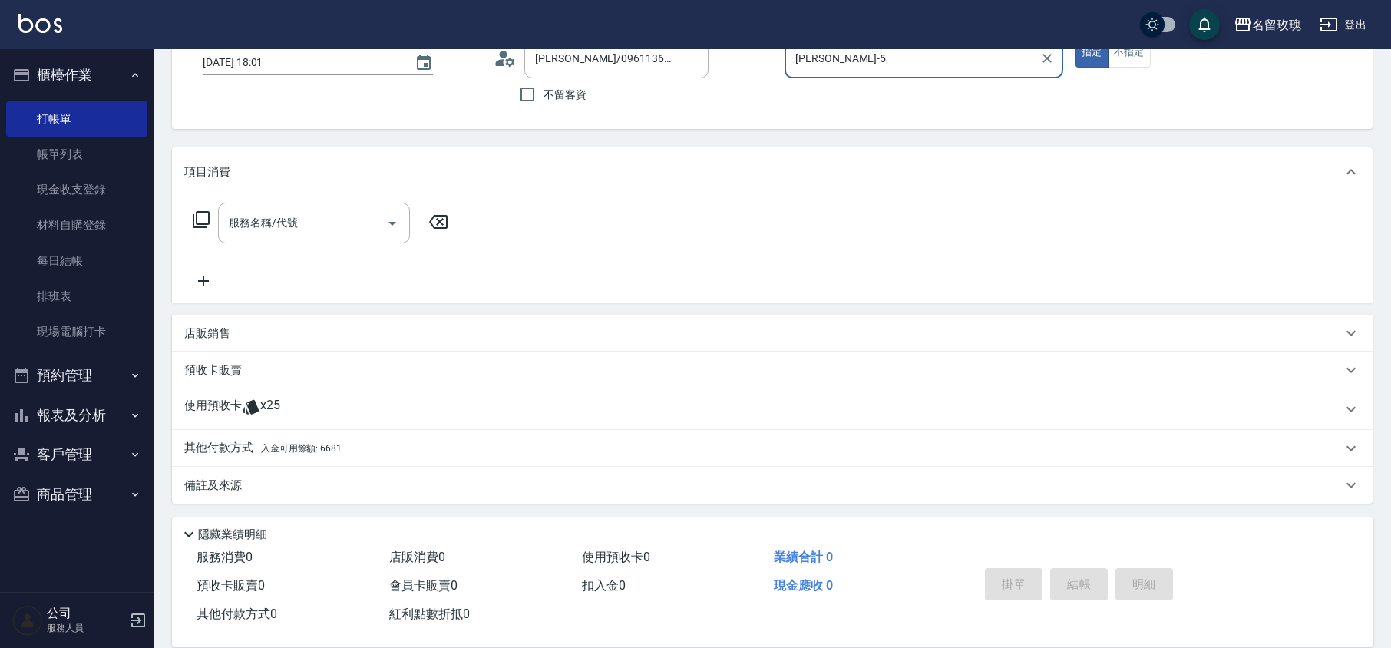
click at [284, 400] on div "使用預收卡 x25" at bounding box center [763, 409] width 1158 height 23
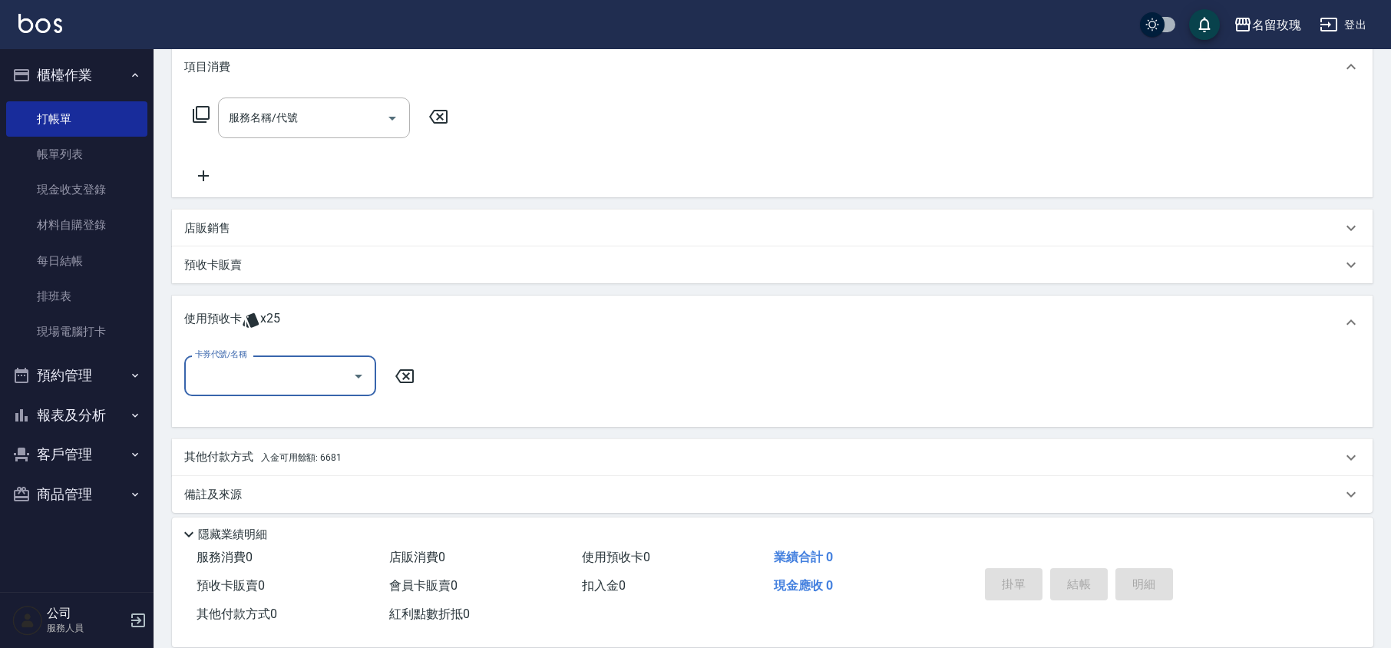
scroll to position [210, 0]
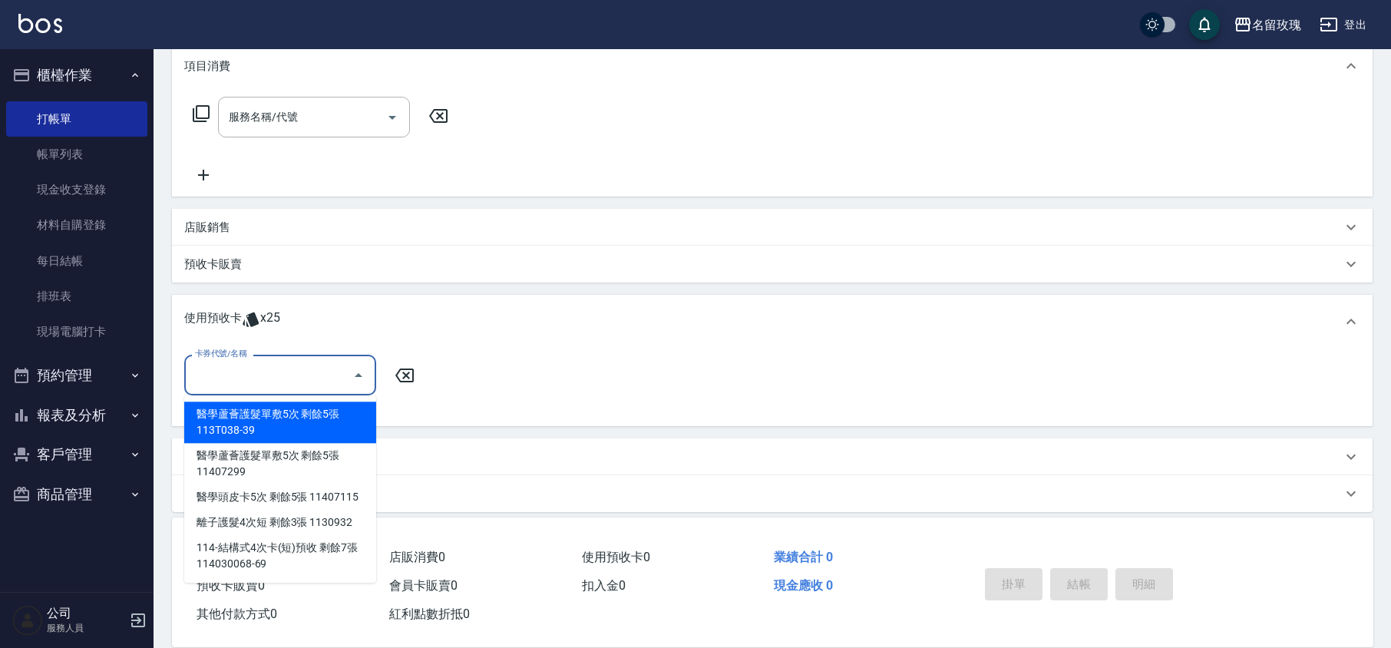
click at [342, 378] on input "卡券代號/名稱" at bounding box center [268, 375] width 155 height 27
click at [330, 425] on div "醫學蘆薈護髮單敷5次 剩餘5張 113T038-39" at bounding box center [280, 421] width 192 height 41
type input "醫學蘆薈護髮單敷5次 113T038-39"
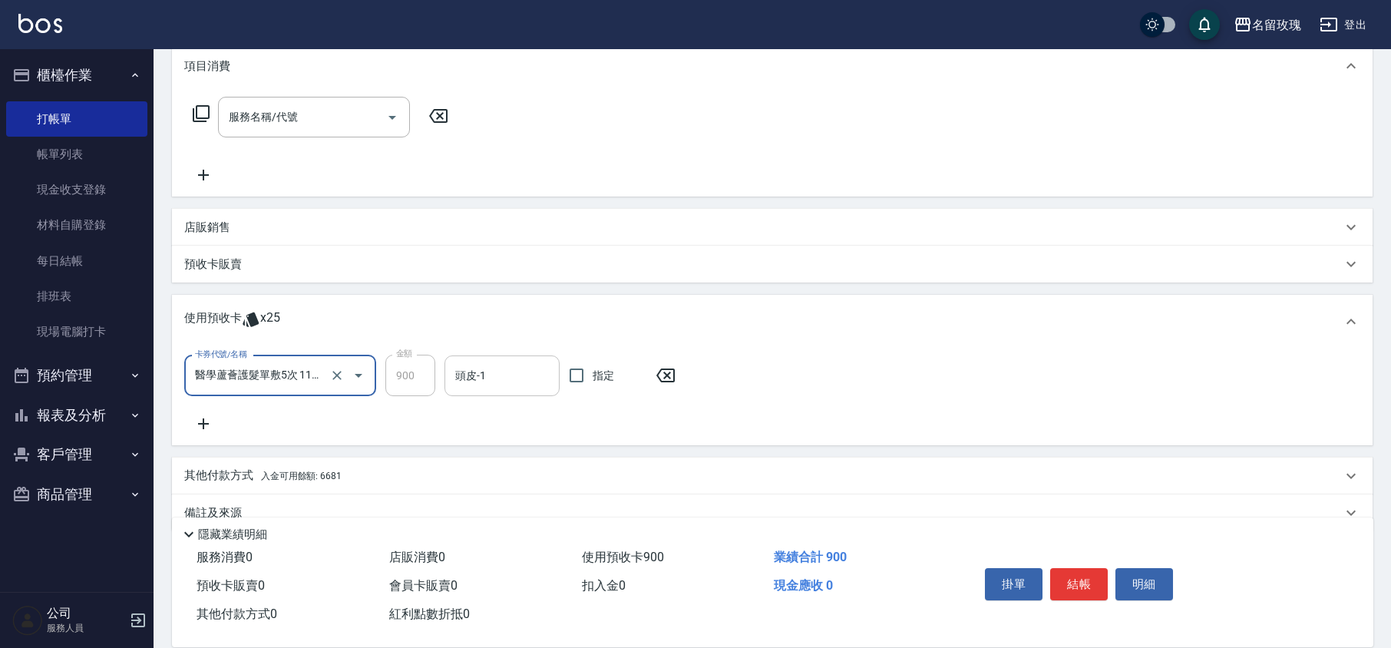
click at [482, 355] on div "頭皮-1" at bounding box center [501, 375] width 115 height 41
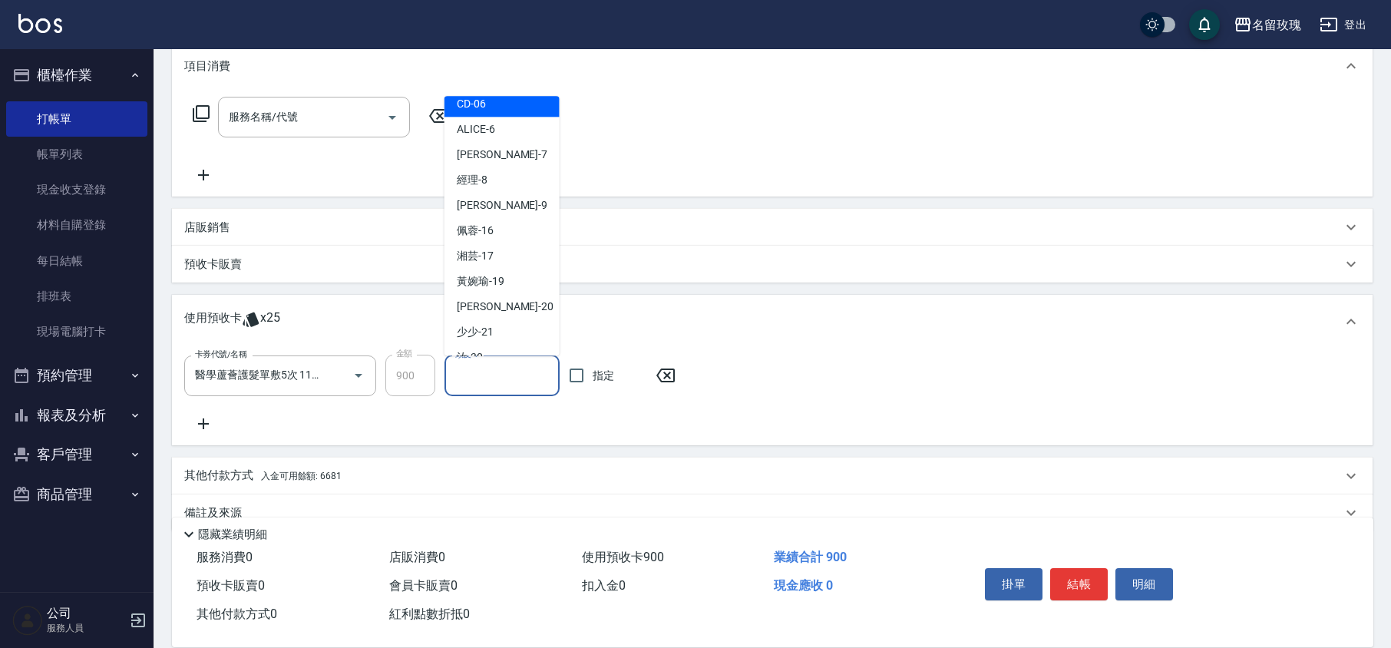
scroll to position [286, 0]
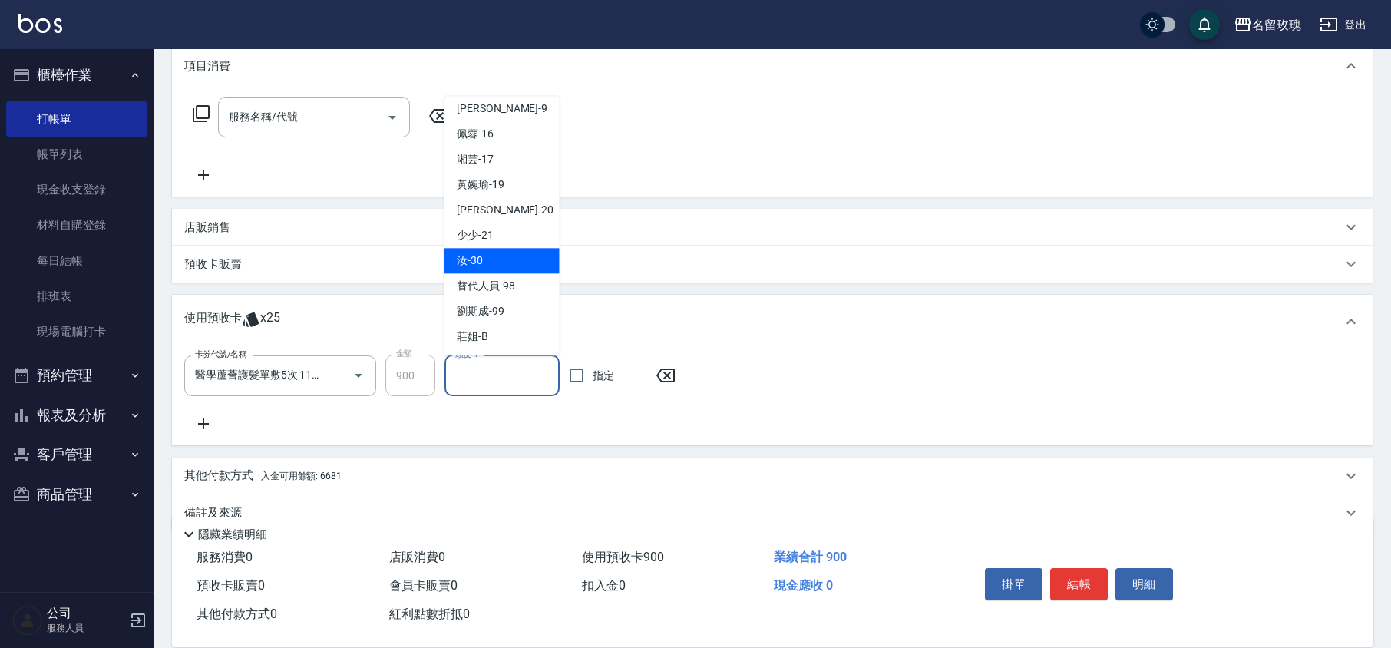
click at [498, 269] on div "汝 -30" at bounding box center [501, 261] width 115 height 25
type input "汝-30"
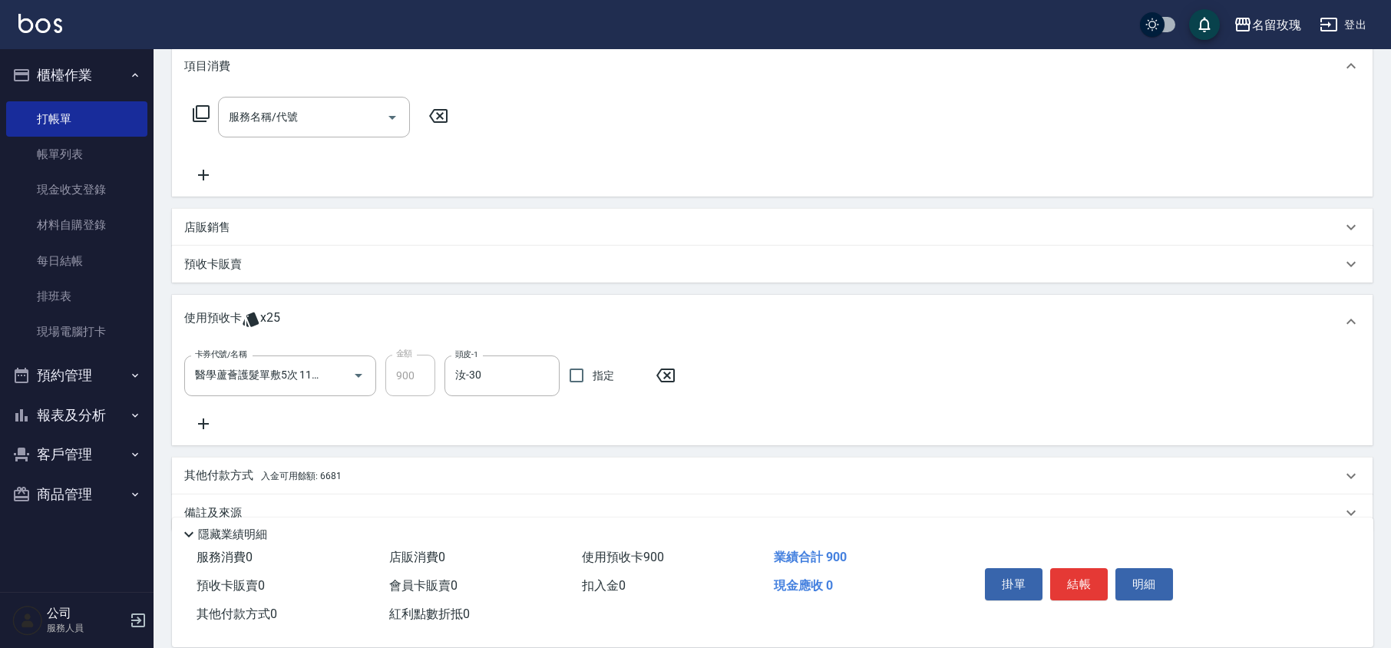
click at [198, 425] on icon at bounding box center [203, 424] width 38 height 18
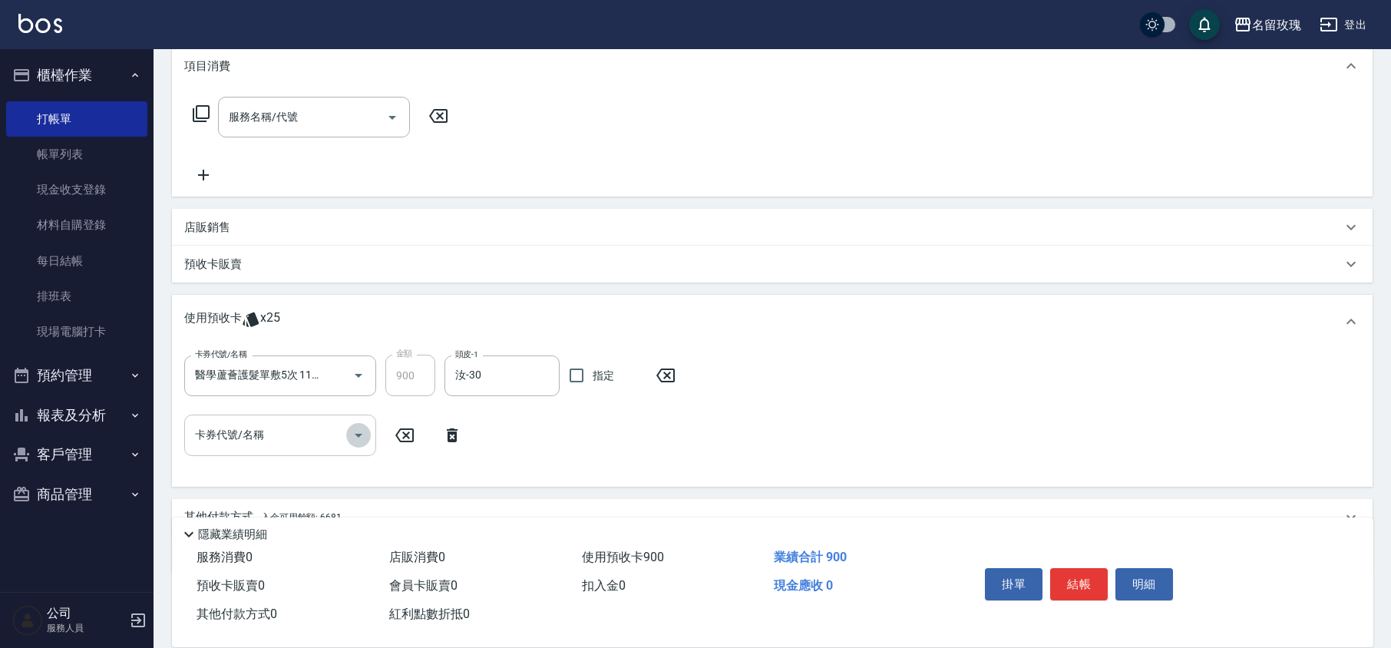
click at [367, 437] on icon "Open" at bounding box center [358, 435] width 18 height 18
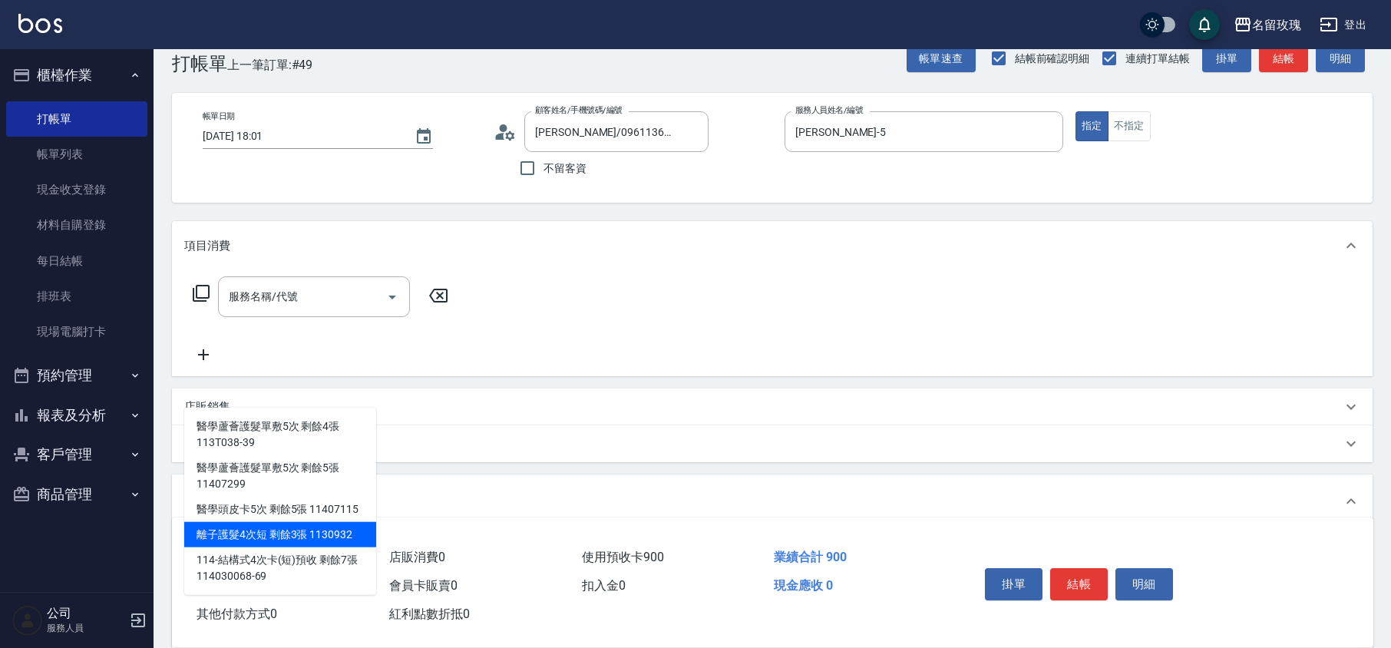
scroll to position [0, 0]
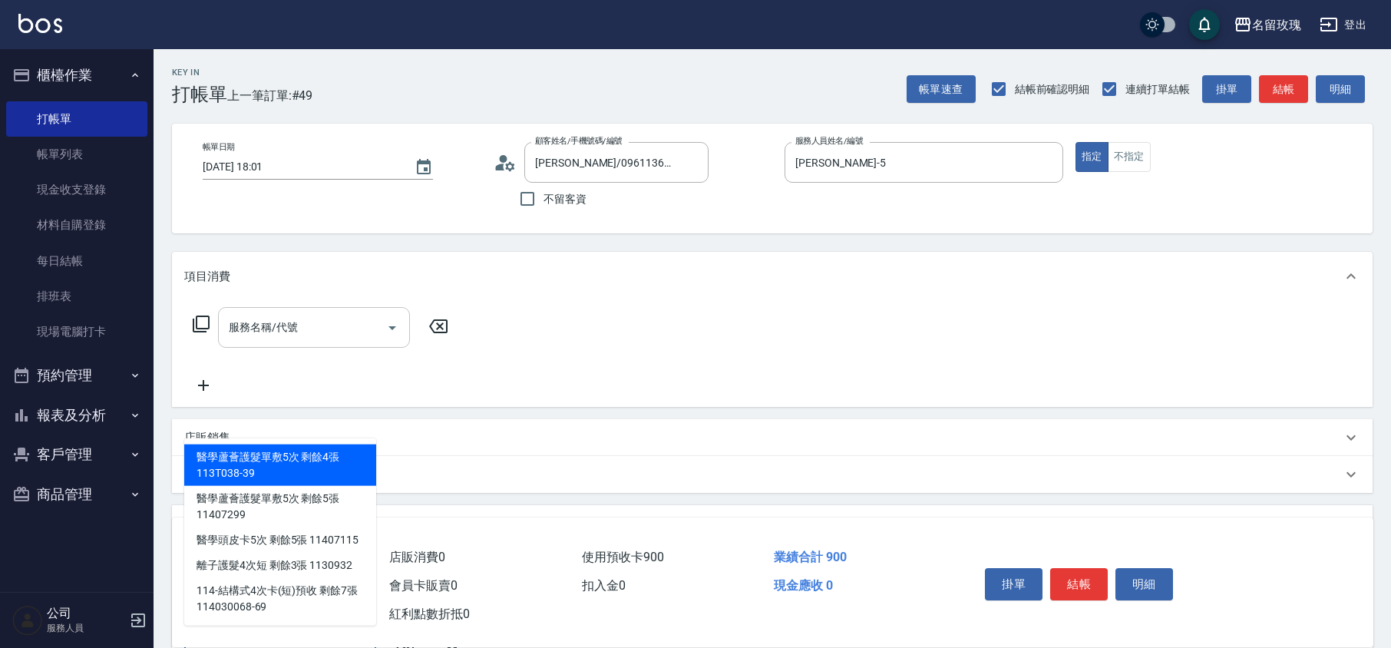
click at [258, 329] on input "服務名稱/代號" at bounding box center [302, 327] width 155 height 27
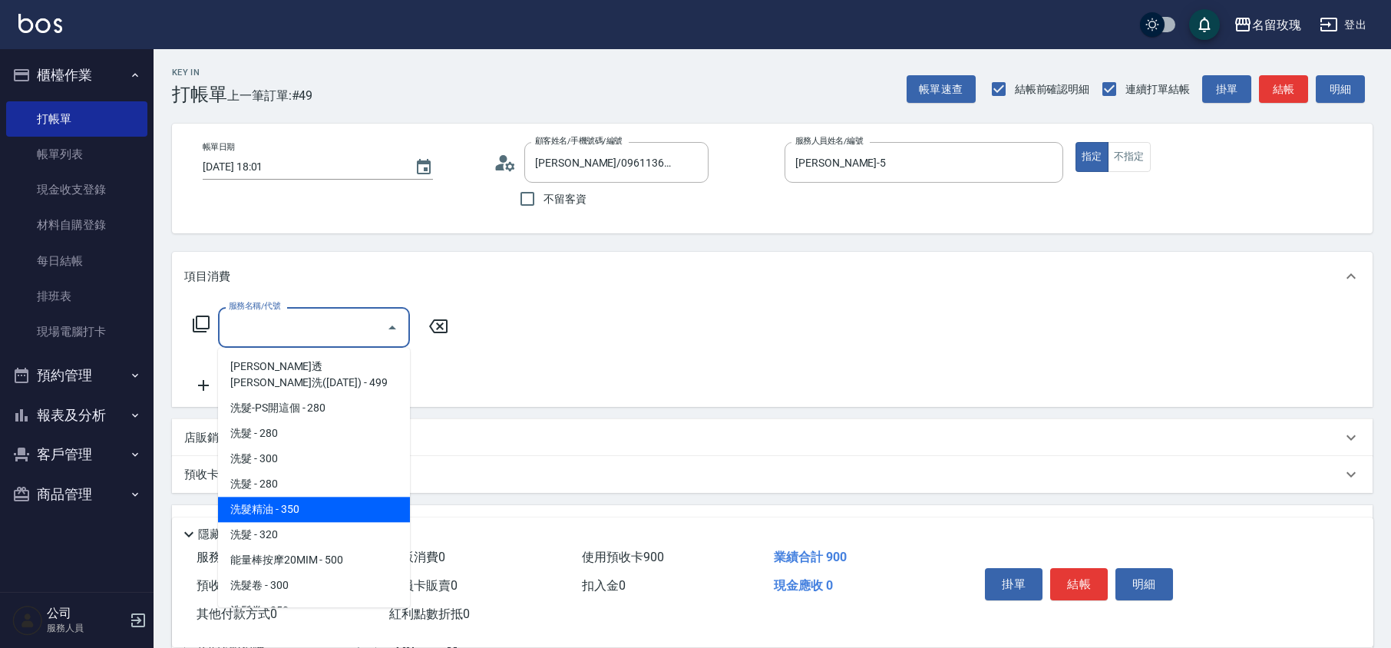
drag, startPoint x: 306, startPoint y: 493, endPoint x: 345, endPoint y: 459, distance: 51.7
click at [307, 497] on span "洗髮精油 - 350" at bounding box center [314, 509] width 192 height 25
type input "洗髮精油(206)"
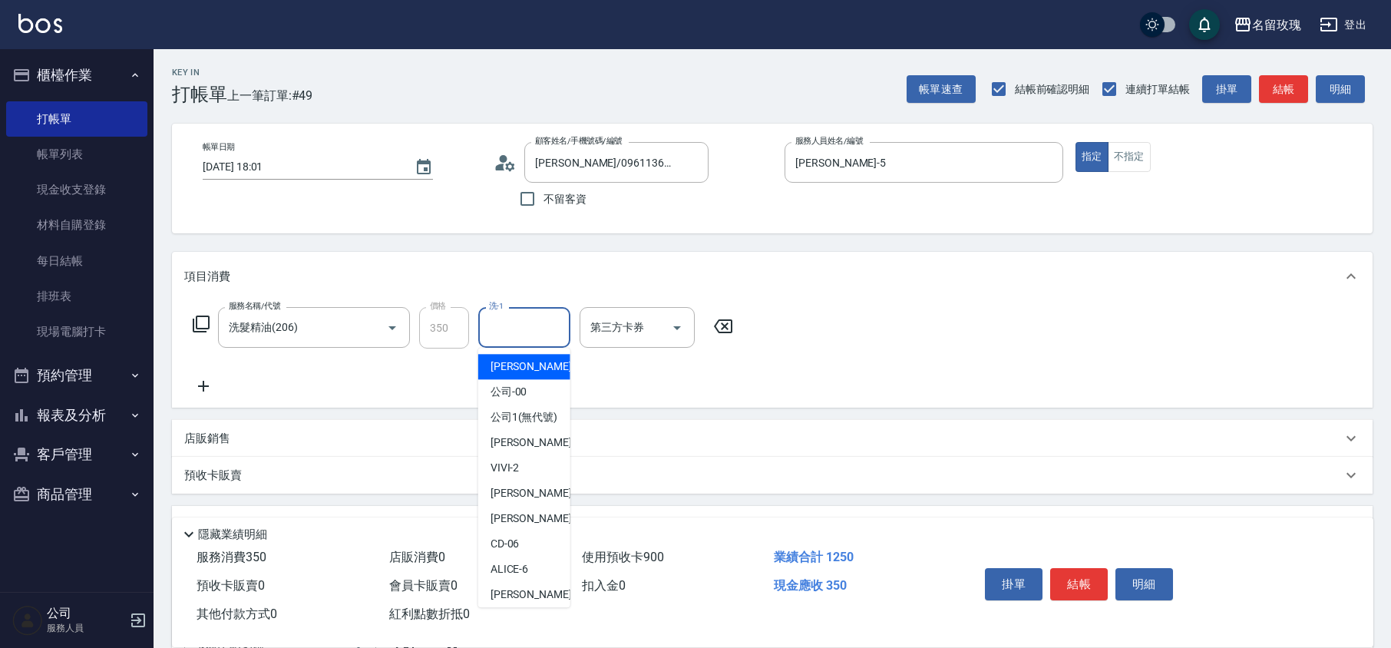
click at [526, 314] on input "洗-1" at bounding box center [524, 327] width 78 height 27
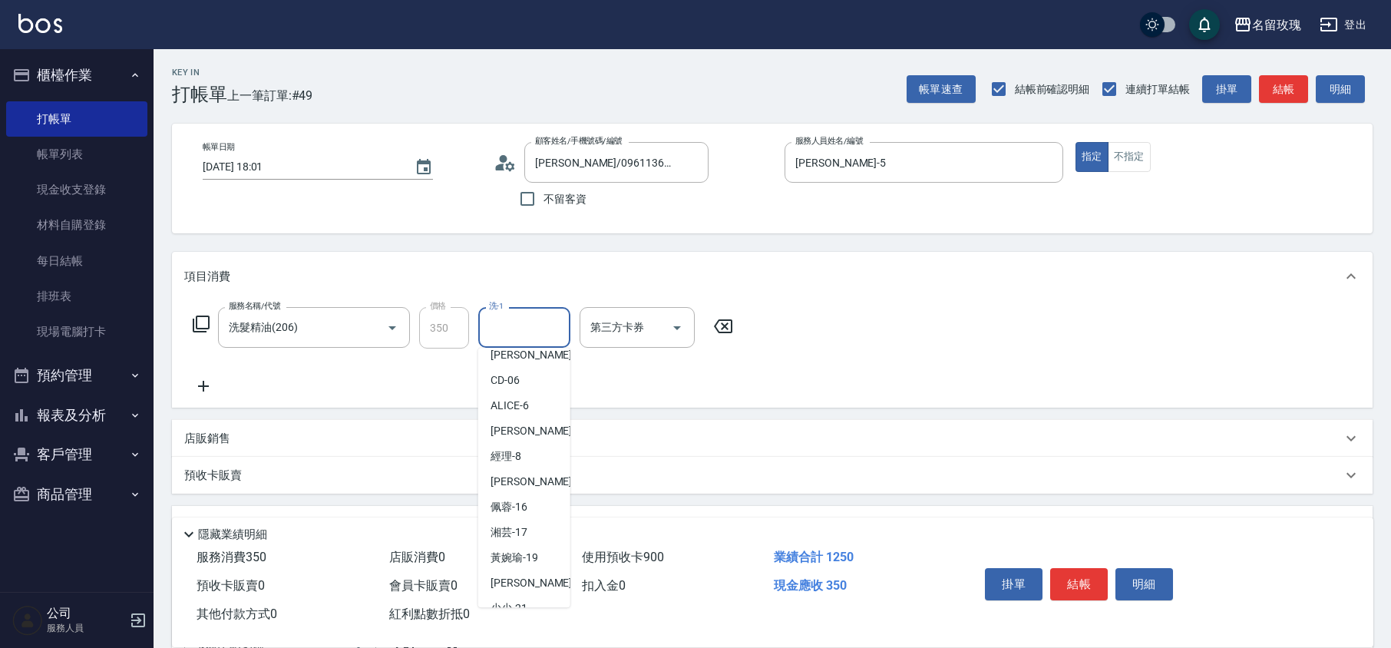
scroll to position [302, 0]
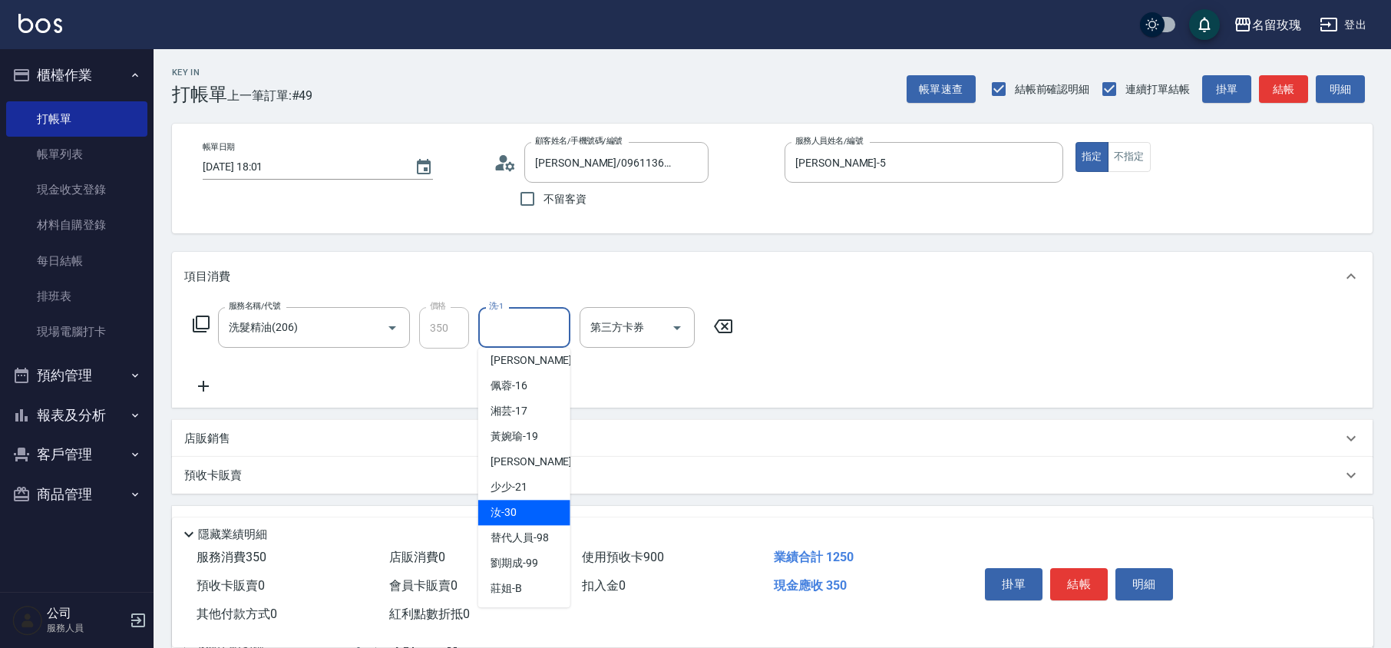
click at [534, 505] on div "汝 -30" at bounding box center [524, 512] width 92 height 25
type input "汝-30"
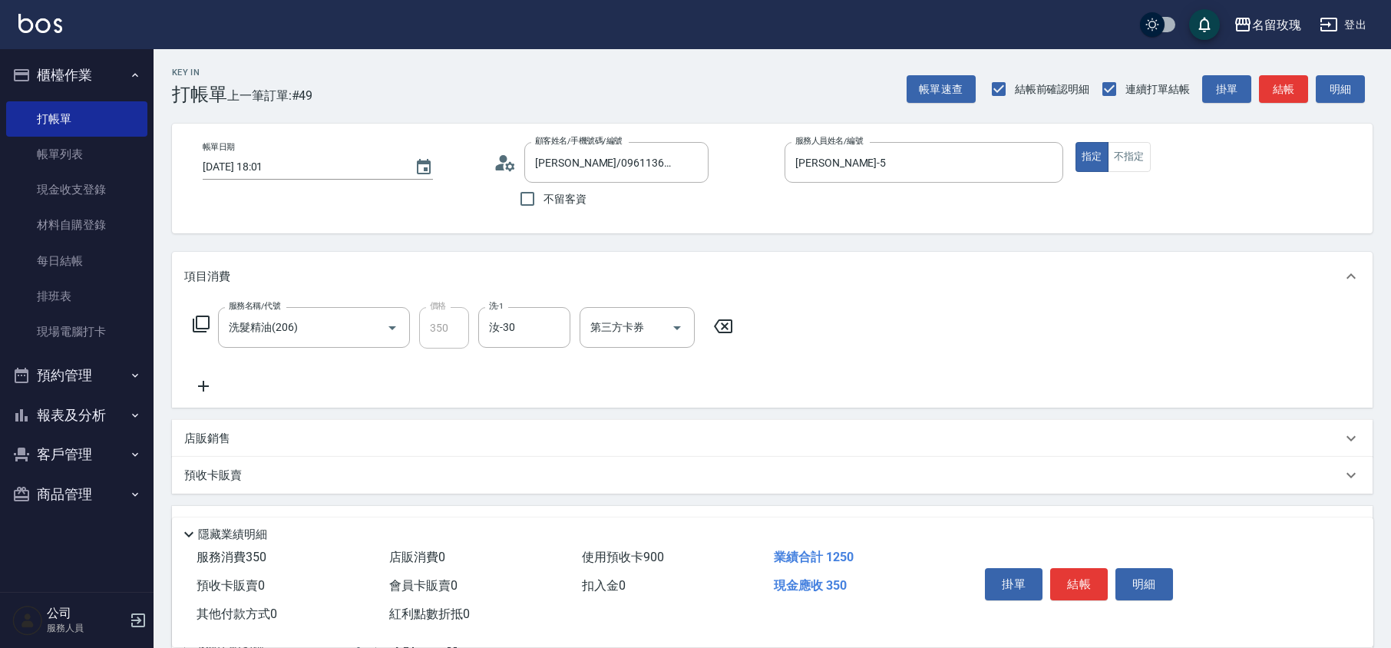
click at [200, 321] on icon at bounding box center [201, 324] width 18 height 18
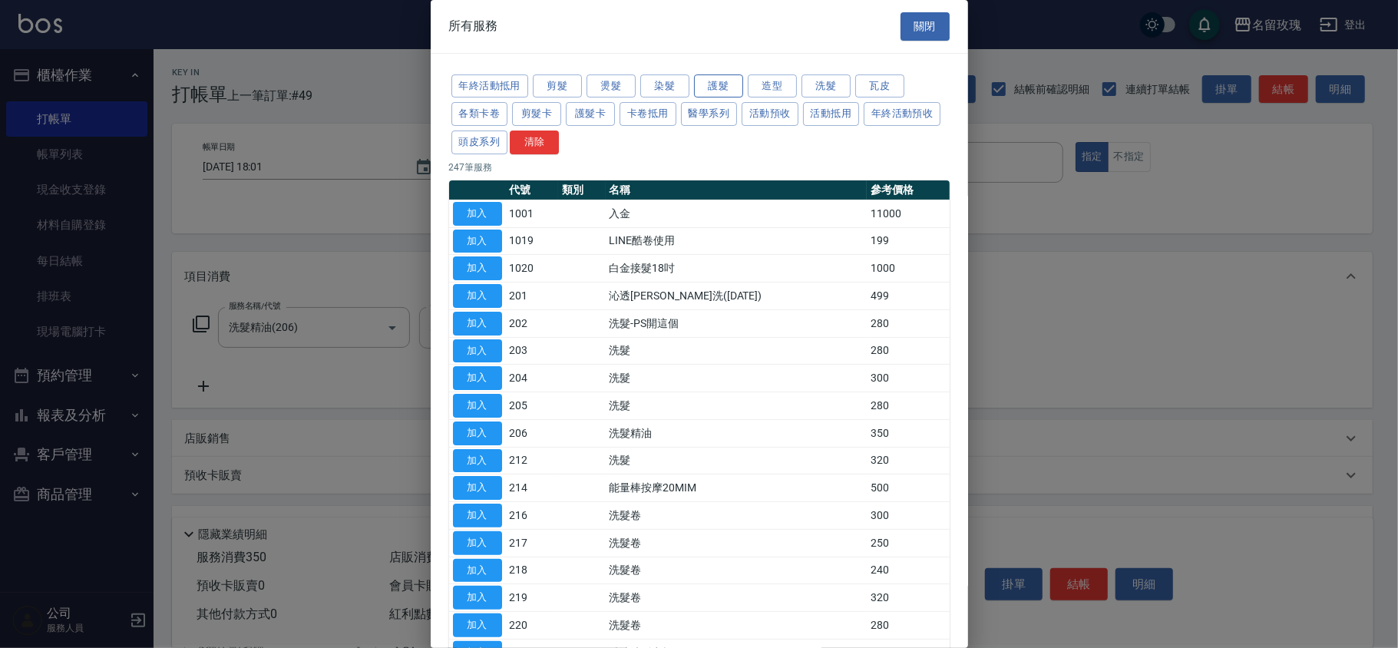
click at [722, 75] on button "護髮" at bounding box center [718, 86] width 49 height 24
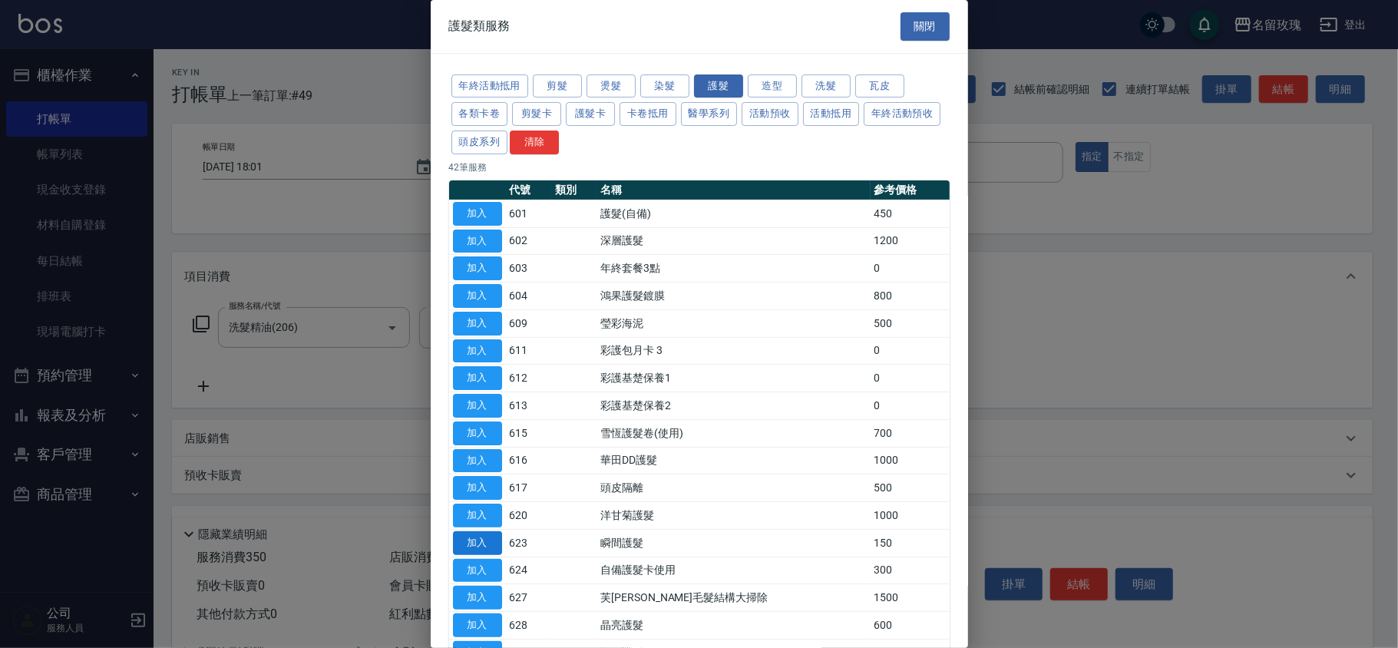
click at [471, 547] on button "加入" at bounding box center [477, 543] width 49 height 24
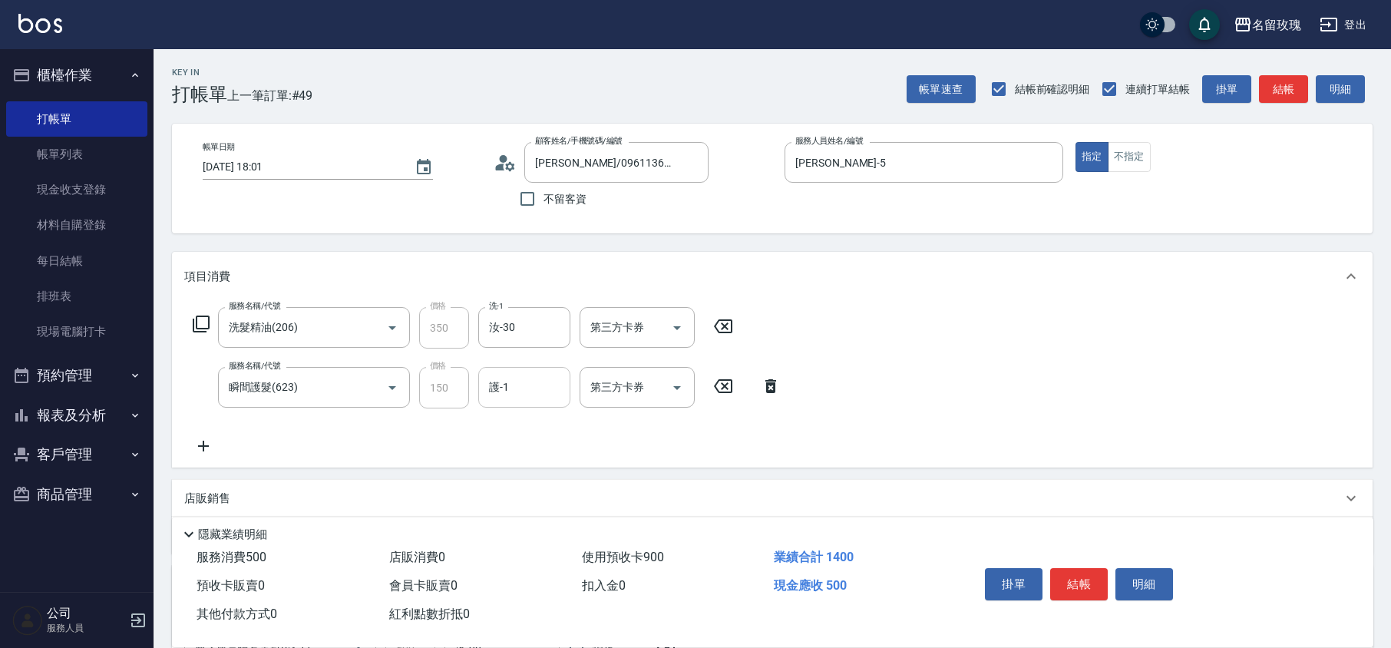
click at [538, 397] on input "護-1" at bounding box center [524, 387] width 78 height 27
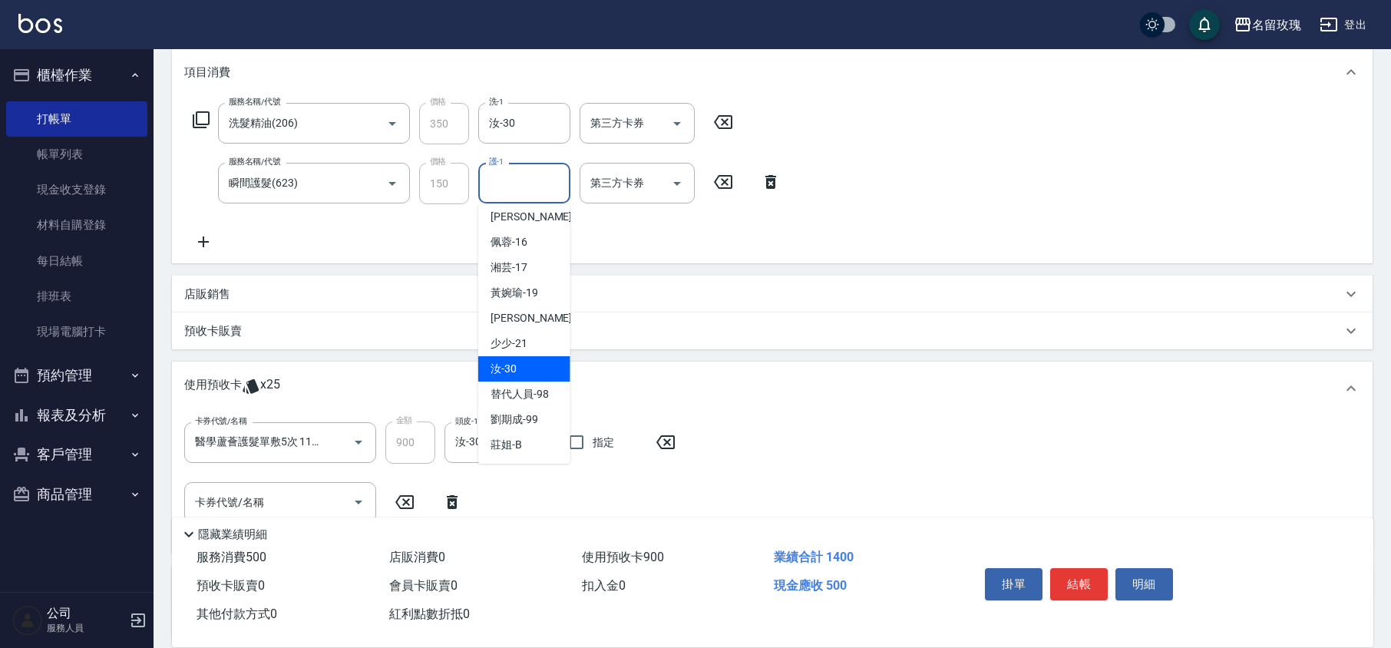
click at [527, 361] on div "汝 -30" at bounding box center [524, 368] width 92 height 25
type input "汝-30"
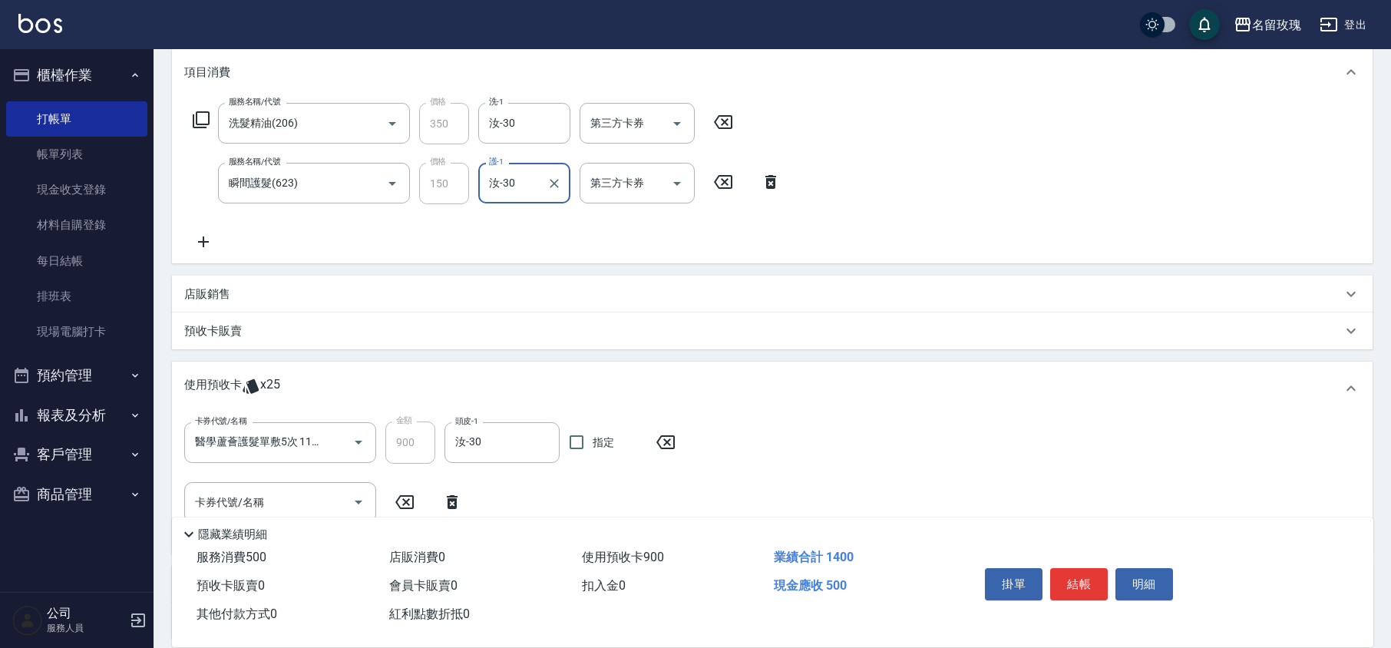
click at [195, 127] on icon at bounding box center [201, 119] width 17 height 17
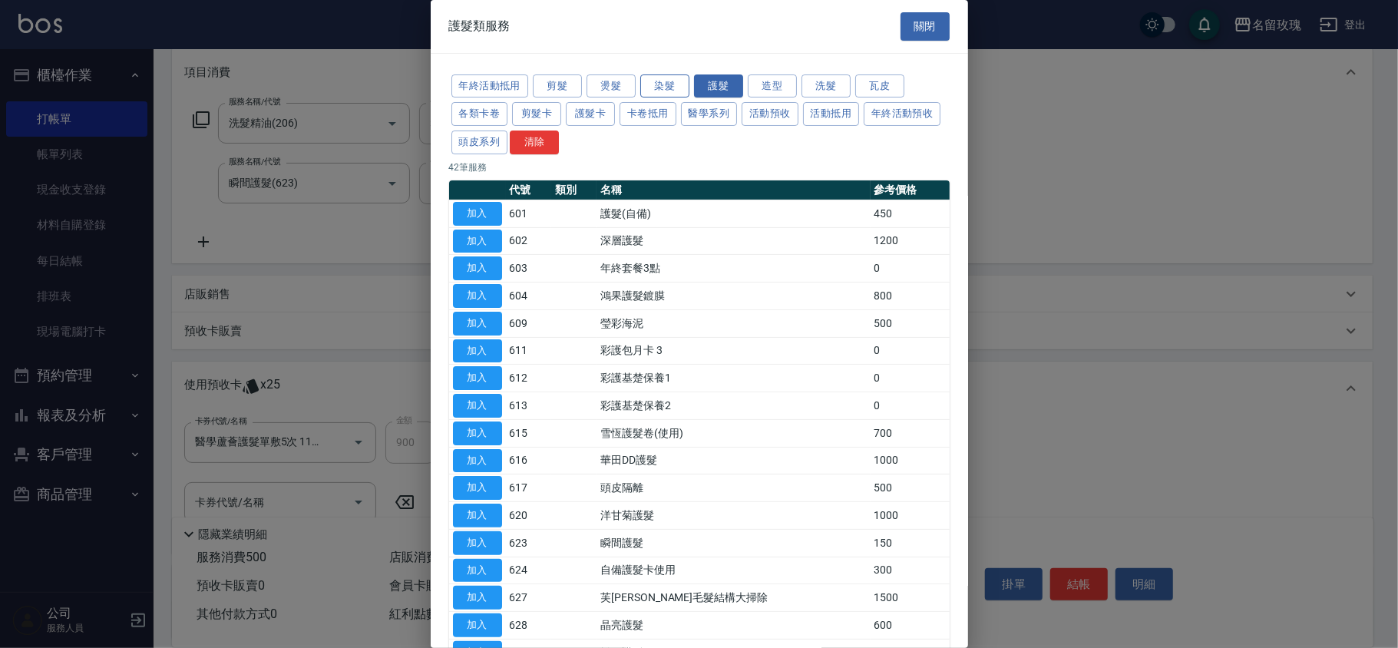
click at [665, 83] on button "染髮" at bounding box center [664, 86] width 49 height 24
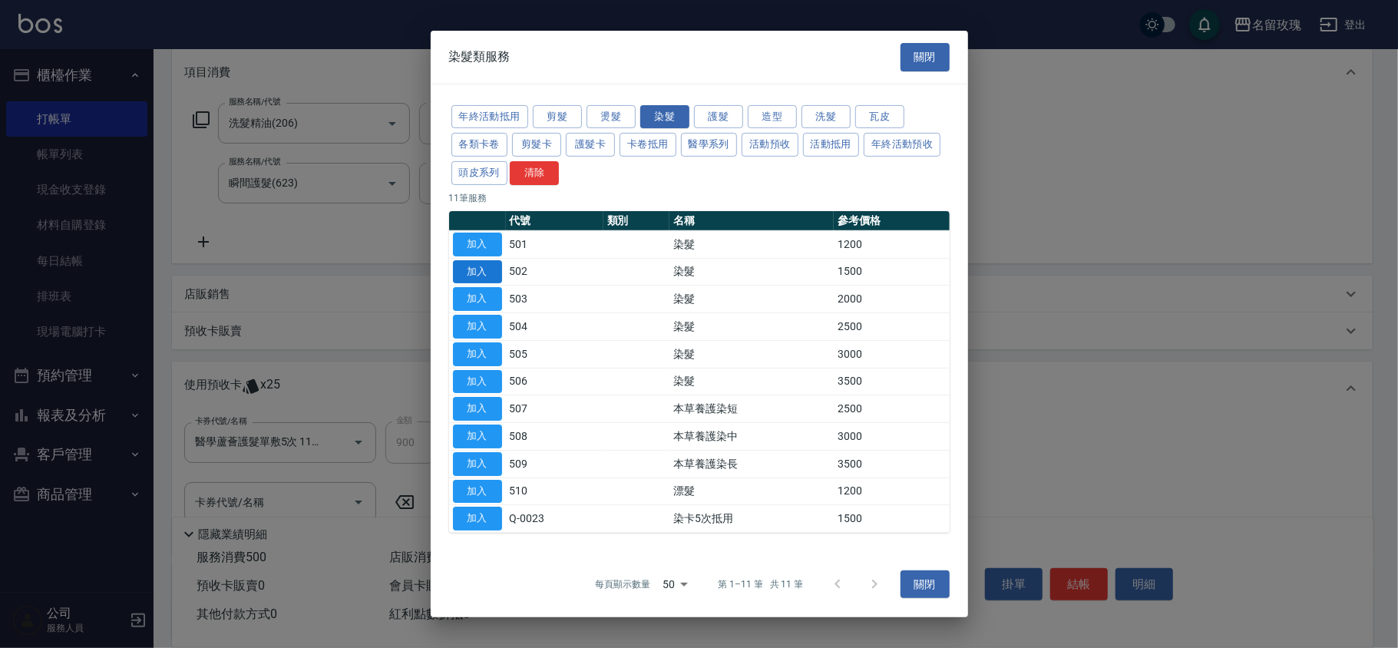
click at [461, 276] on button "加入" at bounding box center [477, 271] width 49 height 24
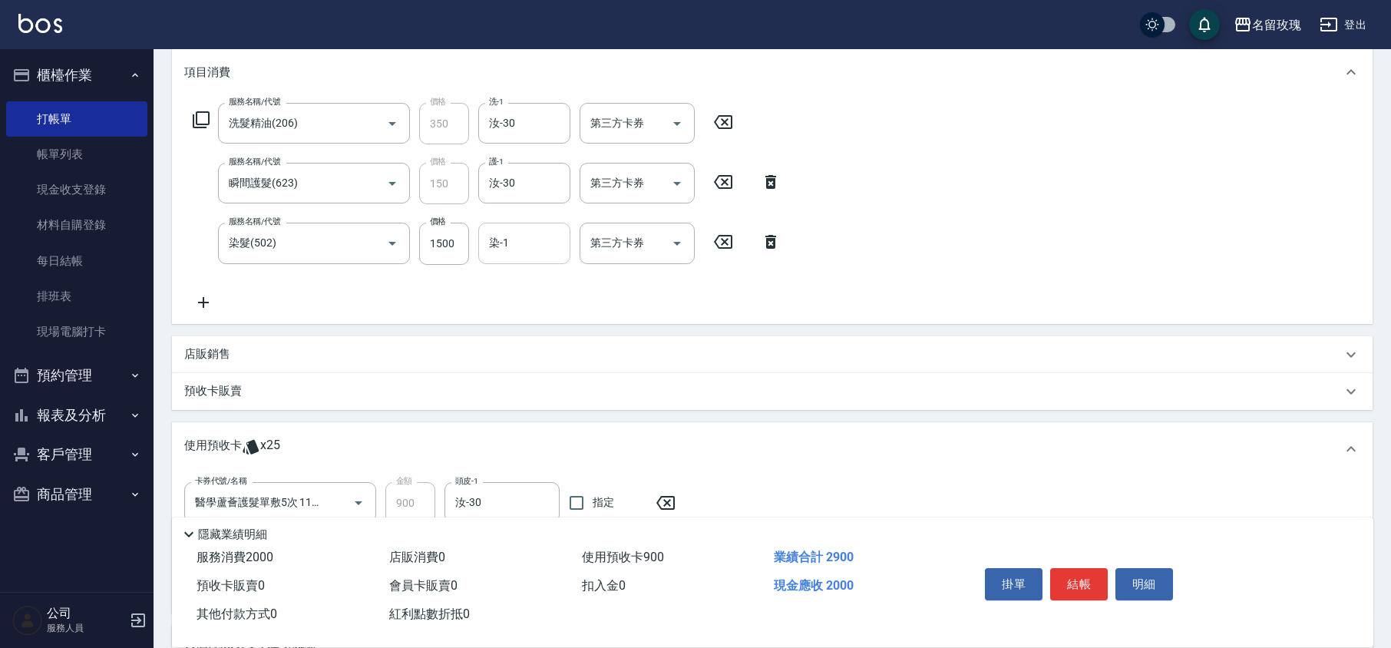
drag, startPoint x: 507, startPoint y: 247, endPoint x: 517, endPoint y: 262, distance: 17.7
click at [508, 247] on input "染-1" at bounding box center [524, 243] width 78 height 27
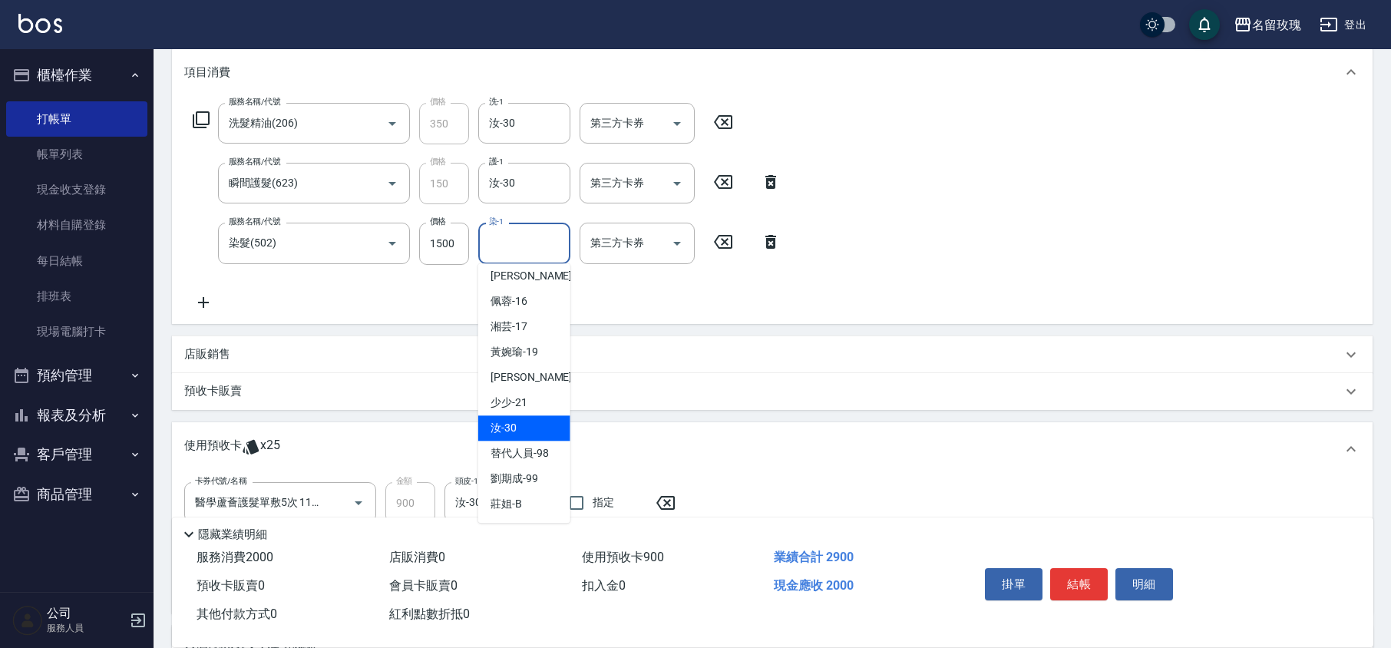
click at [544, 428] on div "汝 -30" at bounding box center [524, 427] width 92 height 25
type input "汝-30"
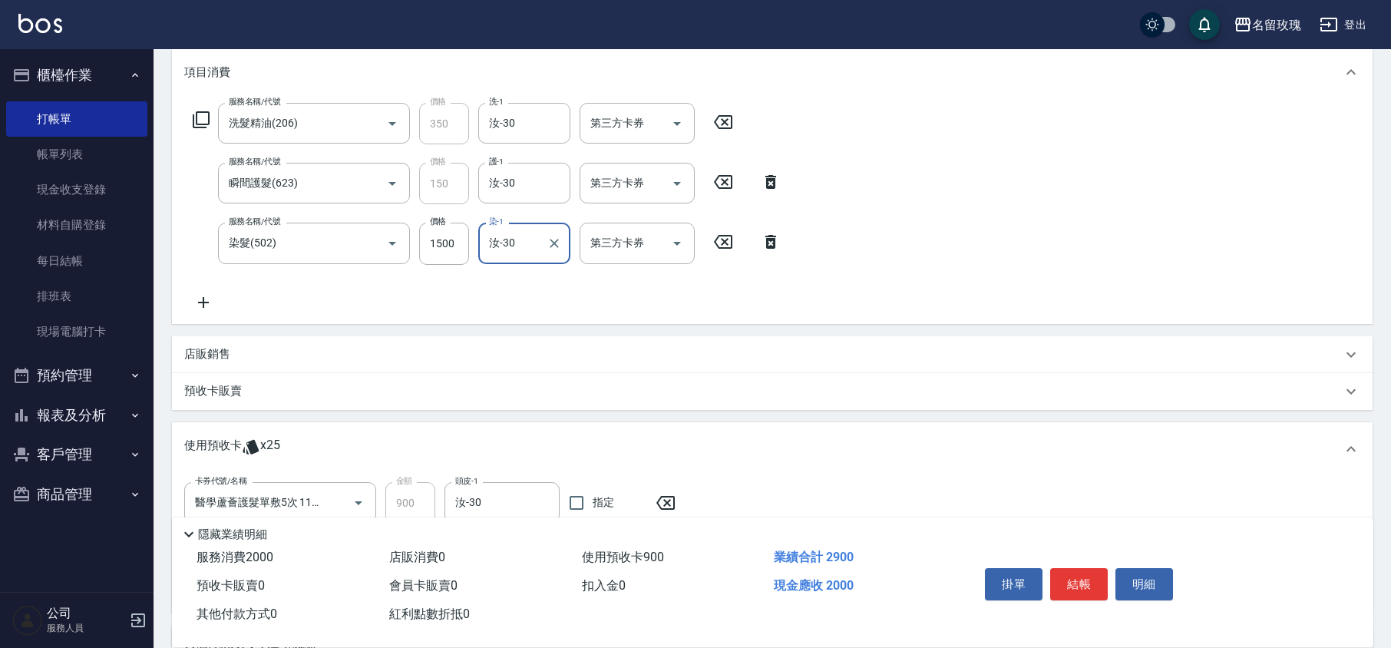
click at [197, 121] on icon at bounding box center [201, 120] width 18 height 18
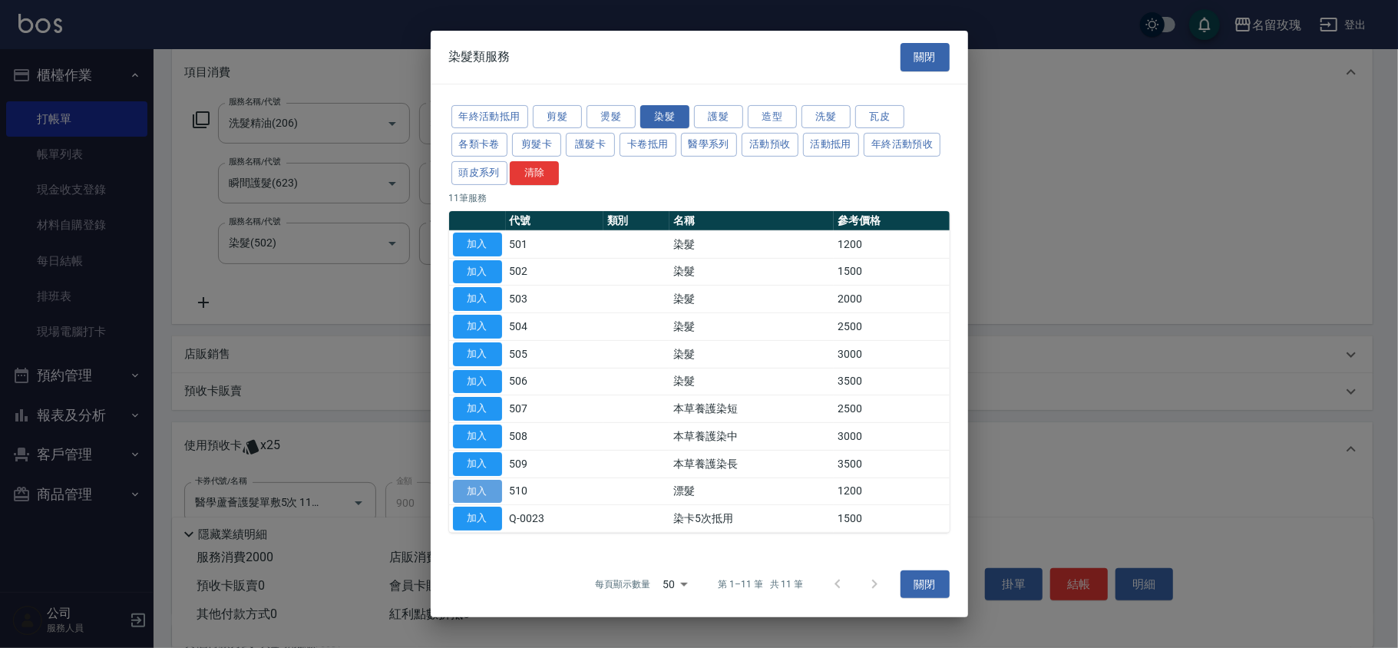
click at [485, 496] on button "加入" at bounding box center [477, 491] width 49 height 24
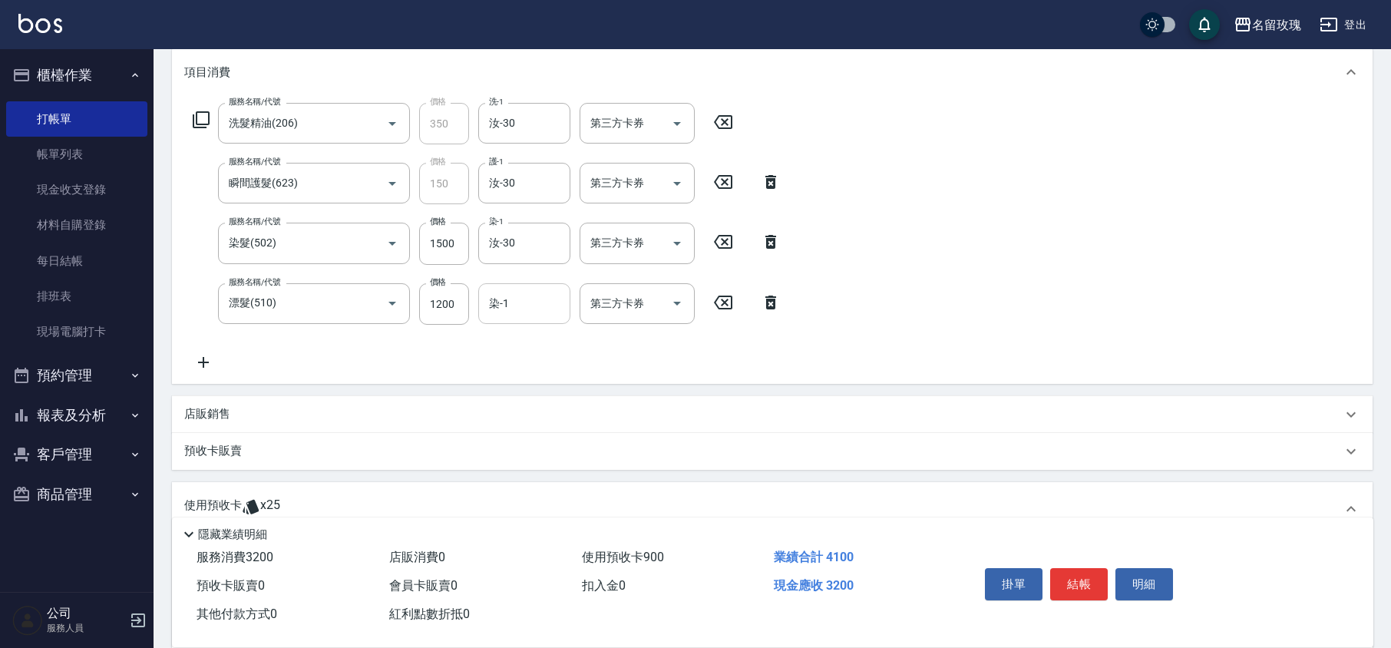
click at [513, 307] on input "染-1" at bounding box center [524, 303] width 78 height 27
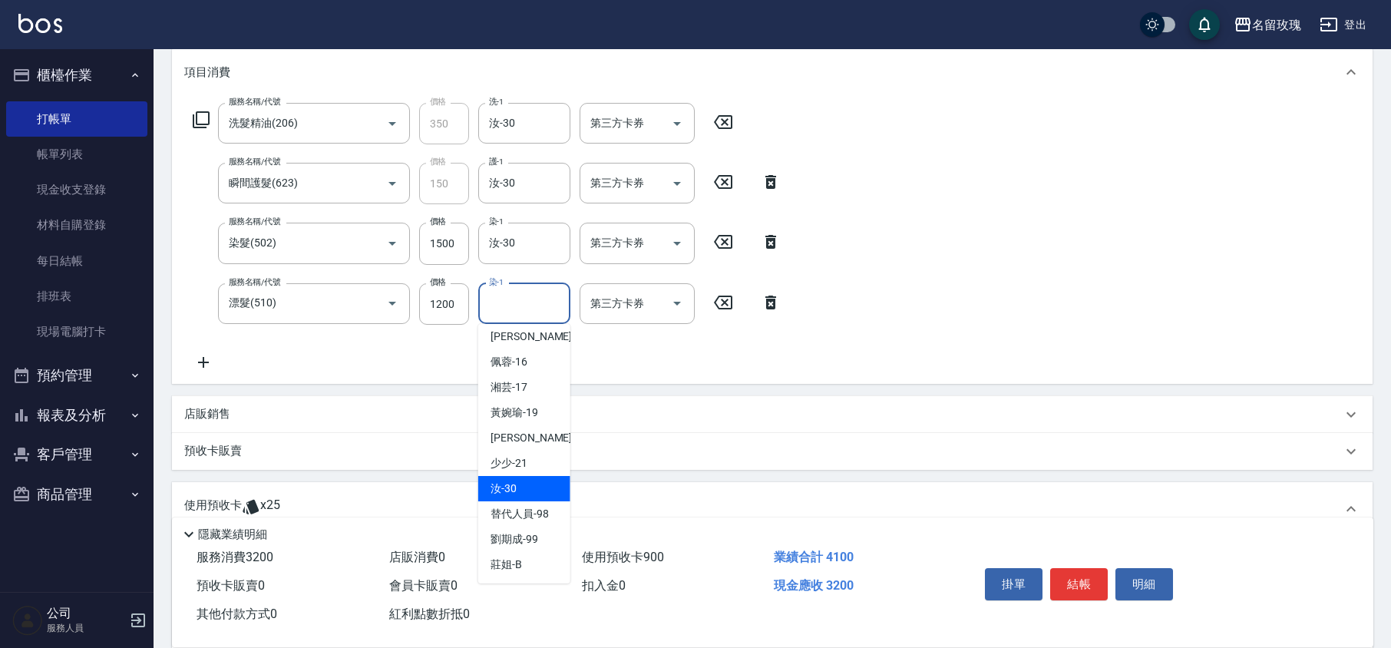
click at [536, 486] on div "汝 -30" at bounding box center [524, 488] width 92 height 25
type input "汝-30"
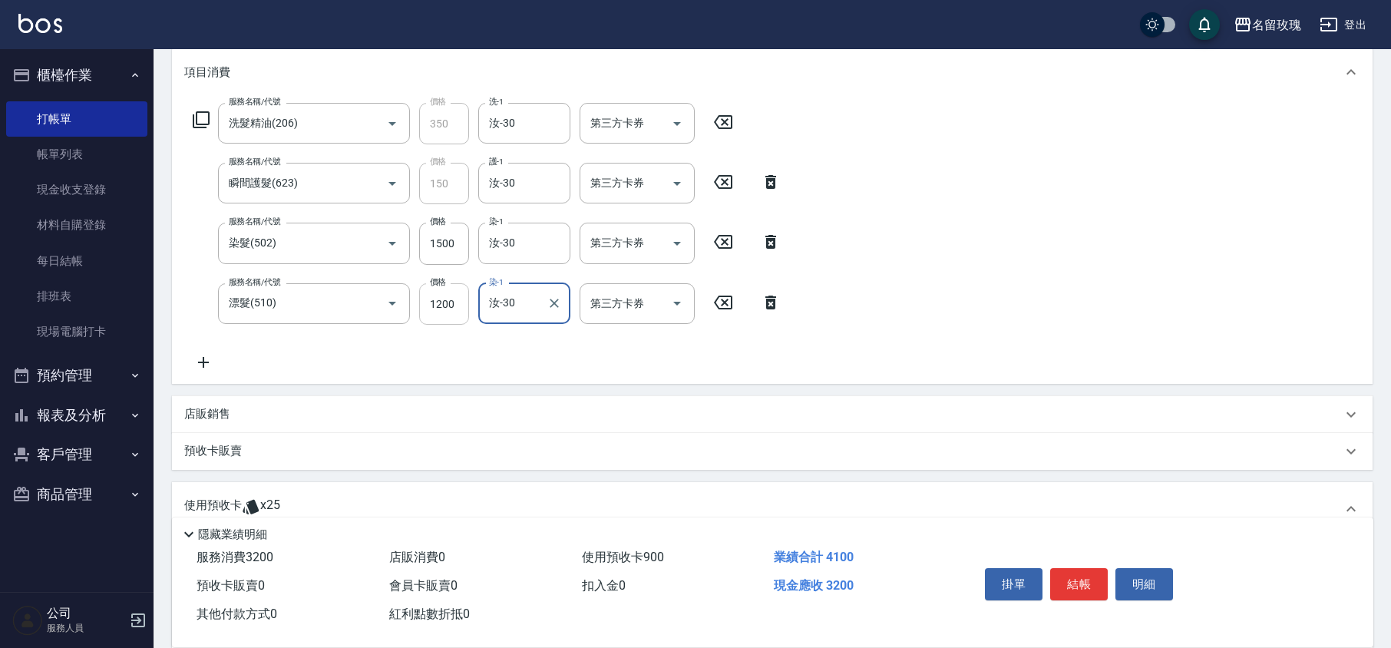
click at [446, 305] on input "1200" at bounding box center [444, 303] width 50 height 41
type input "1500"
click at [204, 121] on icon at bounding box center [201, 120] width 18 height 18
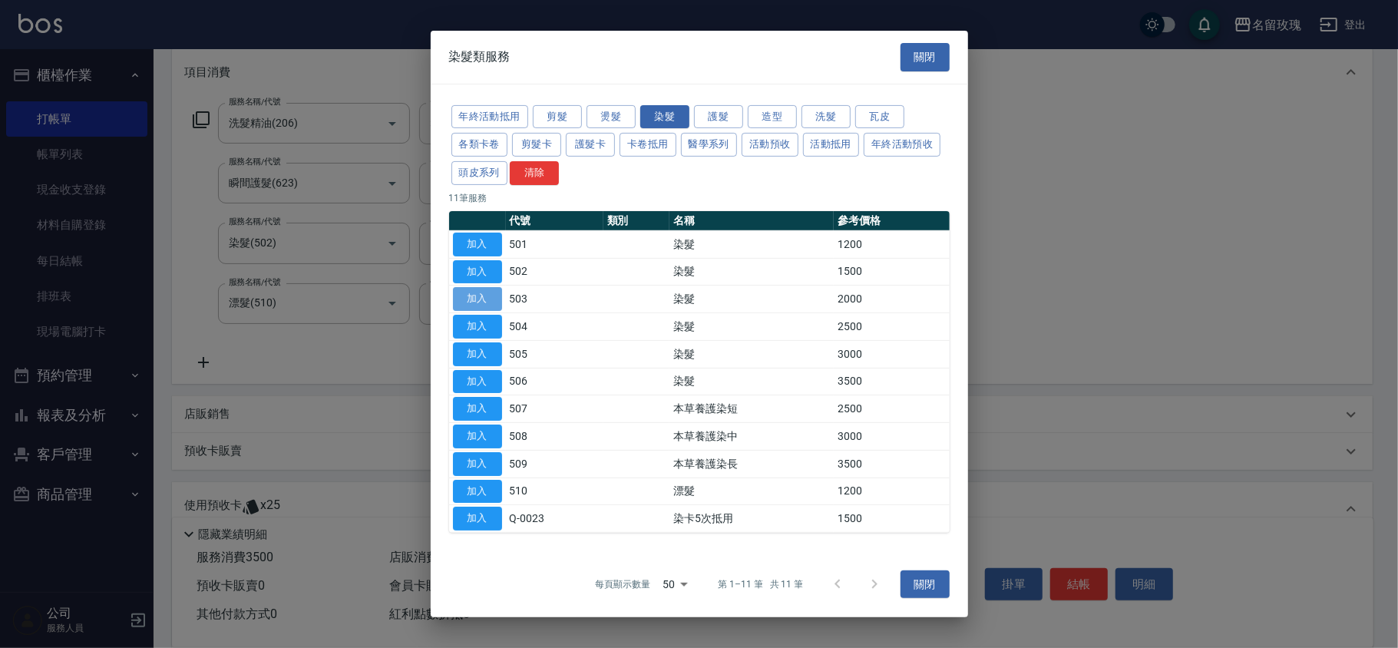
click at [476, 295] on button "加入" at bounding box center [477, 299] width 49 height 24
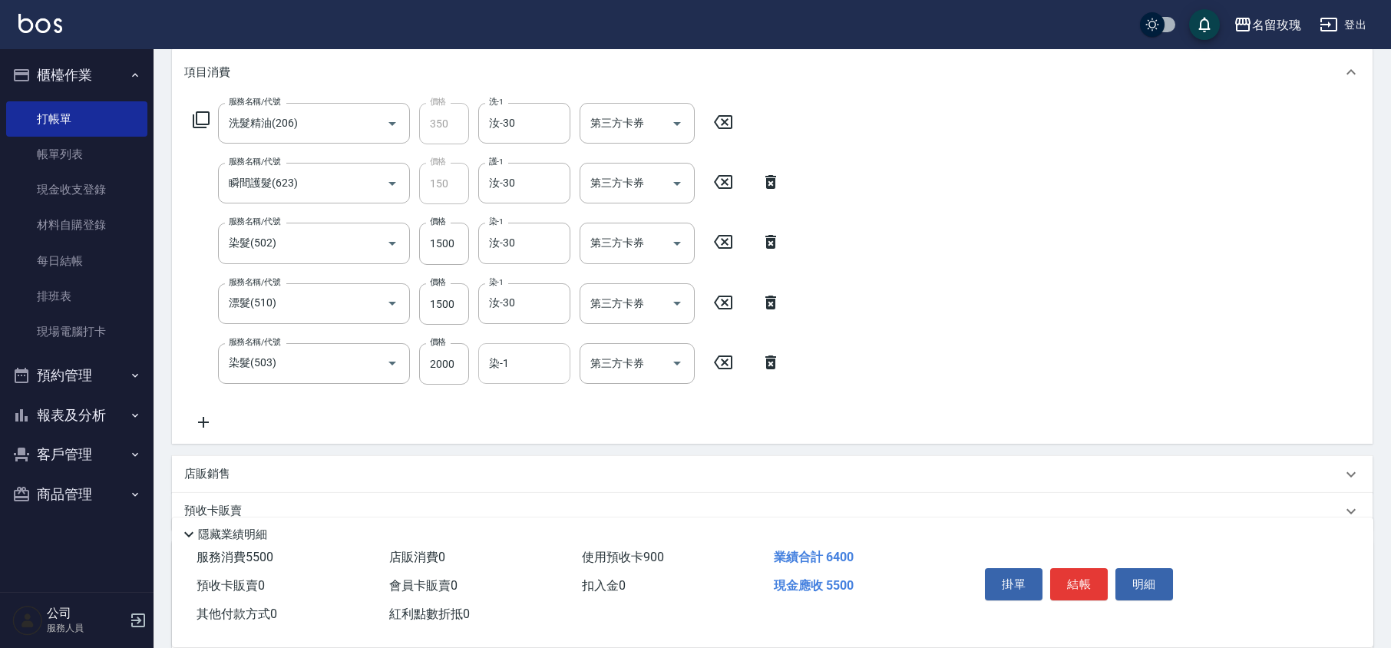
click at [510, 368] on input "染-1" at bounding box center [524, 363] width 78 height 27
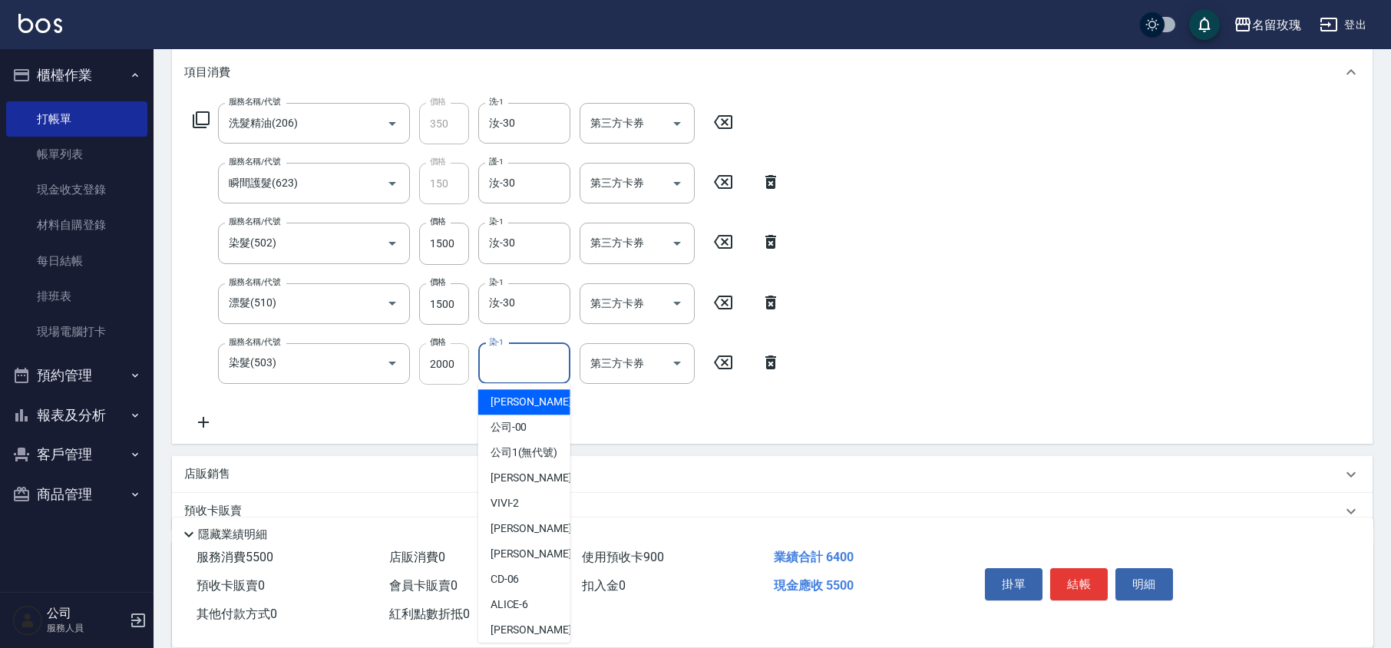
click at [443, 360] on input "2000" at bounding box center [444, 363] width 50 height 41
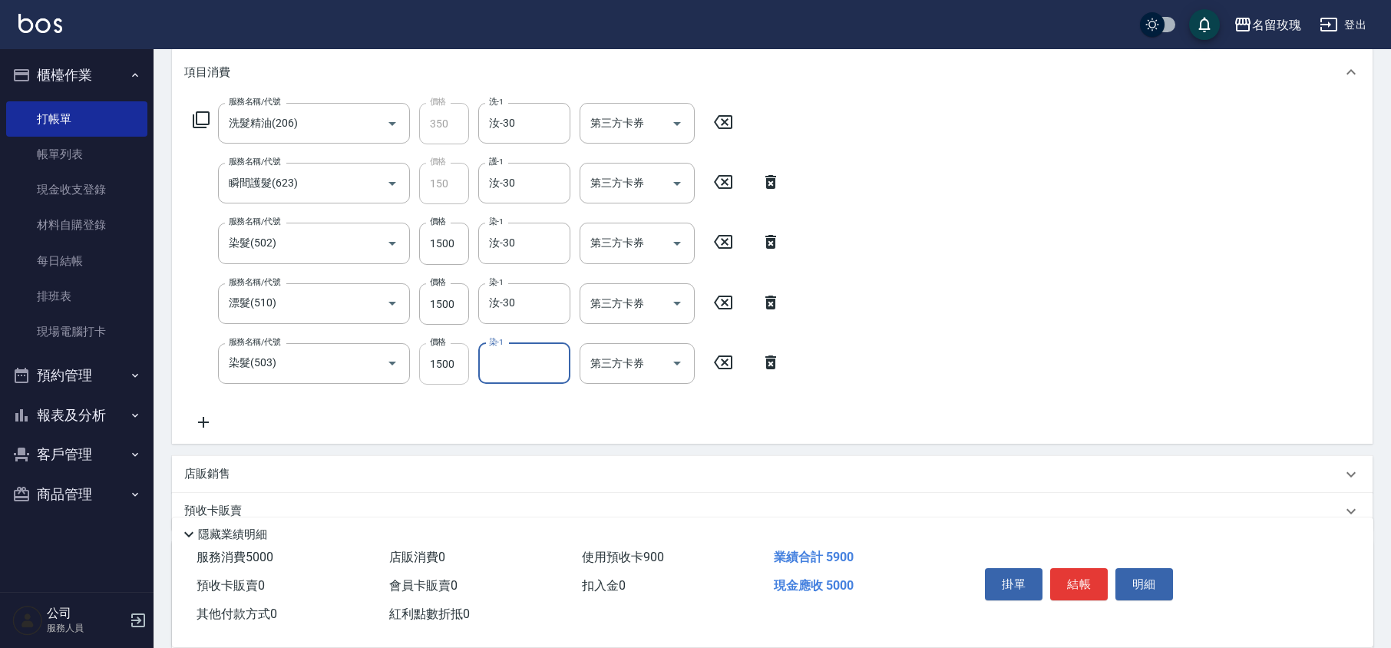
click at [464, 364] on input "1500" at bounding box center [444, 363] width 50 height 41
type input "1000"
type input "汝-30"
drag, startPoint x: 517, startPoint y: 47, endPoint x: 547, endPoint y: 101, distance: 62.6
click at [517, 47] on div "名留玫瑰 登出" at bounding box center [695, 24] width 1391 height 49
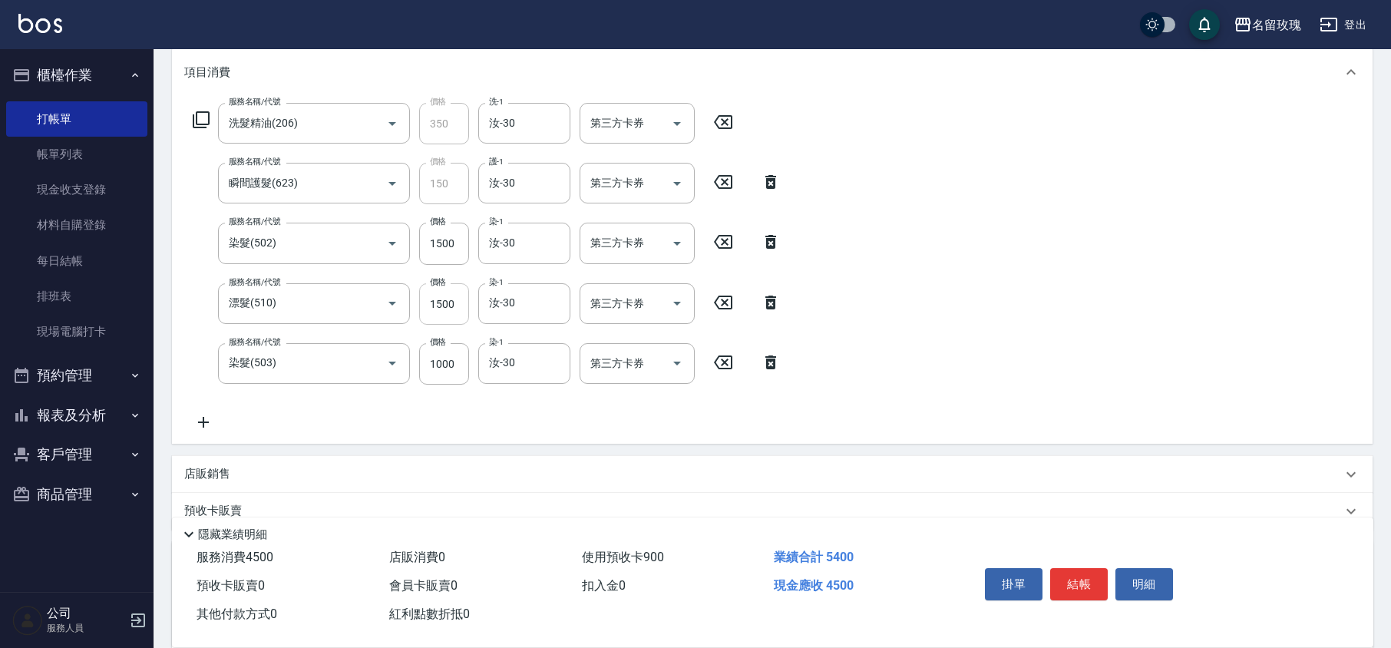
click at [437, 299] on input "1500" at bounding box center [444, 303] width 50 height 41
click at [449, 305] on input "1500" at bounding box center [444, 303] width 50 height 41
type input "1300"
click at [197, 117] on icon at bounding box center [201, 120] width 18 height 18
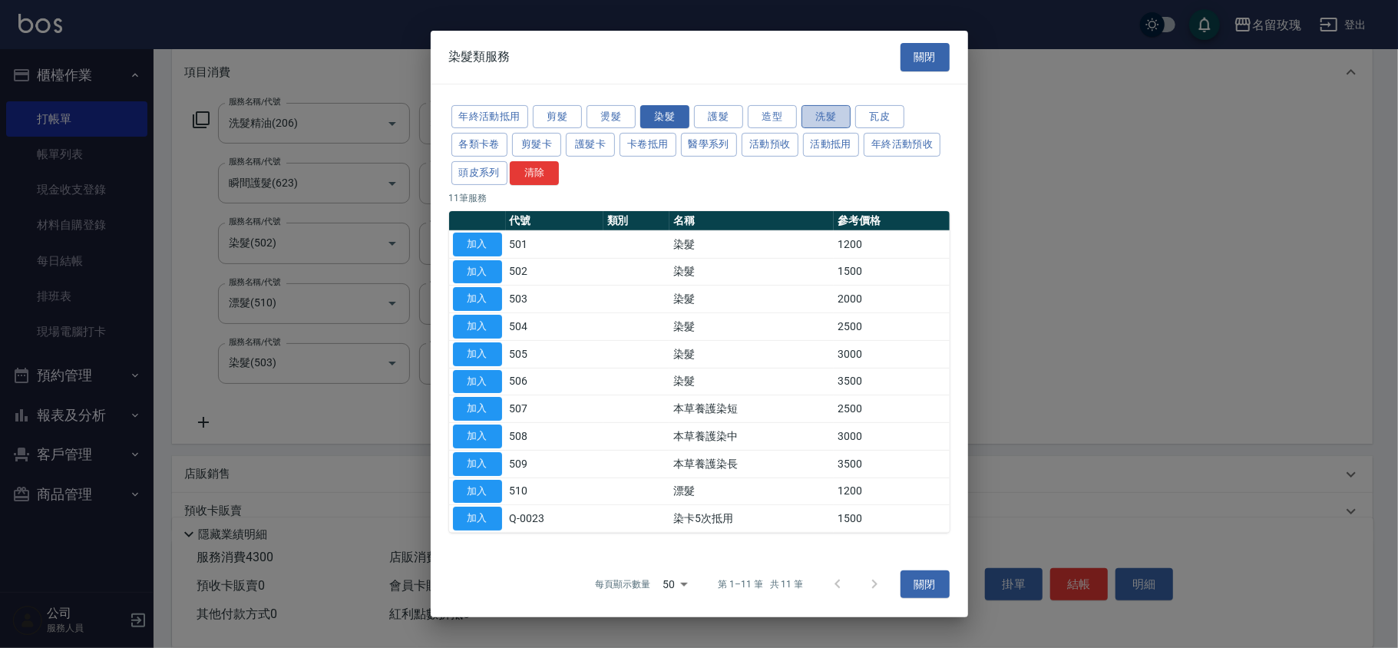
click at [828, 112] on button "洗髮" at bounding box center [825, 116] width 49 height 24
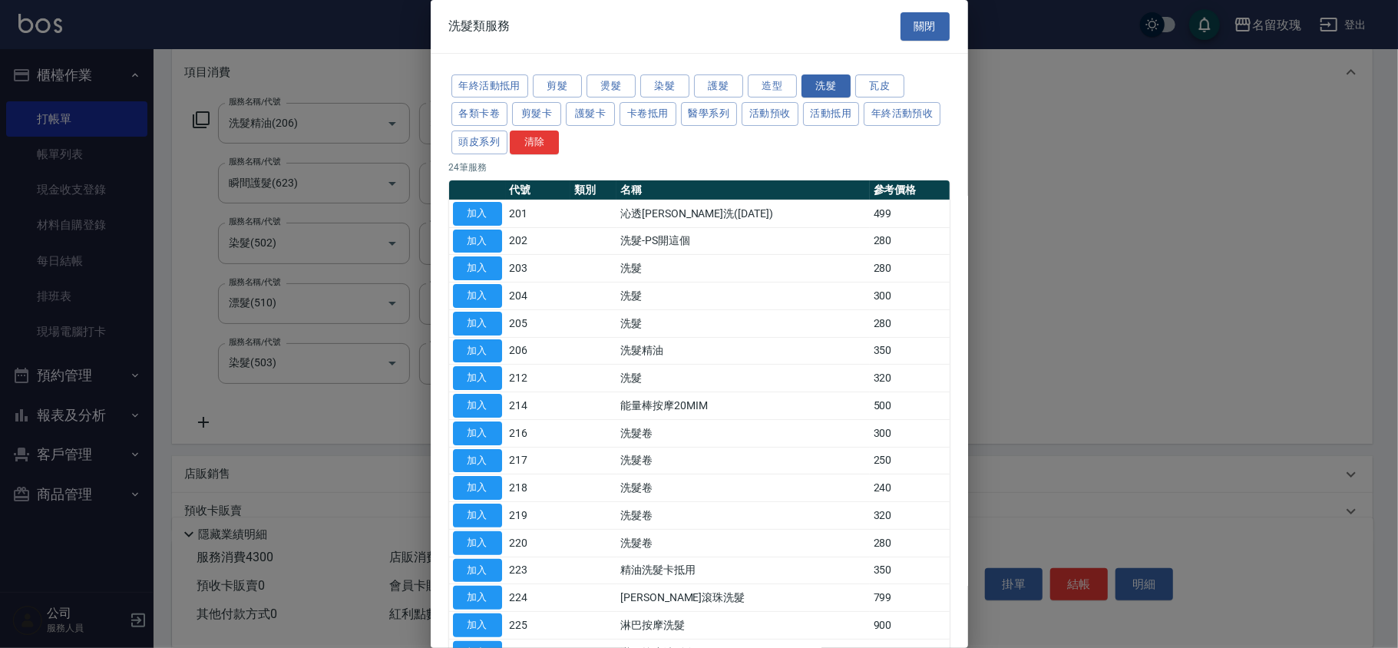
click at [335, 32] on div at bounding box center [699, 324] width 1398 height 648
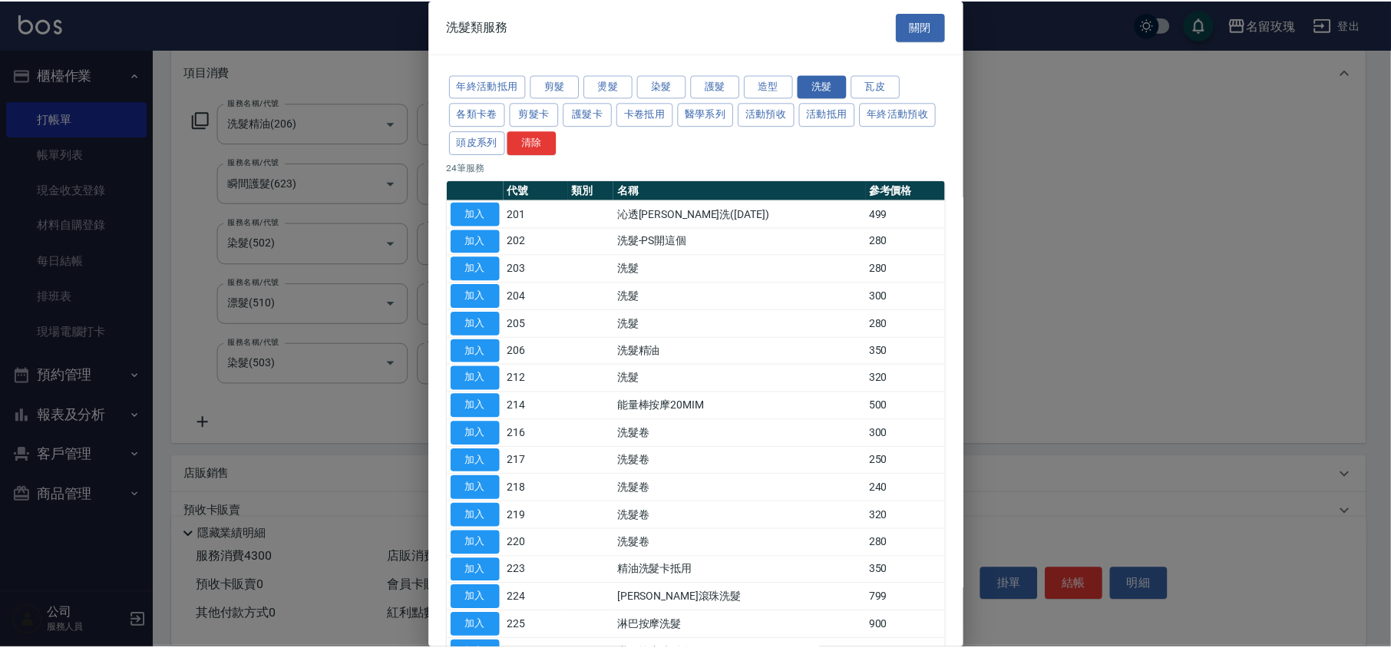
scroll to position [302, 0]
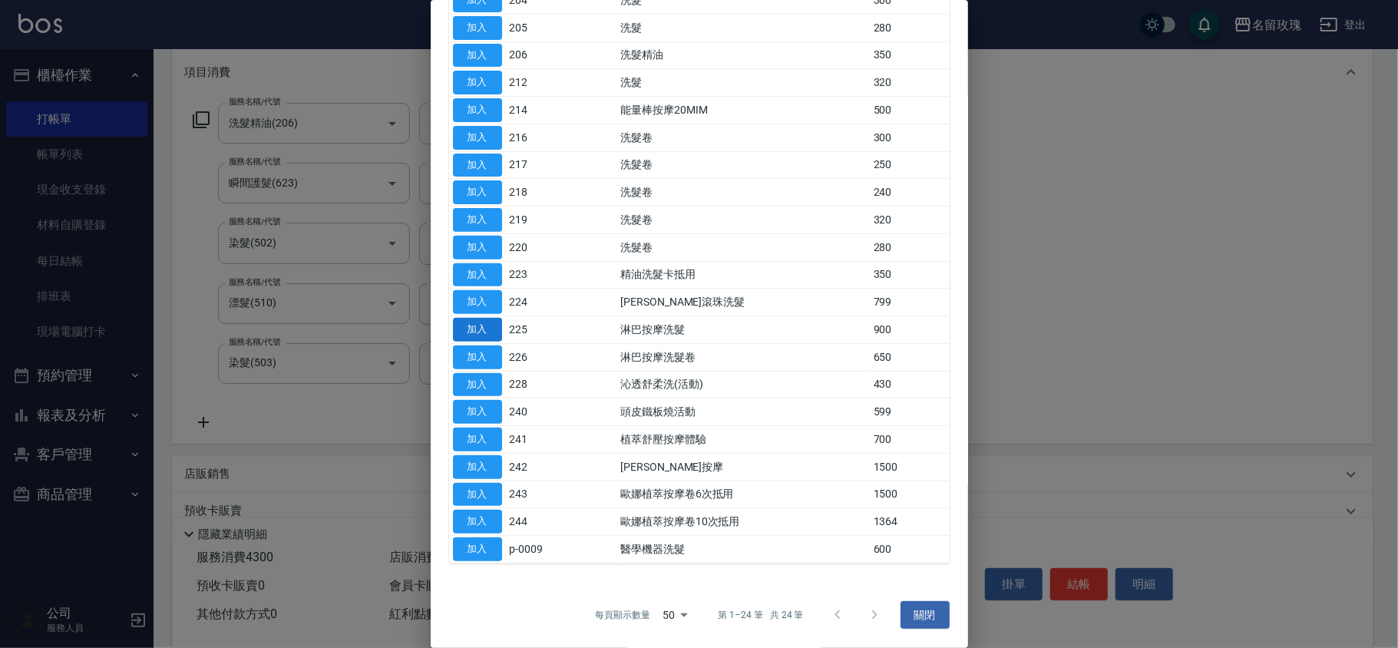
click at [481, 321] on button "加入" at bounding box center [477, 330] width 49 height 24
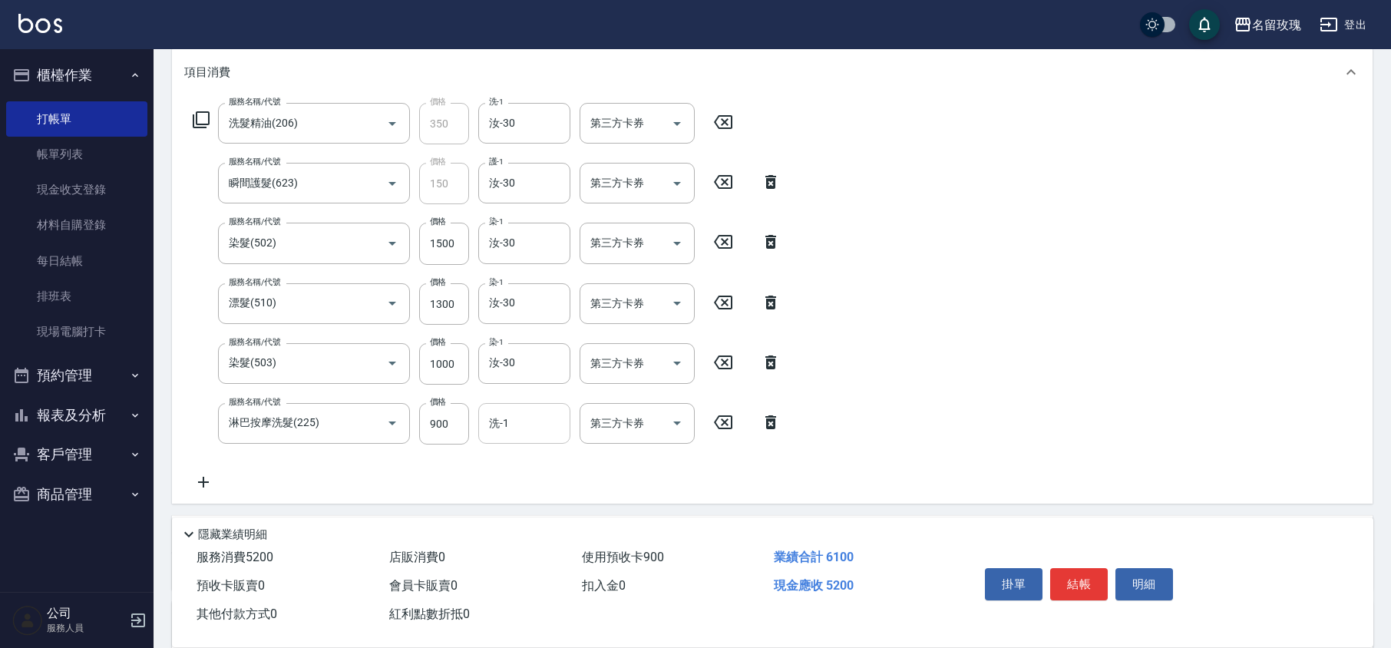
click at [517, 421] on input "洗-1" at bounding box center [524, 423] width 78 height 27
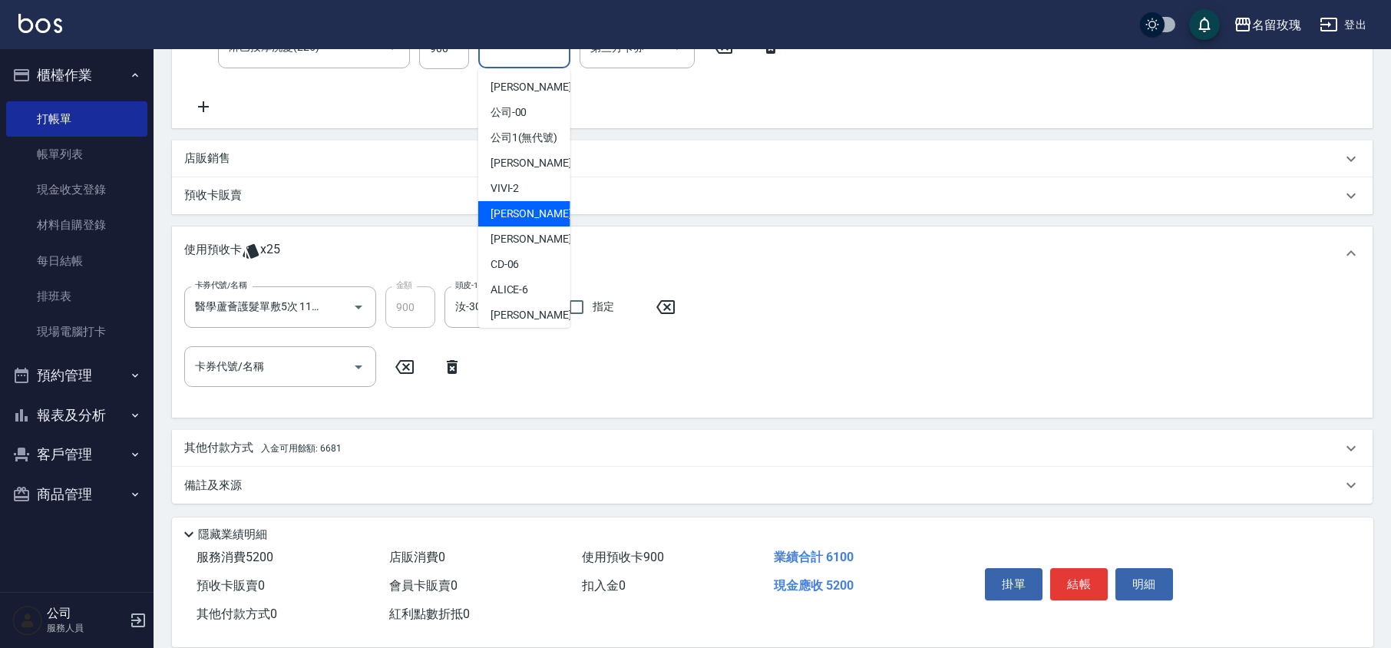
scroll to position [302, 0]
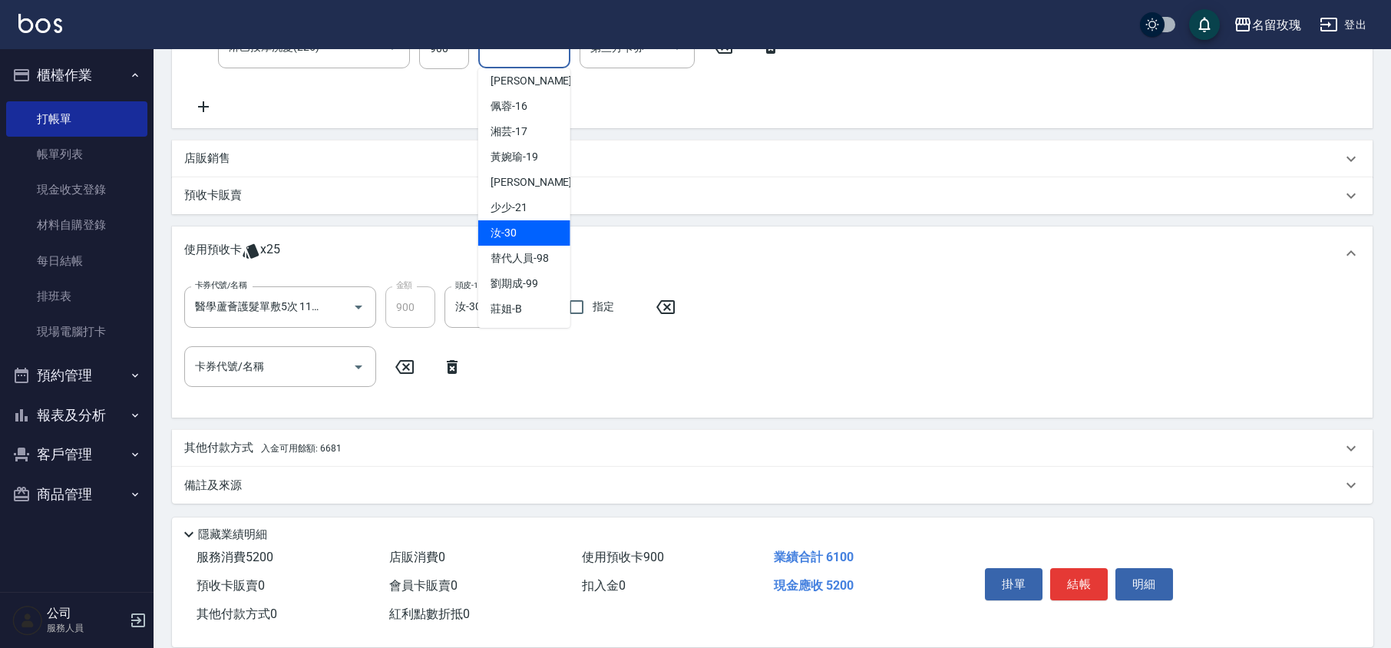
click at [538, 223] on div "汝 -30" at bounding box center [524, 232] width 92 height 25
type input "汝-30"
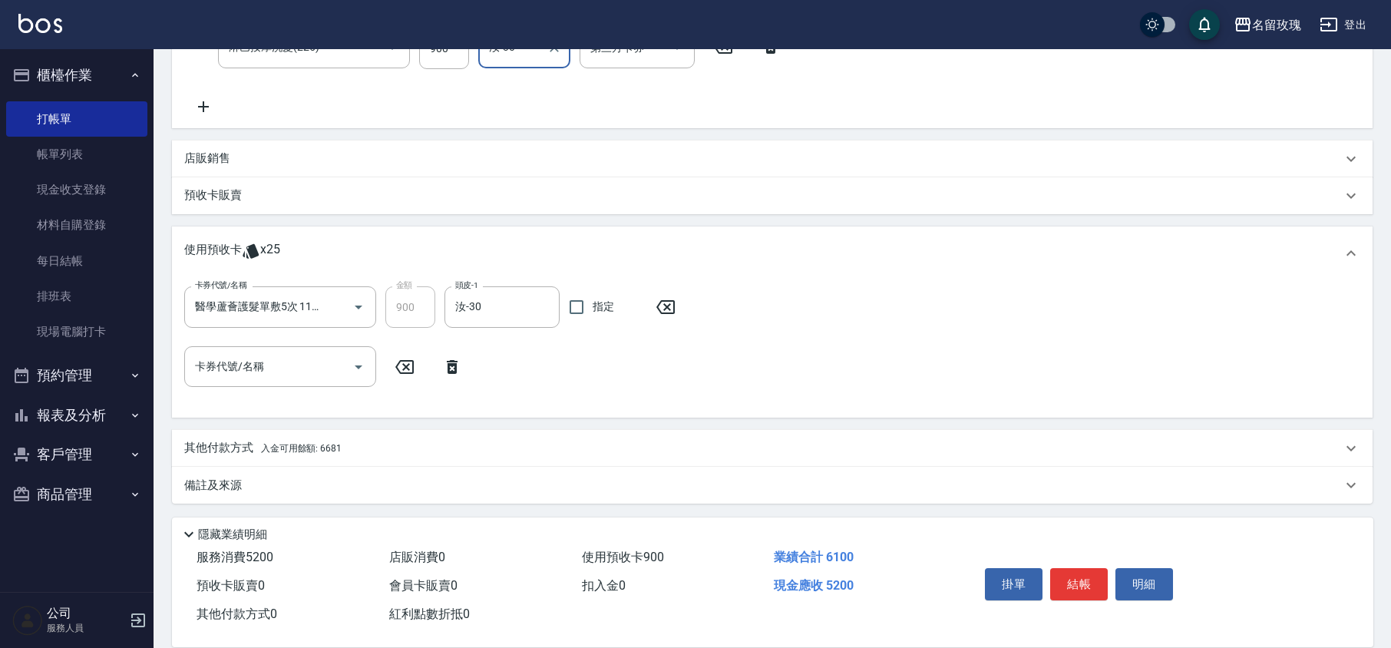
click at [222, 154] on p "店販銷售" at bounding box center [207, 158] width 46 height 16
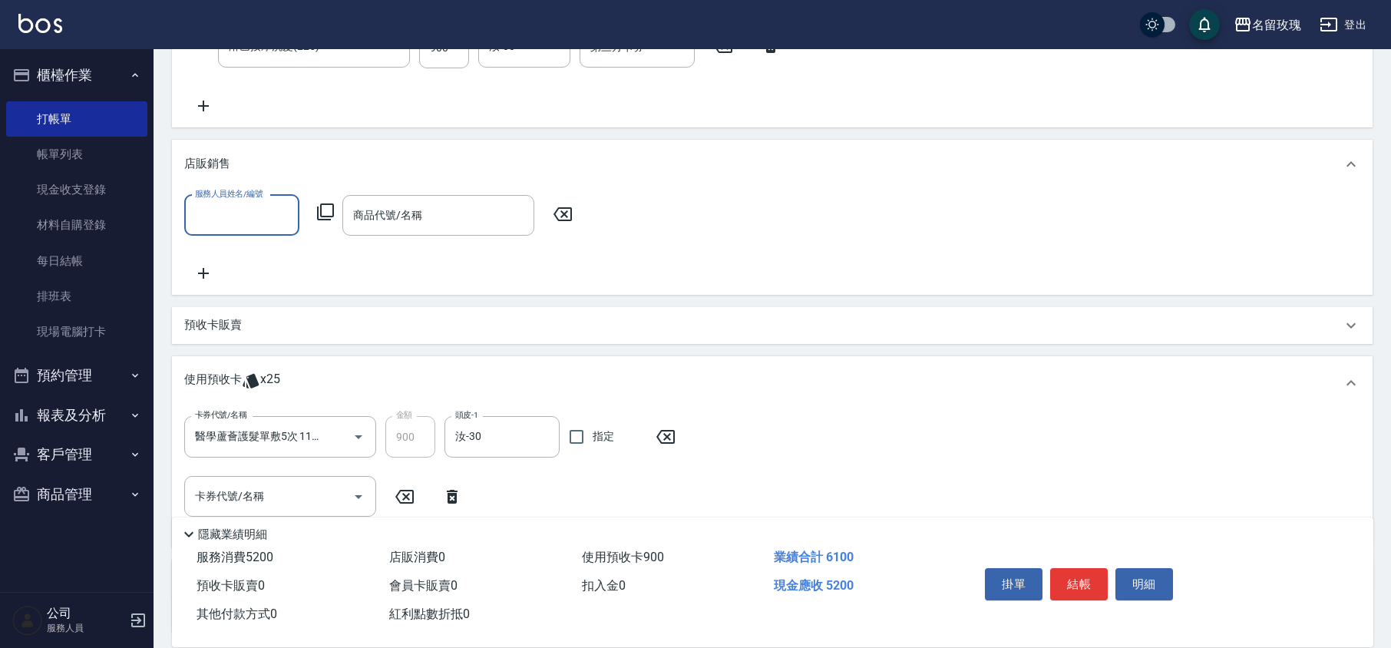
scroll to position [0, 0]
click at [240, 237] on div "服務人員姓名/編號 服務人員姓名/編號 商品代號/名稱 商品代號/名稱" at bounding box center [772, 239] width 1176 height 88
click at [241, 226] on input "服務人員姓名/編號" at bounding box center [241, 215] width 101 height 27
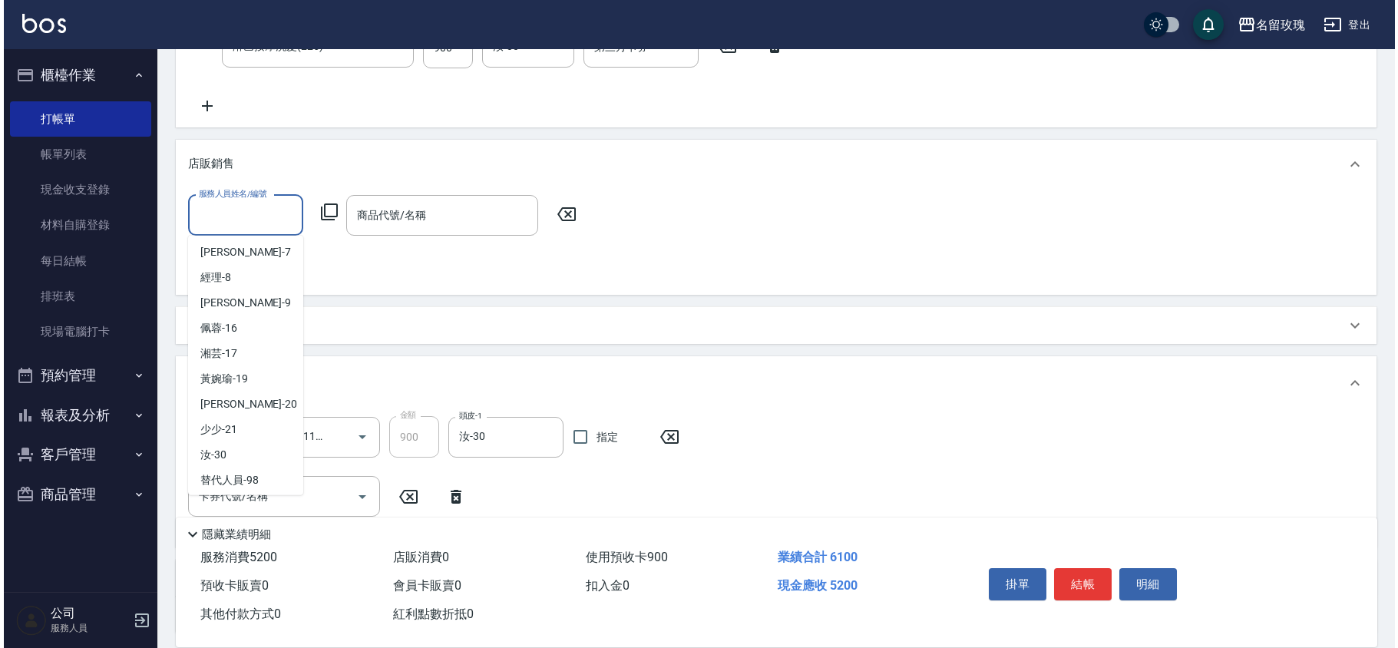
scroll to position [286, 0]
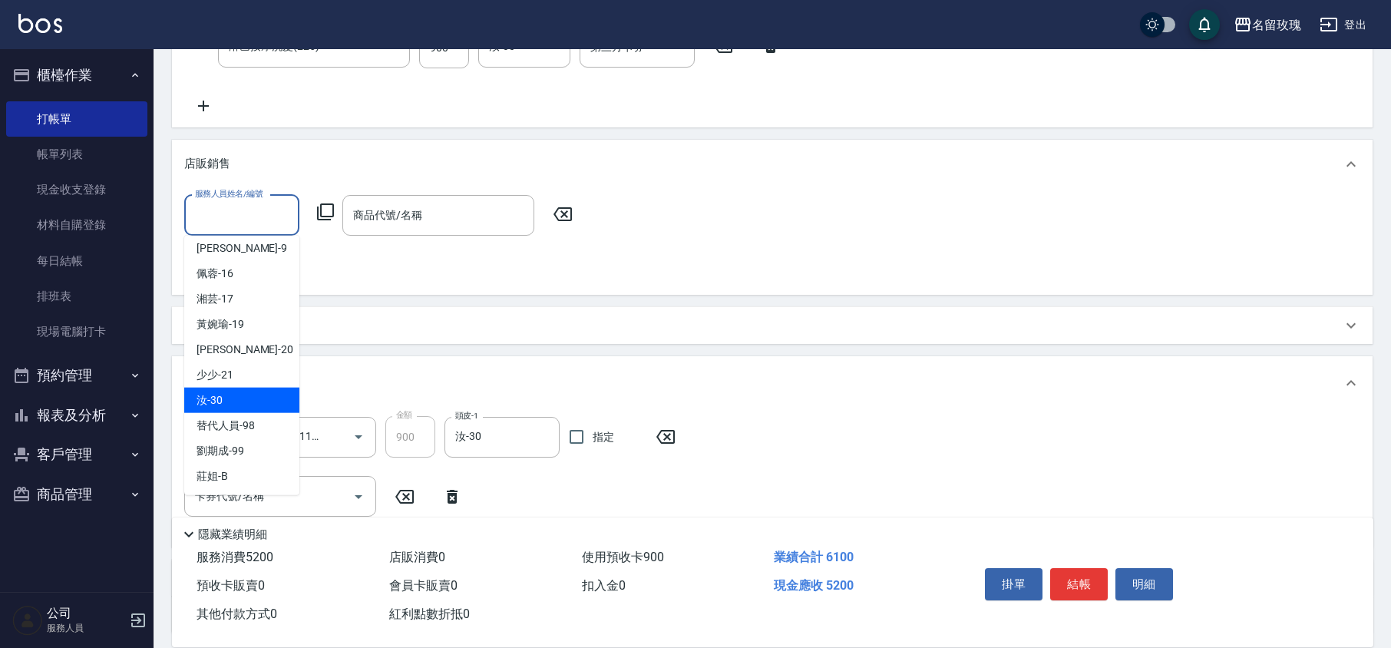
click at [250, 399] on div "汝 -30" at bounding box center [241, 400] width 115 height 25
type input "汝-30"
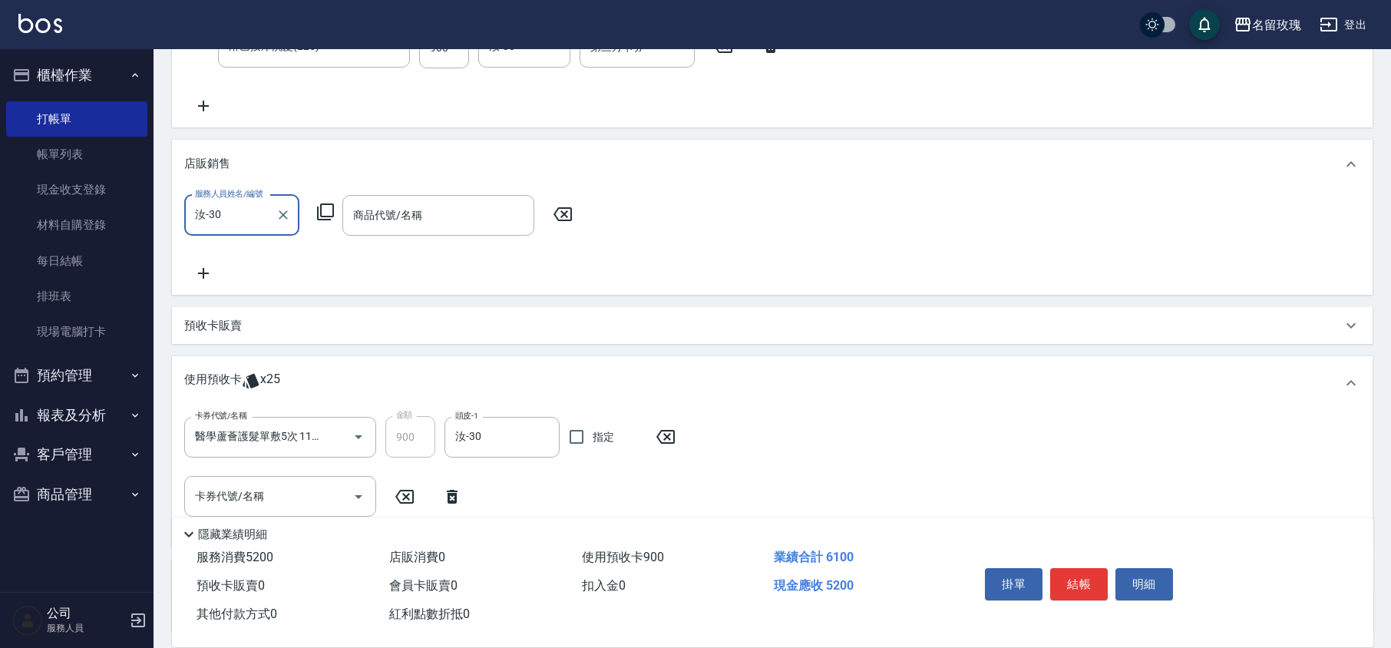
click at [326, 218] on icon at bounding box center [325, 212] width 18 height 18
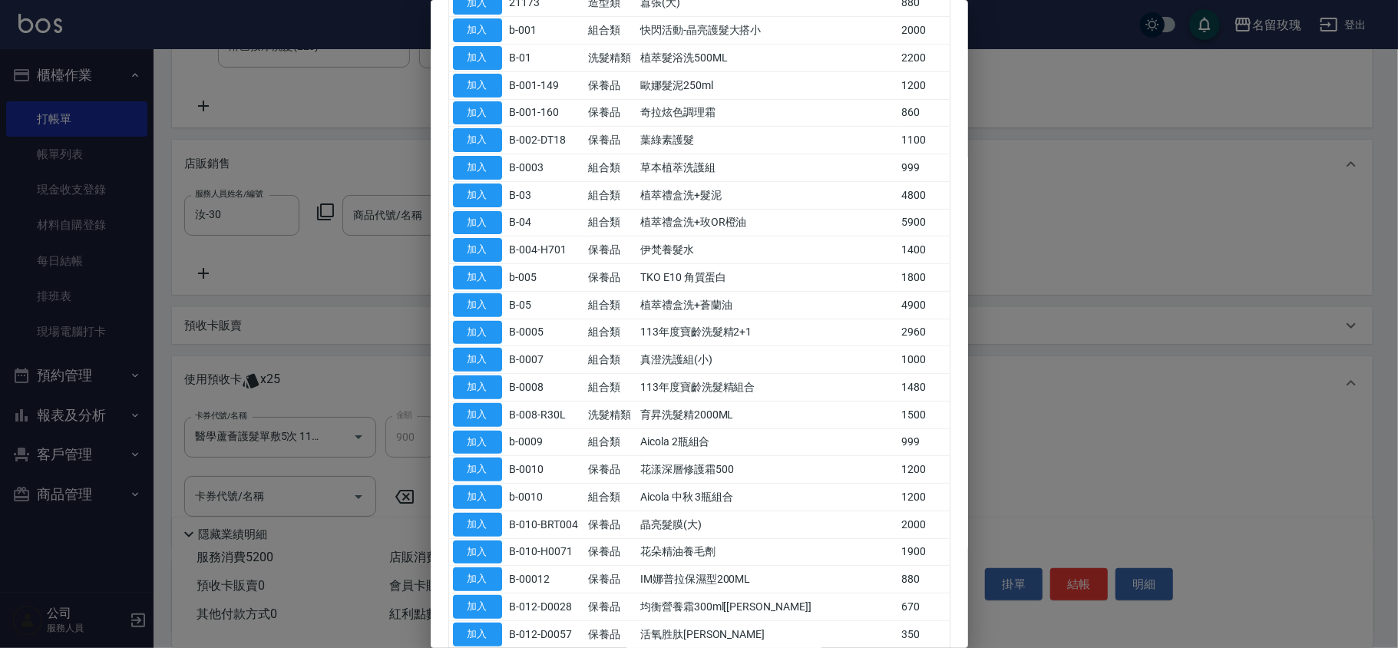
scroll to position [0, 0]
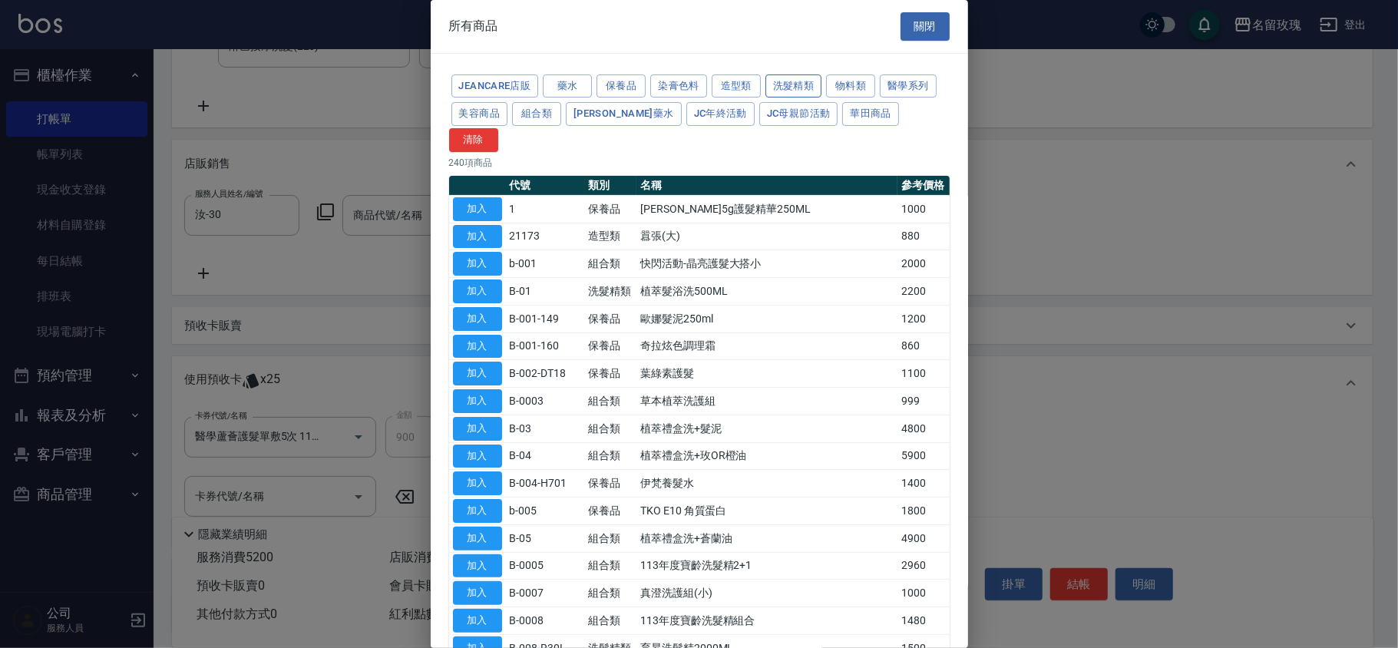
click at [789, 77] on button "洗髮精類" at bounding box center [793, 86] width 57 height 24
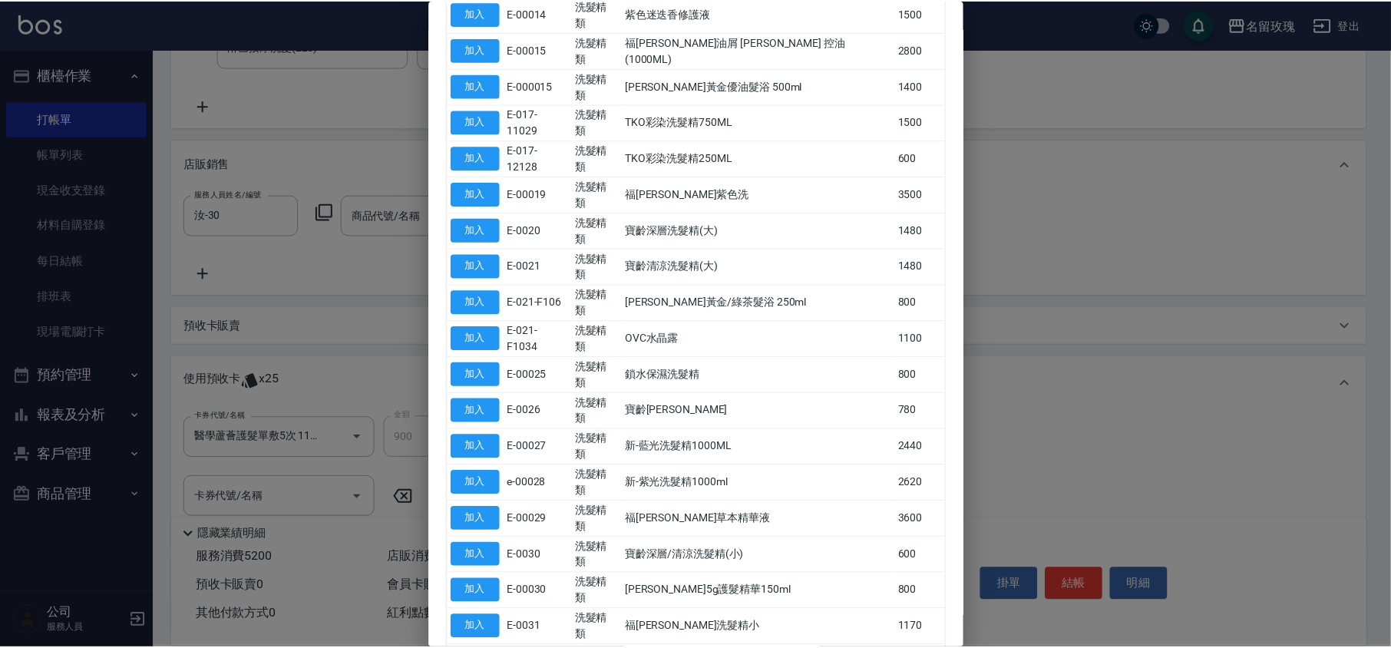
scroll to position [606, 0]
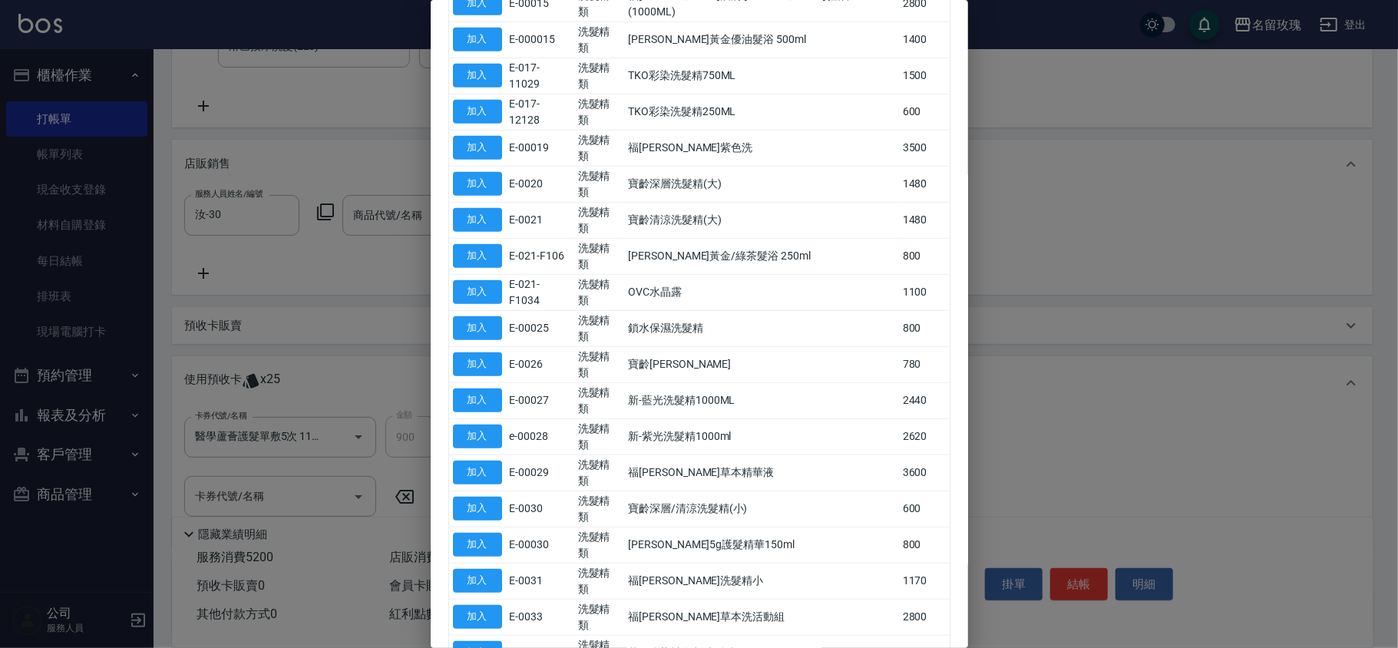
type input "[PERSON_NAME]精油"
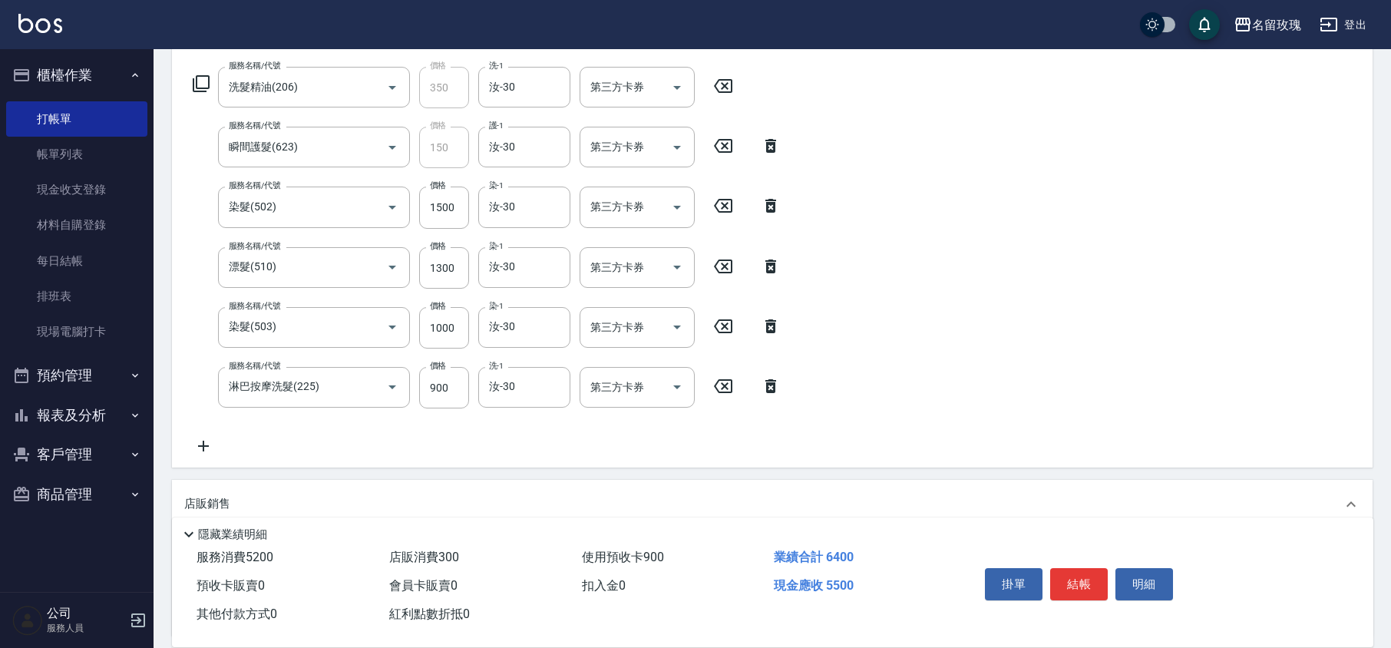
scroll to position [273, 0]
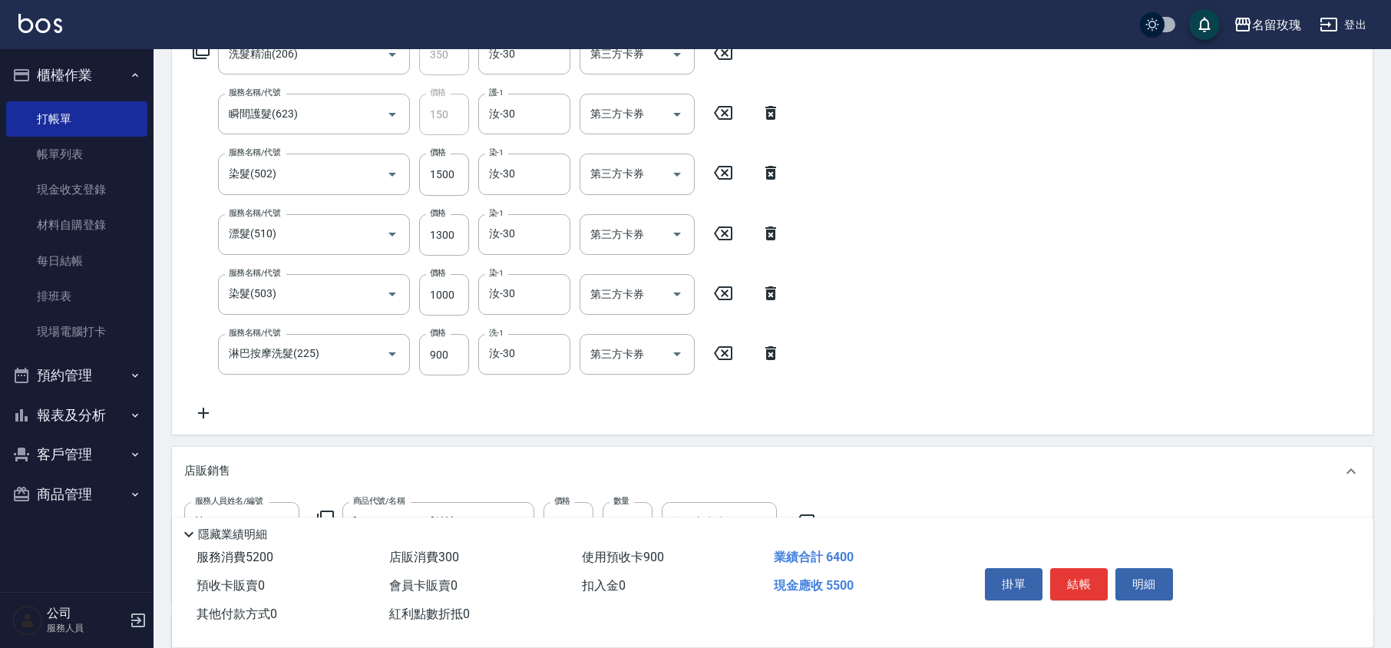
click at [207, 400] on div "服務名稱/代號 洗髮精油(206) 服務名稱/代號 價格 350 價格 洗-1 汝-30 洗-1 第三方卡券 第三方卡券 服務名稱/代號 瞬間護髮(623) …" at bounding box center [487, 228] width 606 height 388
click at [207, 415] on icon at bounding box center [203, 413] width 38 height 18
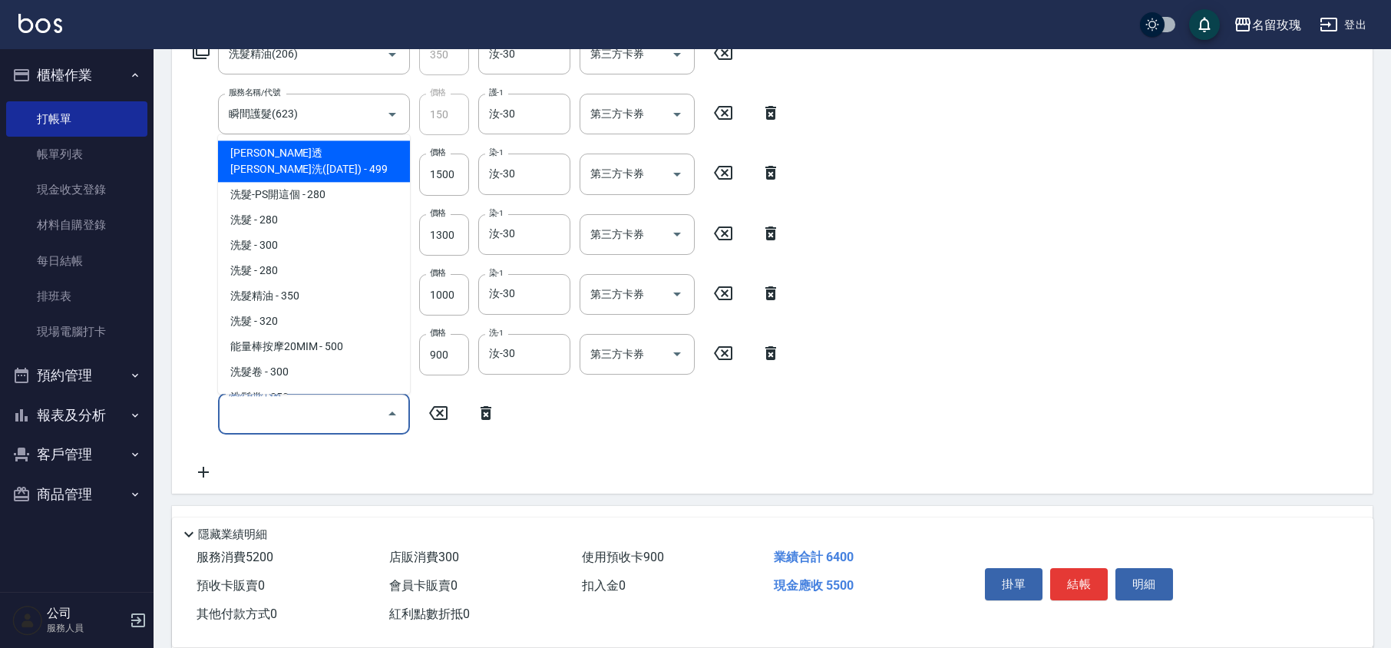
click at [275, 405] on input "服務名稱/代號" at bounding box center [302, 414] width 155 height 27
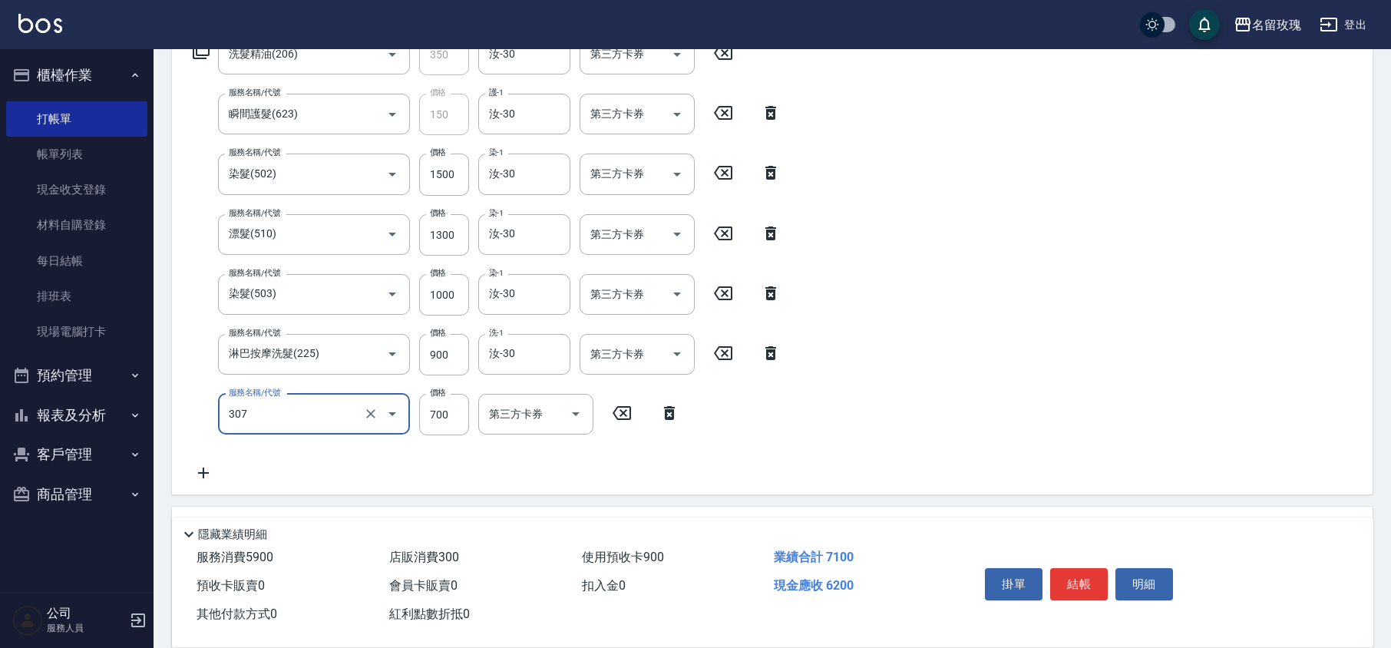
type input "剪髮(307)"
type input "1200"
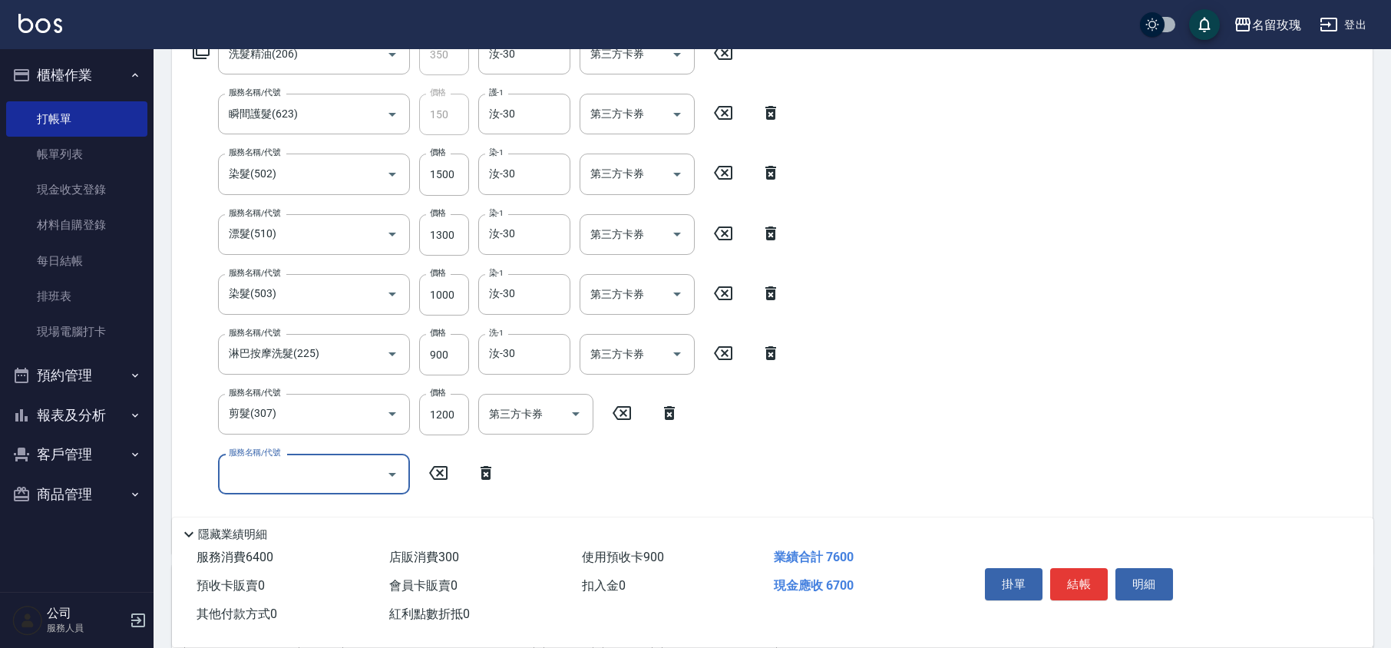
click at [487, 473] on icon at bounding box center [486, 473] width 38 height 18
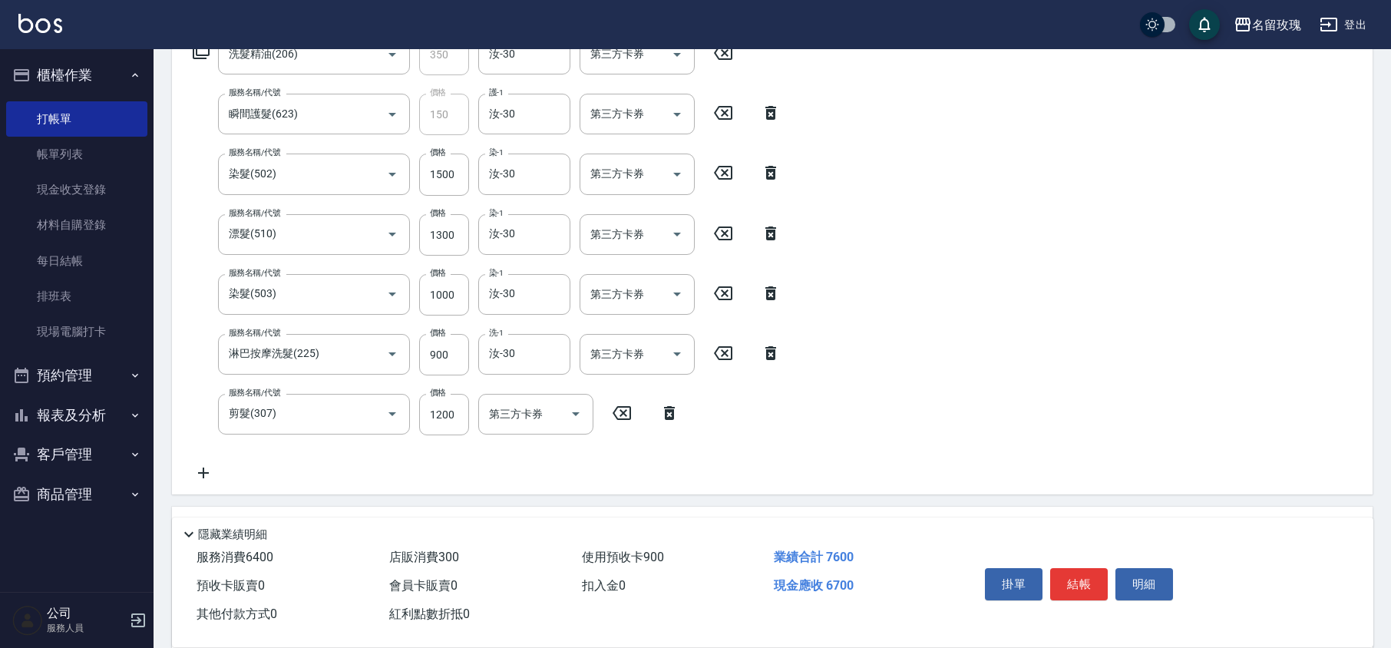
click at [525, 461] on div "服務名稱/代號 洗髮精油(206) 服務名稱/代號 價格 350 價格 洗-1 汝-30 洗-1 第三方卡券 第三方卡券 服務名稱/代號 瞬間護髮(623) …" at bounding box center [487, 258] width 606 height 448
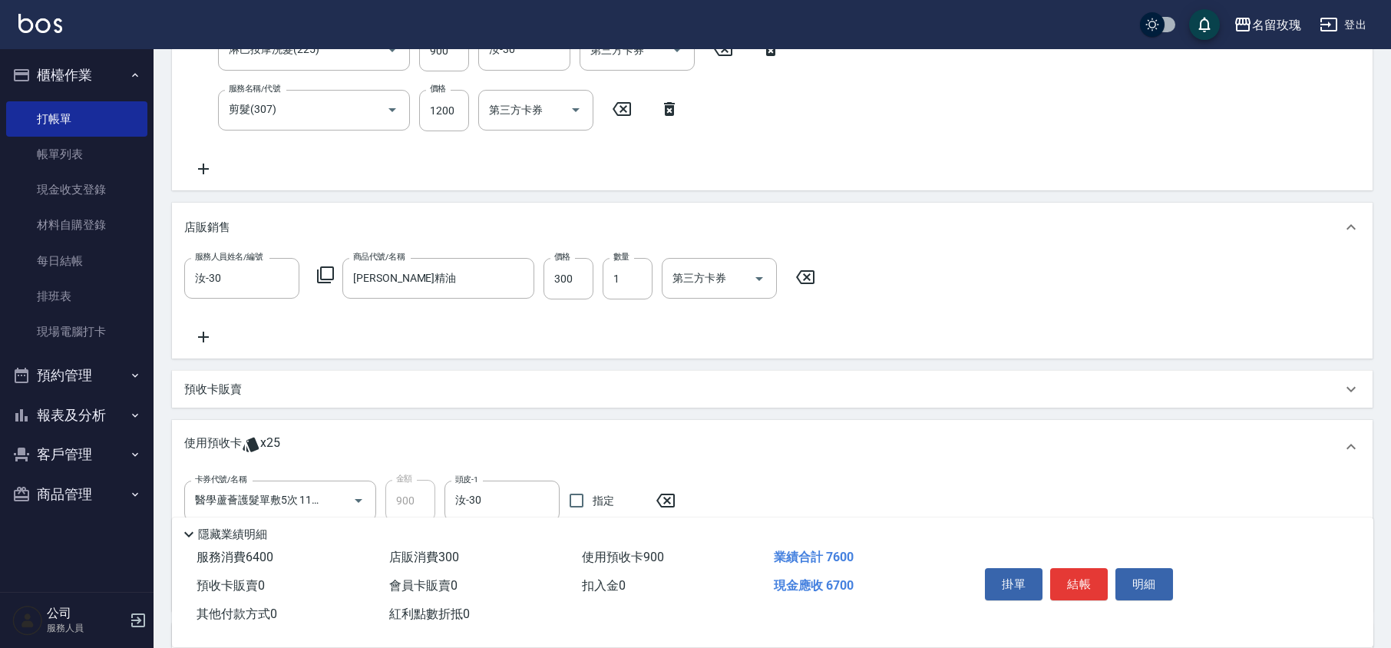
scroll to position [772, 0]
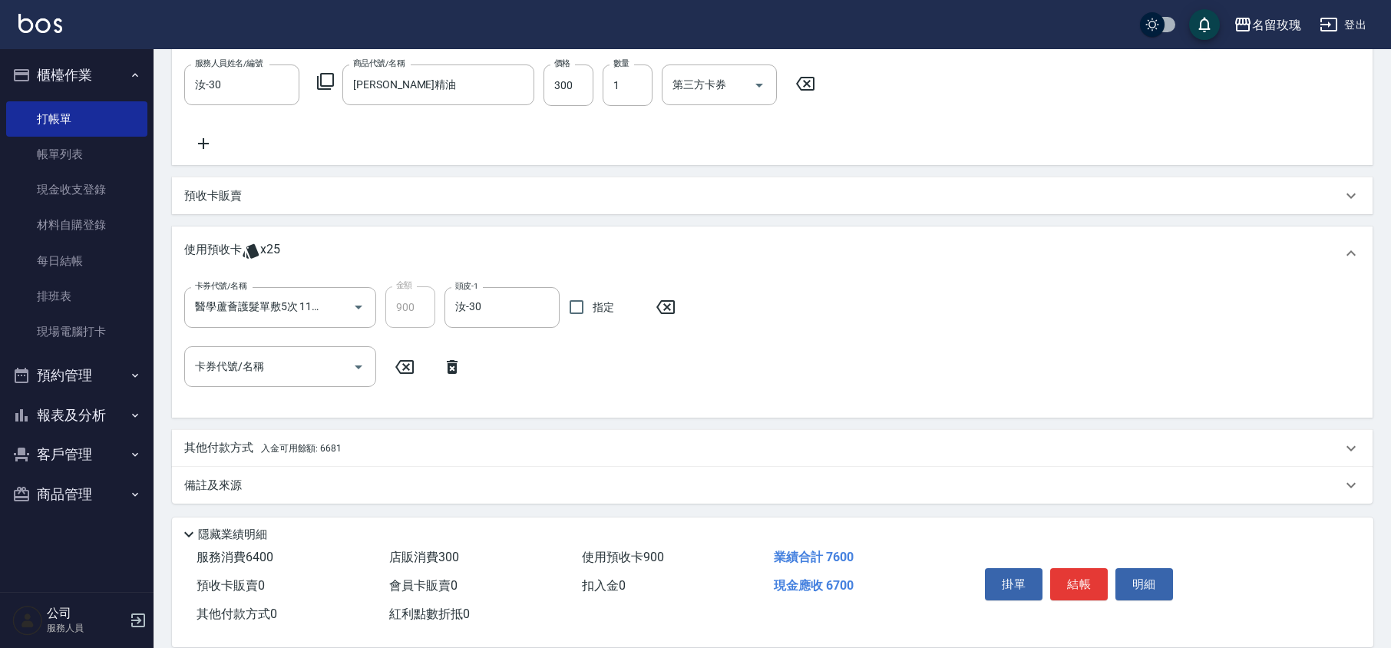
click at [232, 442] on p "其他付款方式 入金可用餘額: 6681" at bounding box center [262, 448] width 157 height 17
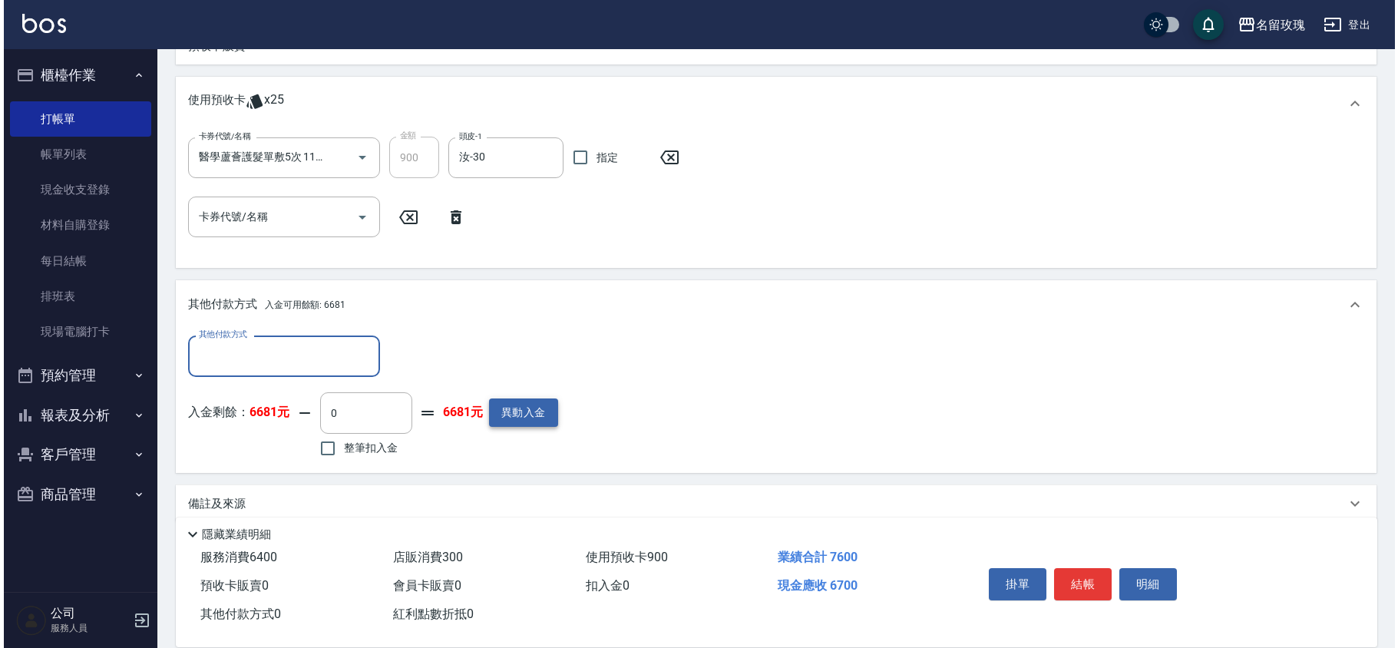
scroll to position [0, 0]
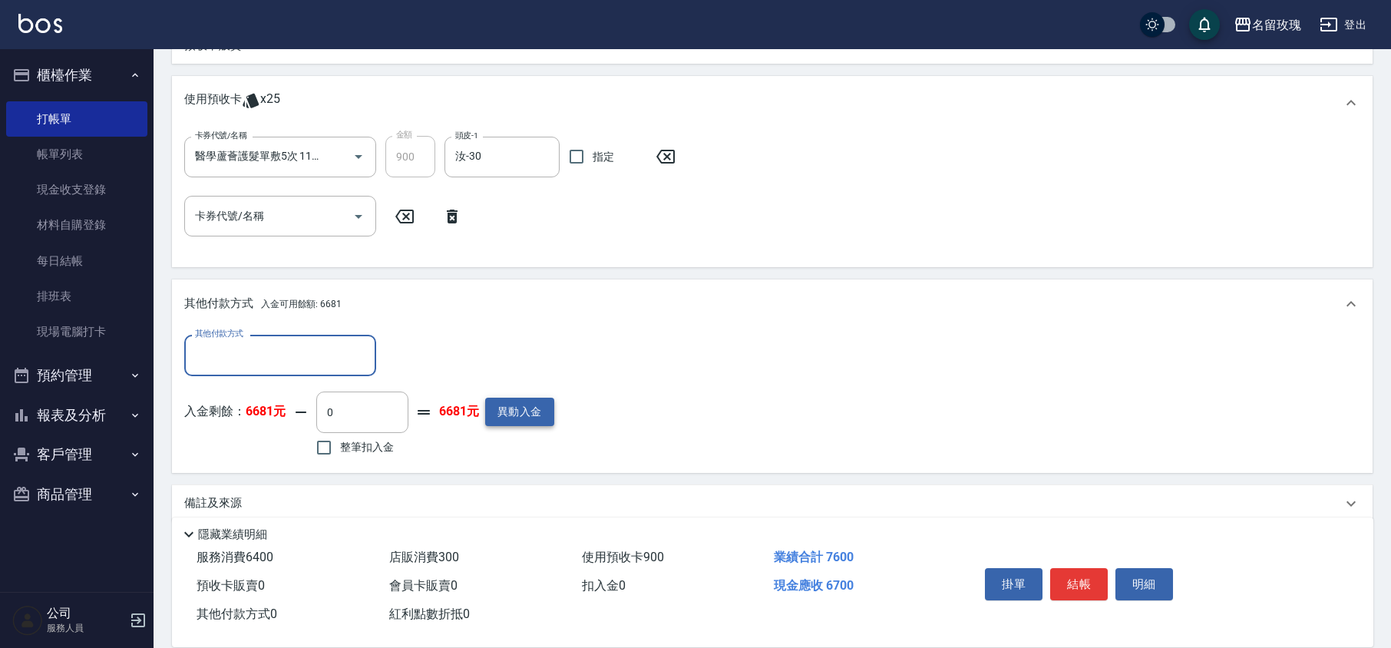
click at [522, 407] on button "異動入金" at bounding box center [519, 412] width 69 height 28
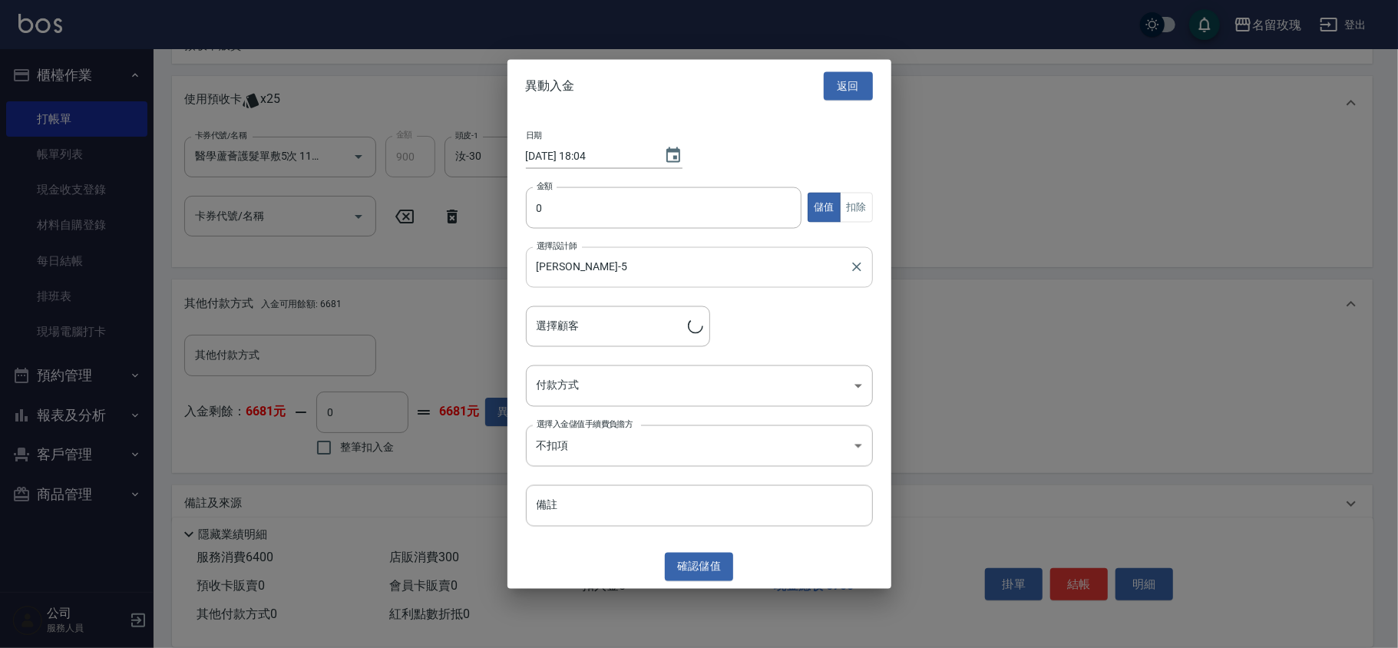
type input "[PERSON_NAME]/0961136226/k-125"
click at [579, 216] on input "0" at bounding box center [664, 207] width 276 height 41
type input "11000"
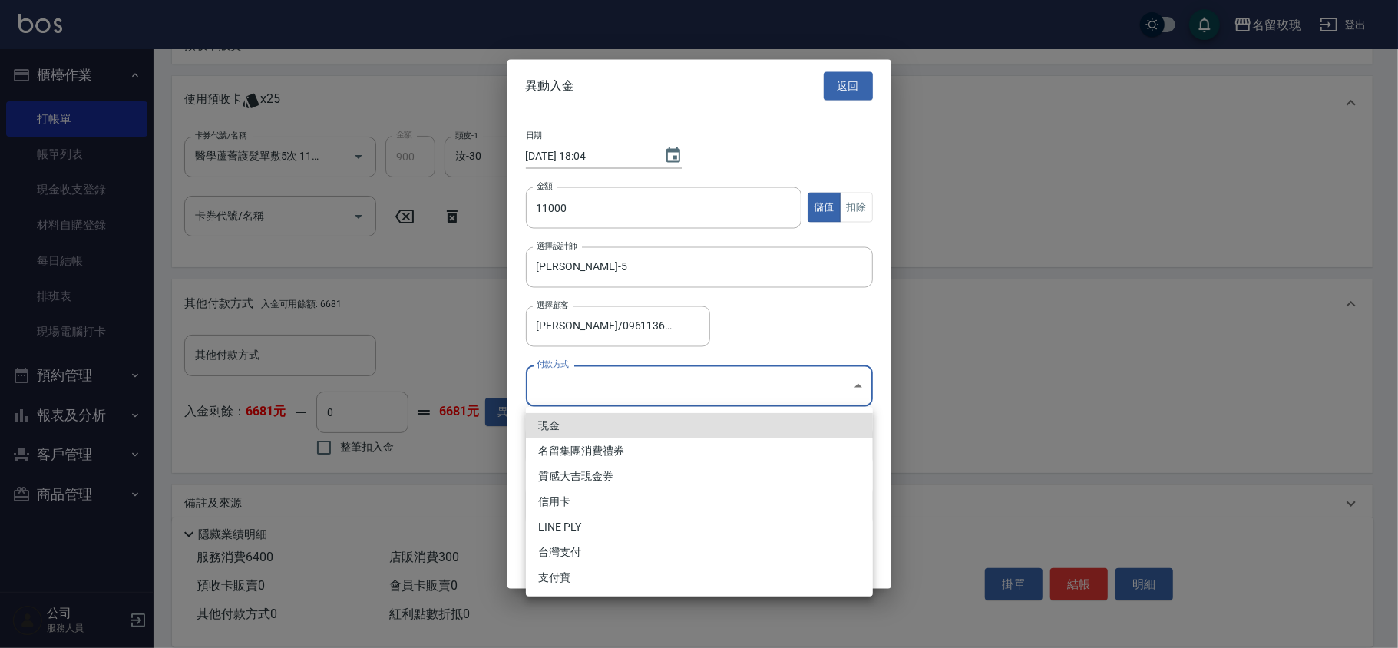
click at [575, 418] on li "現金" at bounding box center [699, 425] width 347 height 25
type input "現金"
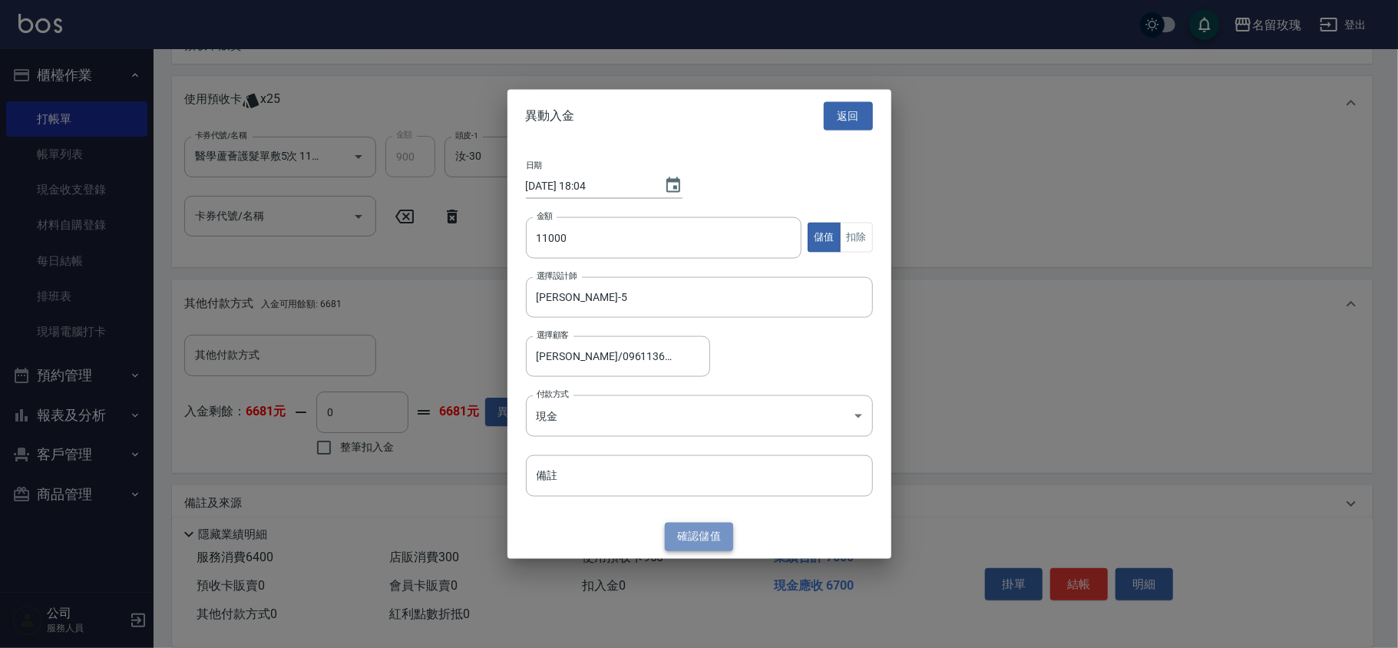
click at [669, 530] on button "確認 儲值" at bounding box center [699, 537] width 69 height 28
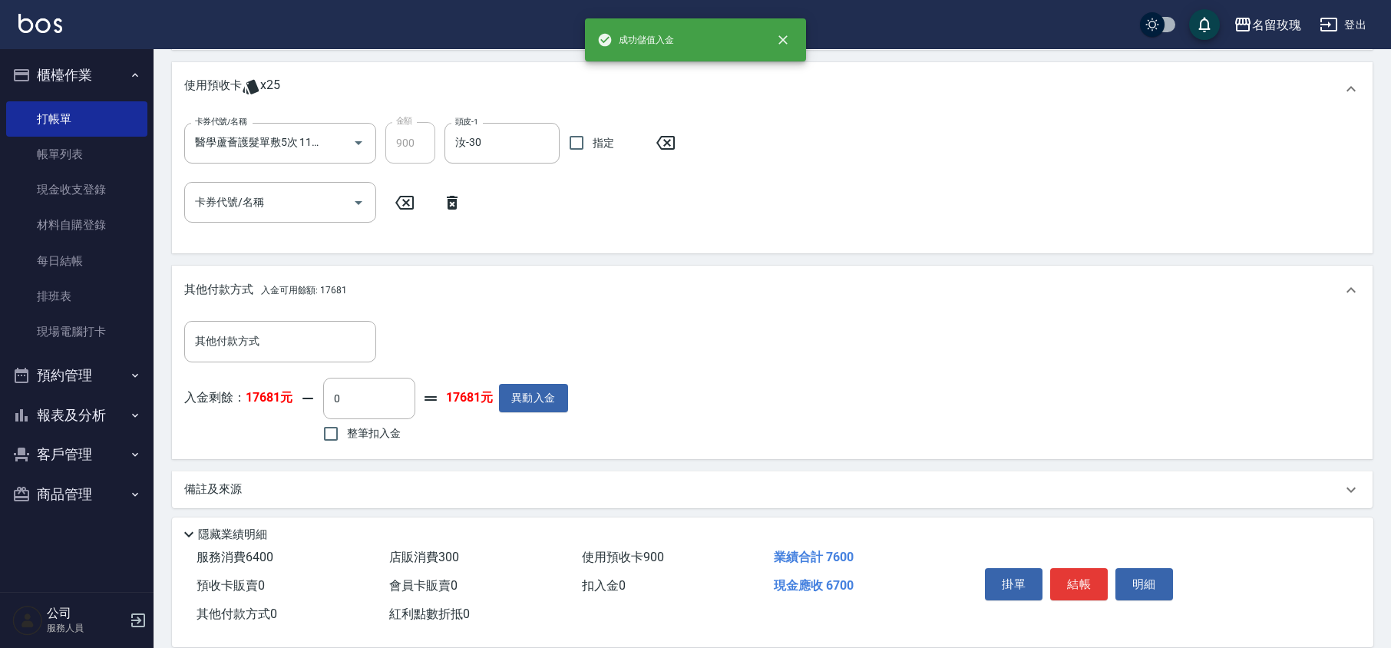
scroll to position [940, 0]
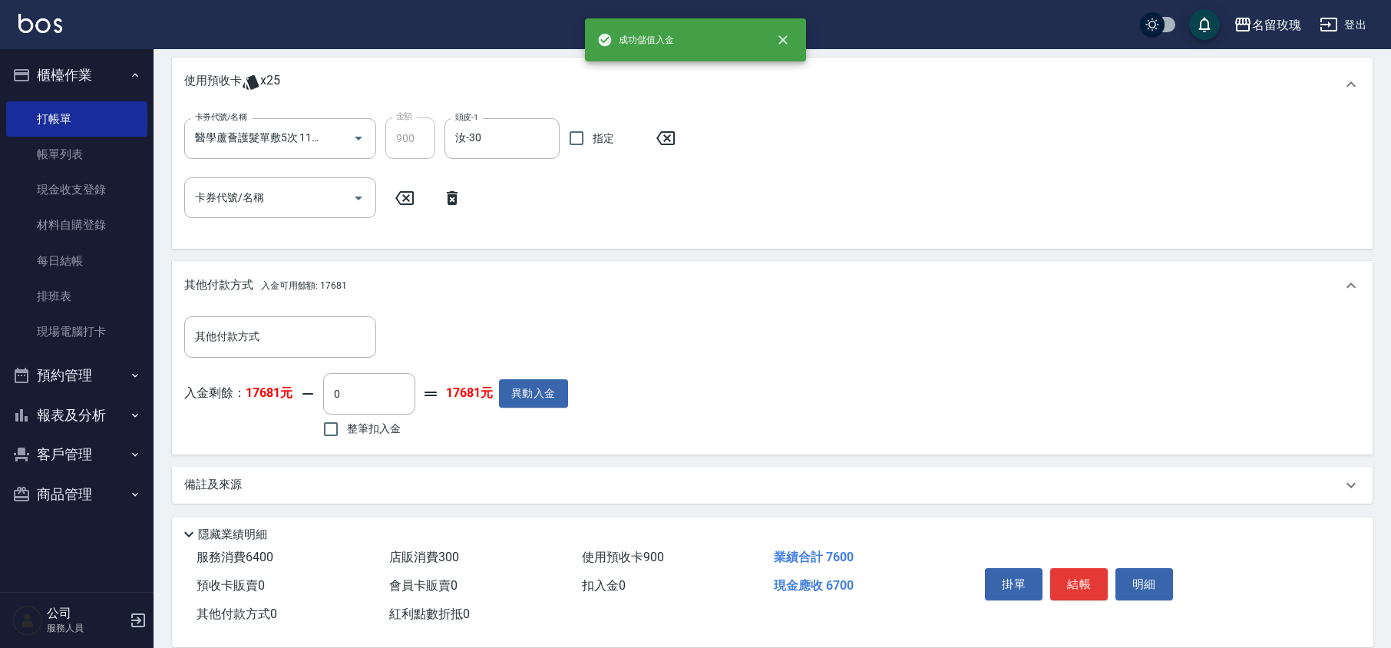
click at [363, 424] on span "整筆扣入金" at bounding box center [374, 429] width 54 height 16
click at [347, 424] on input "整筆扣入金" at bounding box center [331, 429] width 32 height 32
checkbox input "true"
type input "6700"
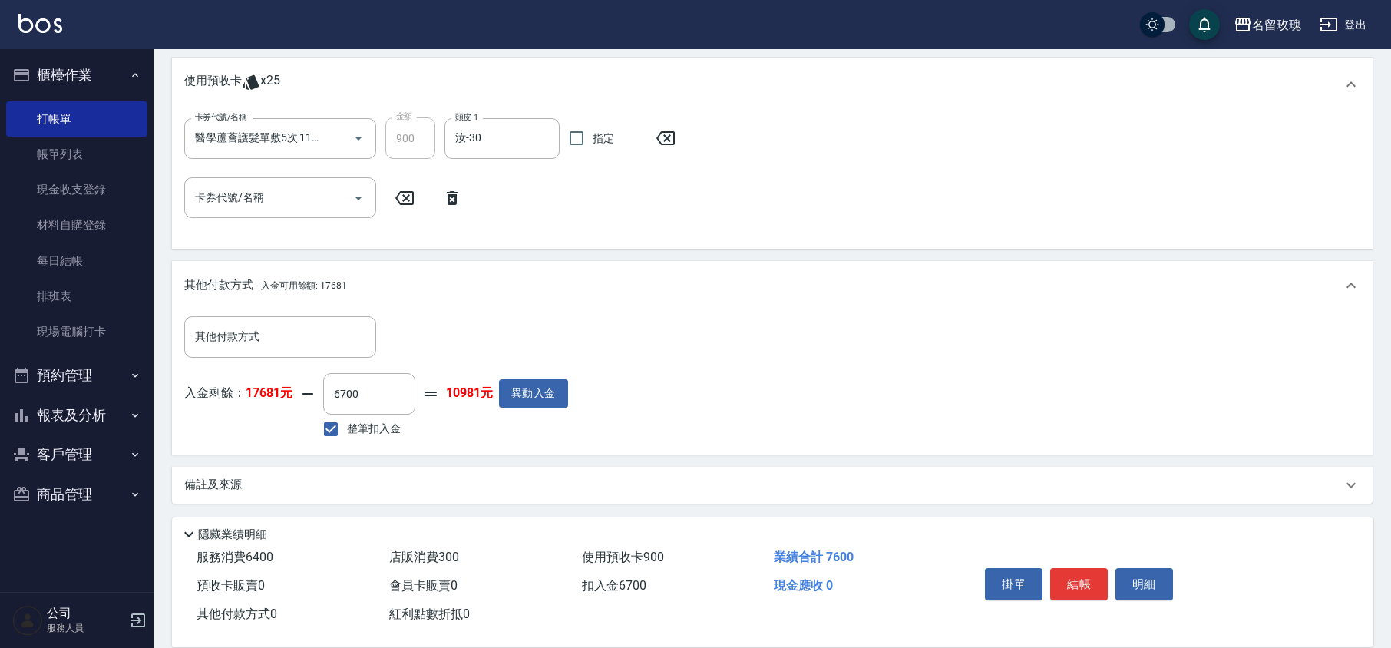
click at [458, 436] on div "入金剩餘： 17681元 6700 ​ 整筆扣入金 10981元 異動入金" at bounding box center [376, 407] width 384 height 69
click at [213, 487] on p "備註及來源" at bounding box center [213, 485] width 58 height 16
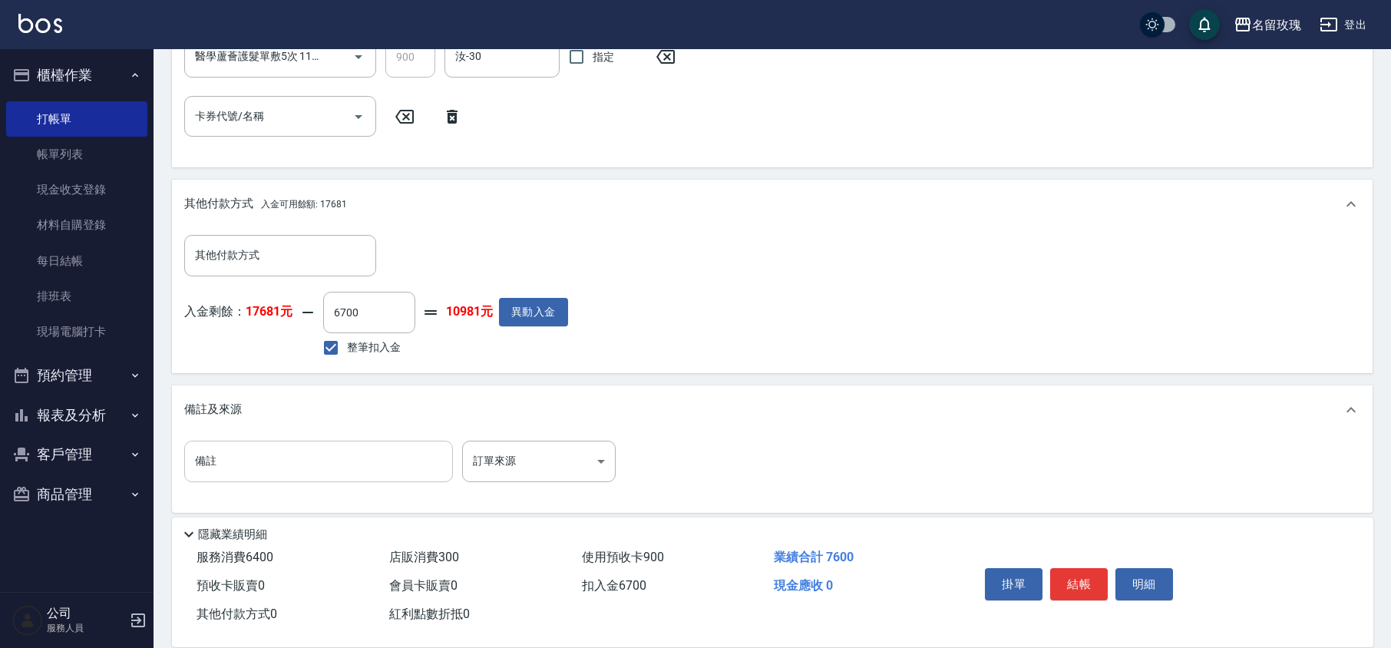
scroll to position [1023, 0]
click at [234, 477] on input "備註" at bounding box center [318, 459] width 269 height 41
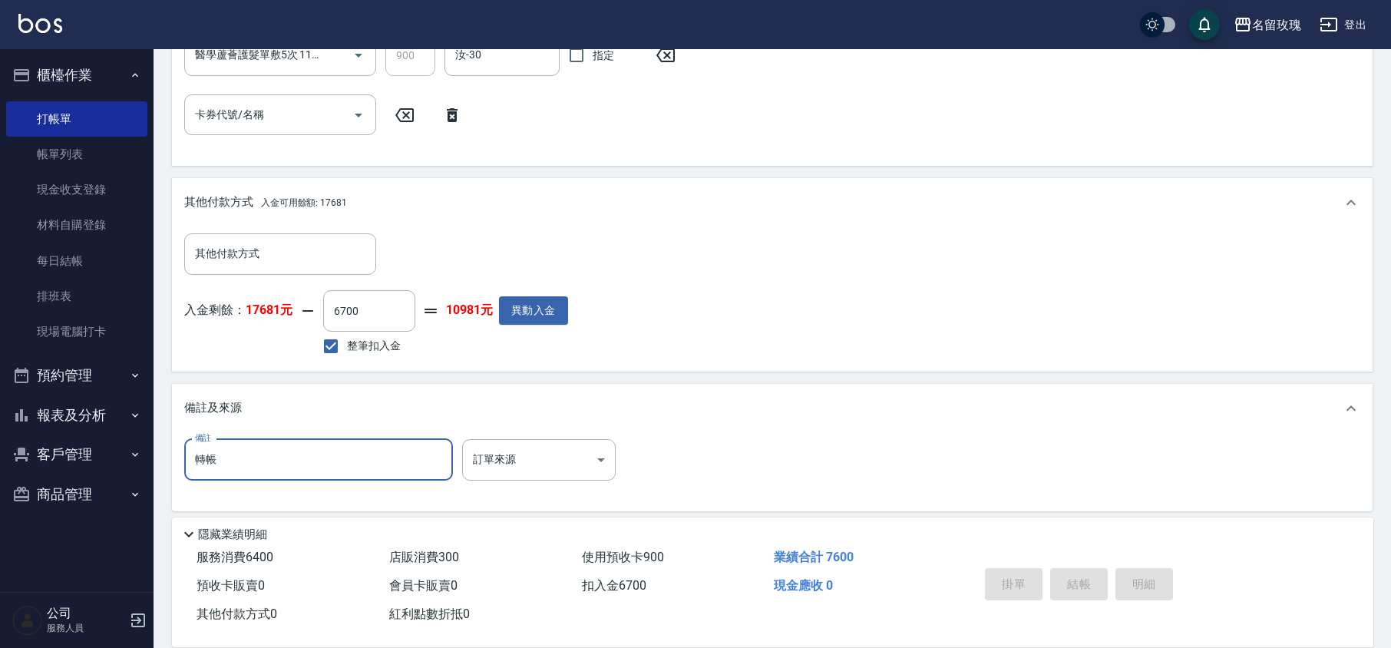
type input "轉帳"
type input "[DATE] 18:04"
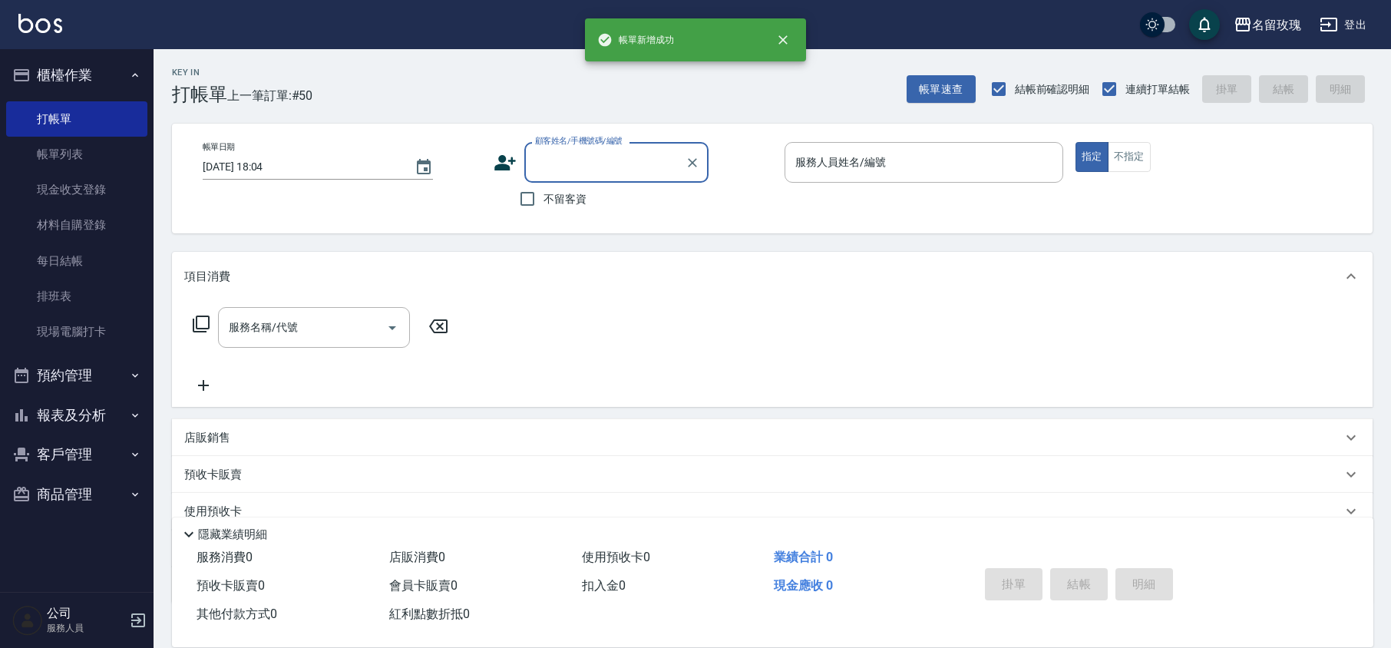
click at [61, 64] on button "櫃檯作業" at bounding box center [76, 75] width 141 height 40
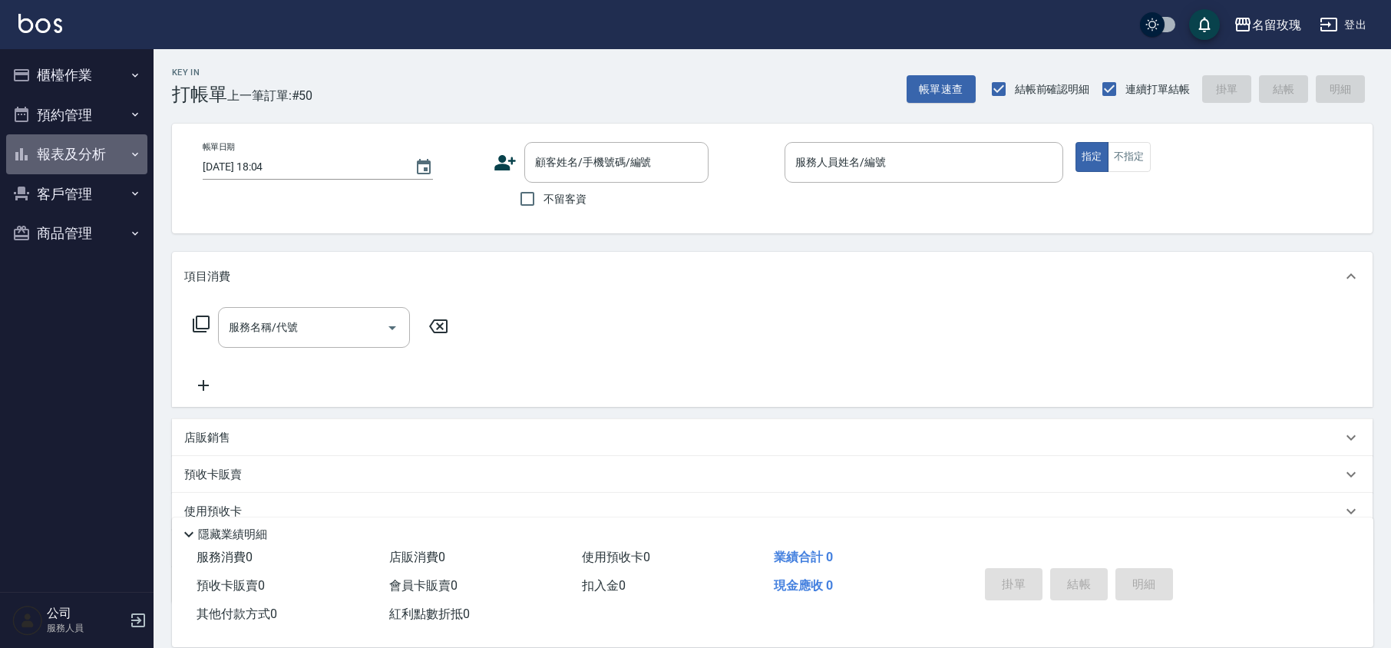
click at [63, 154] on button "報表及分析" at bounding box center [76, 154] width 141 height 40
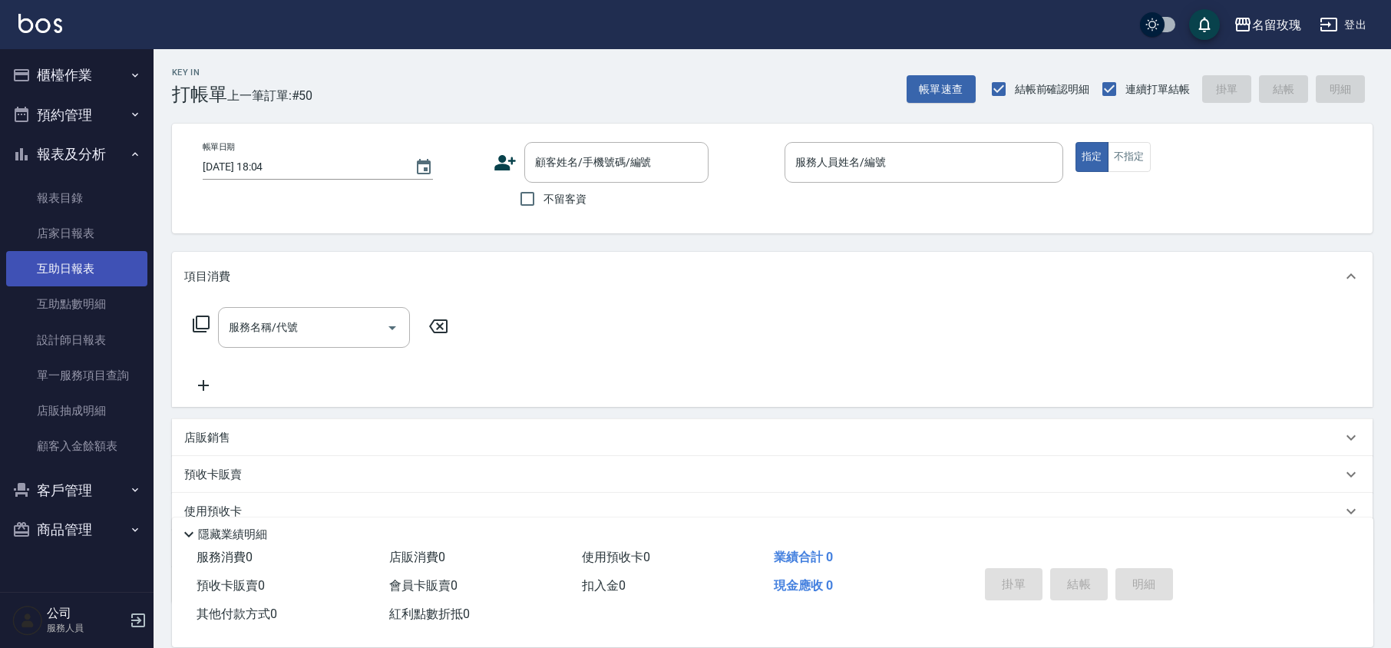
click at [83, 256] on link "互助日報表" at bounding box center [76, 268] width 141 height 35
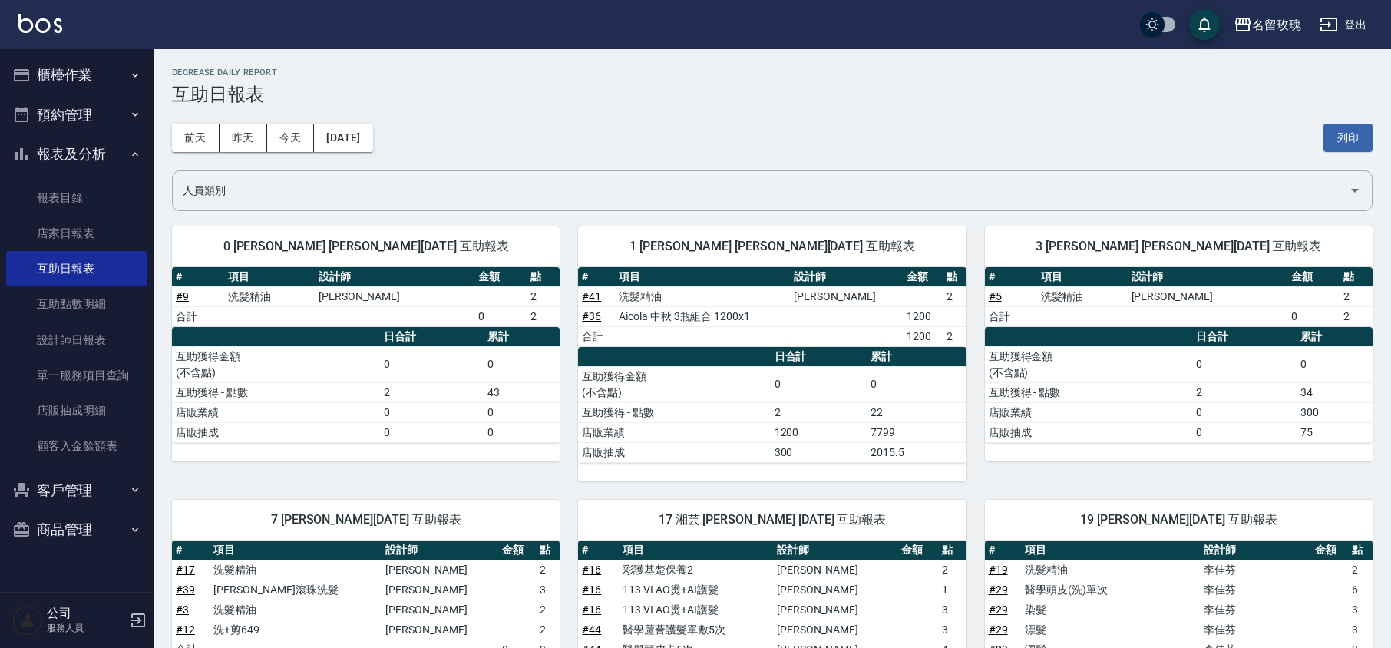
click at [746, 117] on div "[DATE] [DATE] [DATE] [DATE] 列印" at bounding box center [772, 137] width 1201 height 65
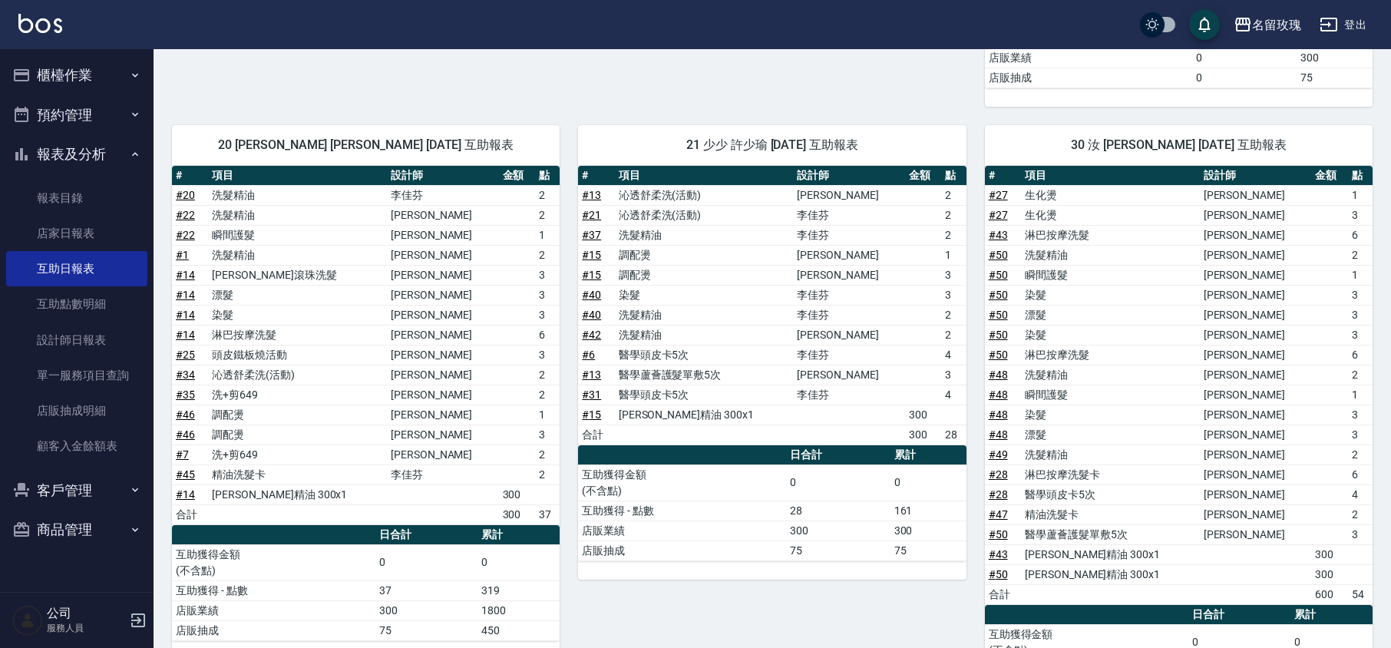
scroll to position [952, 0]
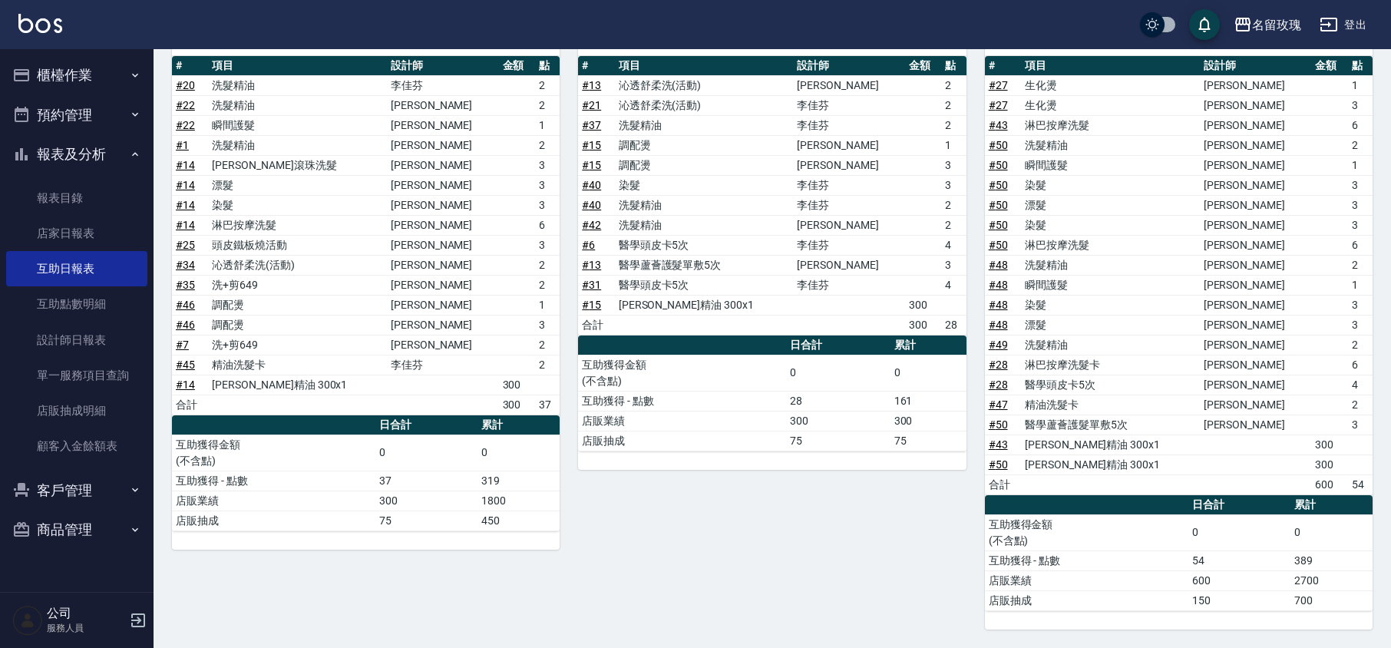
click at [71, 150] on button "報表及分析" at bounding box center [76, 154] width 141 height 40
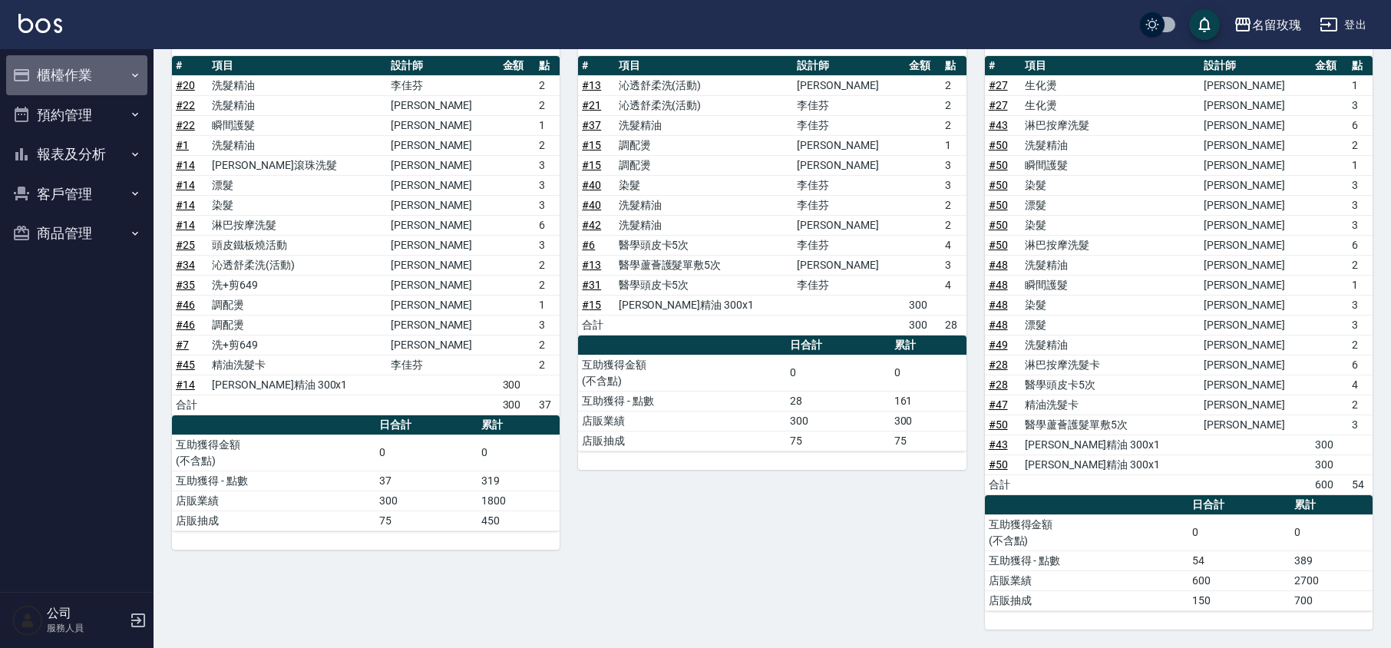
click at [92, 71] on button "櫃檯作業" at bounding box center [76, 75] width 141 height 40
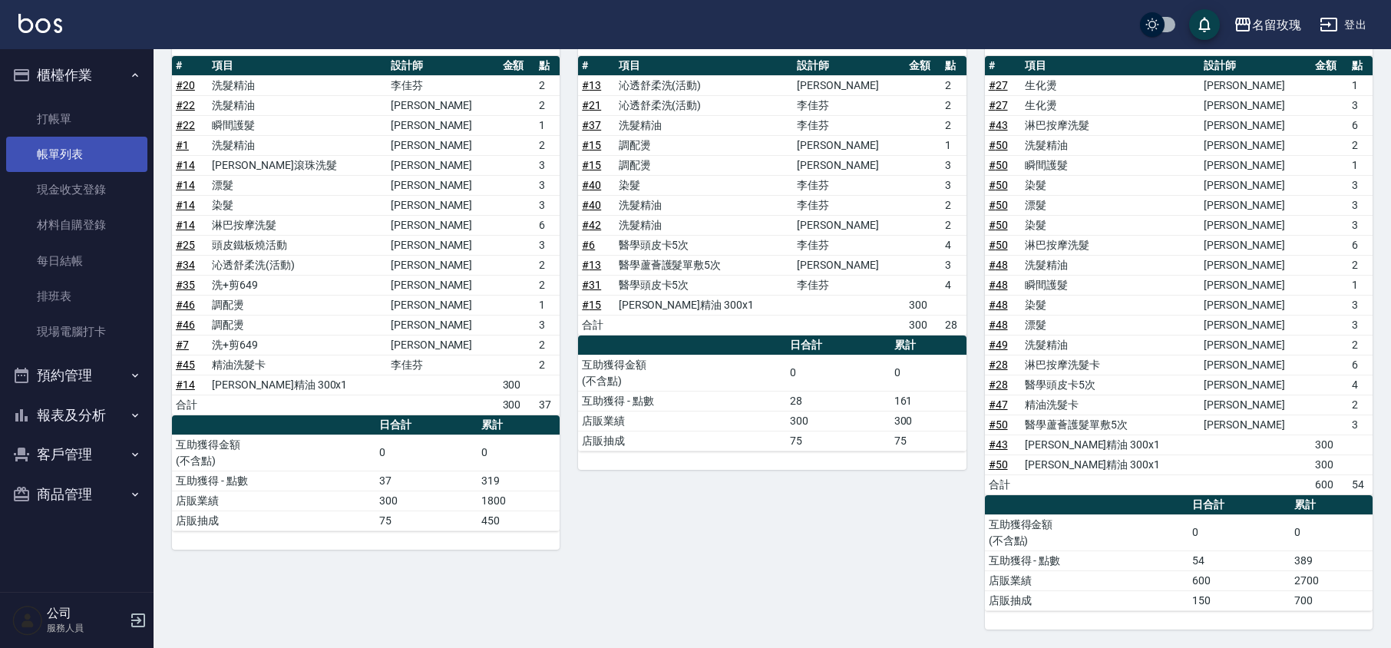
click at [101, 164] on link "帳單列表" at bounding box center [76, 154] width 141 height 35
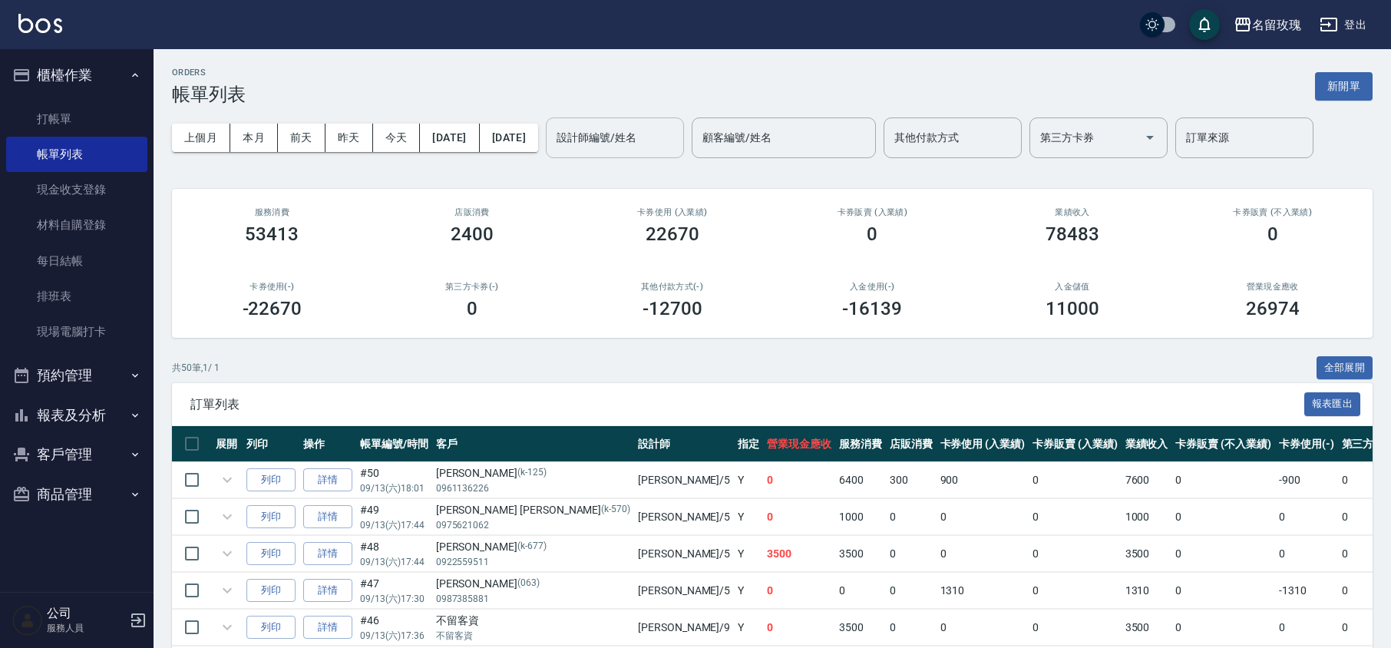
click at [625, 131] on input "設計師編號/姓名" at bounding box center [615, 137] width 124 height 27
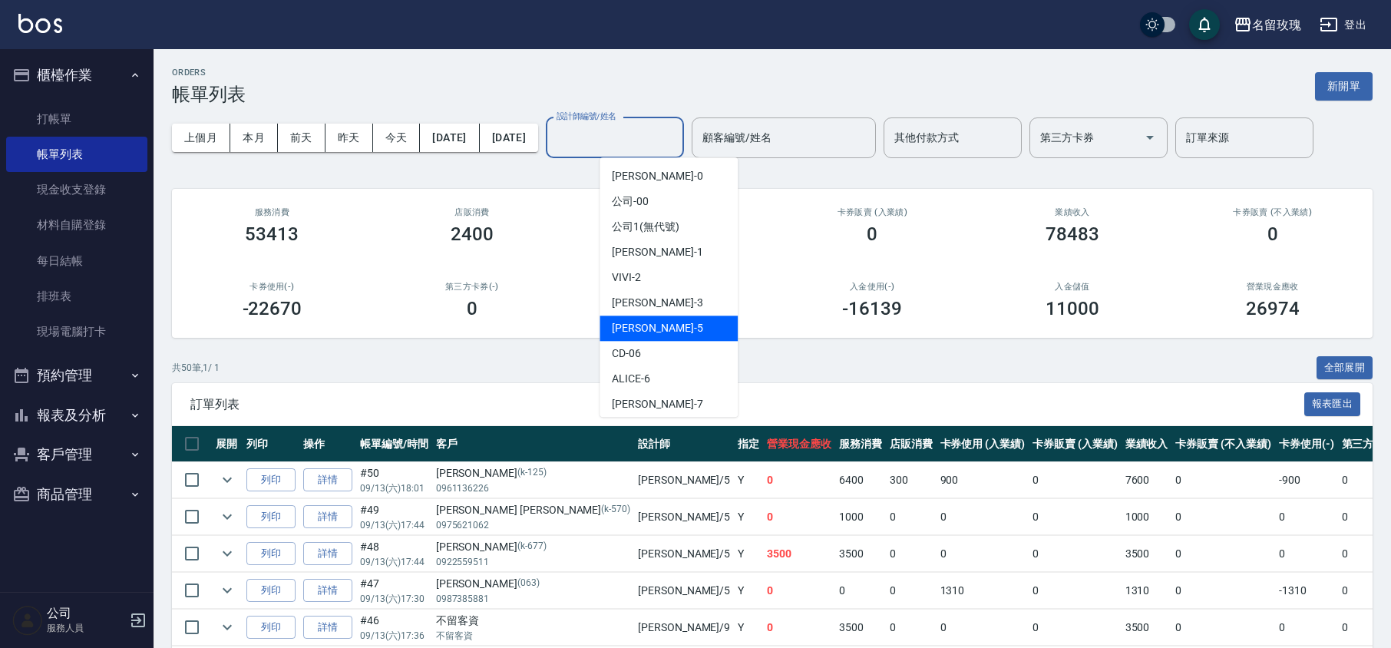
click at [667, 325] on div "[PERSON_NAME] -5" at bounding box center [669, 328] width 138 height 25
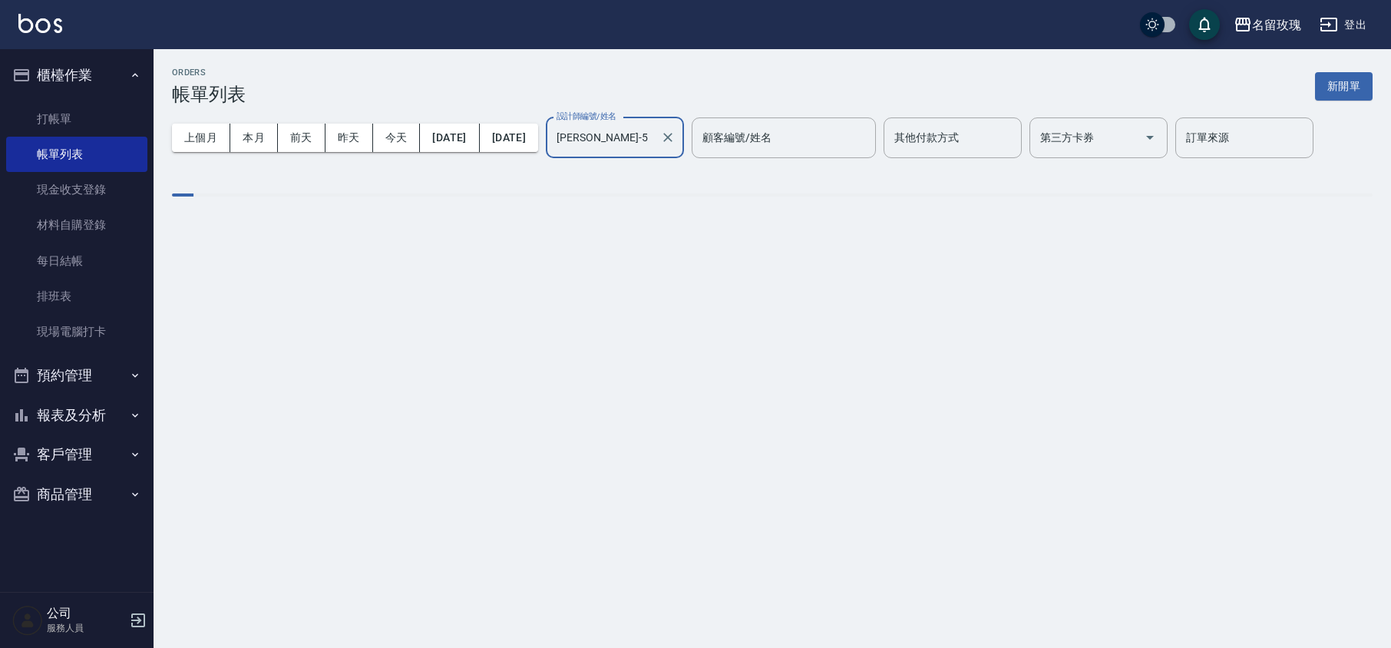
type input "[PERSON_NAME]-5"
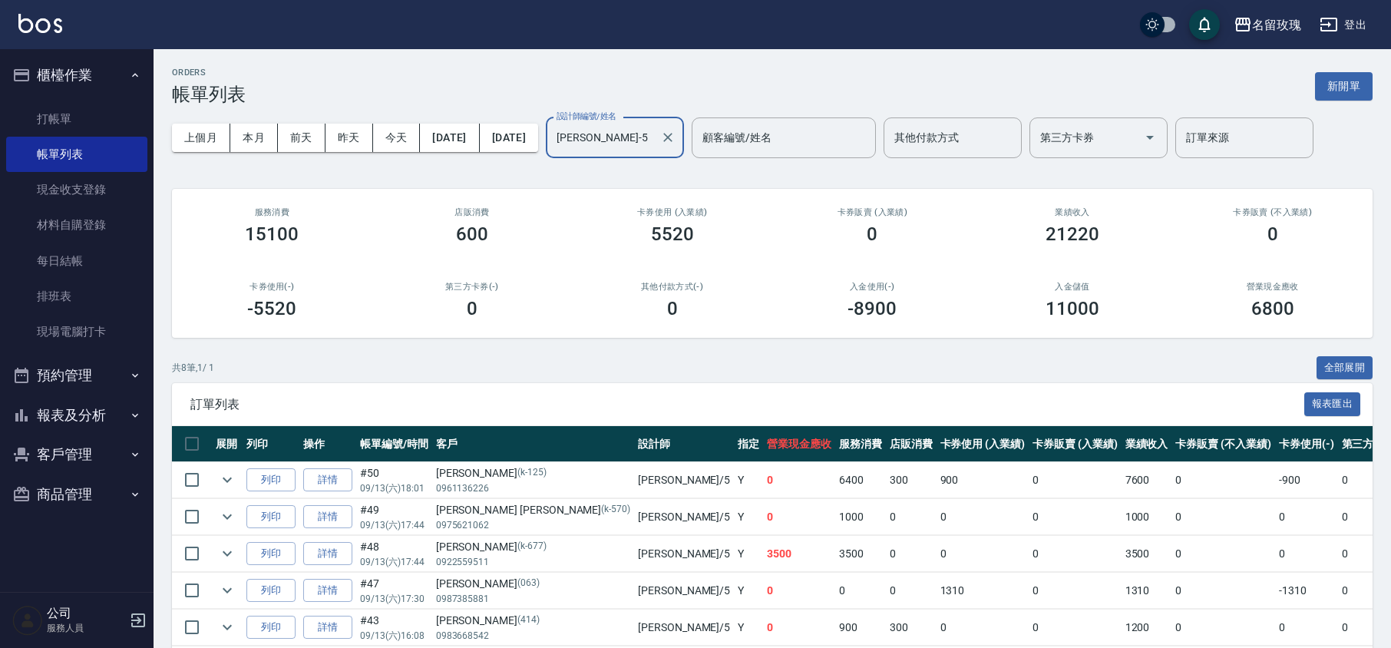
click at [639, 84] on div "ORDERS 帳單列表 新開單" at bounding box center [772, 87] width 1201 height 38
click at [98, 109] on link "打帳單" at bounding box center [76, 118] width 141 height 35
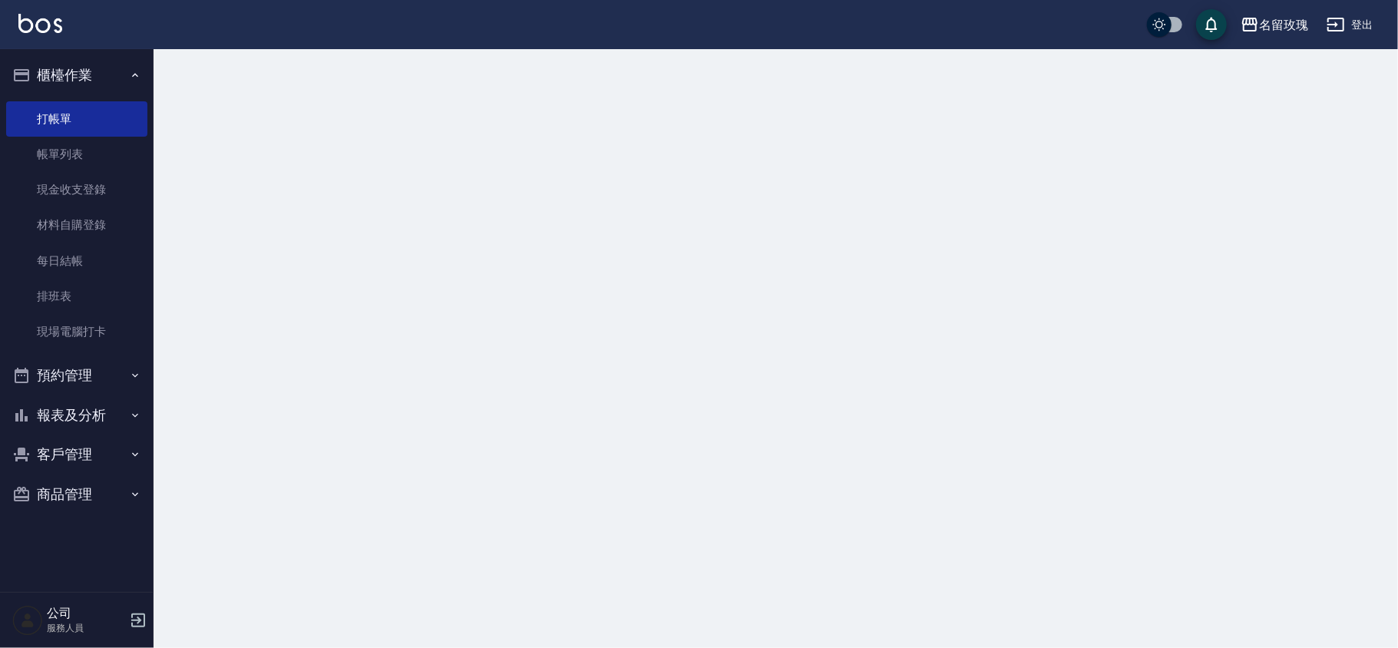
click at [108, 68] on button "櫃檯作業" at bounding box center [76, 75] width 141 height 40
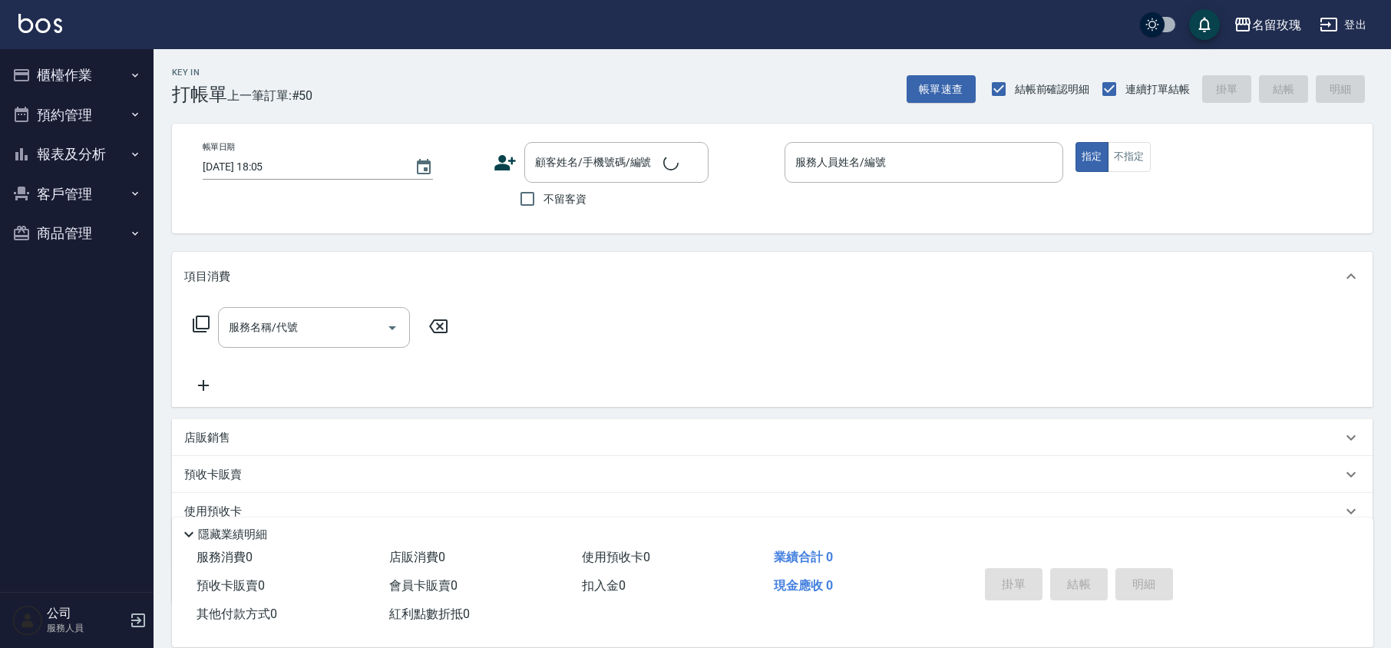
click at [514, 31] on div "名留玫瑰 登出" at bounding box center [695, 24] width 1391 height 49
click at [528, 66] on div "Key In 打帳單 上一筆訂單:#50 帳單速查 結帳前確認明細 連續打單結帳 掛單 結帳 明細" at bounding box center [763, 77] width 1219 height 56
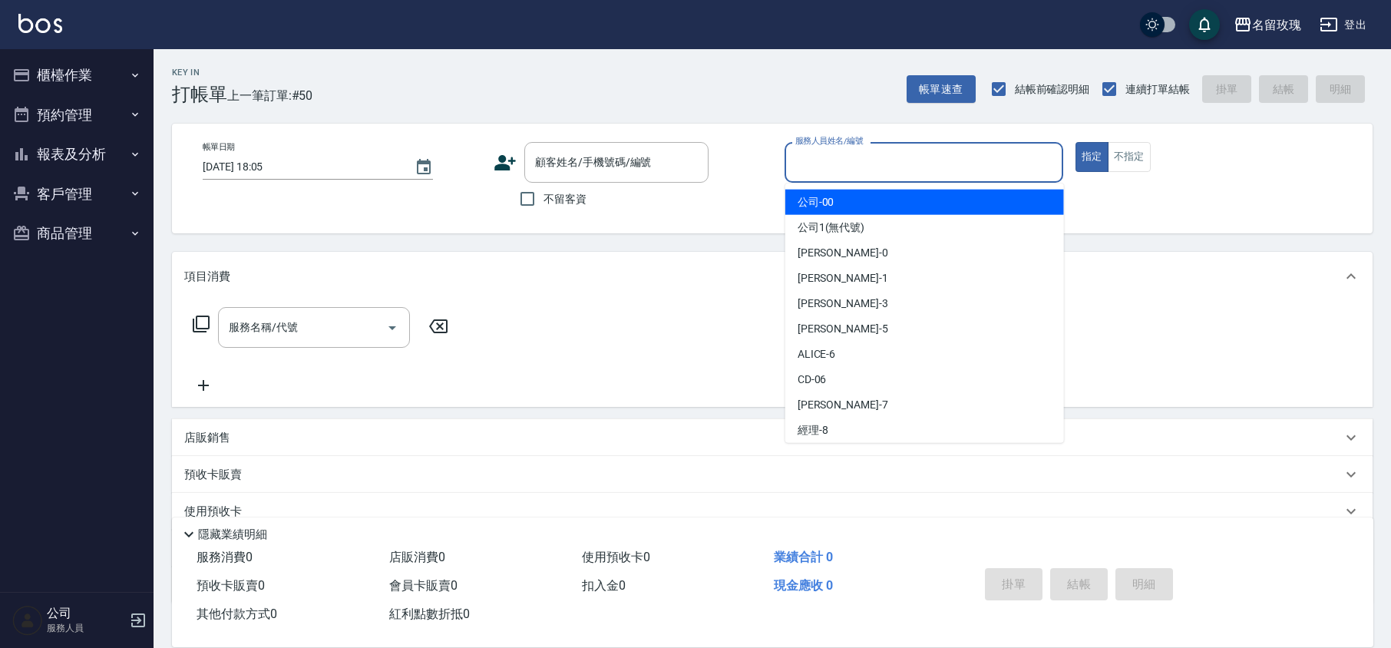
click at [864, 148] on div "服務人員姓名/編號 服務人員姓名/編號" at bounding box center [924, 162] width 279 height 41
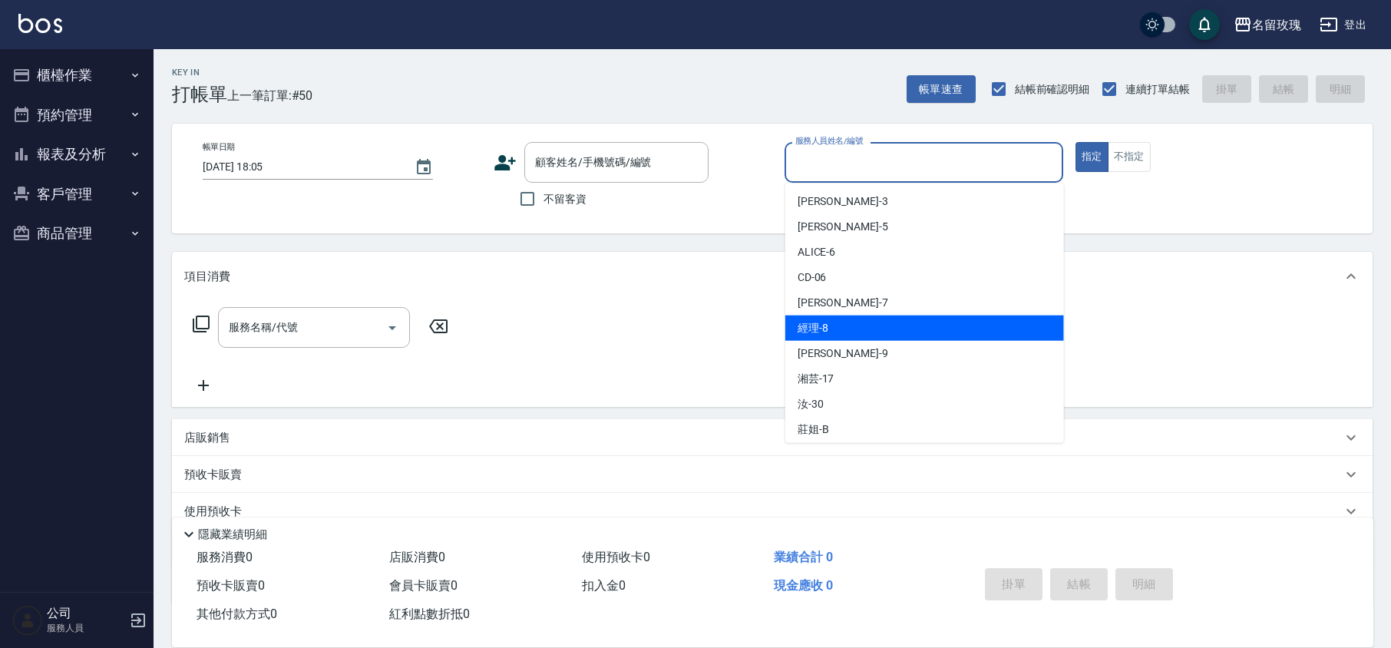
scroll to position [204, 0]
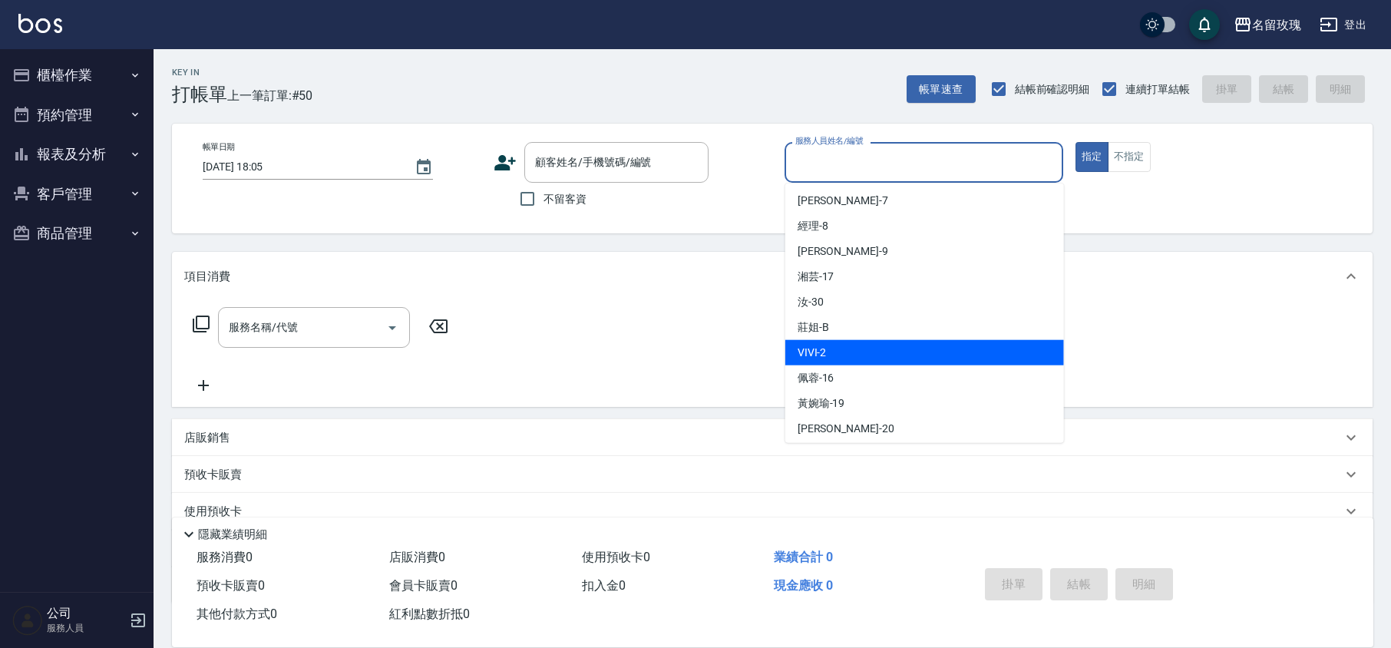
click at [835, 355] on div "VIVI -2" at bounding box center [924, 352] width 279 height 25
type input "VIVI-2"
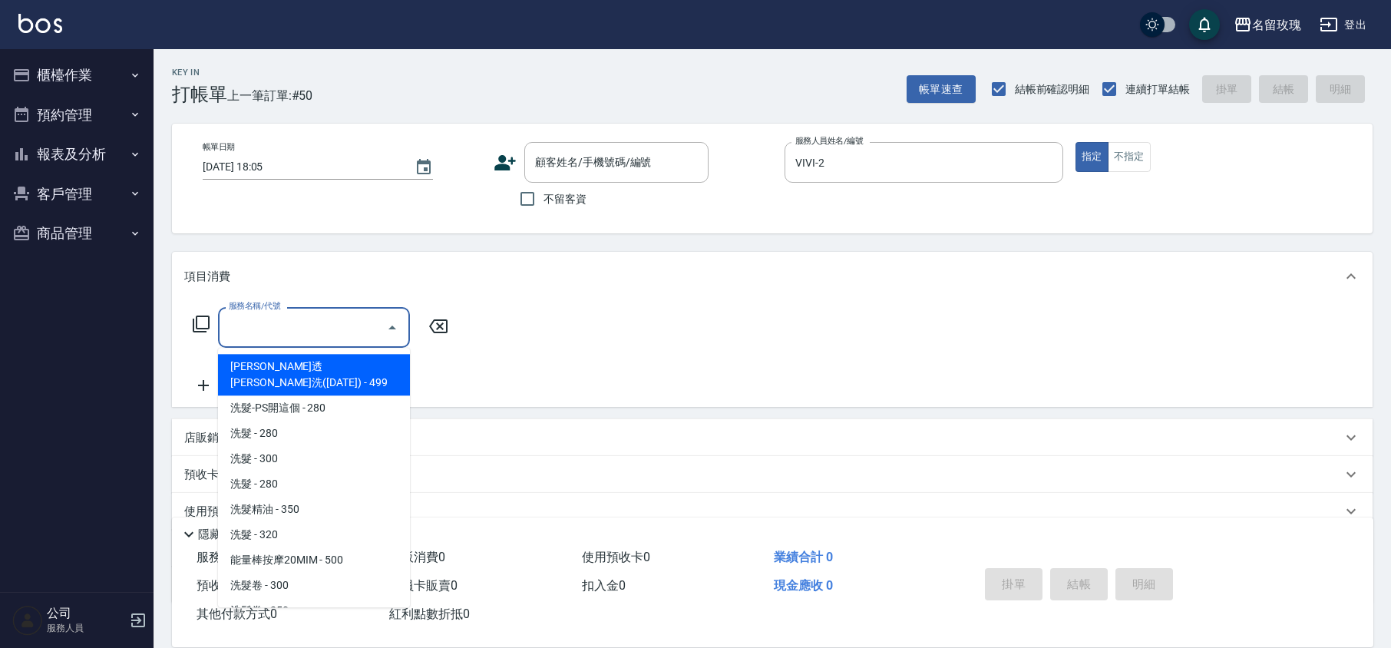
click at [317, 326] on input "服務名稱/代號" at bounding box center [302, 327] width 155 height 27
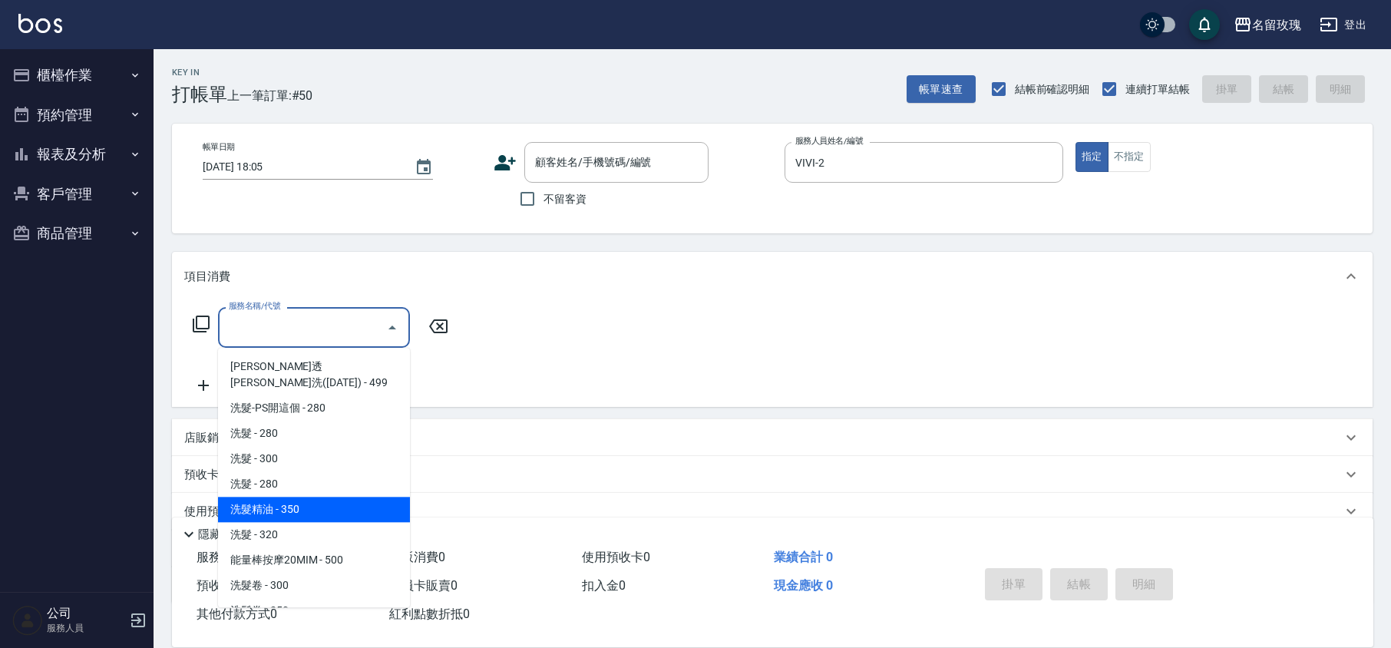
click at [341, 501] on span "洗髮精油 - 350" at bounding box center [314, 509] width 192 height 25
type input "洗髮精油(206)"
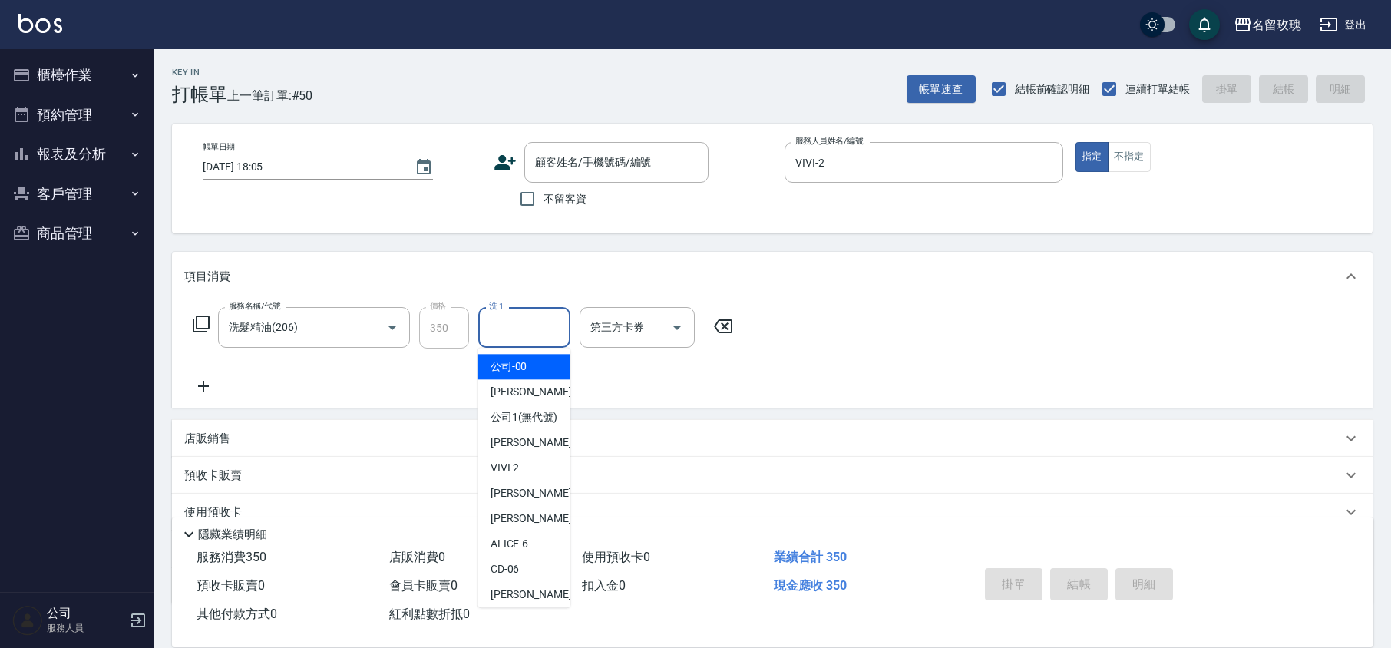
click at [520, 326] on input "洗-1" at bounding box center [524, 327] width 78 height 27
click at [540, 473] on div "VIVI -2" at bounding box center [524, 467] width 92 height 25
type input "VIVI-2"
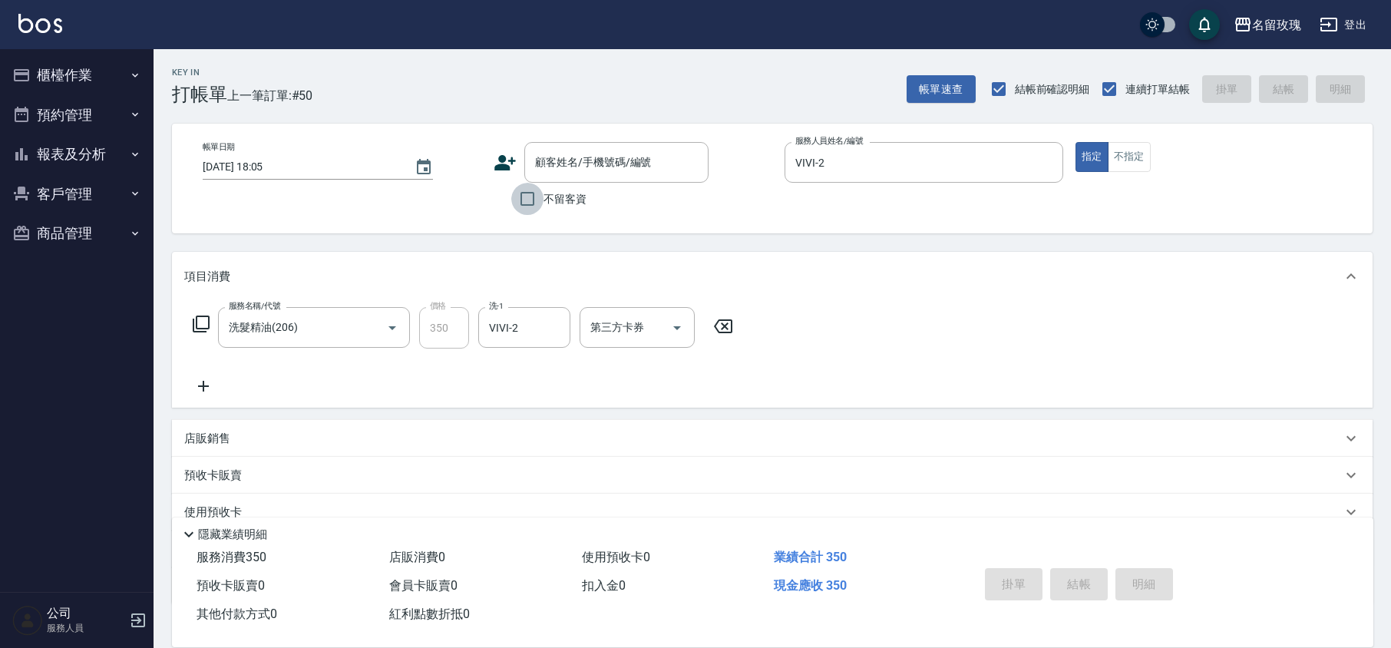
click at [520, 194] on input "不留客資" at bounding box center [527, 199] width 32 height 32
checkbox input "true"
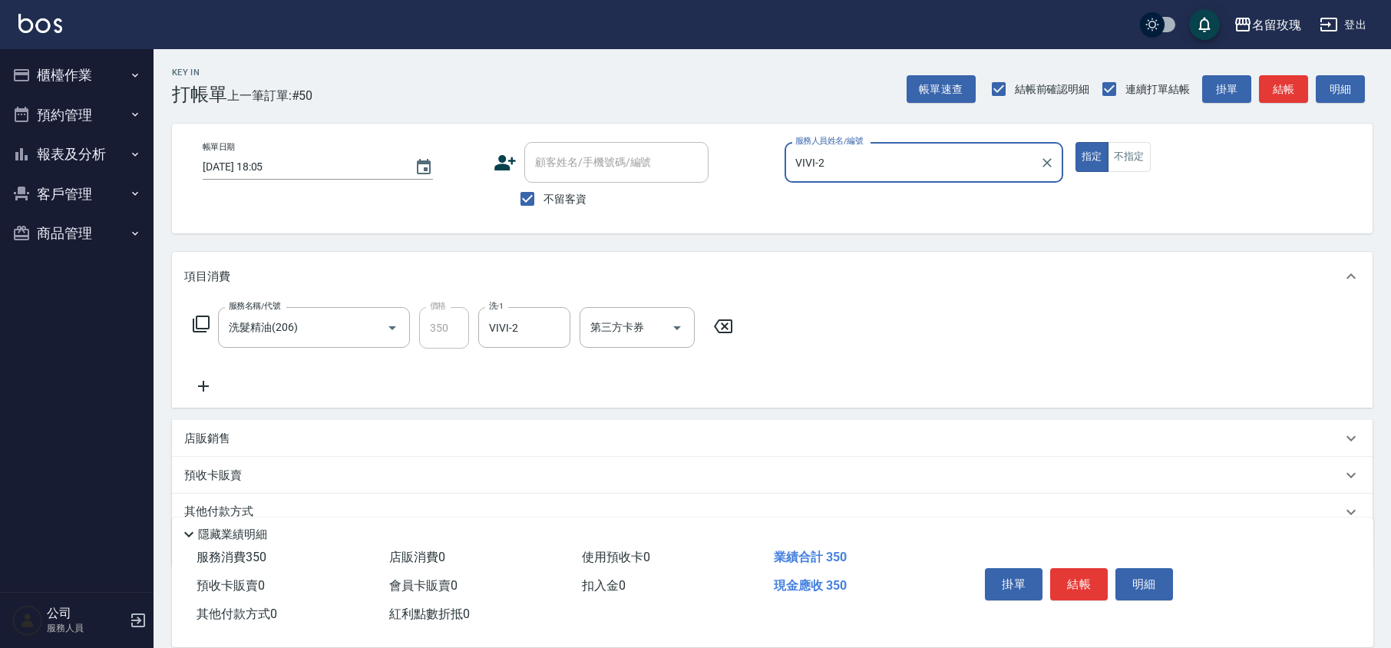
drag, startPoint x: 1073, startPoint y: 582, endPoint x: 995, endPoint y: 553, distance: 83.3
click at [1072, 581] on button "結帳" at bounding box center [1079, 584] width 58 height 32
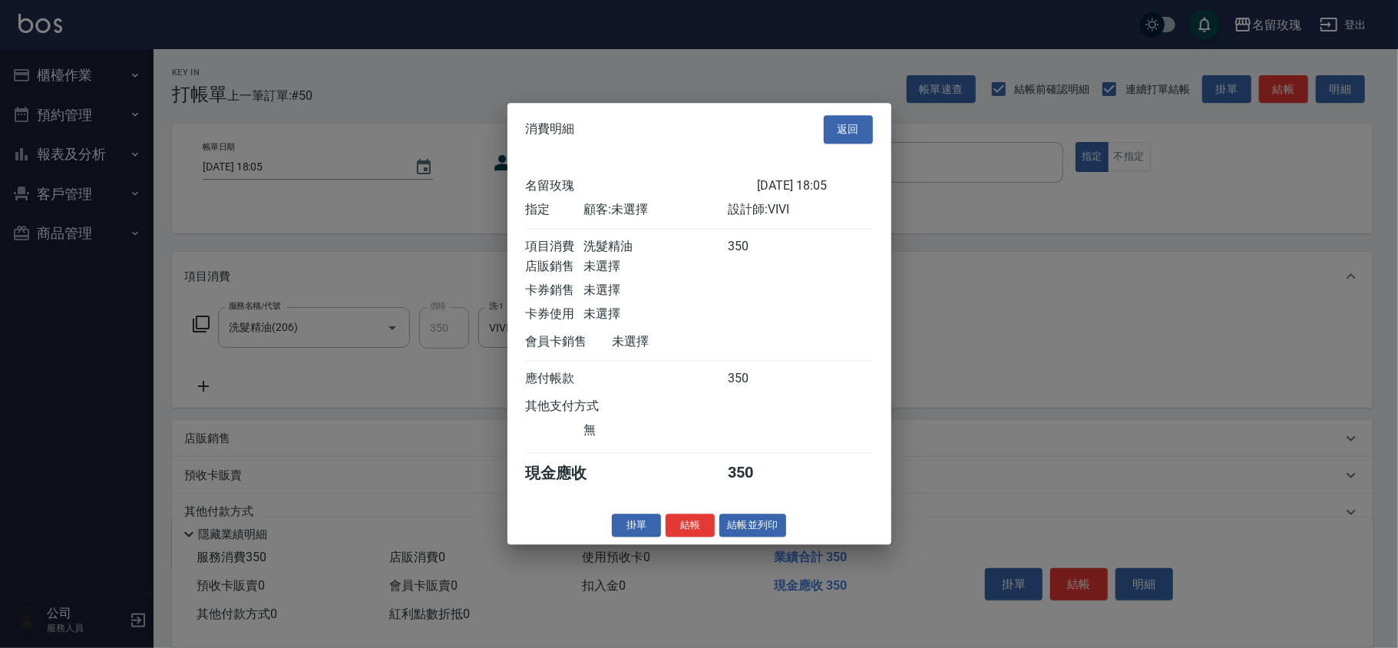
click at [701, 529] on button "結帳" at bounding box center [690, 526] width 49 height 24
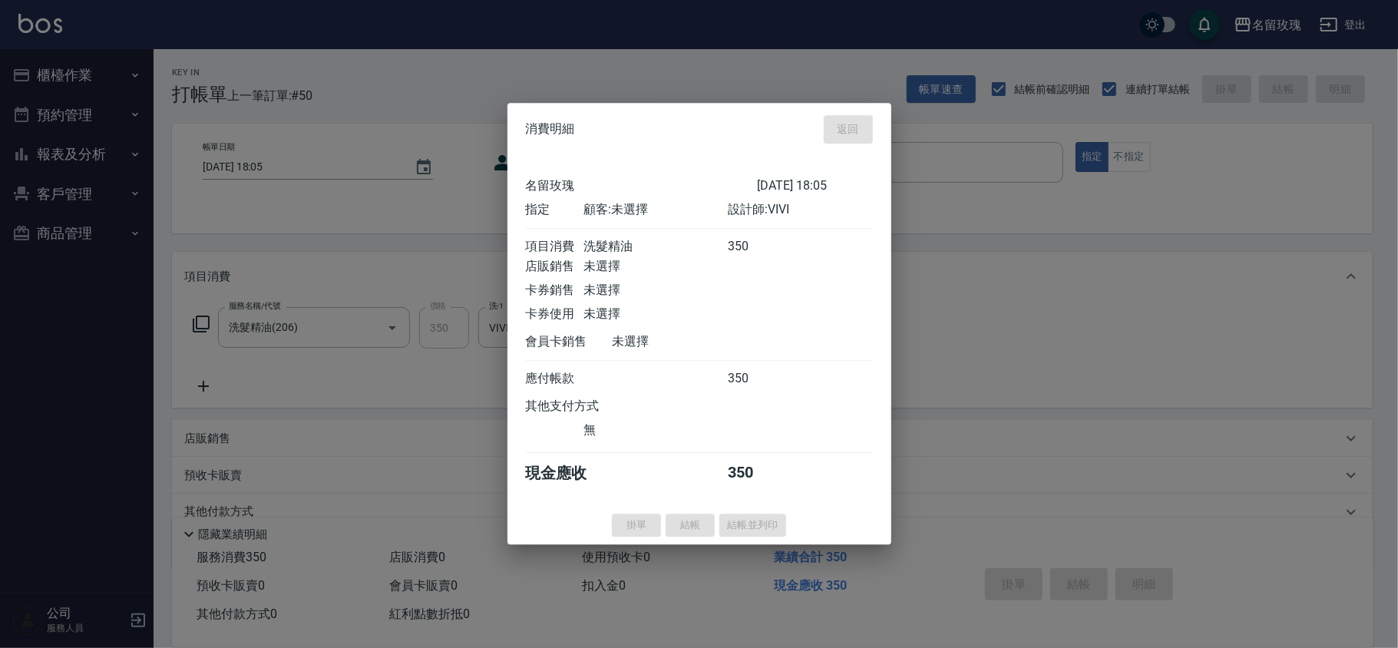
type input "[DATE] 18:15"
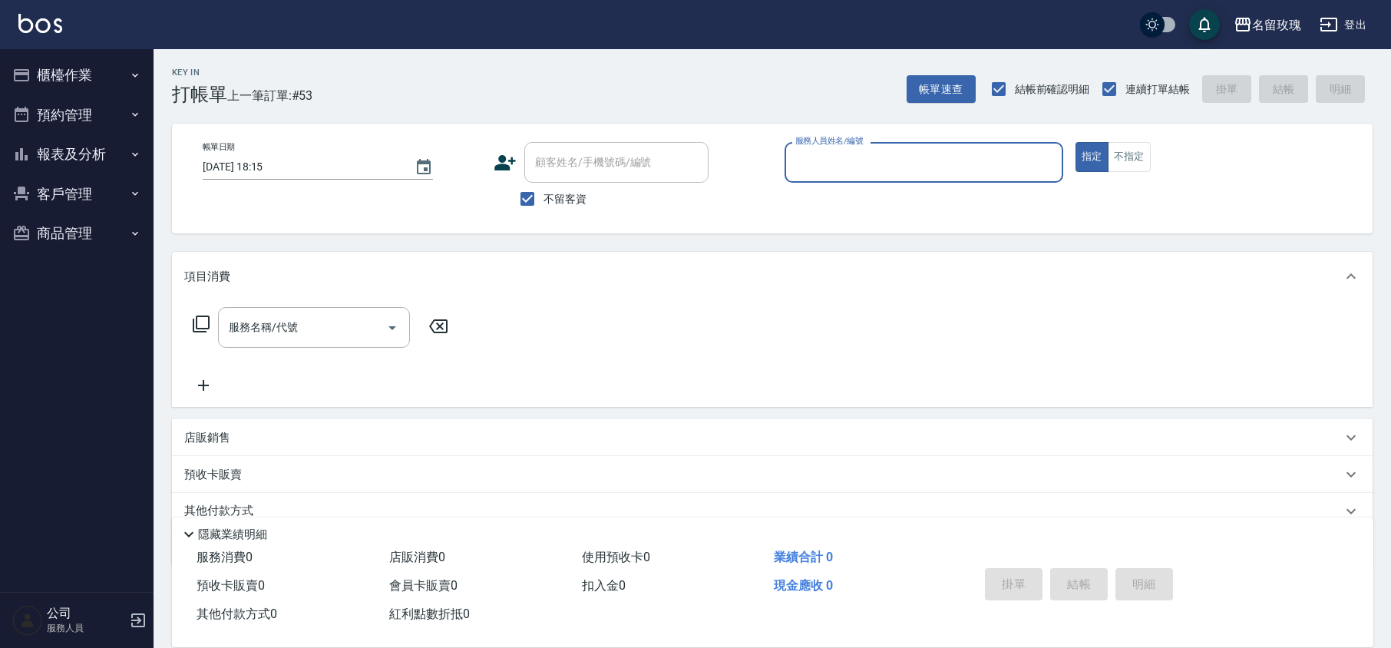
click at [835, 147] on div "服務人員姓名/編號" at bounding box center [924, 162] width 279 height 41
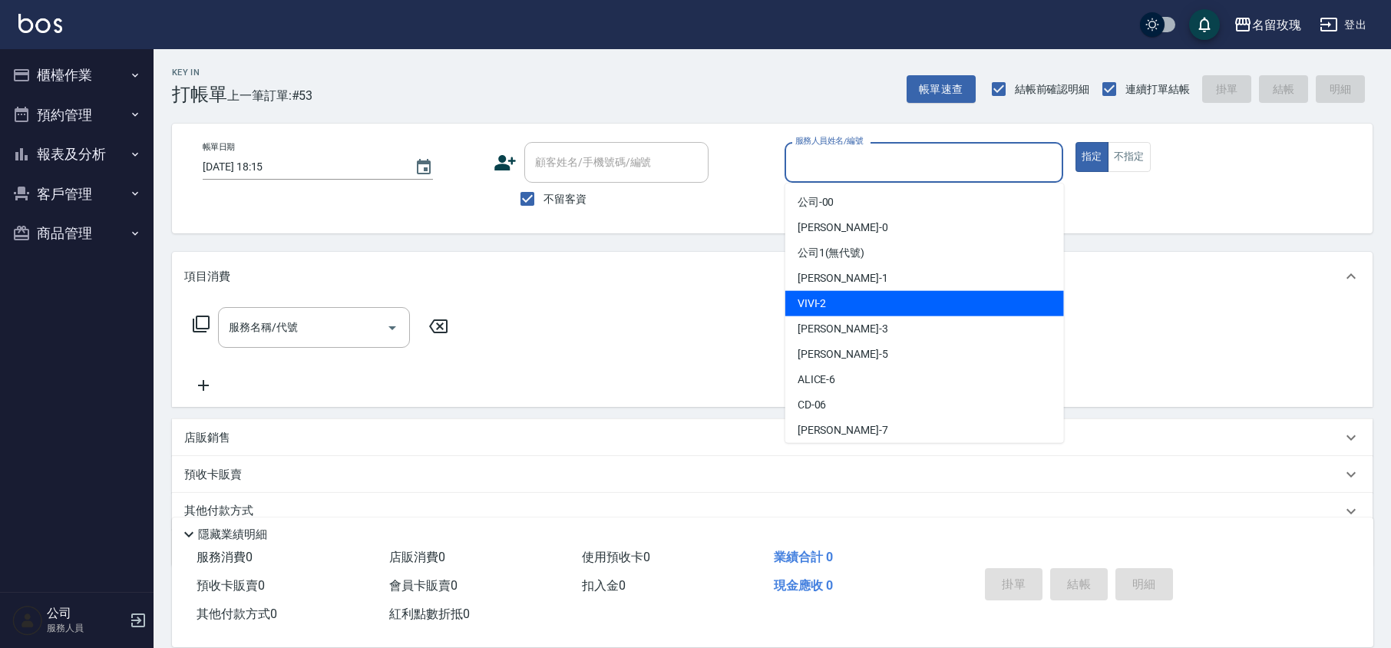
drag, startPoint x: 829, startPoint y: 299, endPoint x: 796, endPoint y: 304, distance: 33.3
click at [826, 301] on div "VIVI -2" at bounding box center [924, 303] width 279 height 25
type input "VIVI-2"
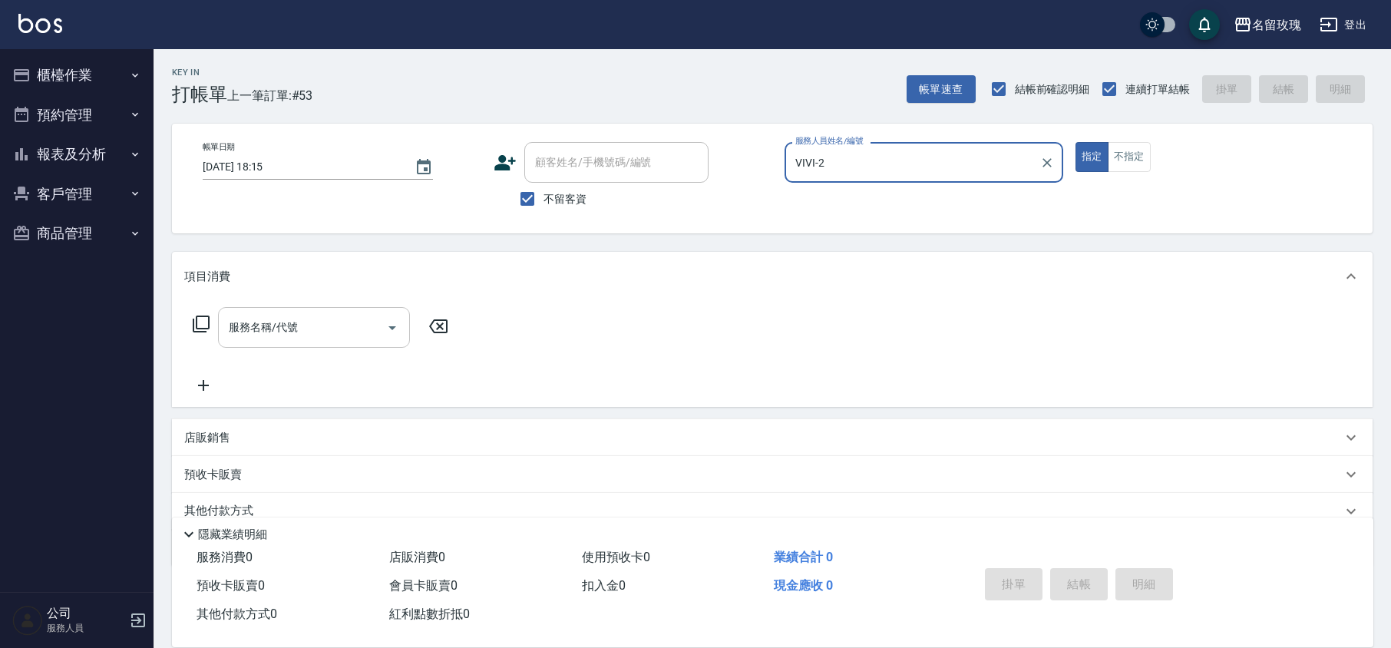
click at [270, 336] on input "服務名稱/代號" at bounding box center [302, 327] width 155 height 27
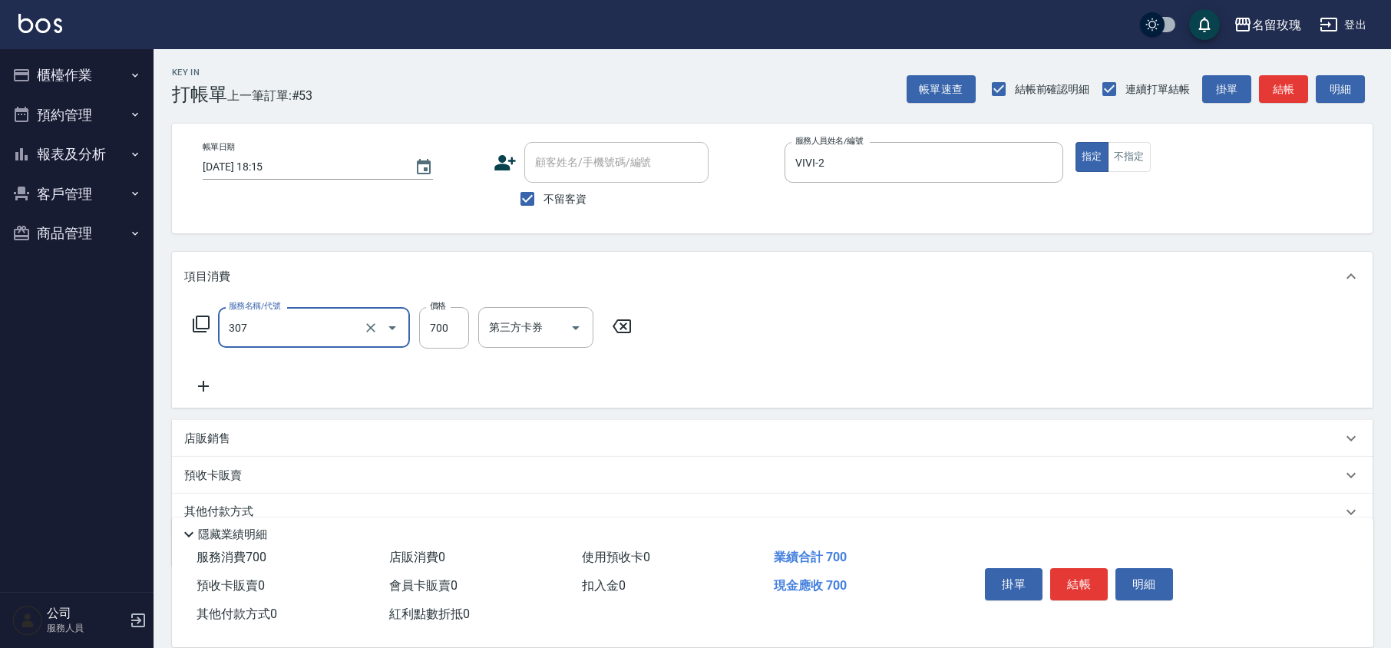
type input "剪髮(307)"
click at [1073, 577] on button "結帳" at bounding box center [1079, 584] width 58 height 32
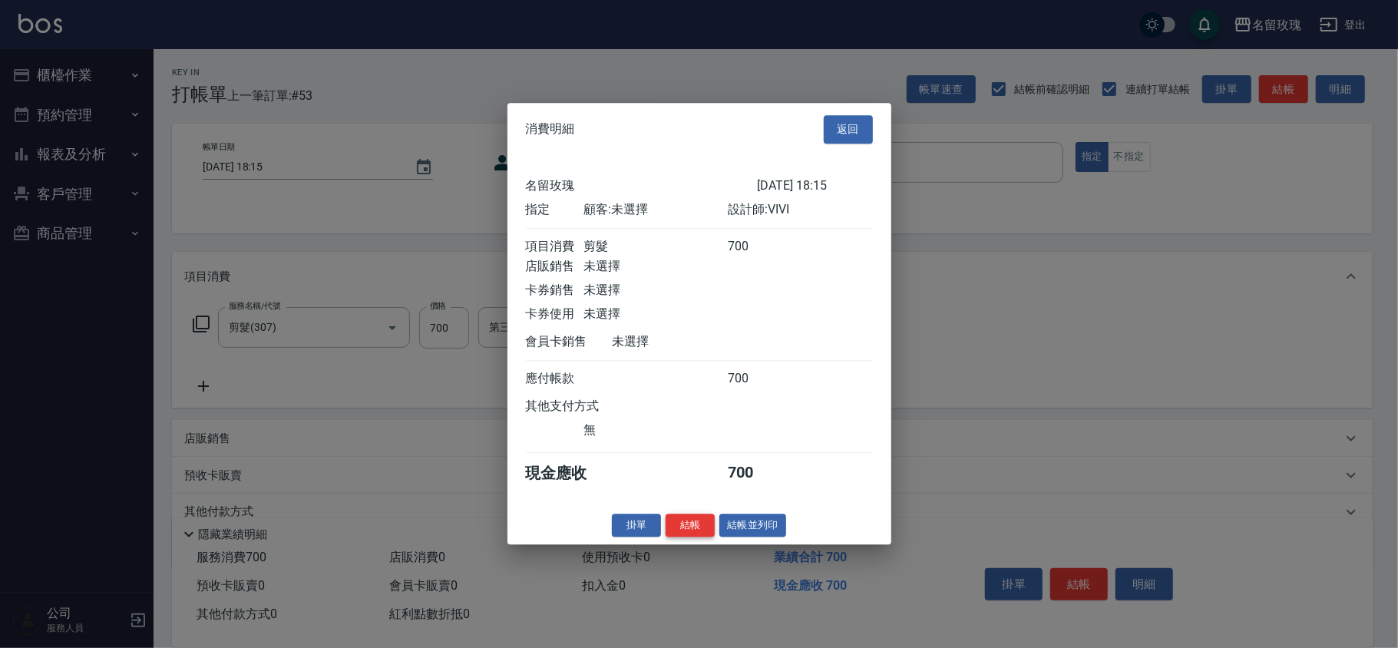
click at [697, 532] on button "結帳" at bounding box center [690, 526] width 49 height 24
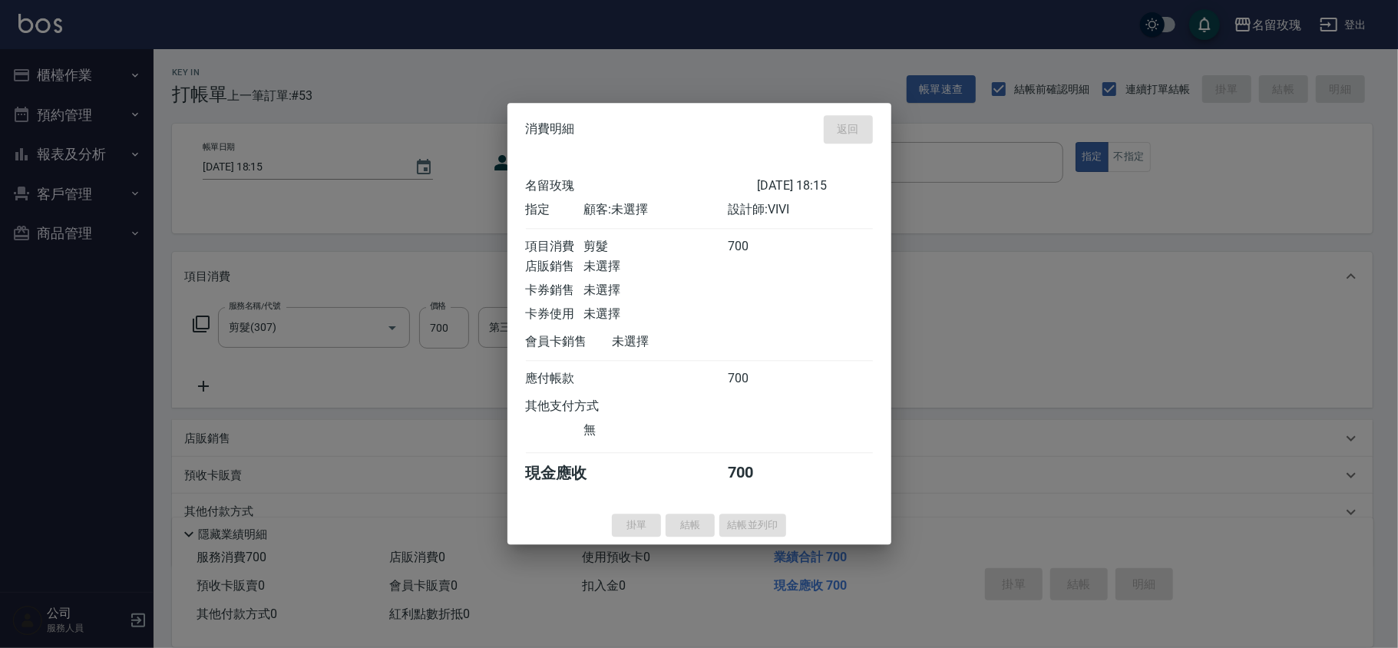
type input "[DATE] 18:16"
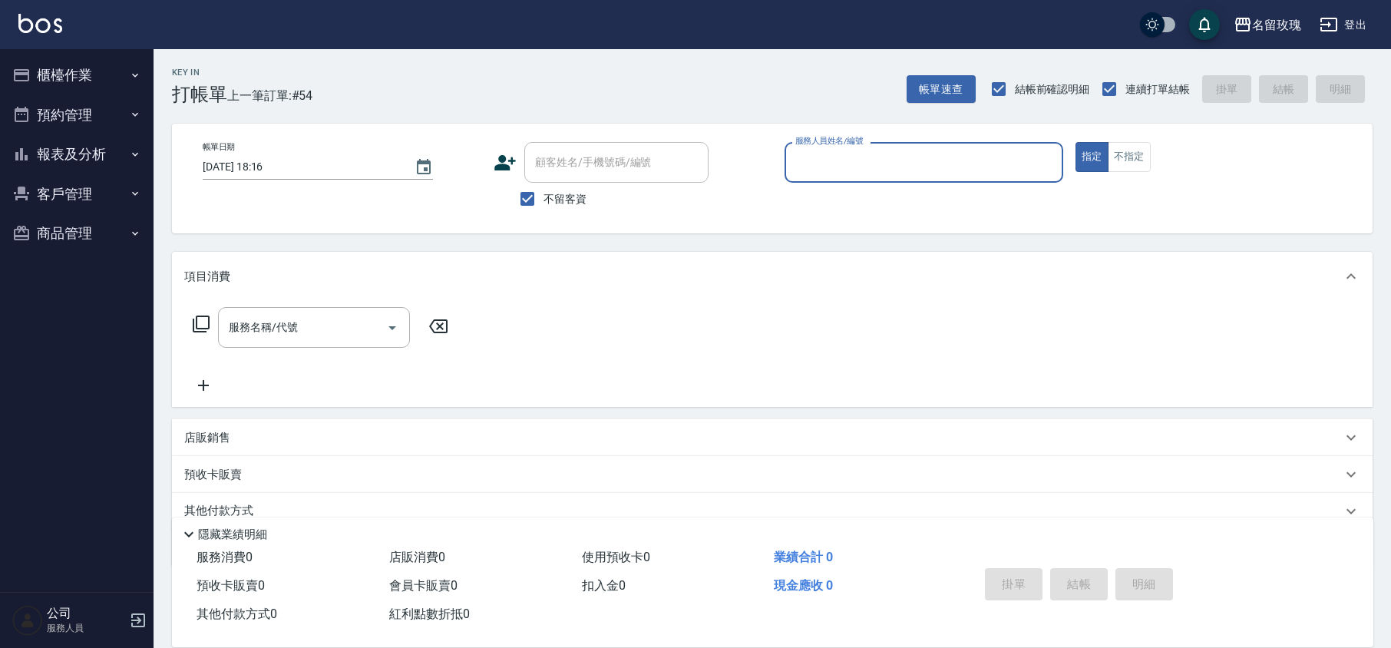
click at [553, 207] on label "不留客資" at bounding box center [548, 199] width 75 height 32
click at [544, 207] on input "不留客資" at bounding box center [527, 199] width 32 height 32
checkbox input "false"
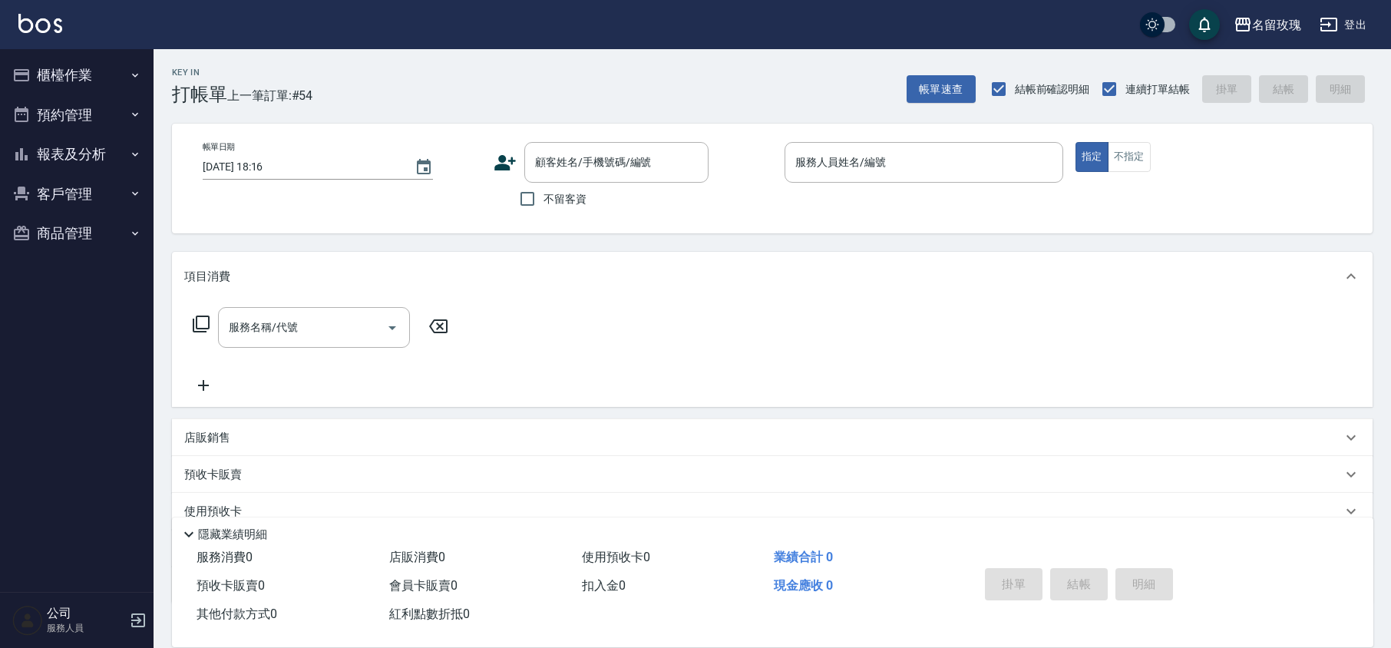
click at [78, 52] on ul "櫃檯作業 打帳單 帳單列表 現金收支登錄 材料自購登錄 每日結帳 排班表 現場電腦打卡 預約管理 預約管理 單日預約紀錄 單週預約紀錄 報表及分析 報表目錄 …" at bounding box center [76, 154] width 141 height 210
click at [81, 66] on button "櫃檯作業" at bounding box center [76, 75] width 141 height 40
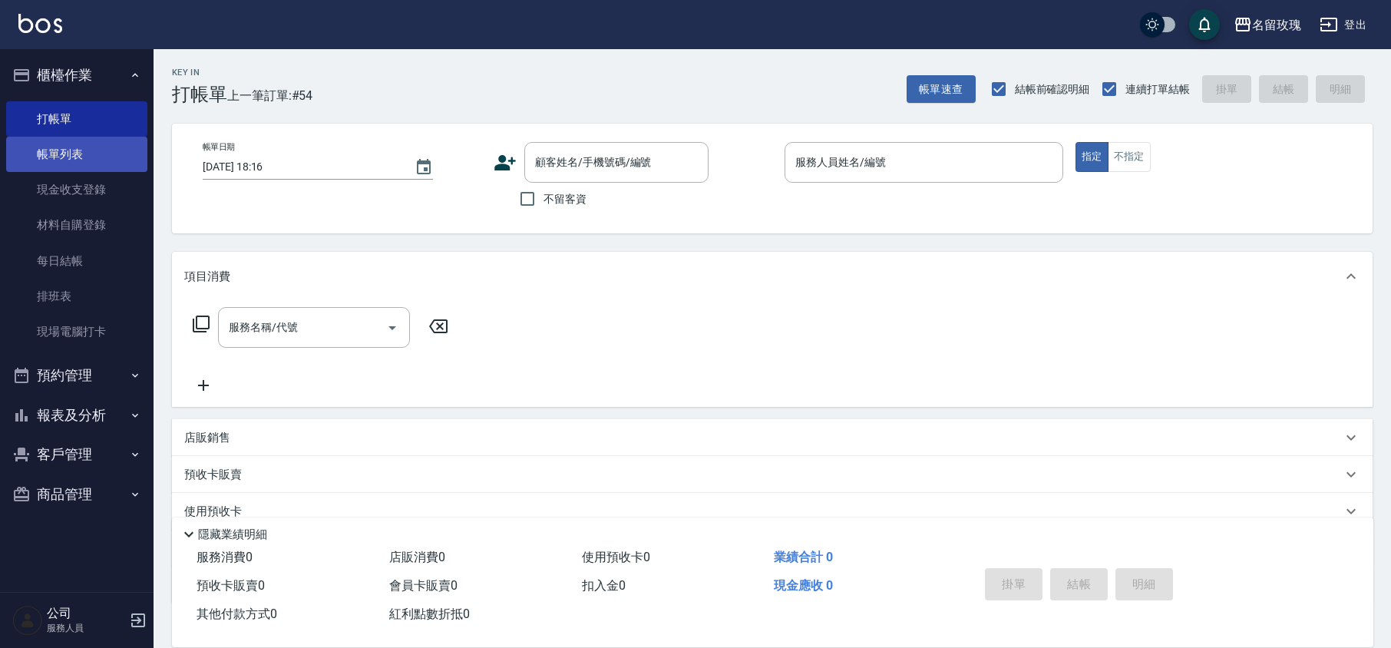
click at [91, 154] on link "帳單列表" at bounding box center [76, 154] width 141 height 35
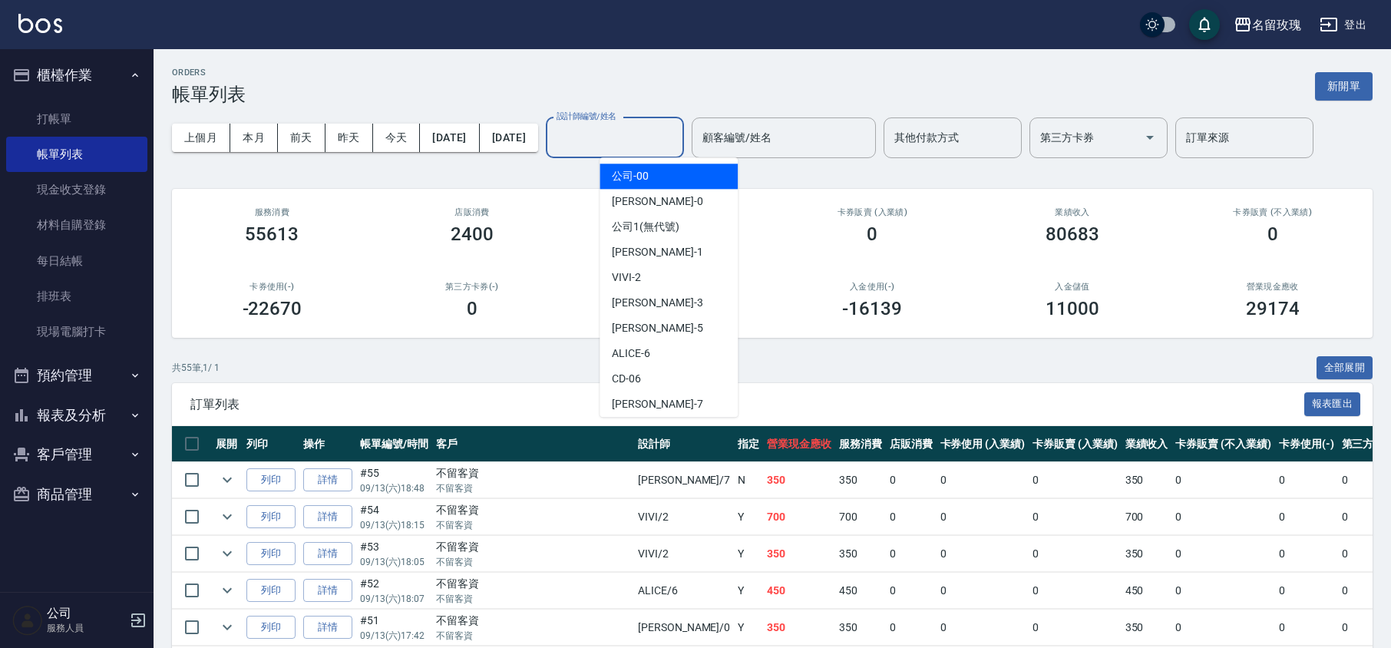
click at [677, 145] on input "設計師編號/姓名" at bounding box center [615, 137] width 124 height 27
click at [646, 329] on span "[PERSON_NAME] -5" at bounding box center [657, 328] width 91 height 16
type input "[PERSON_NAME]-5"
click at [531, 170] on div "上個月 本月 [DATE] [DATE] [DATE] [DATE] [DATE] 設計師編號/姓名 [PERSON_NAME]-5 設計師編號/姓名 顧客編…" at bounding box center [772, 137] width 1201 height 65
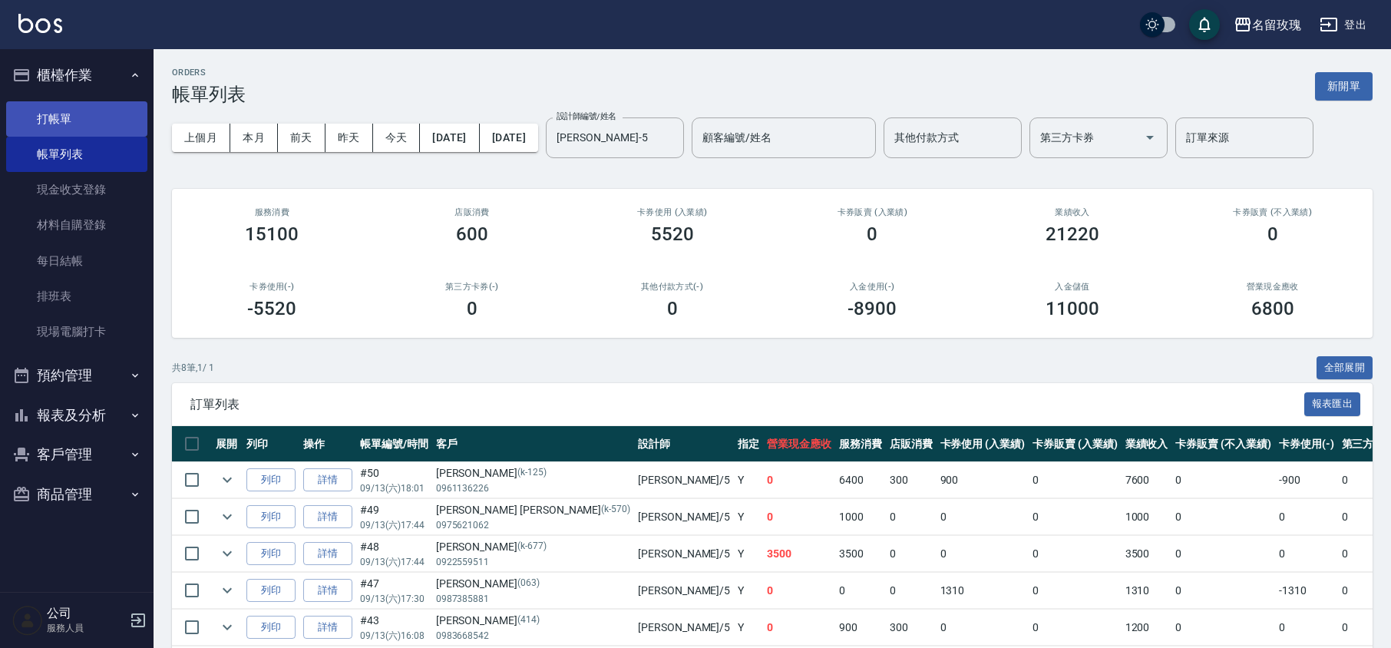
click at [52, 106] on link "打帳單" at bounding box center [76, 118] width 141 height 35
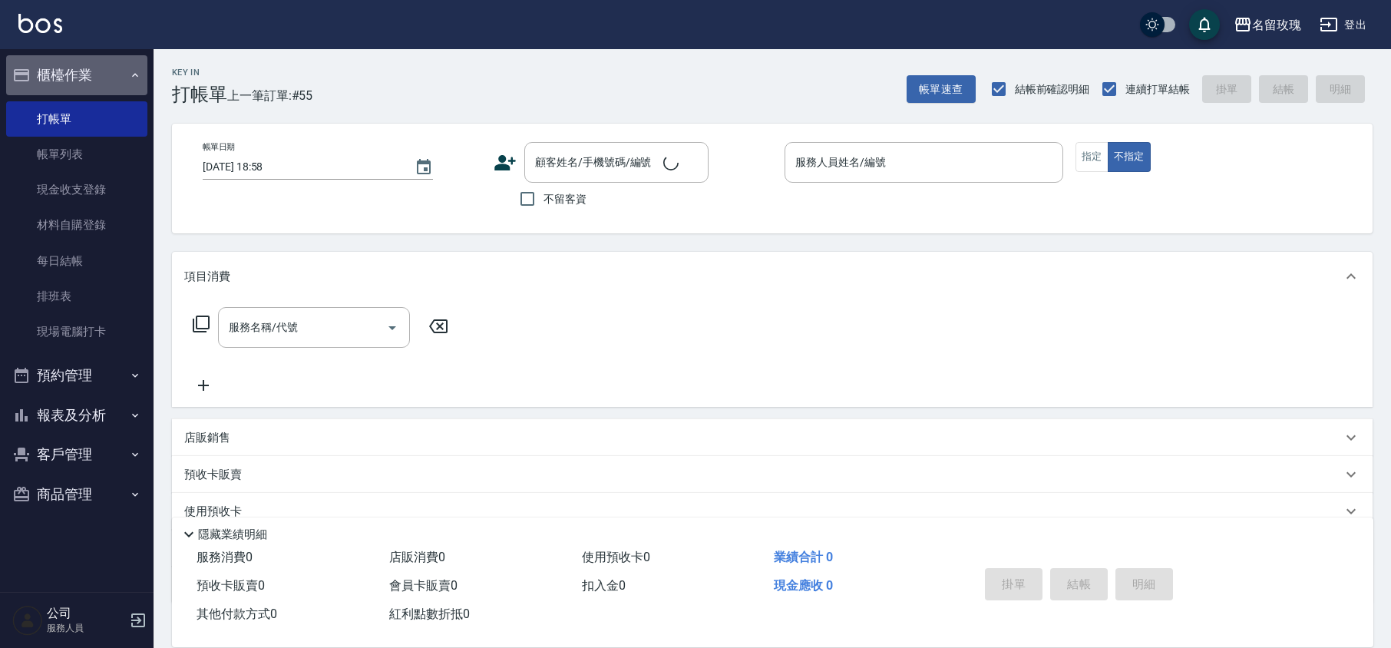
click at [78, 65] on button "櫃檯作業" at bounding box center [76, 75] width 141 height 40
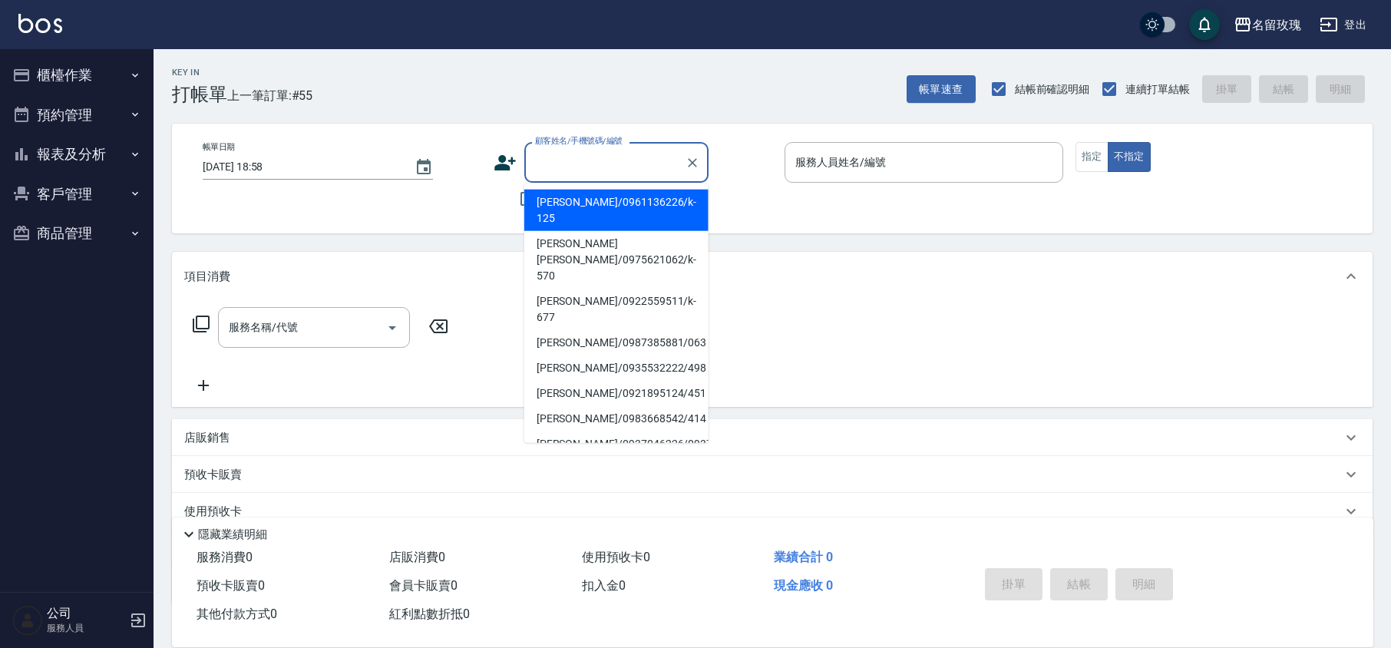
click at [622, 173] on input "顧客姓名/手機號碼/編號" at bounding box center [604, 162] width 147 height 27
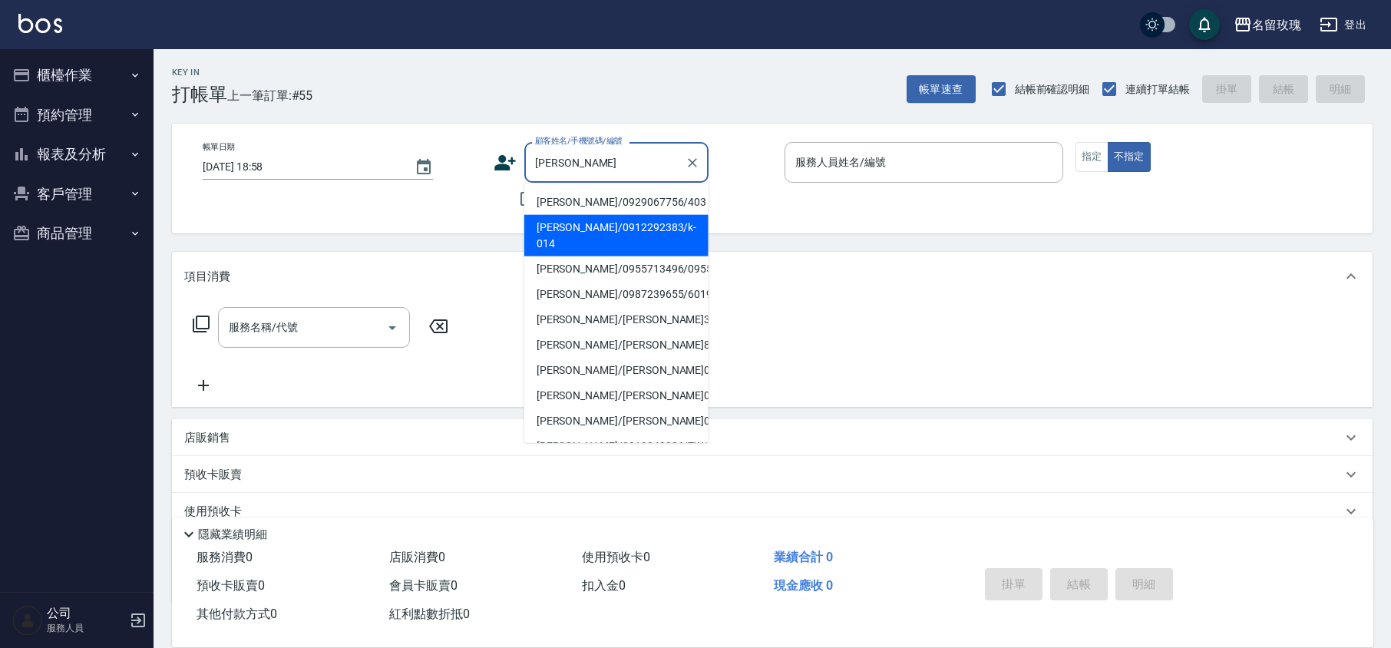
click at [645, 222] on li "[PERSON_NAME]/0912292383/k-014" at bounding box center [616, 235] width 184 height 41
type input "[PERSON_NAME]/0912292383/k-014"
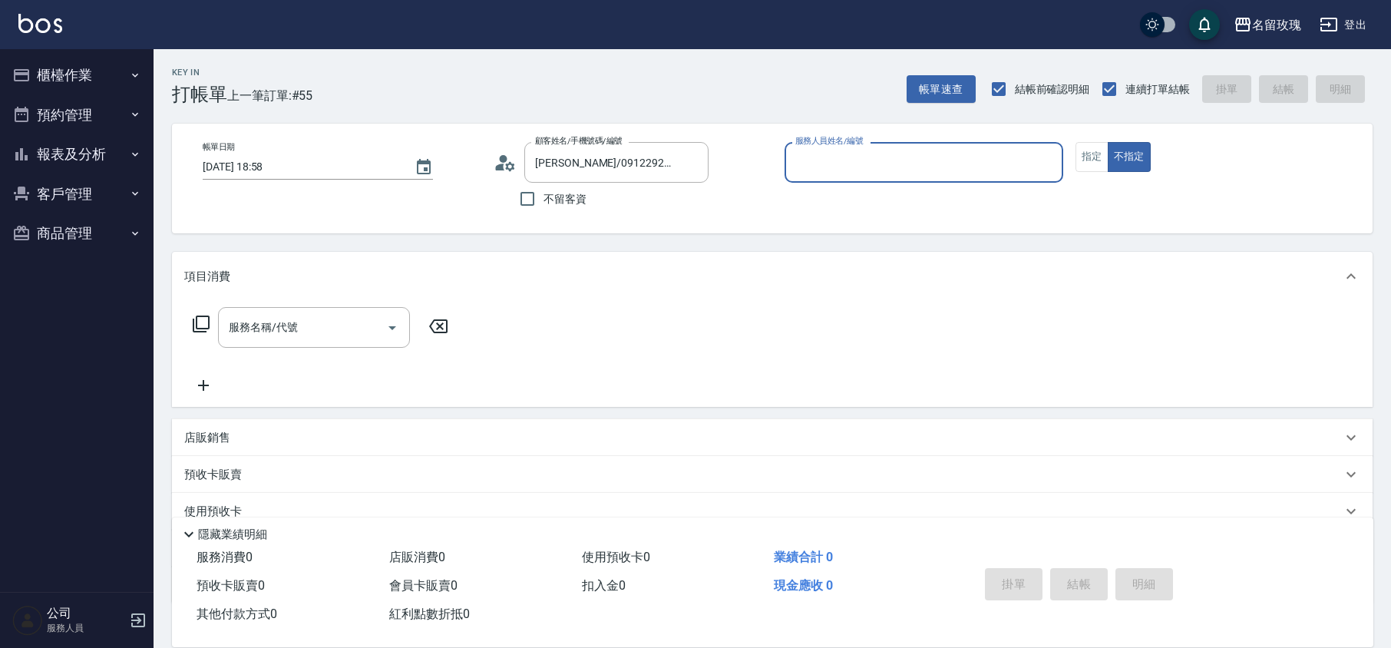
type input "[PERSON_NAME]-5"
click at [1101, 164] on button "指定" at bounding box center [1092, 157] width 33 height 30
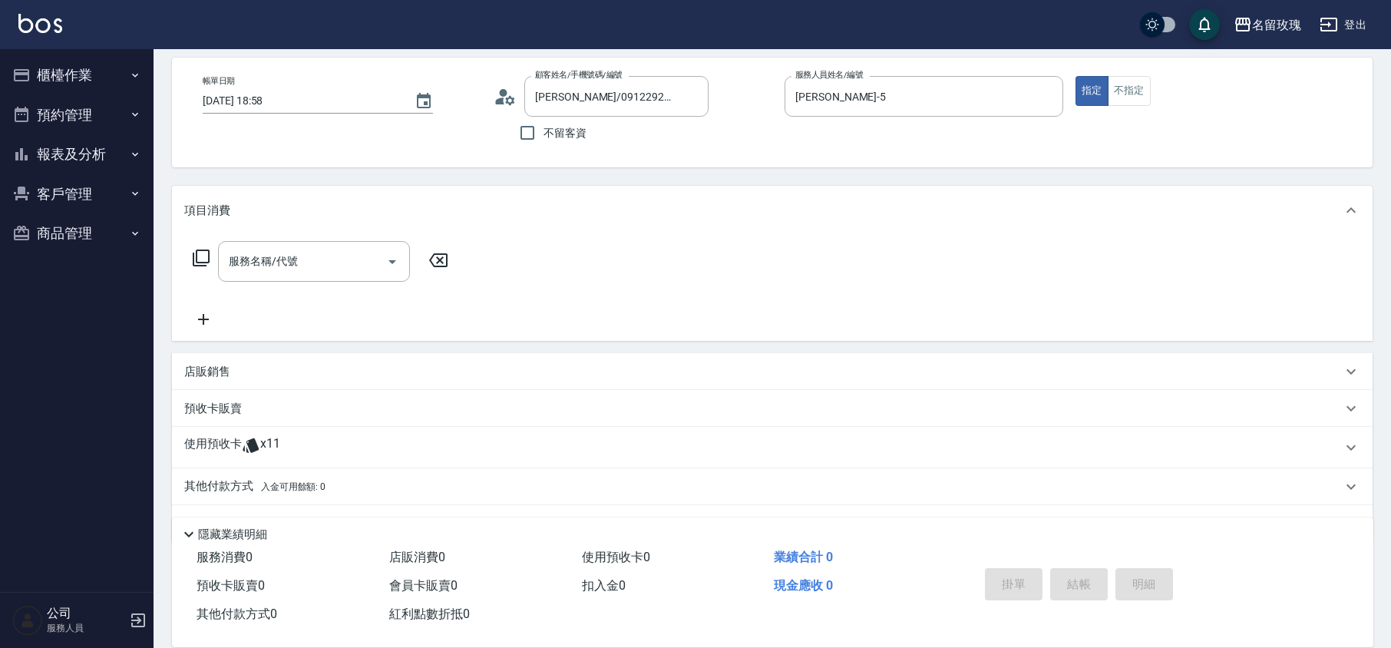
scroll to position [102, 0]
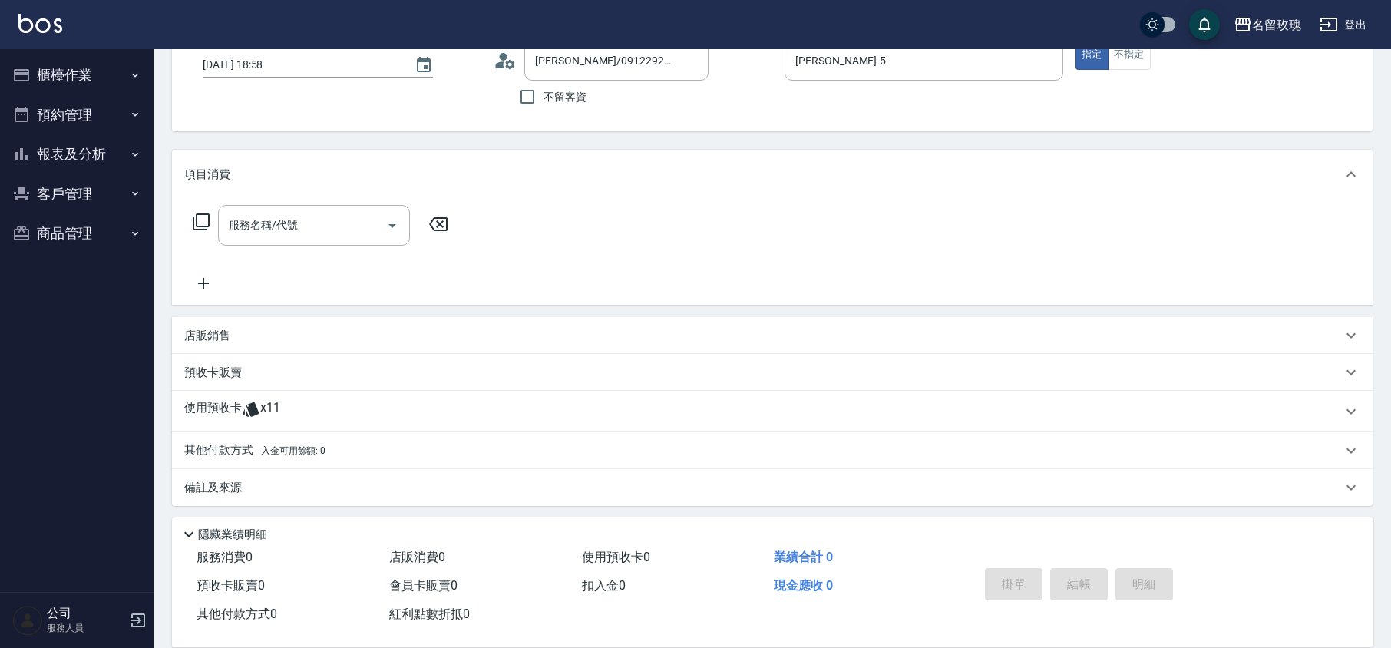
click at [267, 416] on span "x11" at bounding box center [270, 411] width 20 height 23
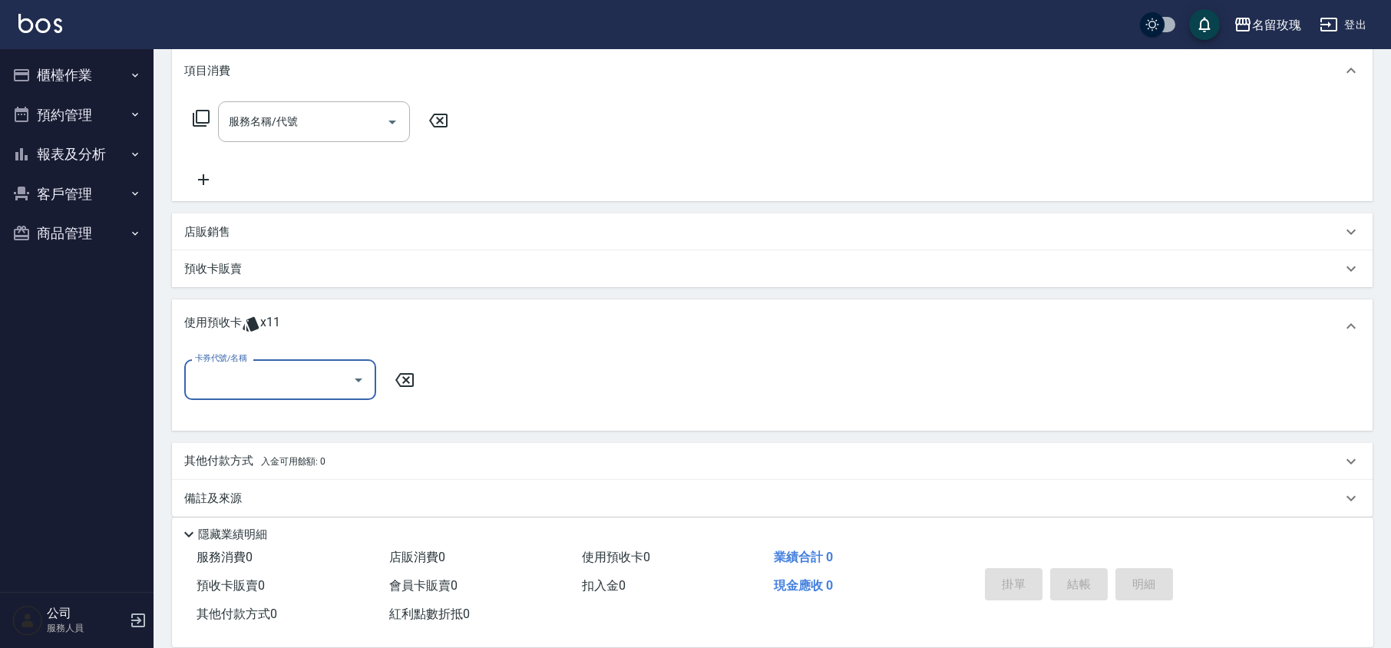
scroll to position [213, 0]
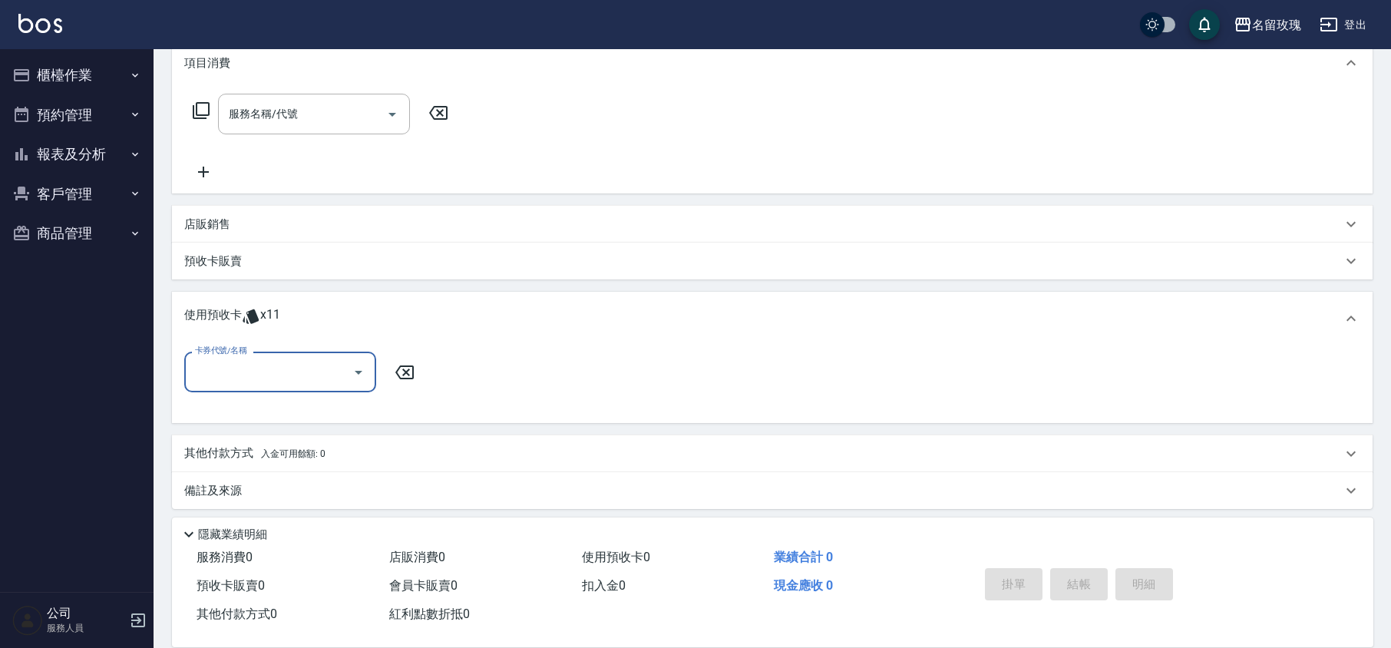
click at [363, 370] on icon "Open" at bounding box center [358, 372] width 18 height 18
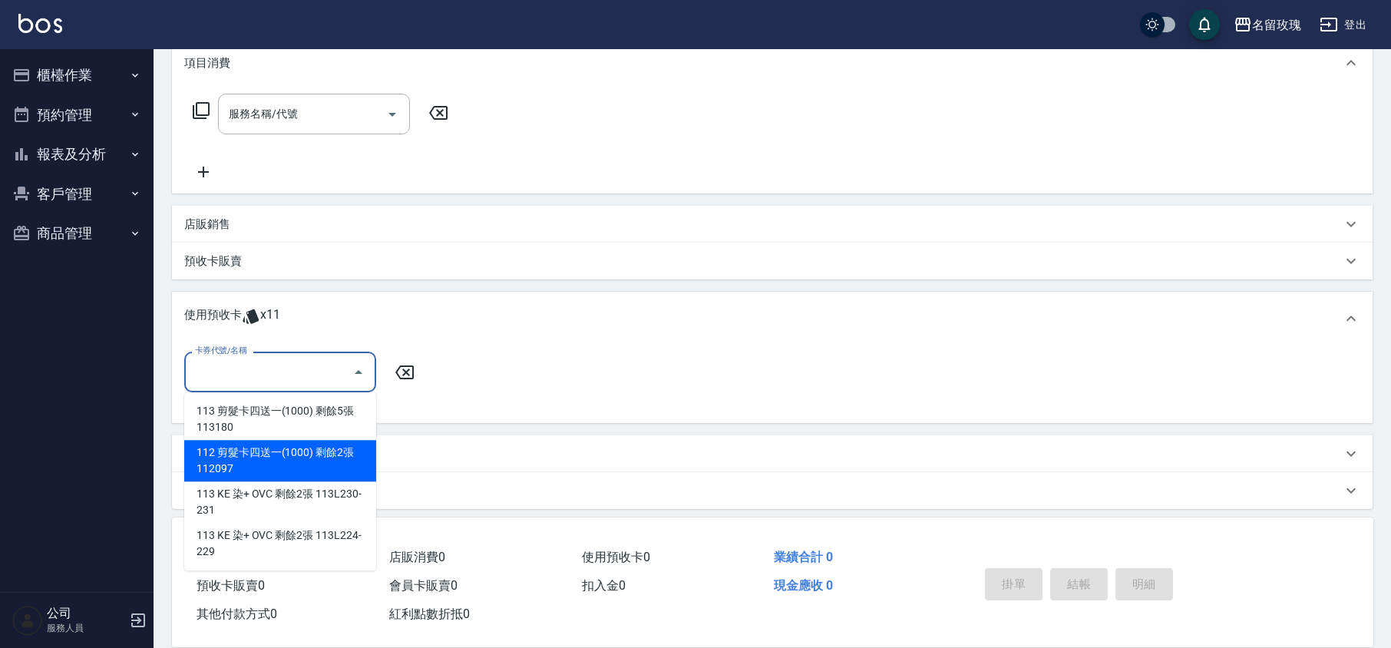
click at [319, 459] on div "112 剪髮卡四送一(1000) 剩餘2張 112097" at bounding box center [280, 460] width 192 height 41
type input "112 剪髮卡四送一(1000) 112097"
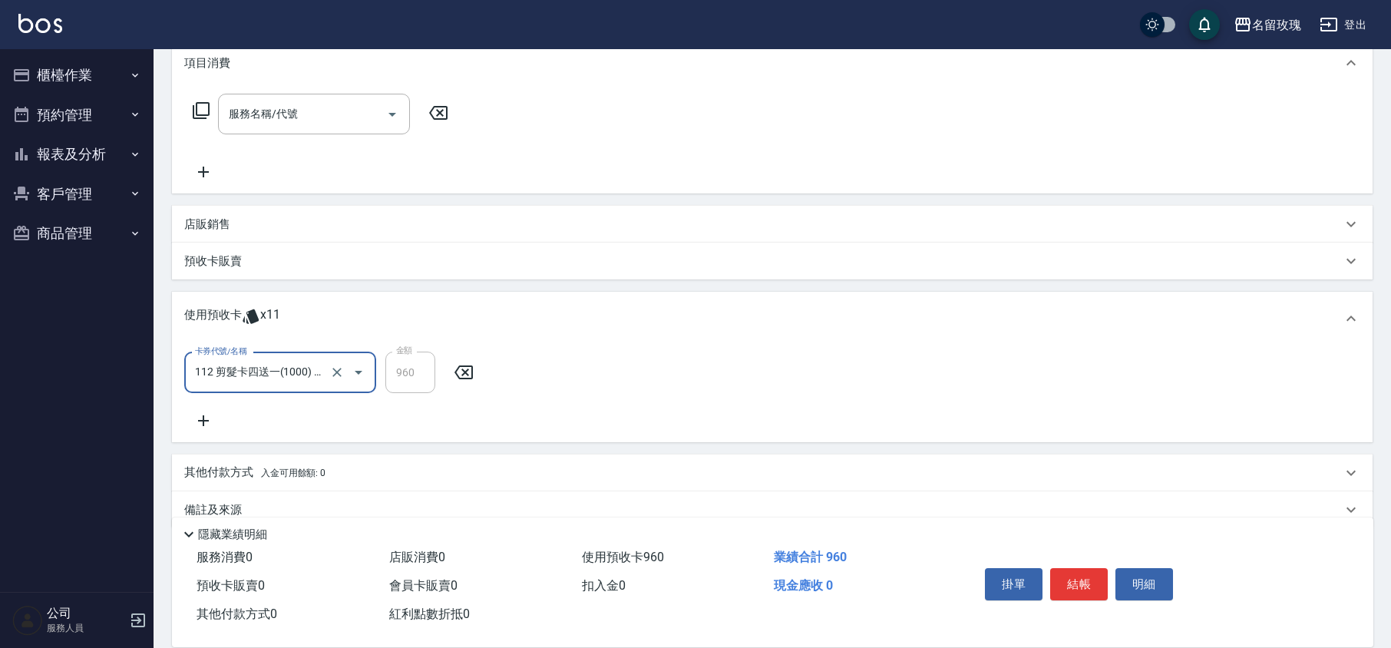
click at [207, 424] on icon at bounding box center [203, 420] width 38 height 18
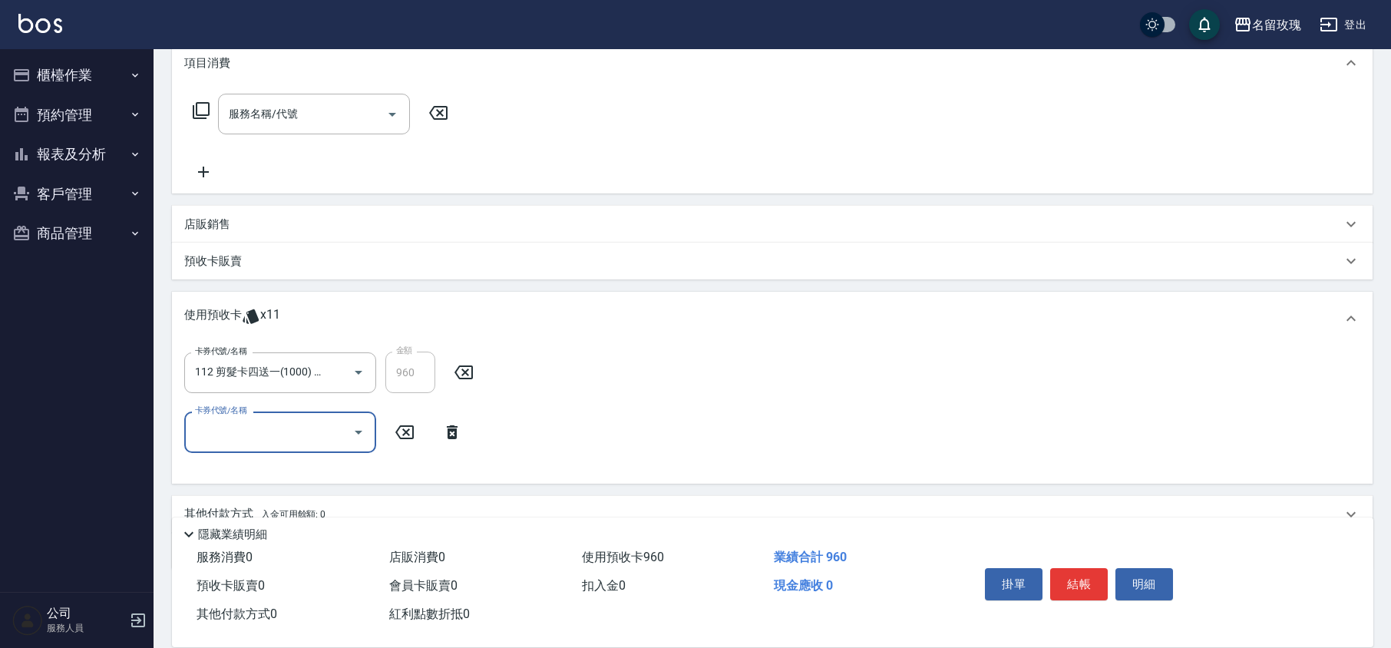
click at [351, 436] on icon "Open" at bounding box center [358, 432] width 18 height 18
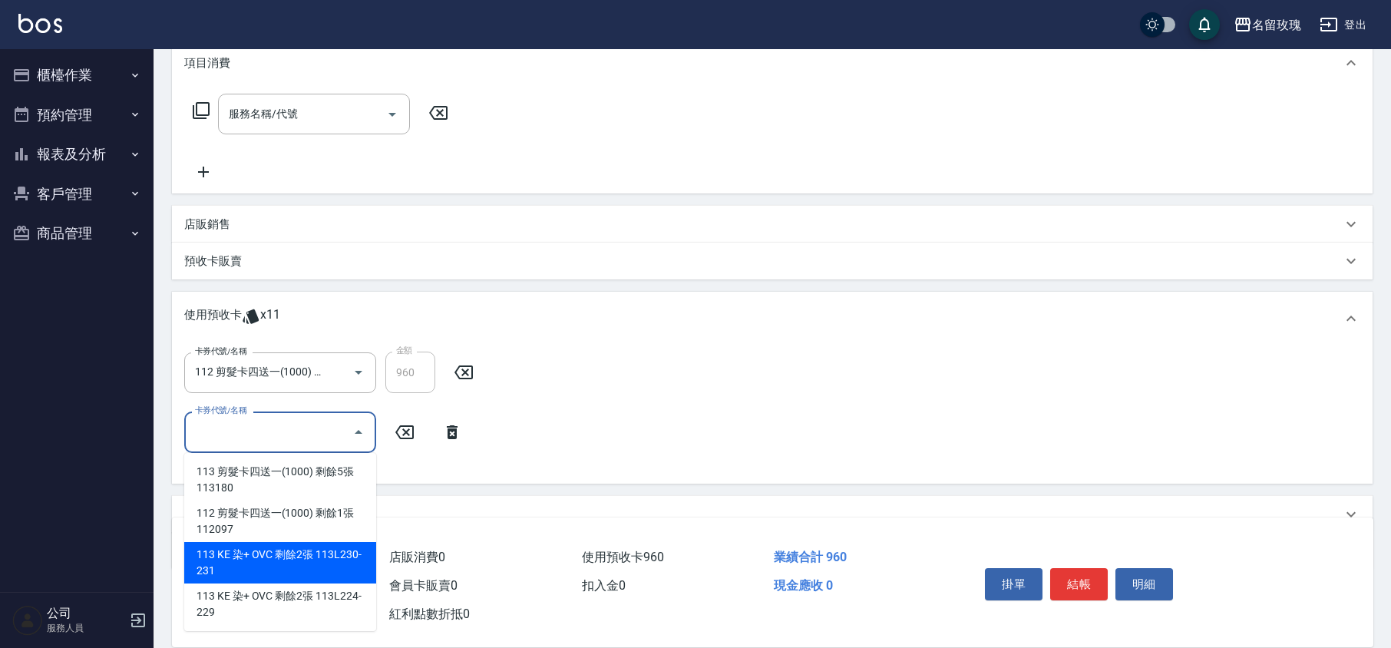
click at [319, 560] on div "113 KE 染+ OVC 剩餘2張 113L230-231" at bounding box center [280, 562] width 192 height 41
type input "113 KE 染+ OVC 113L230-231"
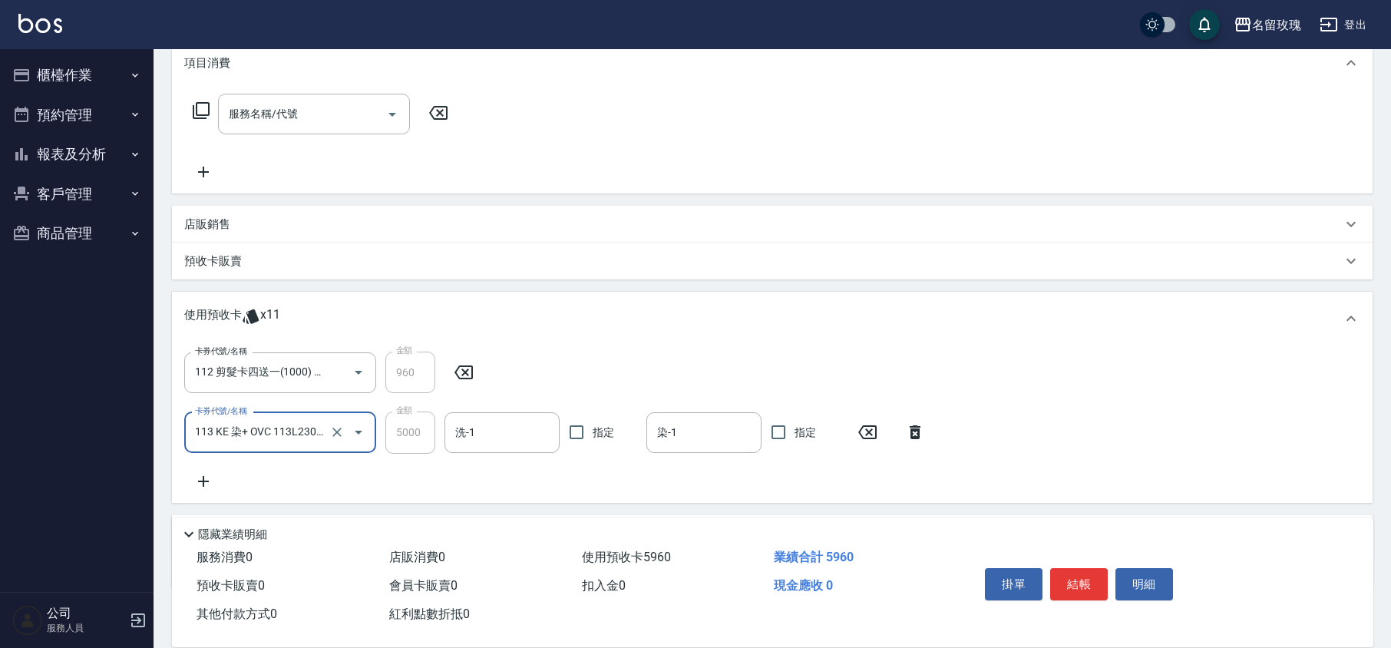
click at [355, 433] on icon "Open" at bounding box center [358, 432] width 18 height 18
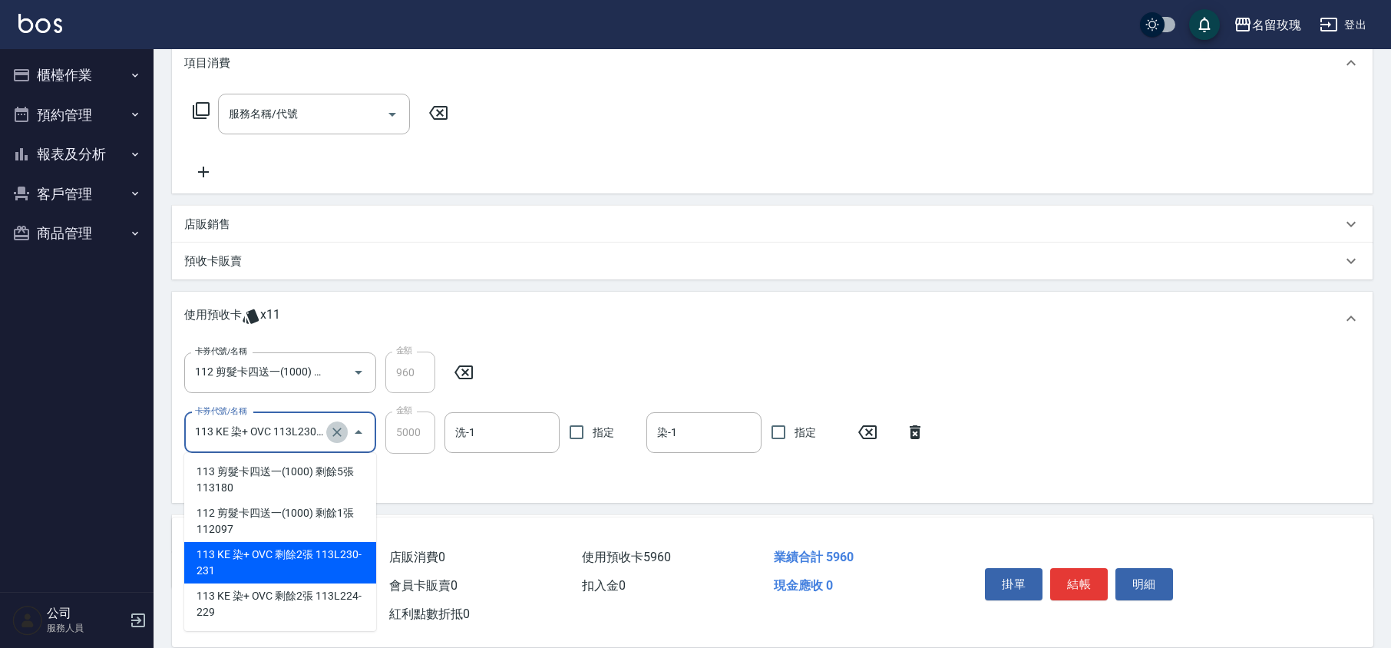
click at [342, 428] on icon "Clear" at bounding box center [336, 432] width 15 height 15
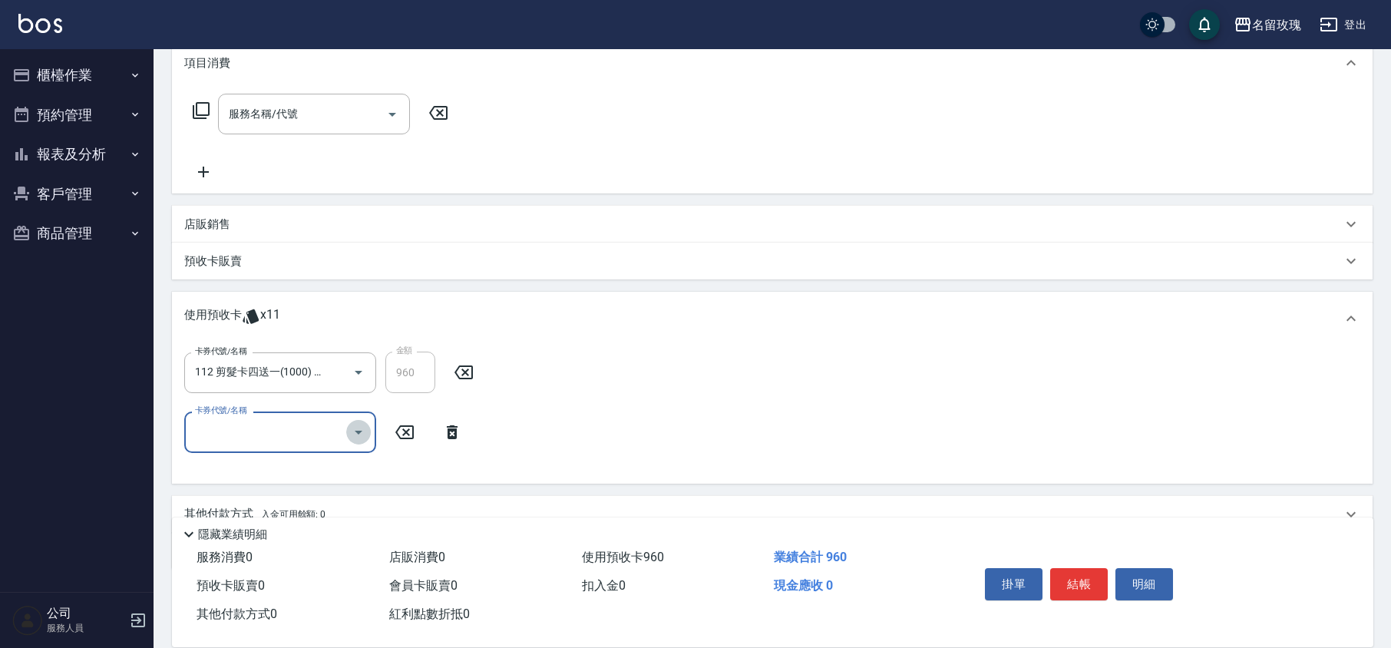
click at [352, 428] on icon "Open" at bounding box center [358, 432] width 18 height 18
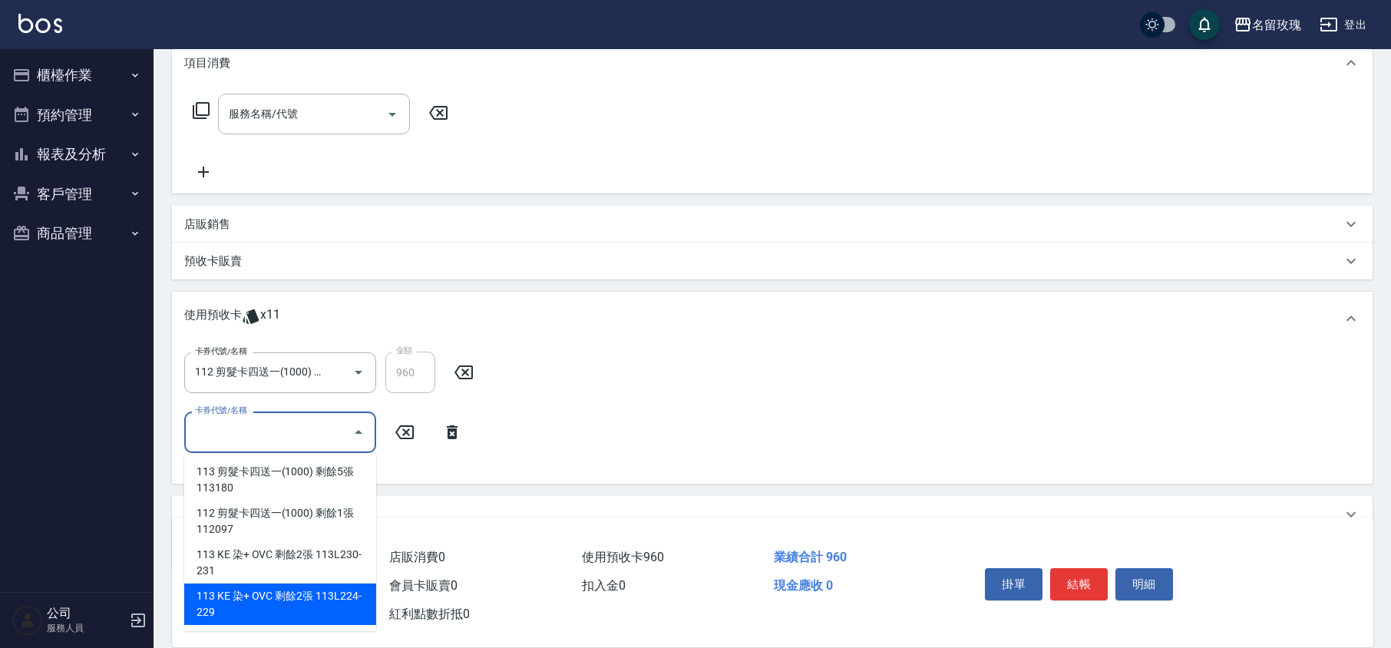
click at [312, 593] on div "113 KE 染+ OVC 剩餘2張 113L224-229" at bounding box center [280, 603] width 192 height 41
type input "113 KE 染+ OVC 113L224-229"
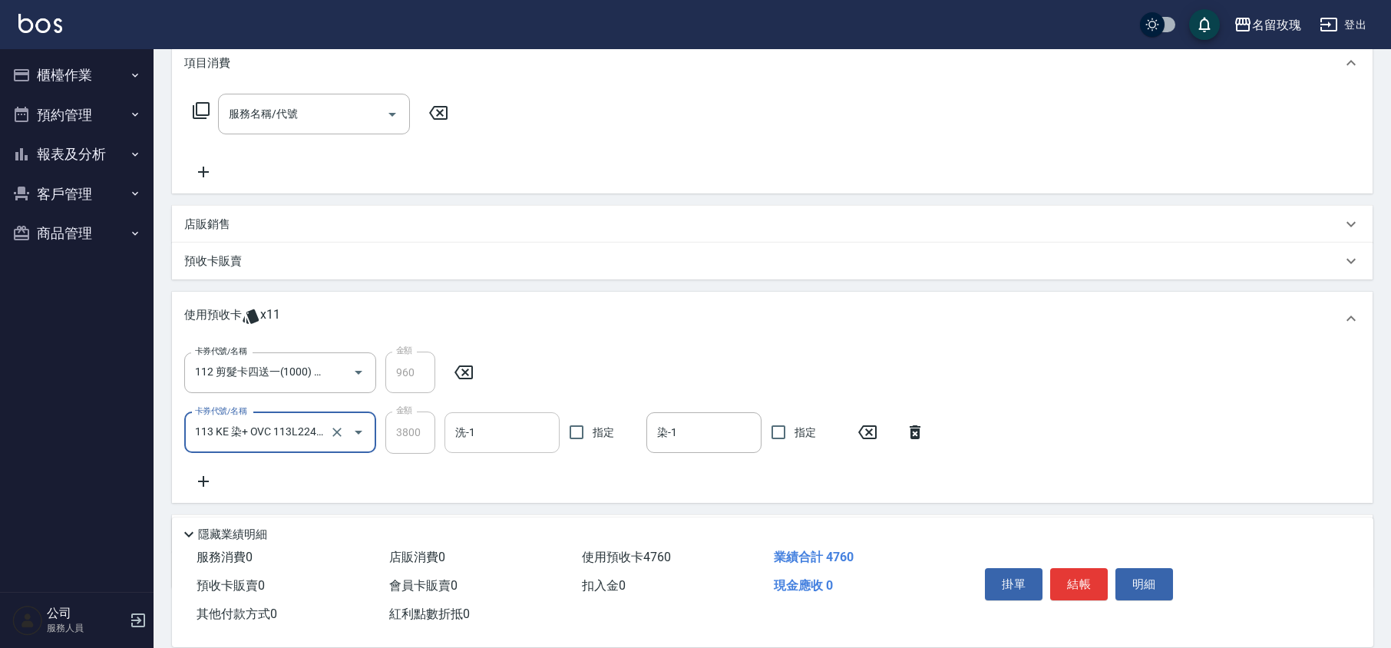
click at [481, 439] on input "洗-1" at bounding box center [501, 432] width 101 height 27
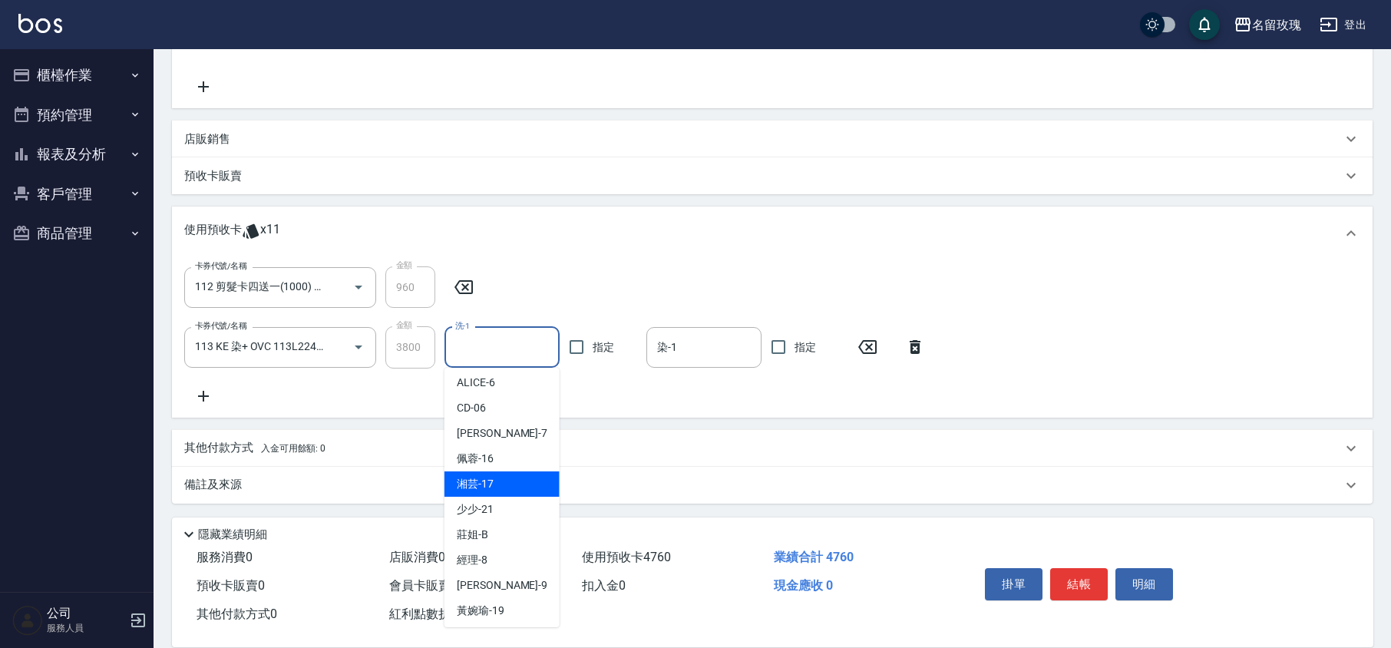
scroll to position [286, 0]
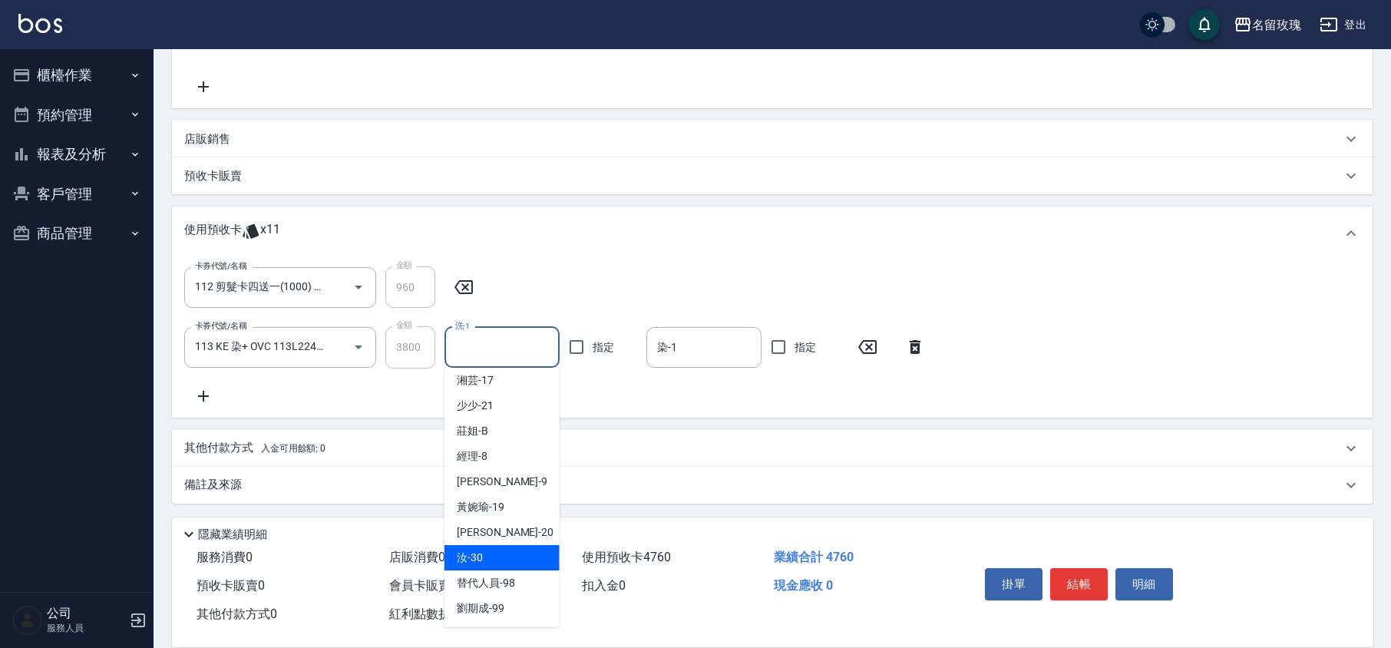
click at [532, 545] on div "汝 -30" at bounding box center [501, 557] width 115 height 25
type input "汝-30"
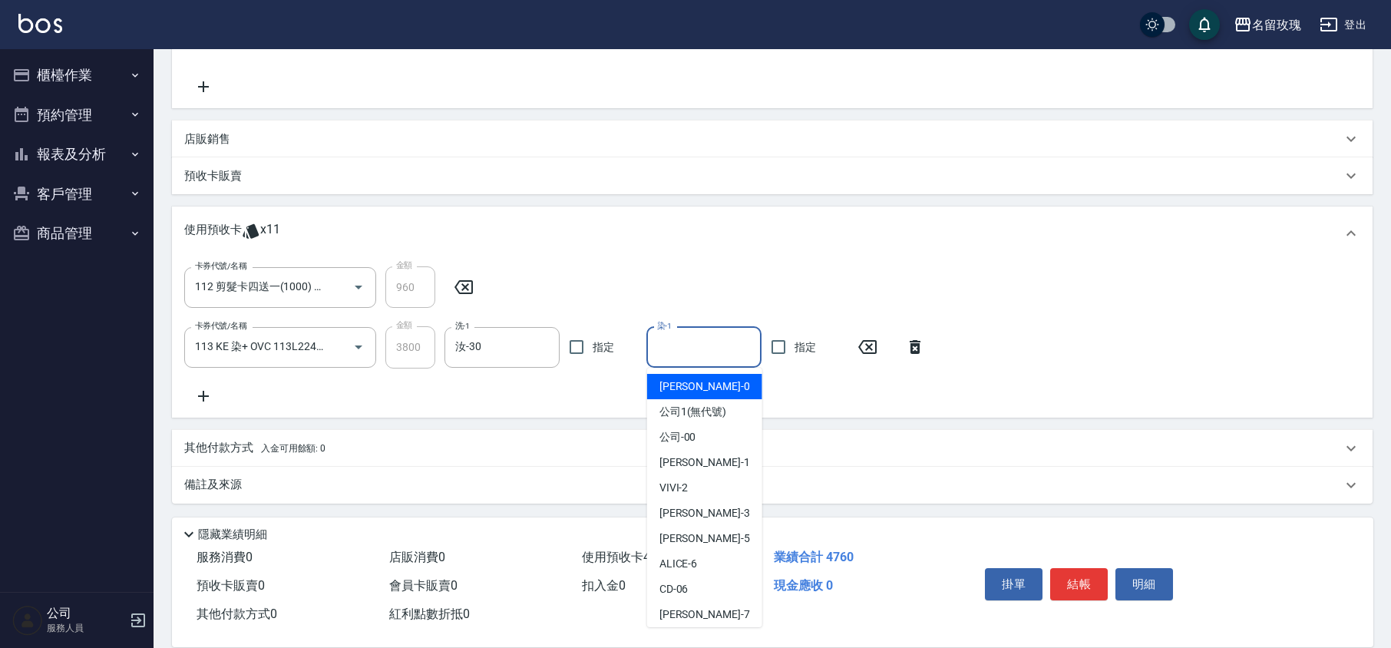
click at [679, 356] on input "染-1" at bounding box center [703, 347] width 101 height 27
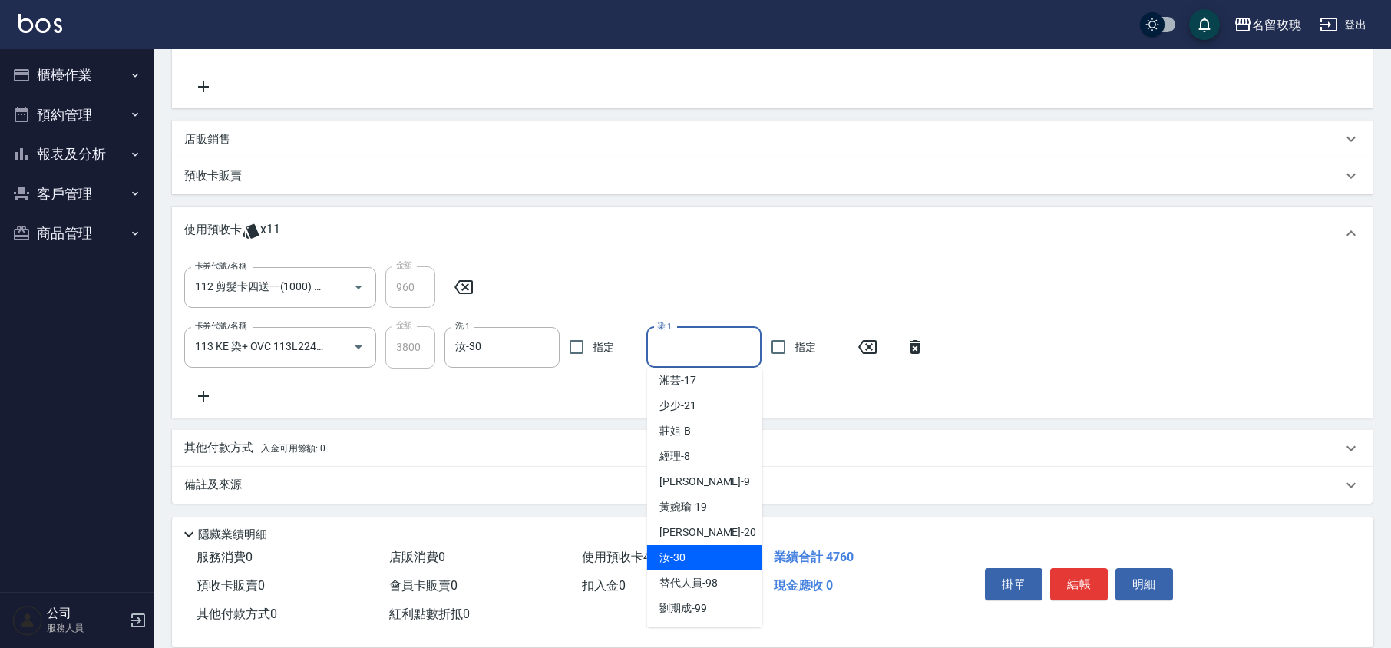
click at [697, 557] on div "汝 -30" at bounding box center [704, 557] width 115 height 25
type input "汝-30"
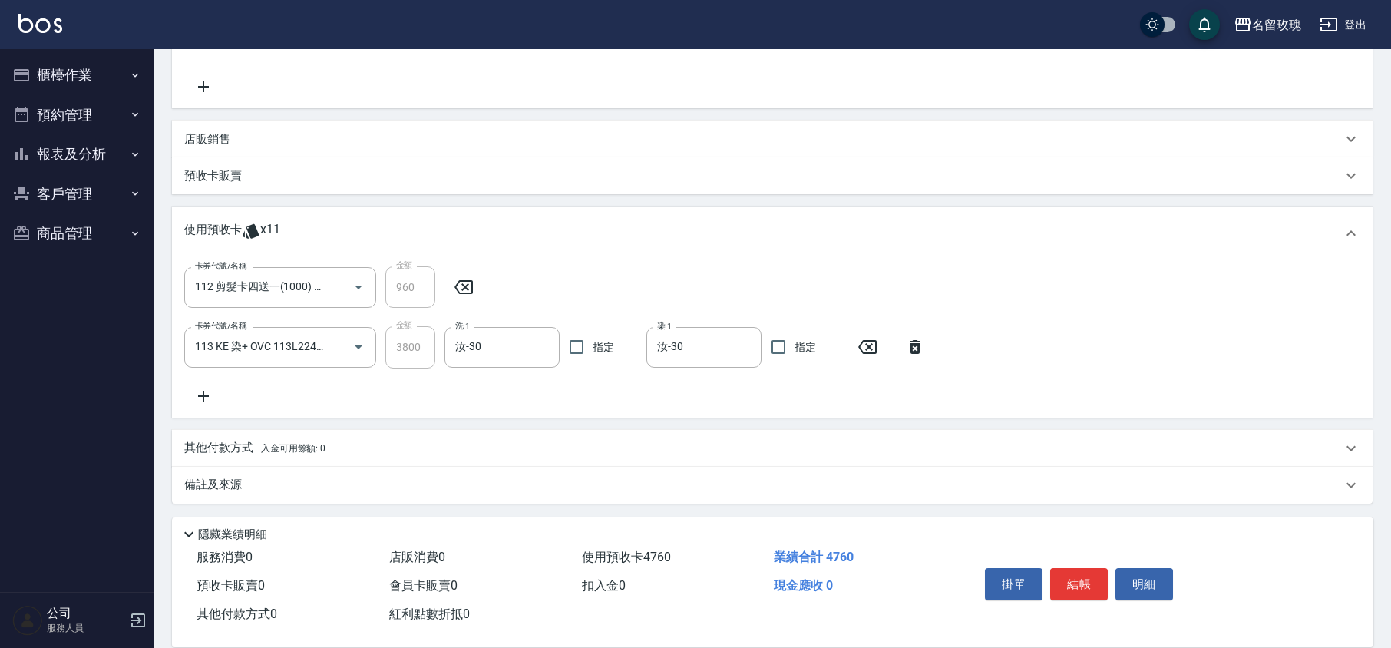
click at [648, 398] on div "卡券代號/名稱 112 剪髮卡四送一(1000) 112097 卡券代號/名稱 金額 960 金額 卡券代號/名稱 113 KE 染+ OVC 113L224…" at bounding box center [772, 335] width 1176 height 138
click at [682, 385] on div "卡券代號/名稱 112 剪髮卡四送一(1000) 112097 卡券代號/名稱 金額 960 金額 卡券代號/名稱 113 KE 染+ OVC 113L224…" at bounding box center [772, 335] width 1176 height 138
type input "[DATE] 18:59"
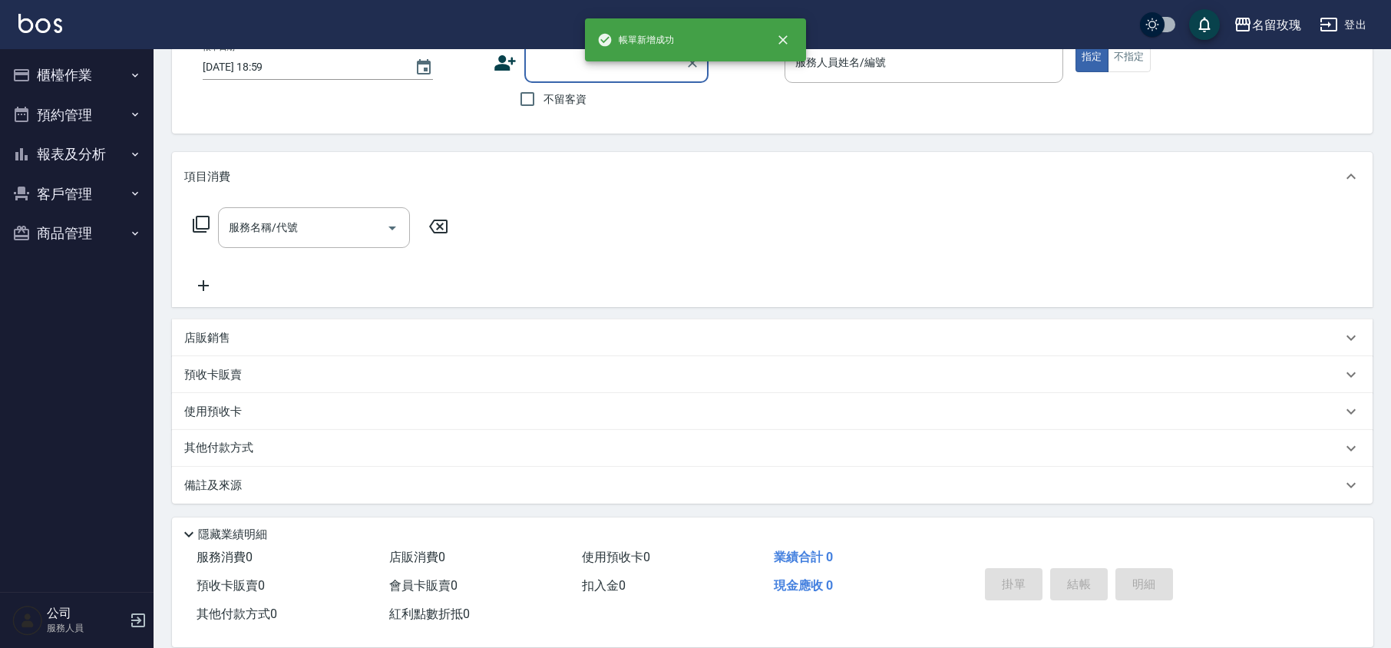
scroll to position [0, 0]
